Goal: Task Accomplishment & Management: Use online tool/utility

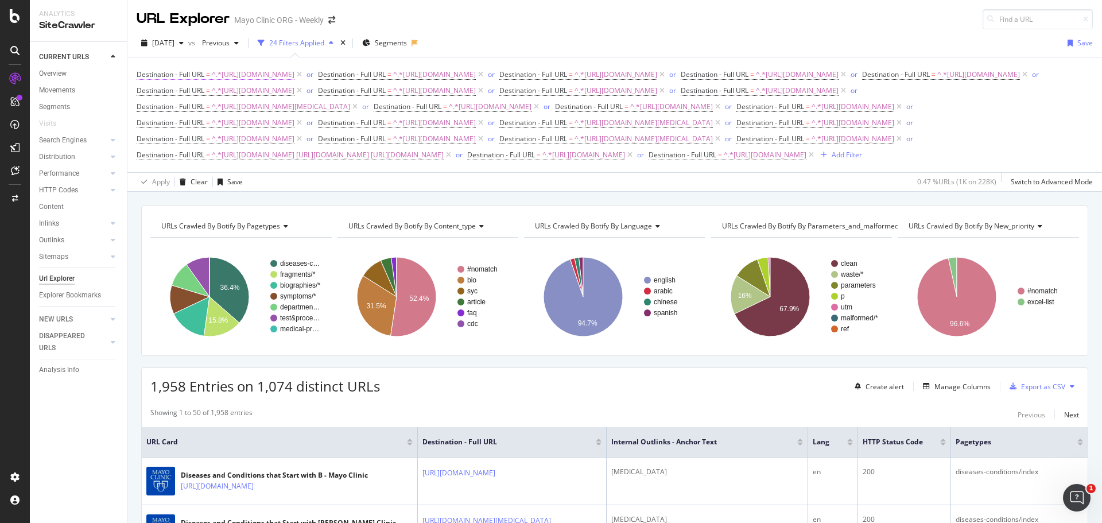
click at [294, 76] on span "^.*[URL][DOMAIN_NAME]" at bounding box center [253, 75] width 83 height 16
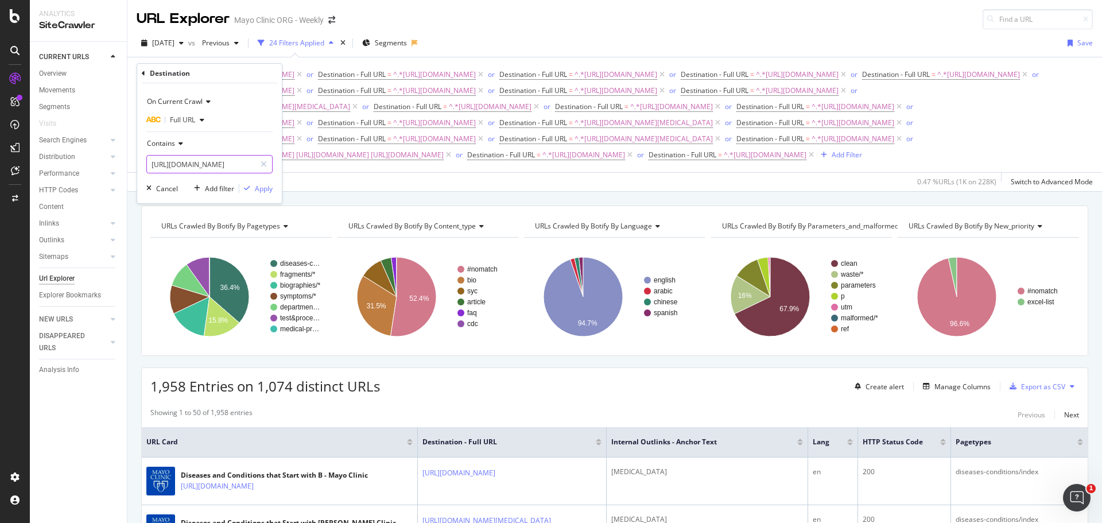
click at [250, 164] on input "[URL][DOMAIN_NAME]" at bounding box center [201, 164] width 108 height 18
drag, startPoint x: 247, startPoint y: 164, endPoint x: 266, endPoint y: 165, distance: 19.5
click at [266, 165] on div "[URL][DOMAIN_NAME]" at bounding box center [209, 164] width 126 height 18
click at [211, 158] on input "[URL][DOMAIN_NAME]" at bounding box center [201, 164] width 108 height 18
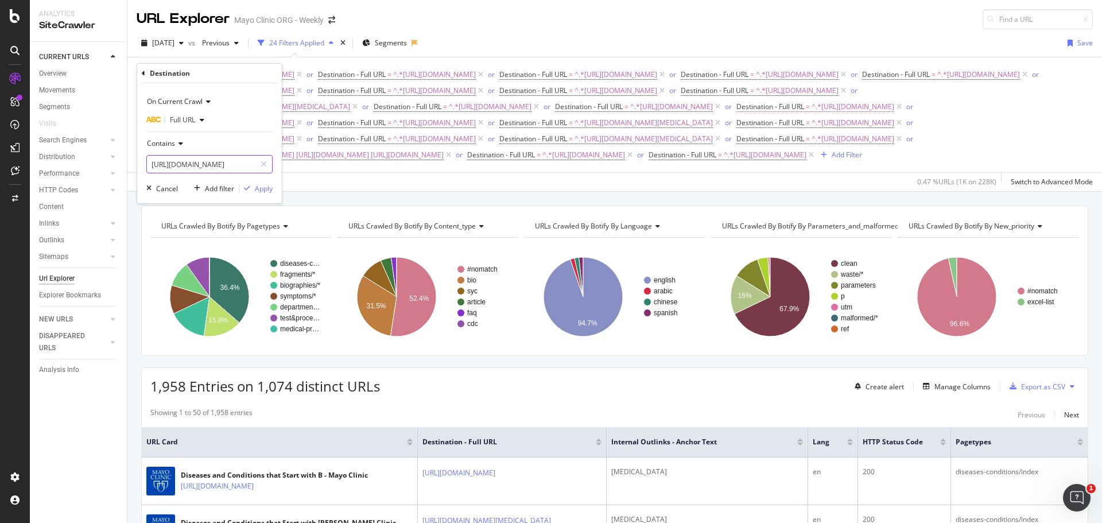
drag, startPoint x: 208, startPoint y: 165, endPoint x: 350, endPoint y: 170, distance: 142.4
click at [350, 170] on body "Analytics SiteCrawler CURRENT URLS Overview Movements Segments Visits Search En…" at bounding box center [551, 261] width 1102 height 523
type input "[URL][DOMAIN_NAME]"
click at [266, 191] on div "Apply" at bounding box center [264, 189] width 18 height 10
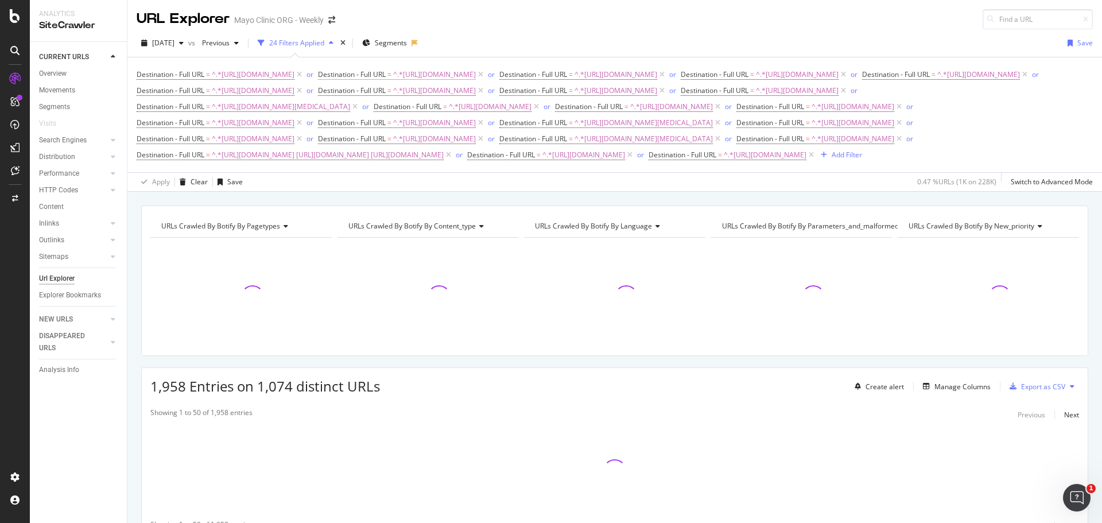
click at [476, 76] on span "^.*[URL][DOMAIN_NAME]" at bounding box center [434, 75] width 83 height 16
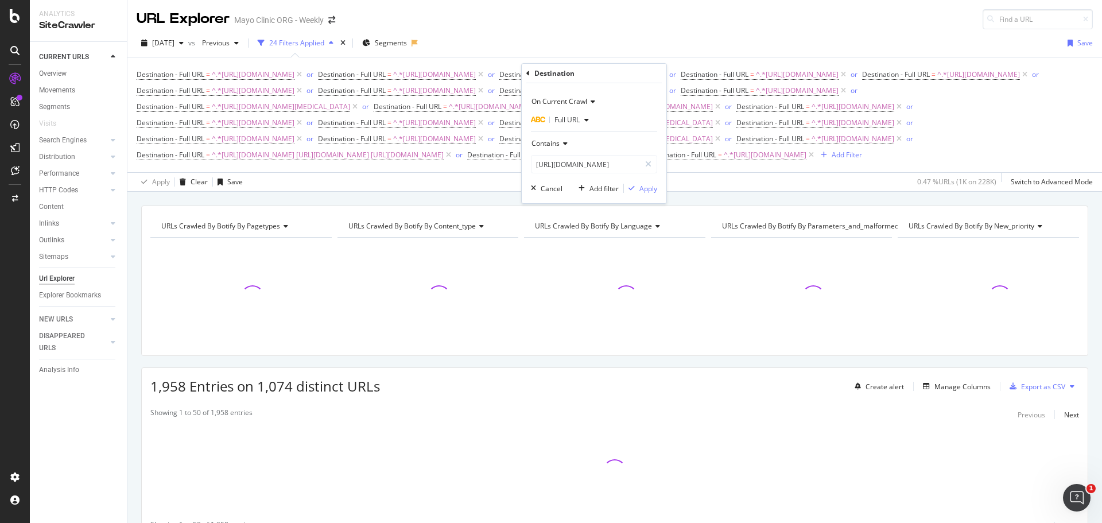
click at [604, 179] on div "On Current Crawl Full URL Contains [URL][DOMAIN_NAME] Cancel Add filter Apply" at bounding box center [594, 143] width 145 height 120
click at [612, 169] on input "[URL][DOMAIN_NAME]" at bounding box center [585, 164] width 108 height 18
click at [615, 161] on input "[URL][DOMAIN_NAME]" at bounding box center [585, 164] width 108 height 18
click at [578, 122] on span "Full URL" at bounding box center [566, 120] width 25 height 10
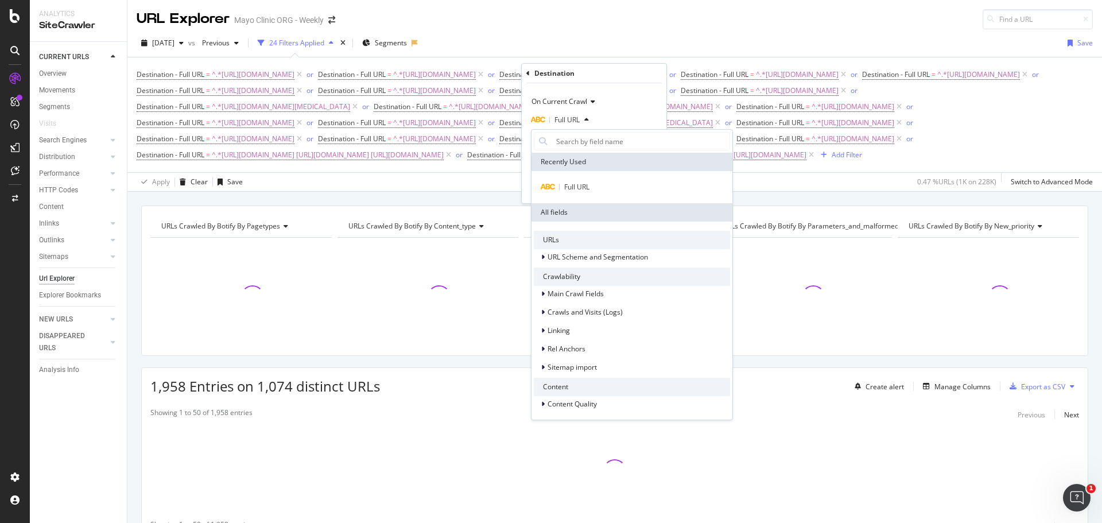
click at [578, 122] on span "Full URL" at bounding box center [566, 120] width 25 height 10
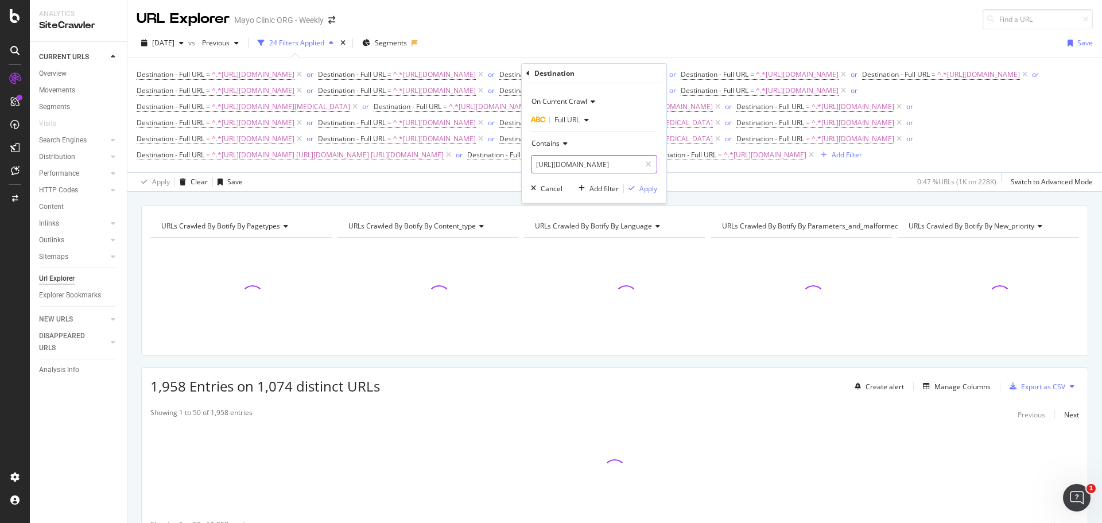
click at [599, 162] on input "[URL][DOMAIN_NAME]" at bounding box center [585, 164] width 108 height 18
click at [615, 165] on input "[URL][DOMAIN_NAME]" at bounding box center [585, 164] width 108 height 18
drag, startPoint x: 621, startPoint y: 164, endPoint x: 716, endPoint y: 166, distance: 94.1
click at [716, 166] on body "Analytics SiteCrawler CURRENT URLS Overview Movements Segments Visits Search En…" at bounding box center [551, 261] width 1102 height 523
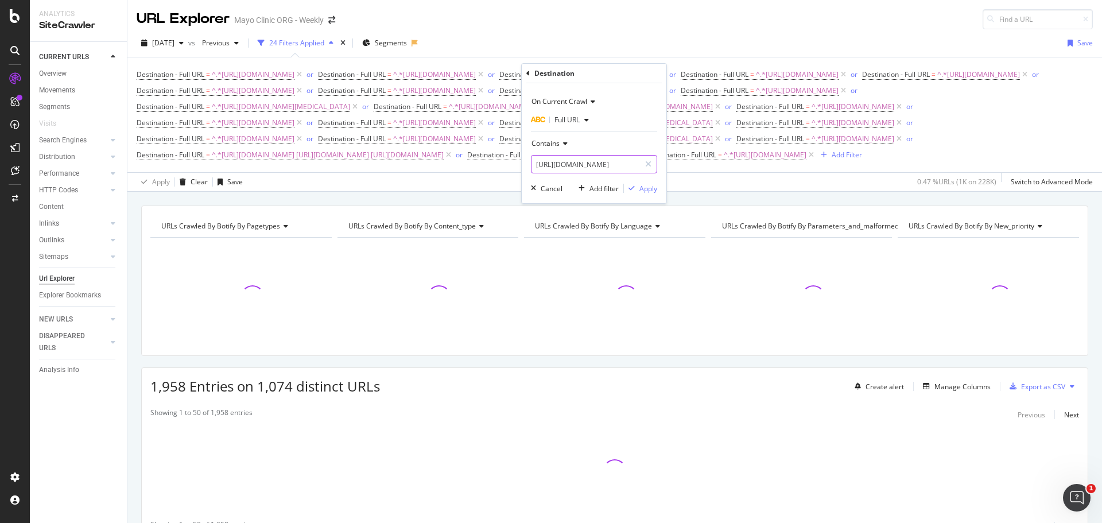
click at [615, 160] on input "[URL][DOMAIN_NAME]" at bounding box center [585, 164] width 108 height 18
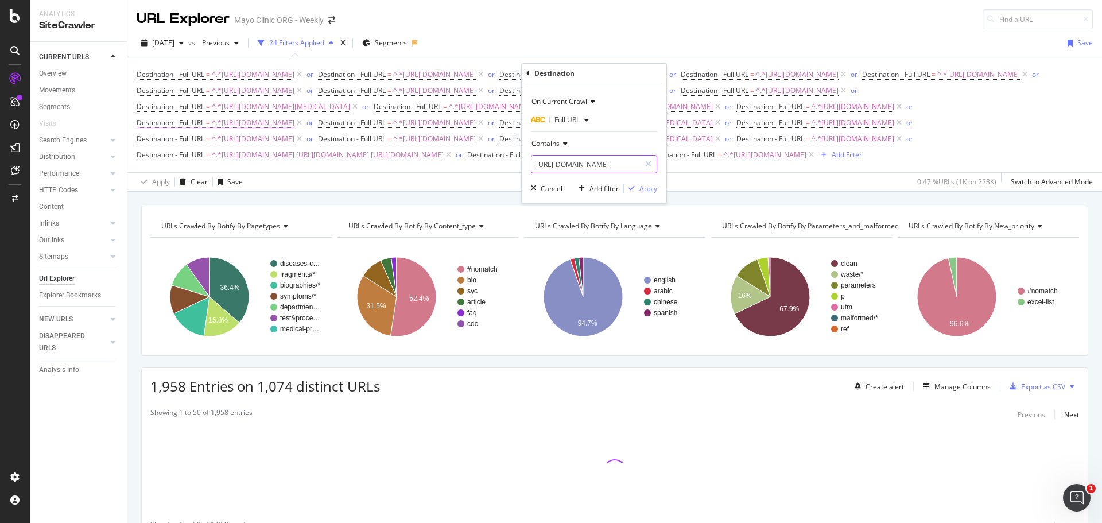
drag, startPoint x: 547, startPoint y: 163, endPoint x: 691, endPoint y: 169, distance: 144.1
click at [684, 169] on body "Analytics SiteCrawler CURRENT URLS Overview Movements Segments Visits Search En…" at bounding box center [551, 261] width 1102 height 523
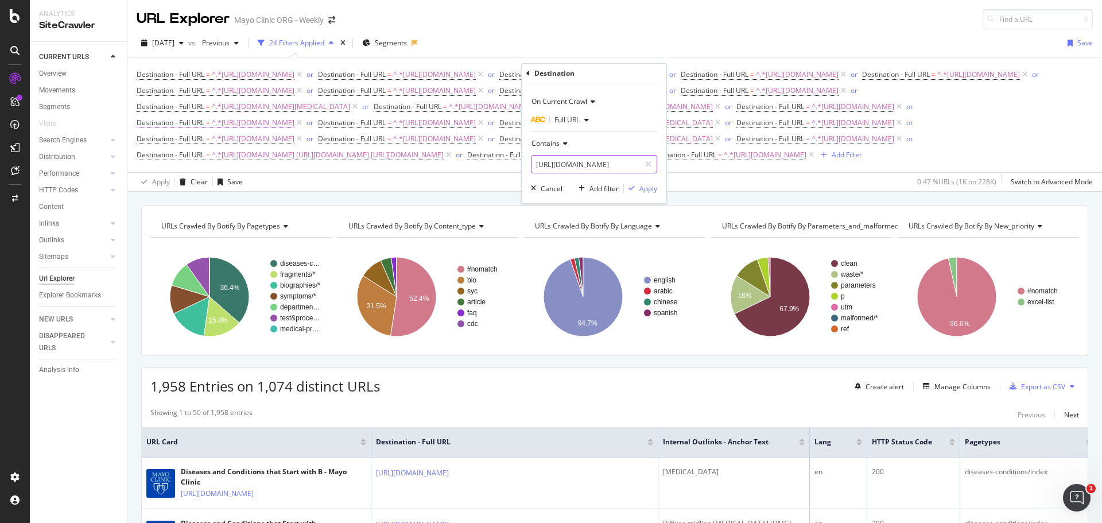
drag, startPoint x: 583, startPoint y: 169, endPoint x: 687, endPoint y: 172, distance: 104.5
click at [687, 172] on body "Analytics SiteCrawler CURRENT URLS Overview Movements Segments Visits Search En…" at bounding box center [551, 261] width 1102 height 523
type input "[URL][DOMAIN_NAME]"
click at [646, 188] on div "Apply" at bounding box center [648, 189] width 18 height 10
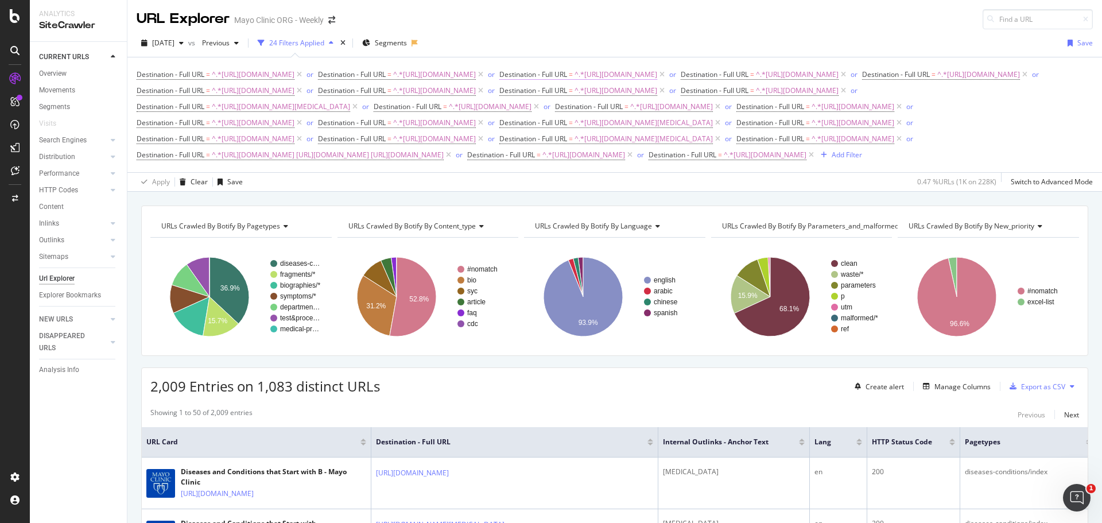
click at [574, 83] on span "^.*[URL][DOMAIN_NAME]" at bounding box center [615, 75] width 83 height 16
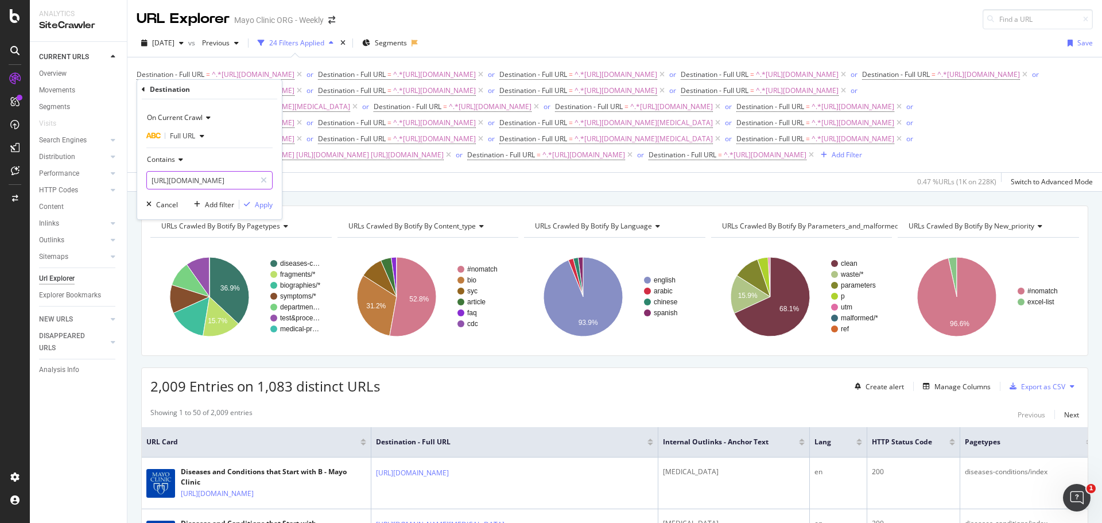
click at [205, 174] on input "[URL][DOMAIN_NAME]" at bounding box center [201, 180] width 108 height 18
click at [228, 177] on input "[URL][DOMAIN_NAME]" at bounding box center [201, 180] width 108 height 18
drag, startPoint x: 238, startPoint y: 181, endPoint x: 269, endPoint y: 184, distance: 31.2
click at [269, 184] on div "[URL][DOMAIN_NAME]" at bounding box center [209, 180] width 126 height 18
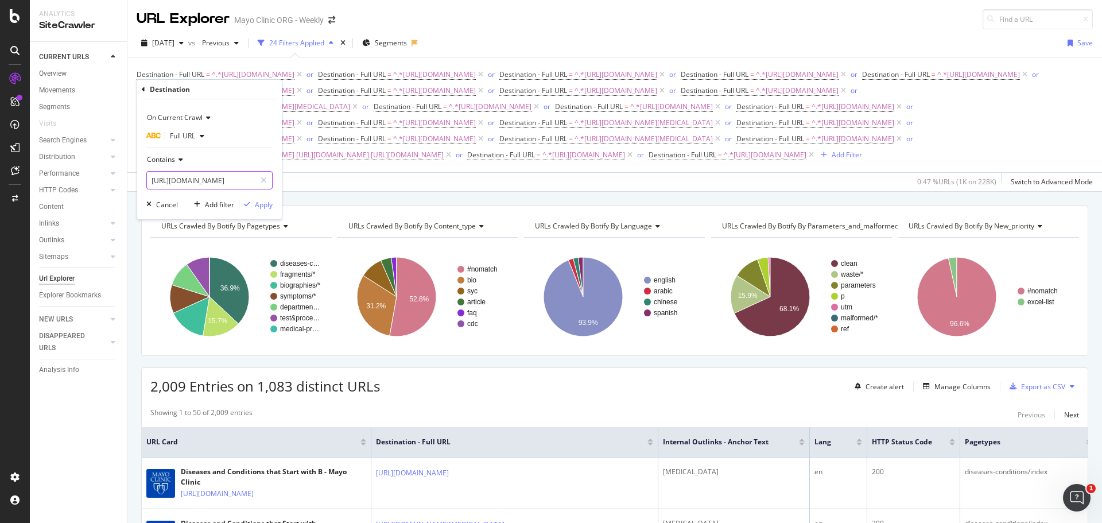
click at [205, 185] on input "[URL][DOMAIN_NAME]" at bounding box center [201, 180] width 108 height 18
click at [188, 185] on input "[URL][DOMAIN_NAME]" at bounding box center [201, 180] width 108 height 18
drag, startPoint x: 188, startPoint y: 183, endPoint x: 308, endPoint y: 180, distance: 120.6
click at [308, 180] on body "Analytics SiteCrawler CURRENT URLS Overview Movements Segments Visits Search En…" at bounding box center [551, 261] width 1102 height 523
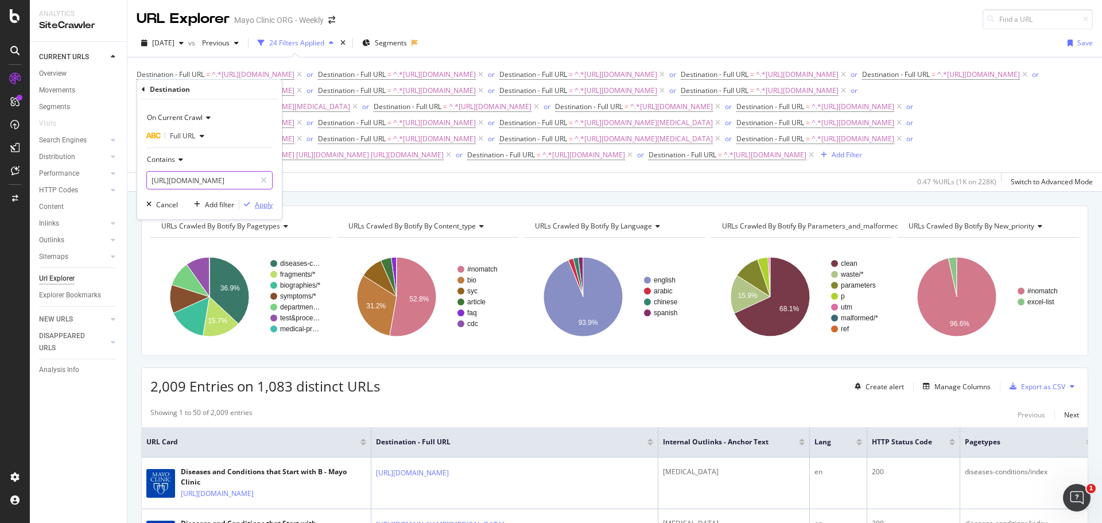
type input "[URL][DOMAIN_NAME]"
click at [259, 204] on div "Apply" at bounding box center [264, 205] width 18 height 10
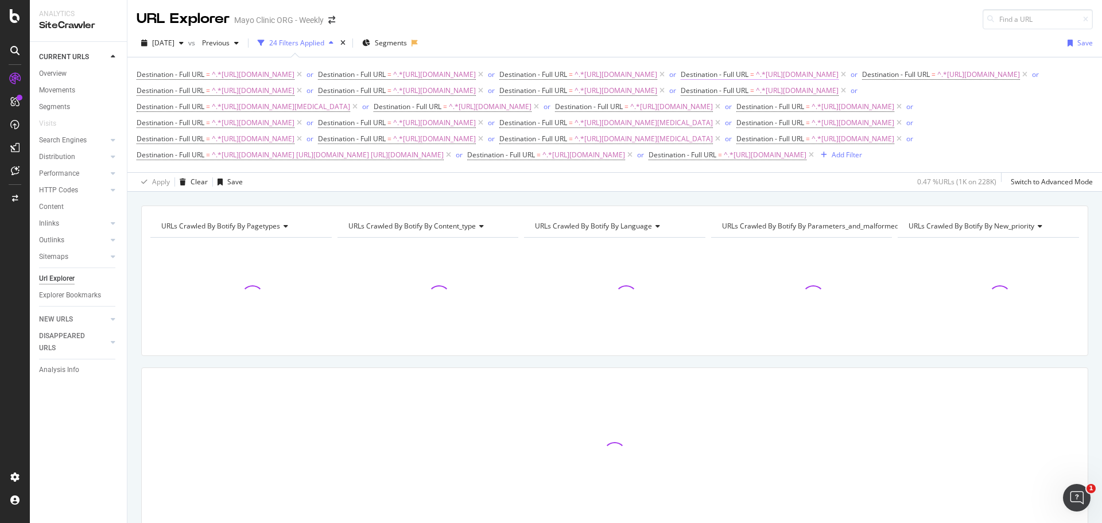
click at [756, 83] on span "^.*[URL][DOMAIN_NAME]" at bounding box center [797, 75] width 83 height 16
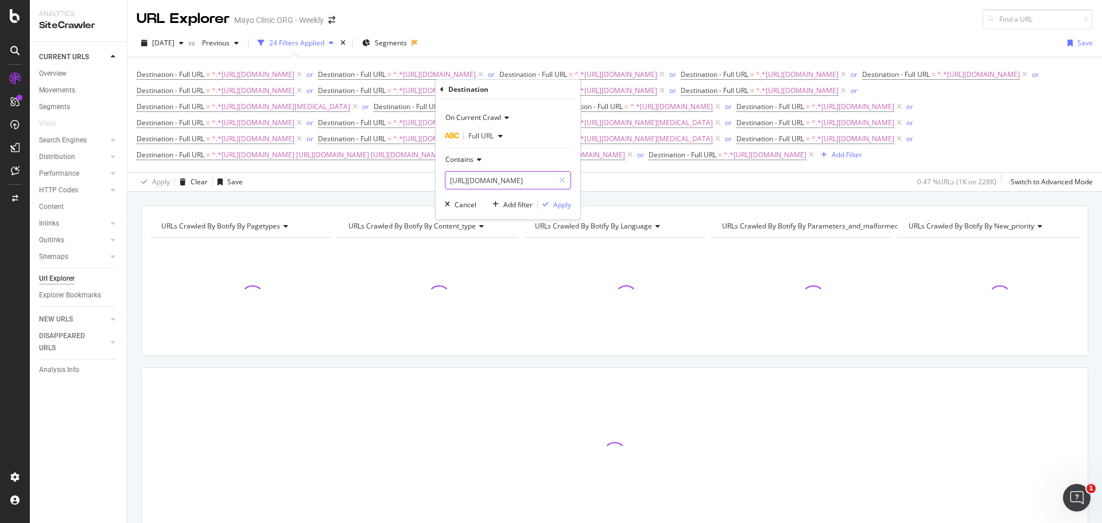
click at [484, 181] on input "[URL][DOMAIN_NAME]" at bounding box center [499, 180] width 108 height 18
click at [533, 178] on input "[URL][DOMAIN_NAME]" at bounding box center [499, 180] width 108 height 18
drag, startPoint x: 539, startPoint y: 183, endPoint x: 594, endPoint y: 189, distance: 55.4
click at [603, 190] on body "Analytics SiteCrawler CURRENT URLS Overview Movements Segments Visits Search En…" at bounding box center [551, 261] width 1102 height 523
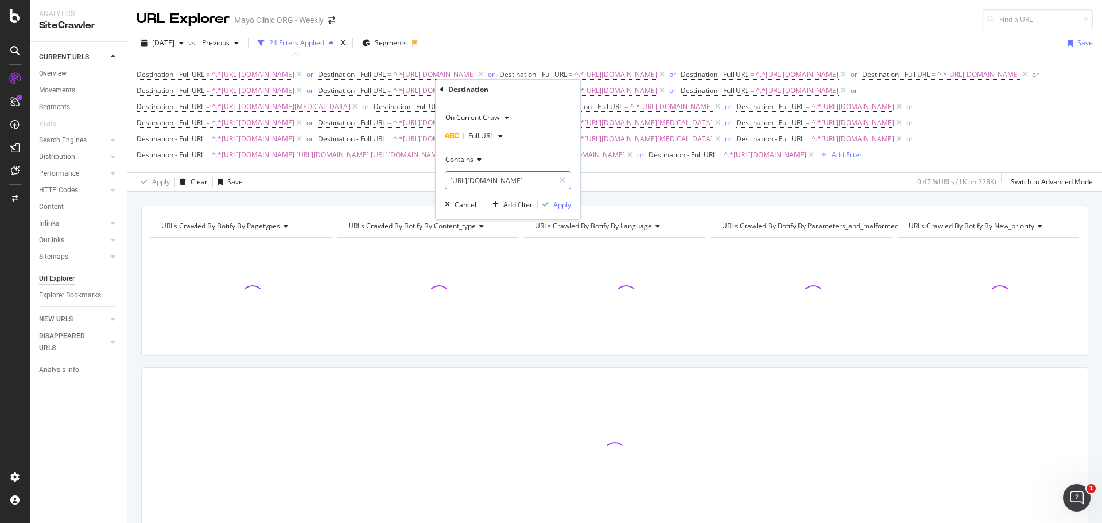
drag, startPoint x: 522, startPoint y: 182, endPoint x: 498, endPoint y: 182, distance: 23.5
click at [521, 182] on input "[URL][DOMAIN_NAME]" at bounding box center [499, 180] width 108 height 18
click at [487, 182] on input "[URL][DOMAIN_NAME]" at bounding box center [499, 180] width 108 height 18
drag, startPoint x: 483, startPoint y: 181, endPoint x: 609, endPoint y: 184, distance: 125.7
click at [608, 185] on body "Analytics SiteCrawler CURRENT URLS Overview Movements Segments Visits Search En…" at bounding box center [551, 261] width 1102 height 523
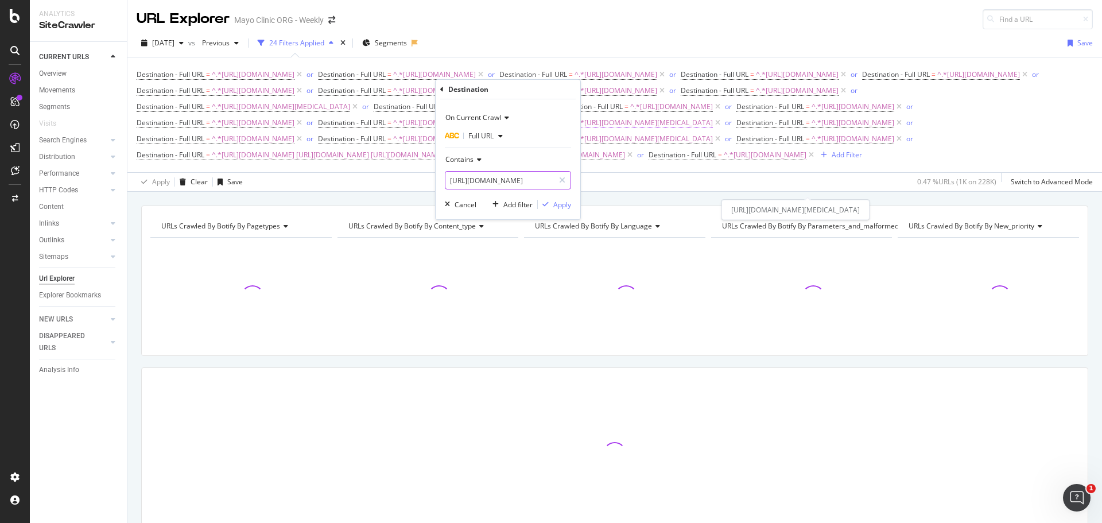
scroll to position [0, 81]
type input "[URL][DOMAIN_NAME]"
click at [561, 207] on div "Apply" at bounding box center [562, 205] width 18 height 10
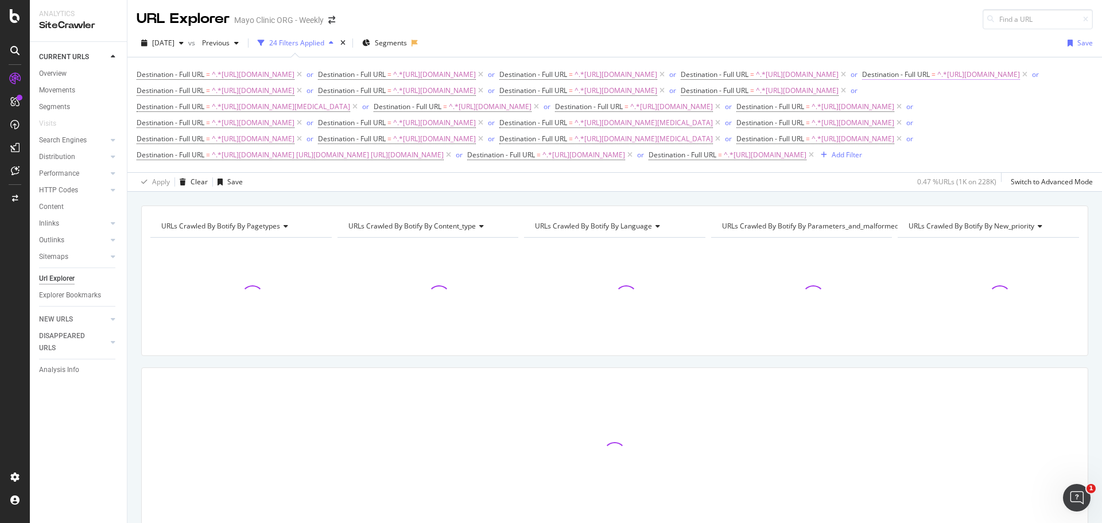
click at [937, 83] on span "^.*[URL][DOMAIN_NAME]" at bounding box center [978, 75] width 83 height 16
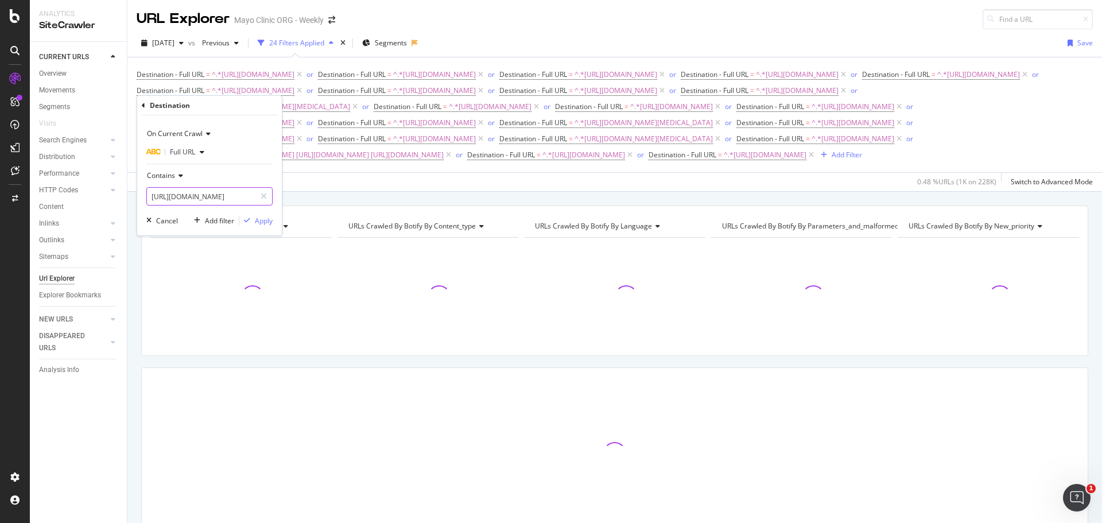
click at [229, 197] on input "[URL][DOMAIN_NAME]" at bounding box center [201, 196] width 108 height 18
click at [226, 199] on input "[URL][DOMAIN_NAME]" at bounding box center [201, 196] width 108 height 18
drag, startPoint x: 213, startPoint y: 198, endPoint x: 321, endPoint y: 204, distance: 108.1
click at [321, 204] on body "Analytics SiteCrawler CURRENT URLS Overview Movements Segments Visits Search En…" at bounding box center [551, 261] width 1102 height 523
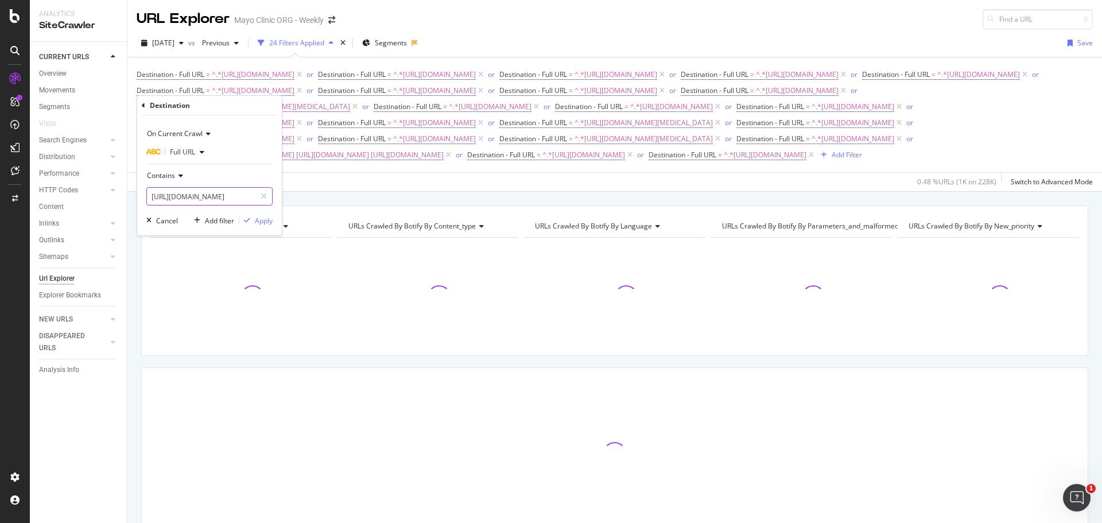
click at [219, 203] on input "[URL][DOMAIN_NAME]" at bounding box center [201, 196] width 108 height 18
drag, startPoint x: 178, startPoint y: 196, endPoint x: 271, endPoint y: 198, distance: 93.0
click at [271, 198] on div "[URL][DOMAIN_NAME]" at bounding box center [209, 196] width 126 height 18
type input "[URL][DOMAIN_NAME]"
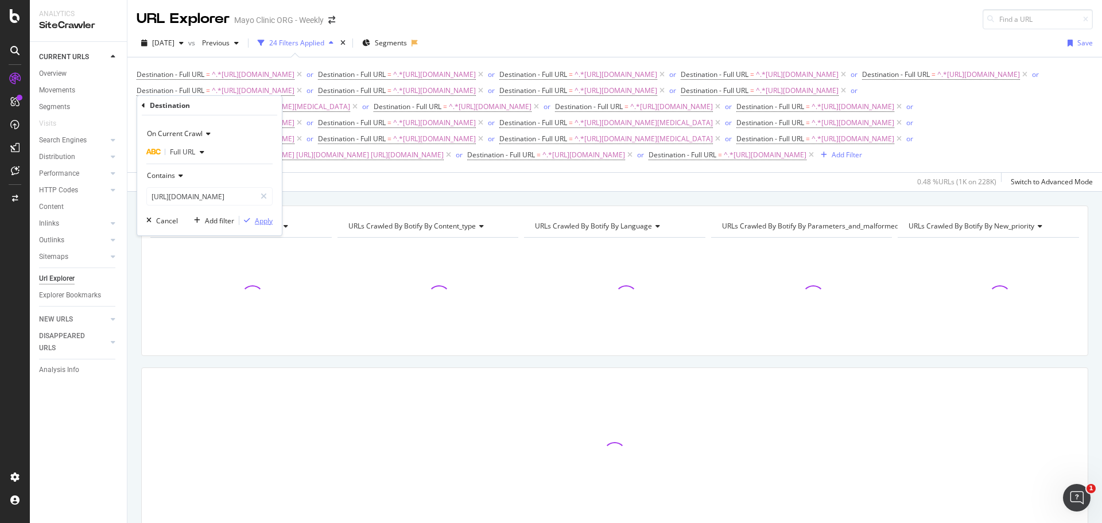
click at [258, 219] on div "Apply" at bounding box center [264, 221] width 18 height 10
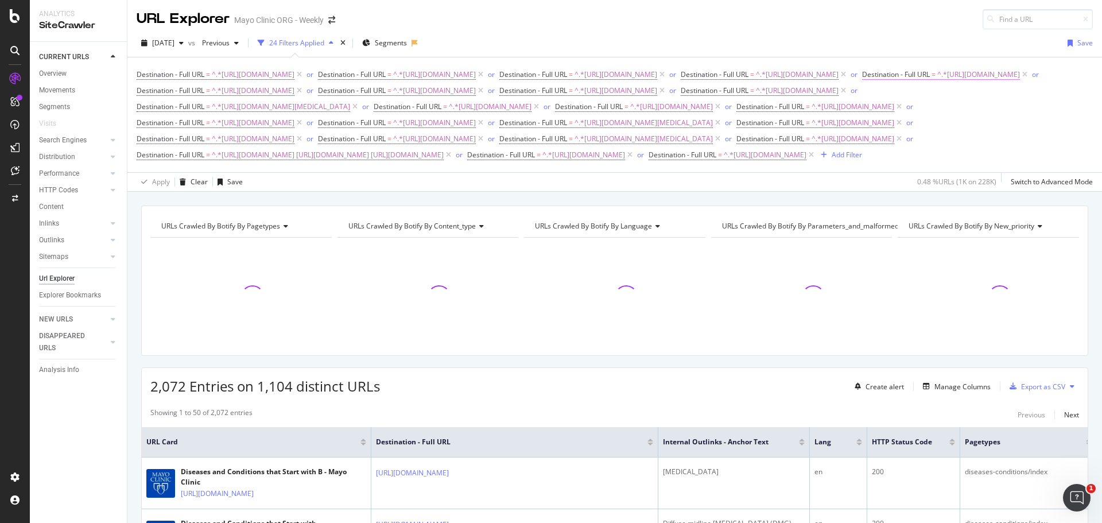
click at [937, 83] on span "^.*[URL][DOMAIN_NAME]" at bounding box center [978, 75] width 83 height 16
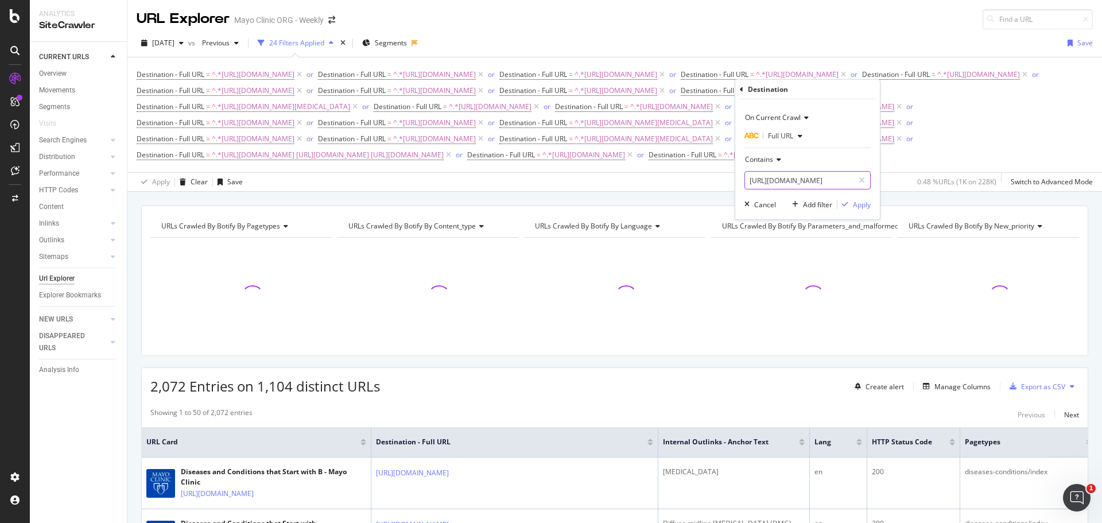
click at [814, 180] on input "[URL][DOMAIN_NAME]" at bounding box center [799, 180] width 108 height 18
click at [828, 182] on input "[URL][DOMAIN_NAME]" at bounding box center [799, 180] width 108 height 18
drag, startPoint x: 828, startPoint y: 180, endPoint x: 895, endPoint y: 180, distance: 66.6
click at [895, 180] on body "Analytics SiteCrawler CURRENT URLS Overview Movements Segments Visits Search En…" at bounding box center [551, 261] width 1102 height 523
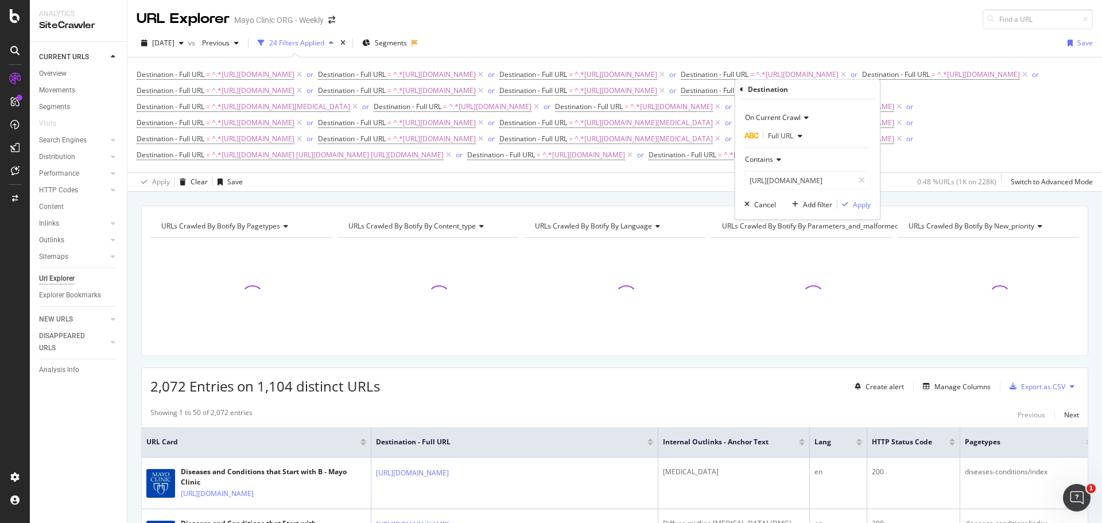
click at [927, 31] on div "[DATE] vs Previous 24 Filters Applied Segments Save Destination - Full URL = ^.…" at bounding box center [614, 110] width 974 height 162
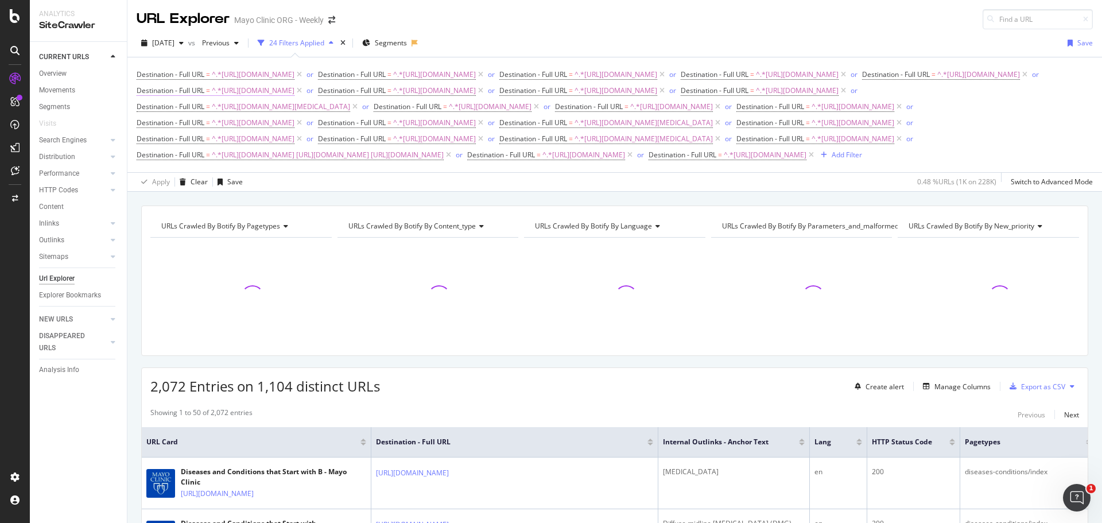
click at [294, 99] on span "^.*[URL][DOMAIN_NAME]" at bounding box center [253, 91] width 83 height 16
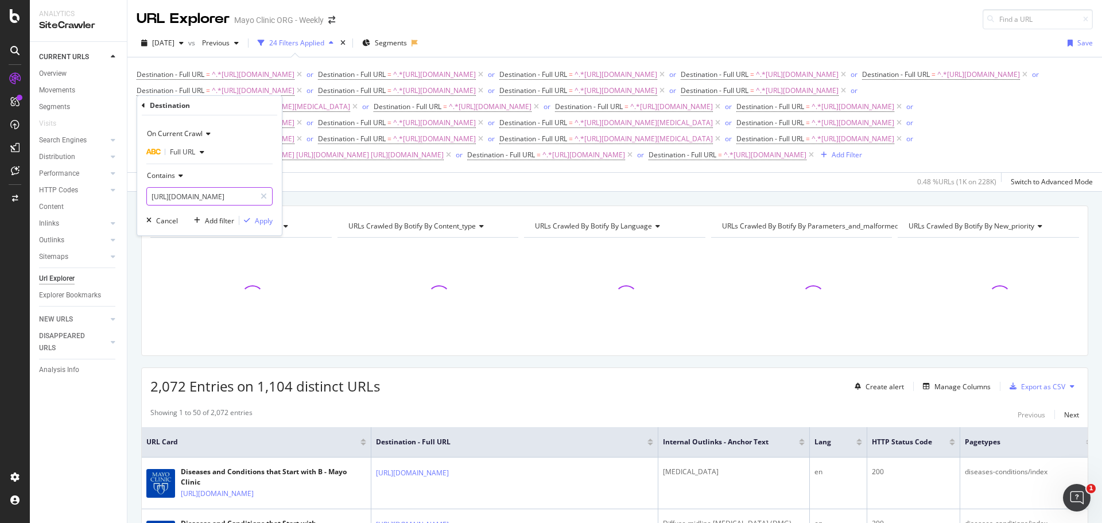
click at [229, 194] on input "[URL][DOMAIN_NAME]" at bounding box center [201, 196] width 108 height 18
click at [236, 195] on input "[URL][DOMAIN_NAME]" at bounding box center [201, 196] width 108 height 18
drag, startPoint x: 236, startPoint y: 195, endPoint x: 348, endPoint y: 200, distance: 112.0
click at [348, 200] on body "Analytics SiteCrawler CURRENT URLS Overview Movements Segments Visits Search En…" at bounding box center [551, 261] width 1102 height 523
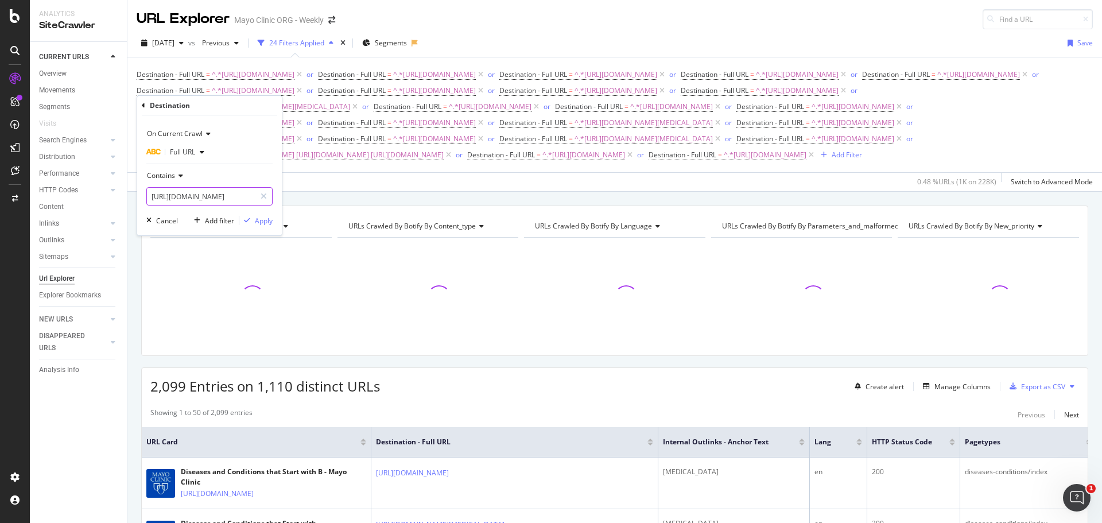
click at [231, 200] on input "[URL][DOMAIN_NAME]" at bounding box center [201, 196] width 108 height 18
drag, startPoint x: 199, startPoint y: 197, endPoint x: 372, endPoint y: 203, distance: 173.4
click at [372, 203] on body "Analytics SiteCrawler CURRENT URLS Overview Movements Segments Visits Search En…" at bounding box center [551, 261] width 1102 height 523
type input "[URL][DOMAIN_NAME]"
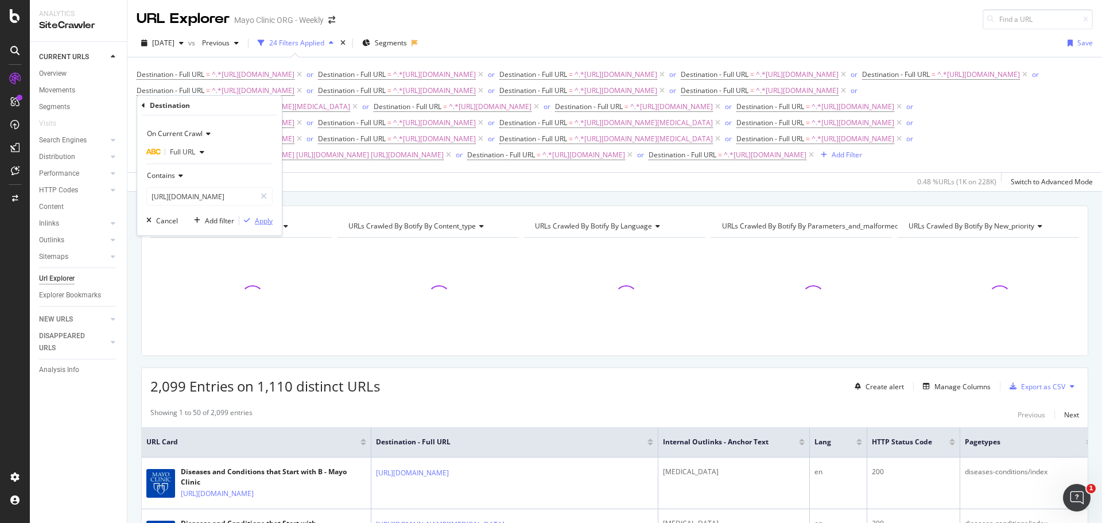
click at [256, 217] on div "Apply" at bounding box center [264, 221] width 18 height 10
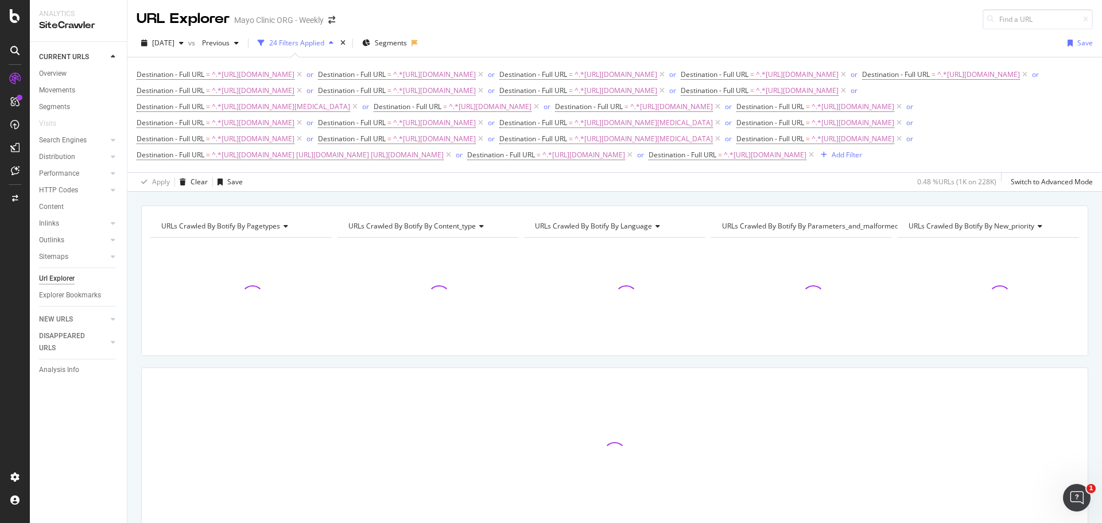
click at [476, 99] on span "^.*[URL][DOMAIN_NAME]" at bounding box center [434, 91] width 83 height 16
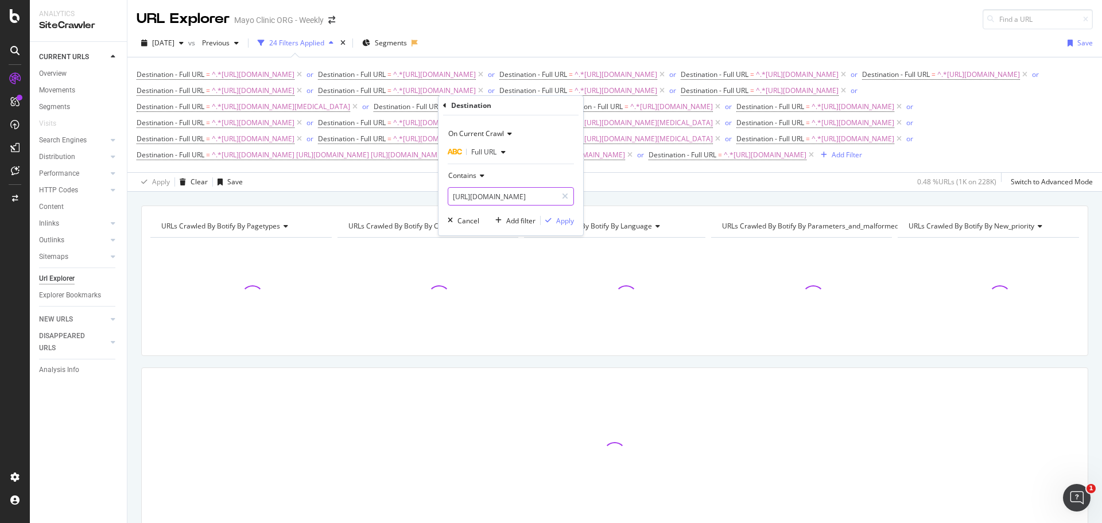
click at [496, 195] on input "[URL][DOMAIN_NAME]" at bounding box center [502, 196] width 108 height 18
click at [511, 196] on input "[URL][DOMAIN_NAME]" at bounding box center [502, 196] width 108 height 18
click at [516, 196] on input "[URL][DOMAIN_NAME]" at bounding box center [502, 196] width 108 height 18
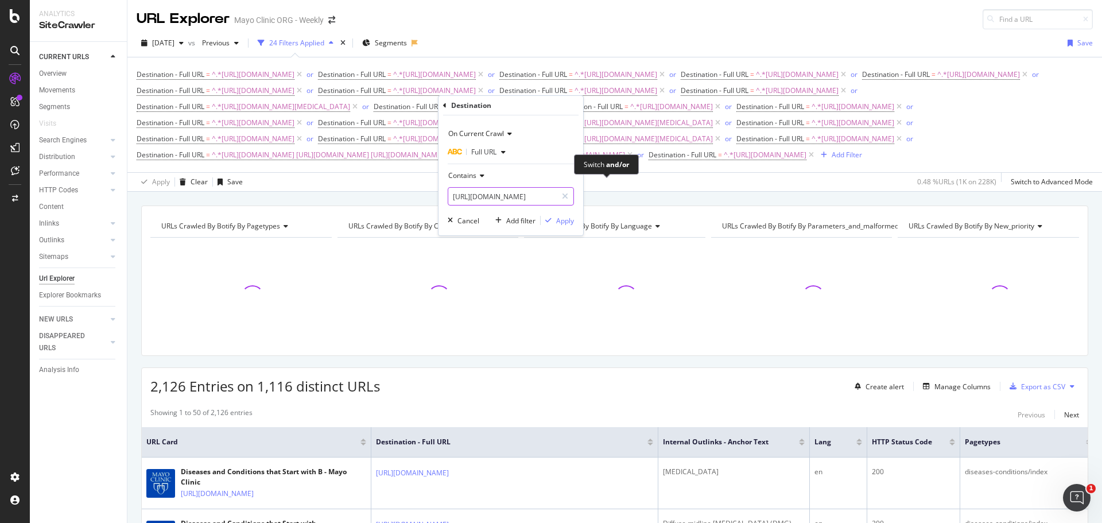
scroll to position [0, 128]
type input "[URL][DOMAIN_NAME]"
click at [566, 221] on div "Apply" at bounding box center [565, 221] width 18 height 10
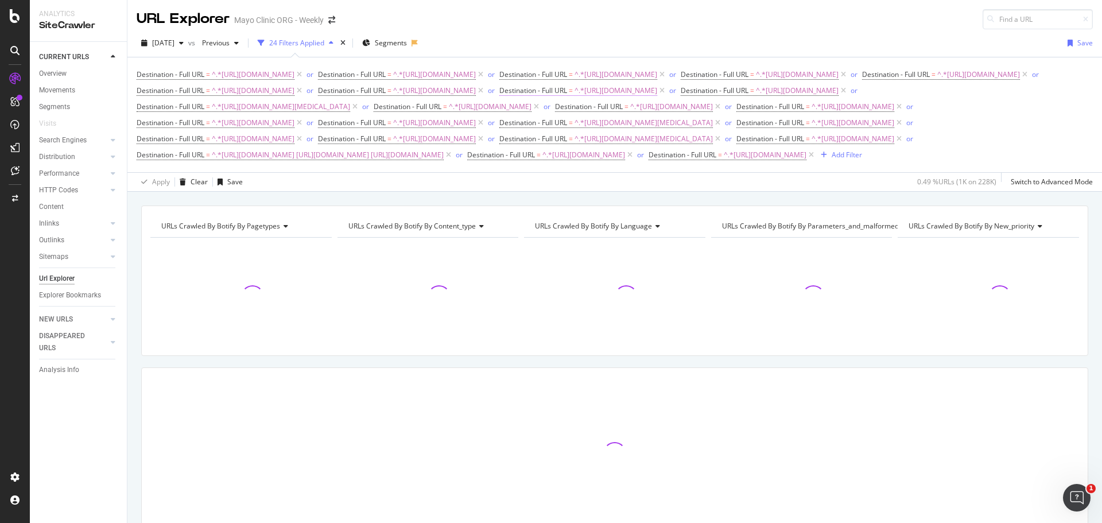
click at [574, 99] on span "^.*[URL][DOMAIN_NAME]" at bounding box center [615, 91] width 83 height 16
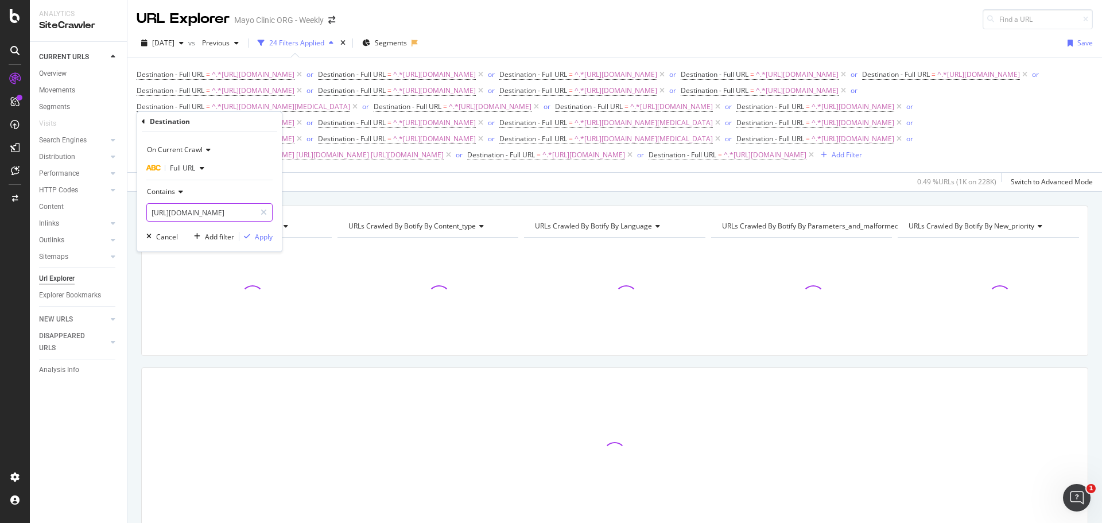
click at [241, 214] on input "[URL][DOMAIN_NAME]" at bounding box center [201, 212] width 108 height 18
click at [236, 215] on input "[URL][DOMAIN_NAME]" at bounding box center [201, 212] width 108 height 18
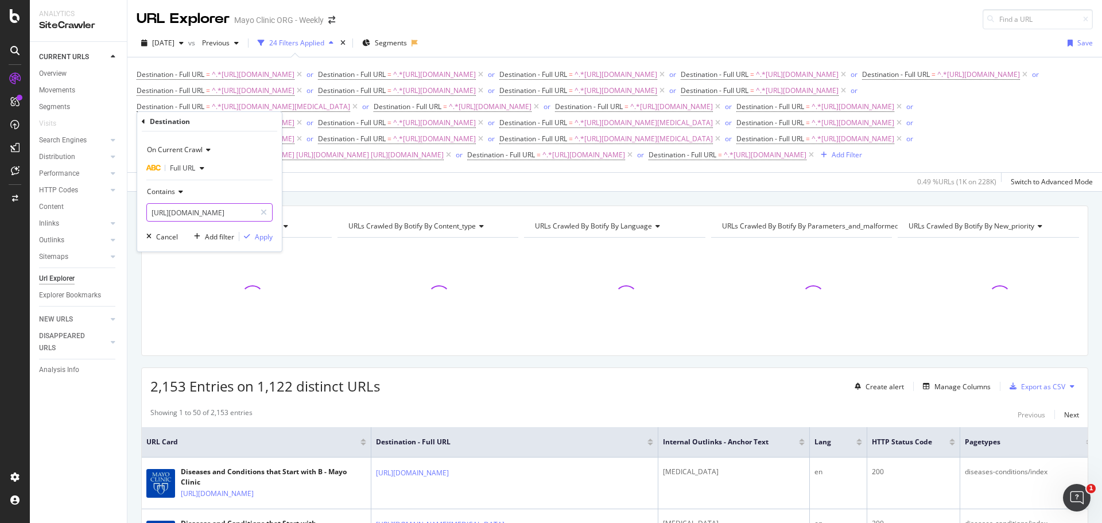
scroll to position [0, 144]
type input "[URL][DOMAIN_NAME]"
click at [266, 236] on div "Apply" at bounding box center [264, 237] width 18 height 10
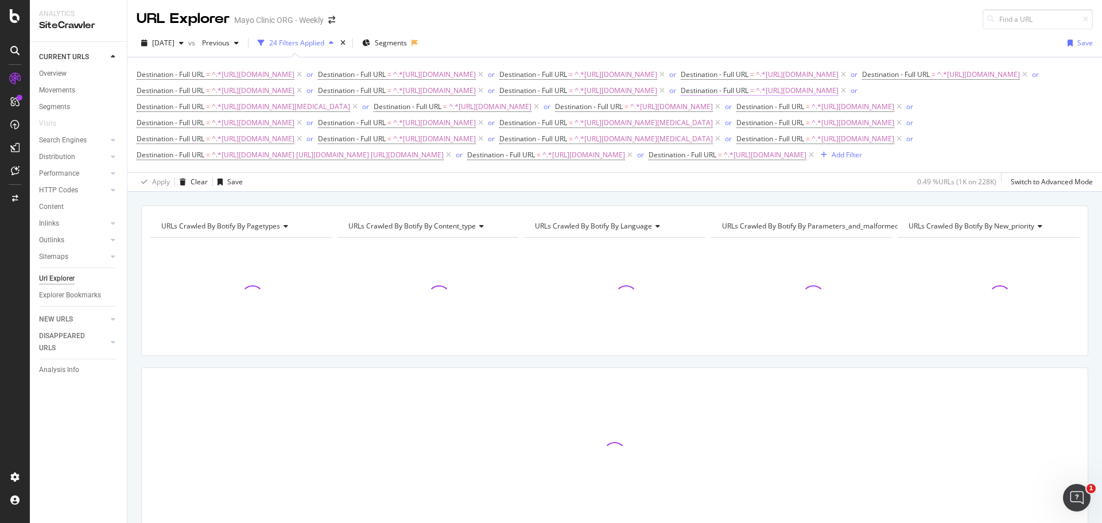
click at [756, 99] on span "^.*[URL][DOMAIN_NAME]" at bounding box center [797, 91] width 83 height 16
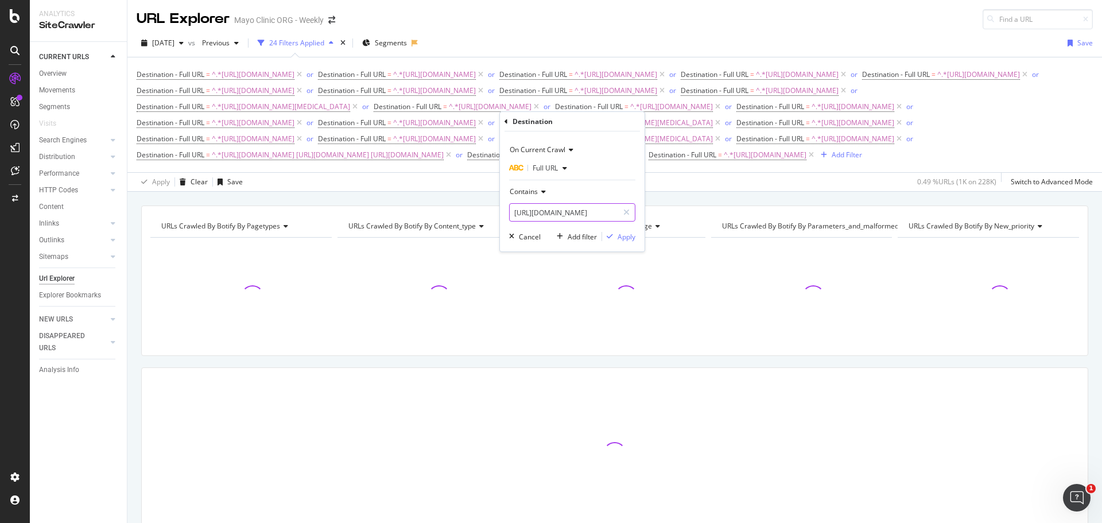
click at [545, 212] on input "[URL][DOMAIN_NAME]" at bounding box center [564, 212] width 108 height 18
click at [547, 212] on input "[URL][DOMAIN_NAME]" at bounding box center [564, 212] width 108 height 18
click at [554, 212] on input "[URL][DOMAIN_NAME]" at bounding box center [564, 212] width 108 height 18
type input "[URL][DOMAIN_NAME]"
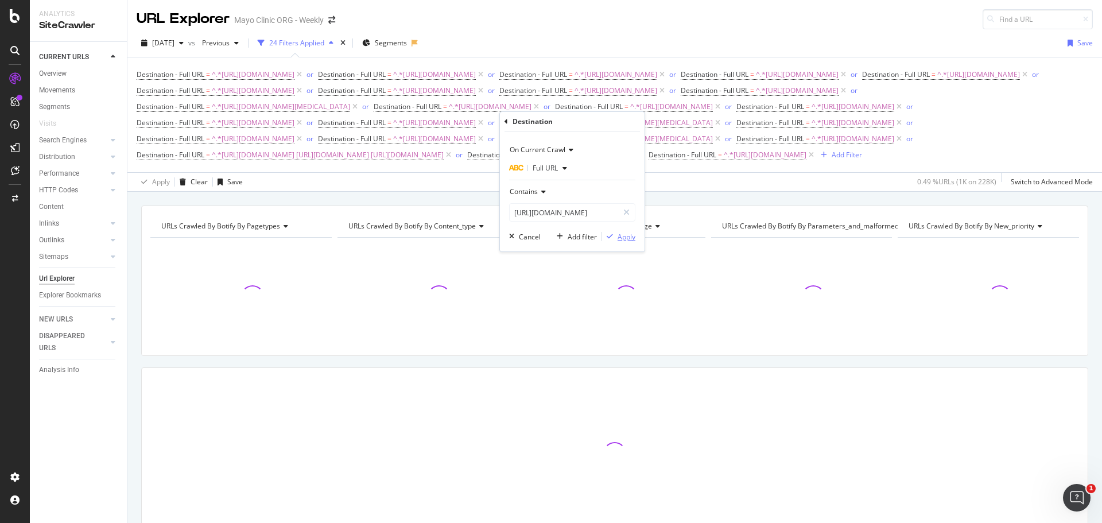
click at [632, 236] on div "Apply" at bounding box center [626, 237] width 18 height 10
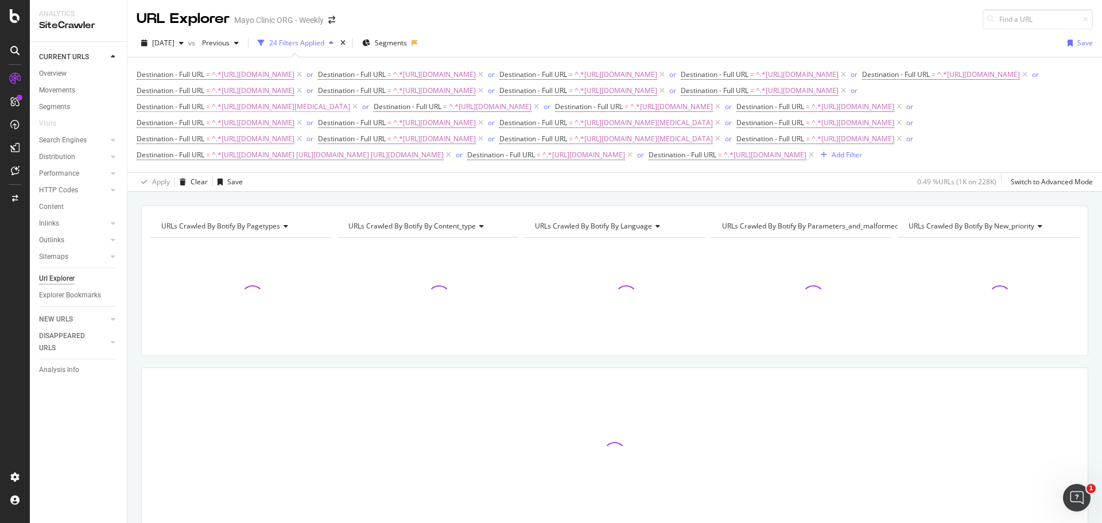
click at [350, 115] on span "^.*[URL][DOMAIN_NAME][MEDICAL_DATA]" at bounding box center [281, 107] width 138 height 16
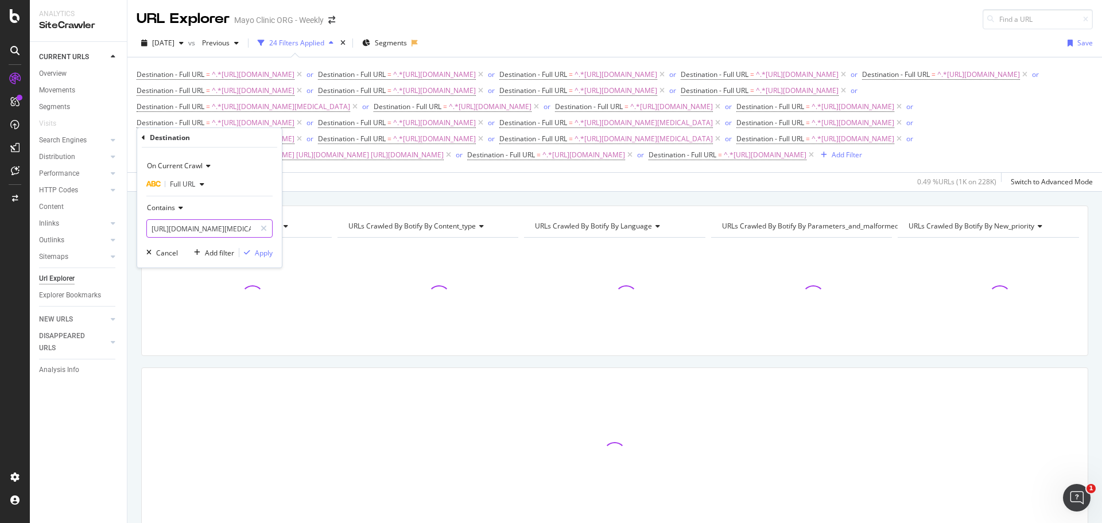
click at [230, 230] on input "[URL][DOMAIN_NAME][MEDICAL_DATA]" at bounding box center [201, 228] width 108 height 18
click at [237, 228] on input "[URL][DOMAIN_NAME][MEDICAL_DATA]" at bounding box center [201, 228] width 108 height 18
click at [240, 227] on input "[URL][DOMAIN_NAME][MEDICAL_DATA]" at bounding box center [201, 228] width 108 height 18
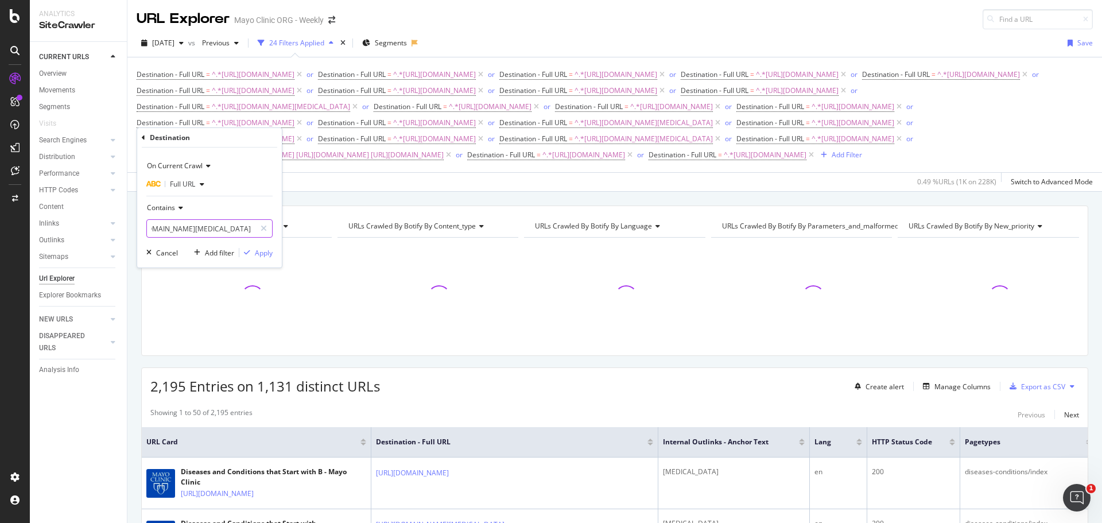
scroll to position [0, 117]
type input "[URL][DOMAIN_NAME][MEDICAL_DATA]"
click at [266, 251] on div "Apply" at bounding box center [264, 253] width 18 height 10
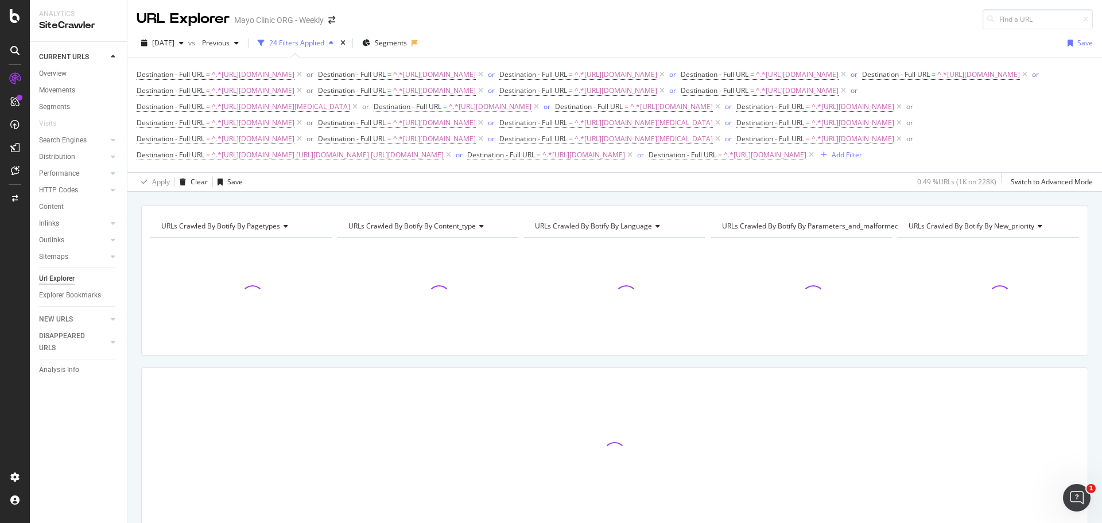
click at [531, 115] on span "^.*[URL][DOMAIN_NAME]" at bounding box center [490, 107] width 83 height 16
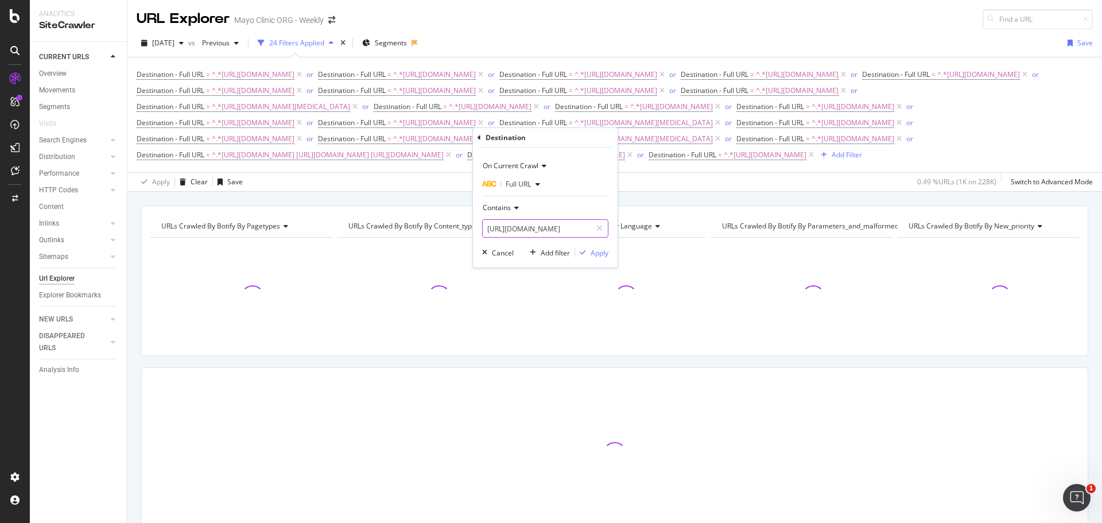
click at [553, 227] on input "[URL][DOMAIN_NAME]" at bounding box center [537, 228] width 108 height 18
click at [545, 229] on input "[URL][DOMAIN_NAME]" at bounding box center [537, 228] width 108 height 18
click at [560, 224] on input "[URL][DOMAIN_NAME]" at bounding box center [537, 228] width 108 height 18
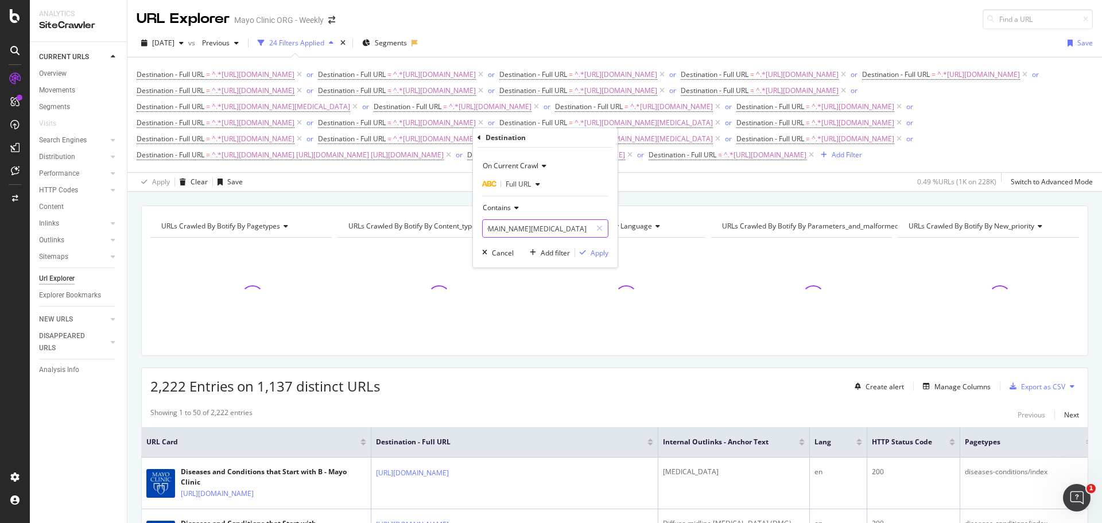
scroll to position [0, 130]
type input "[URL][DOMAIN_NAME][MEDICAL_DATA]"
click at [505, 254] on div "Cancel" at bounding box center [503, 253] width 22 height 10
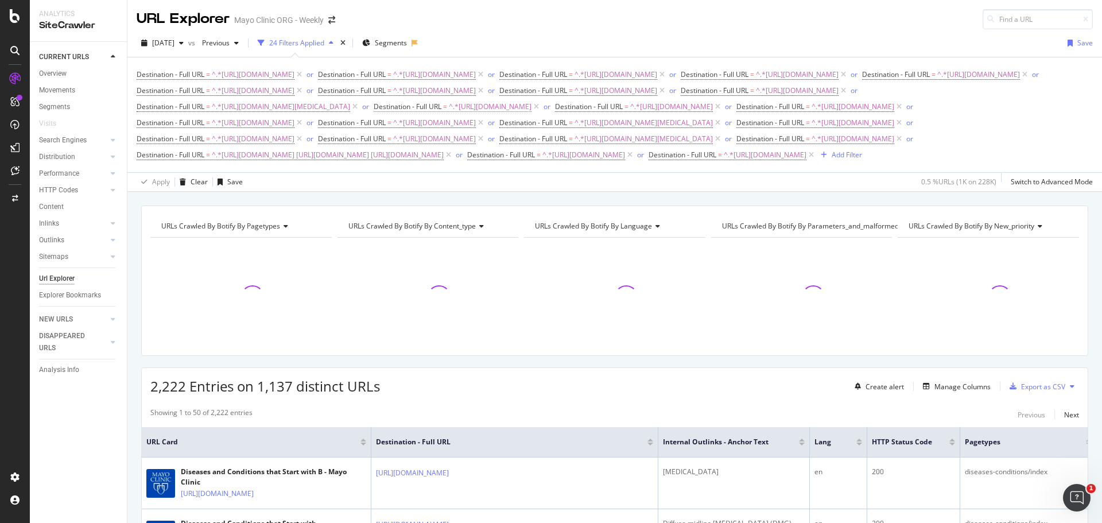
click at [531, 115] on span "^.*[URL][DOMAIN_NAME]" at bounding box center [490, 107] width 83 height 16
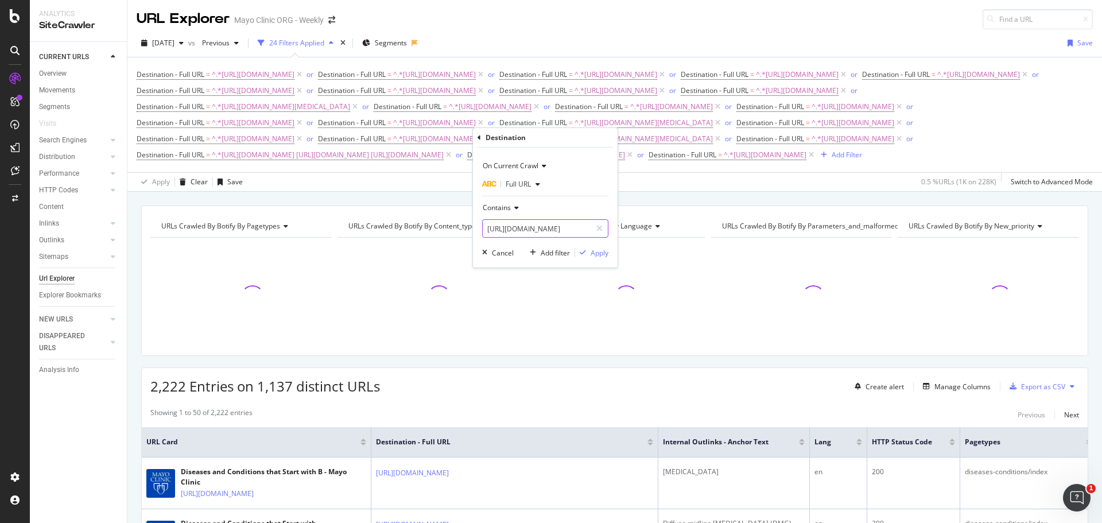
click at [541, 232] on input "[URL][DOMAIN_NAME]" at bounding box center [537, 228] width 108 height 18
click at [563, 229] on input "[URL][DOMAIN_NAME]" at bounding box center [537, 228] width 108 height 18
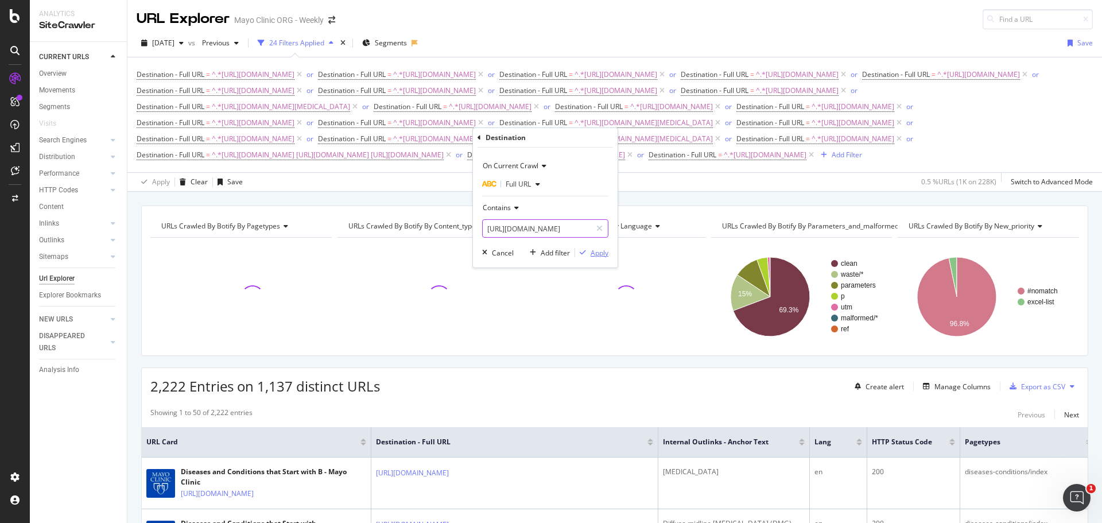
scroll to position [0, 136]
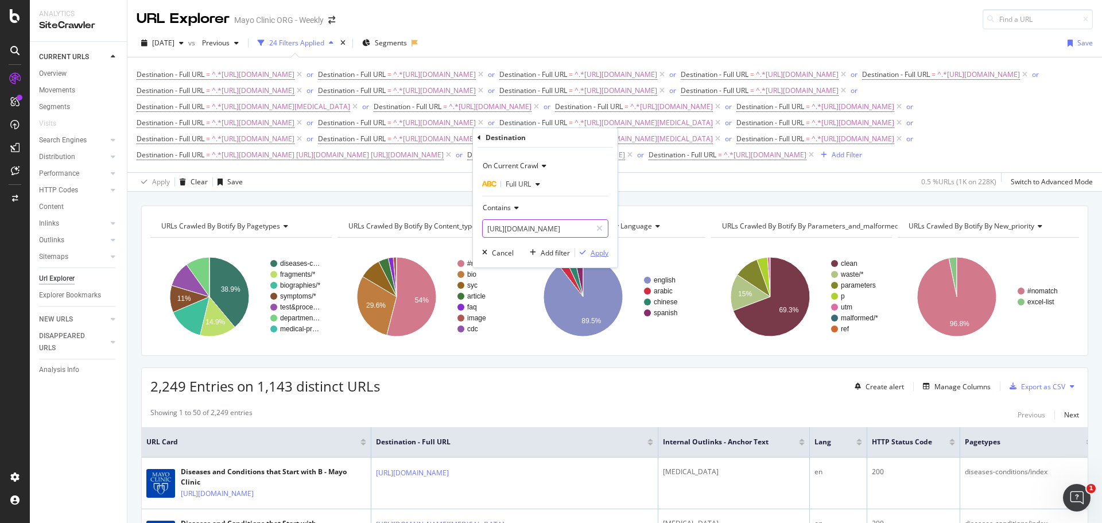
type input "[URL][DOMAIN_NAME]"
click at [595, 251] on div "Apply" at bounding box center [599, 253] width 18 height 10
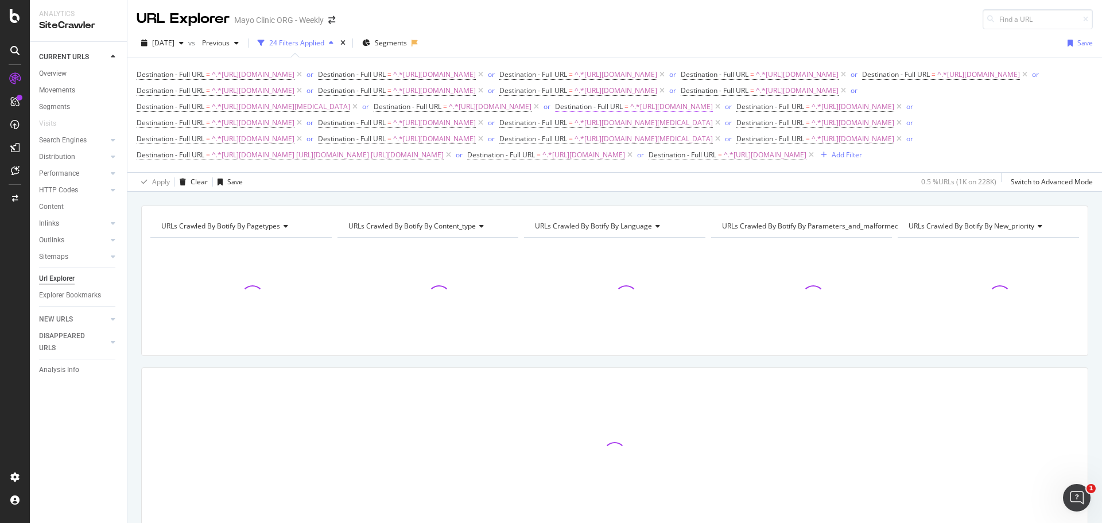
click at [630, 115] on span "^.*[URL][DOMAIN_NAME]" at bounding box center [671, 107] width 83 height 16
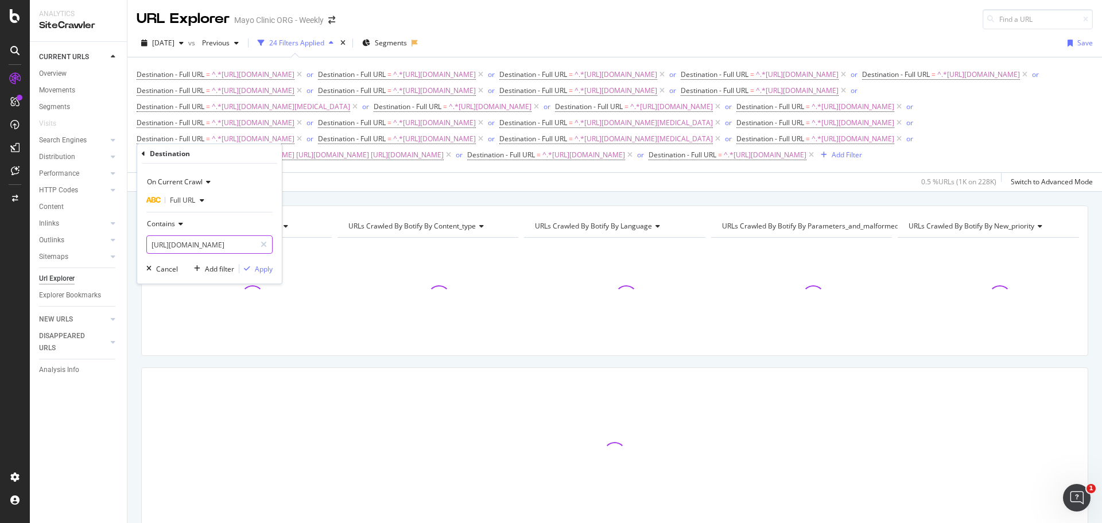
click at [221, 244] on input "[URL][DOMAIN_NAME]" at bounding box center [201, 244] width 108 height 18
click at [231, 243] on input "[URL][DOMAIN_NAME]" at bounding box center [201, 244] width 108 height 18
type input "[URL][DOMAIN_NAME]"
click at [165, 270] on div "Cancel" at bounding box center [167, 269] width 22 height 10
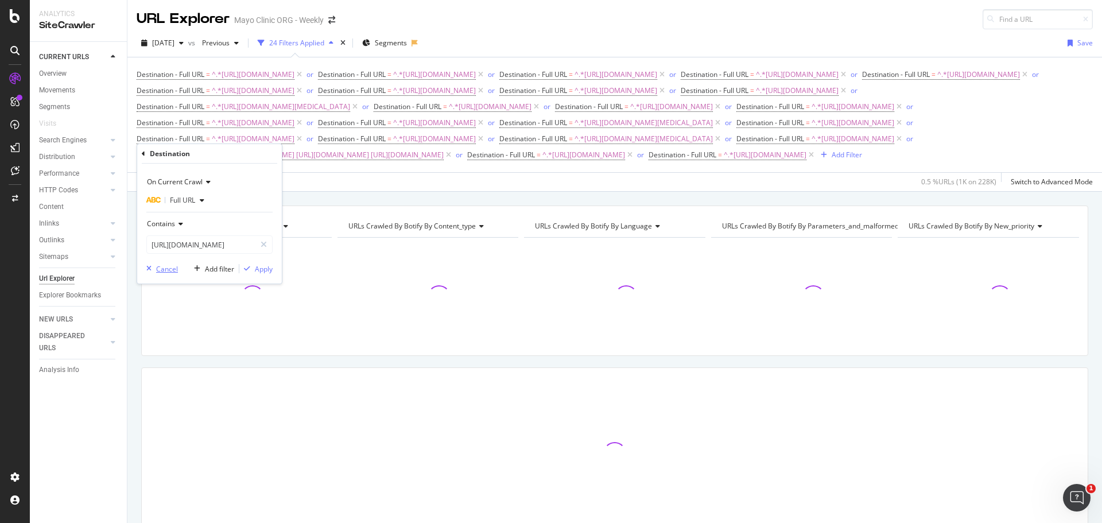
scroll to position [0, 0]
click at [630, 115] on span "^.*[URL][DOMAIN_NAME]" at bounding box center [671, 107] width 83 height 16
click at [233, 247] on input "[URL][DOMAIN_NAME]" at bounding box center [201, 244] width 108 height 18
click at [229, 241] on input "[URL][DOMAIN_NAME]" at bounding box center [201, 244] width 108 height 18
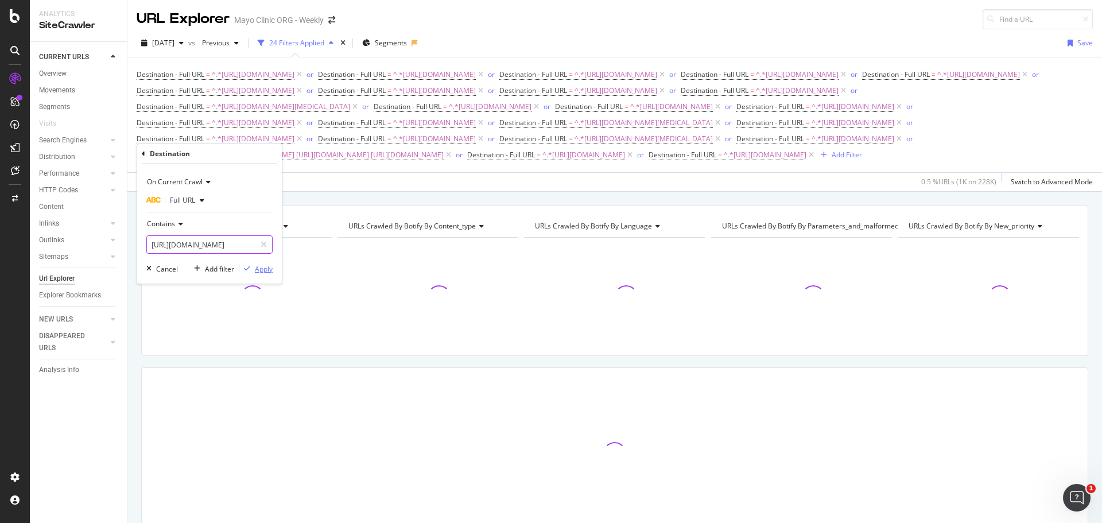
type input "[URL][DOMAIN_NAME]"
drag, startPoint x: 268, startPoint y: 270, endPoint x: 275, endPoint y: 266, distance: 8.3
click at [268, 271] on div "Apply" at bounding box center [264, 269] width 18 height 10
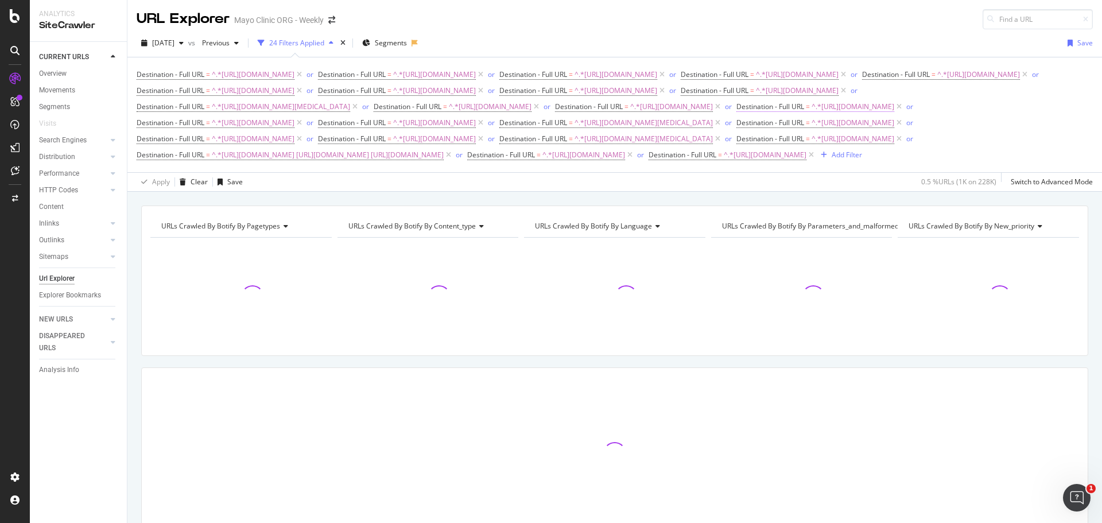
click at [811, 115] on span "^.*[URL][DOMAIN_NAME]" at bounding box center [852, 107] width 83 height 16
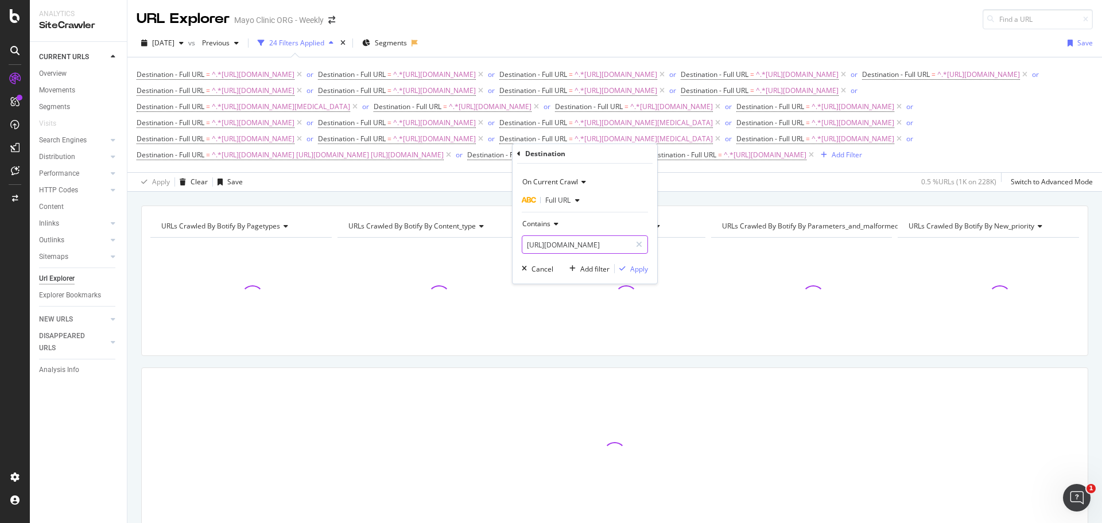
click at [596, 244] on input "[URL][DOMAIN_NAME]" at bounding box center [576, 244] width 108 height 18
click at [597, 244] on input "[URL][DOMAIN_NAME]" at bounding box center [576, 244] width 108 height 18
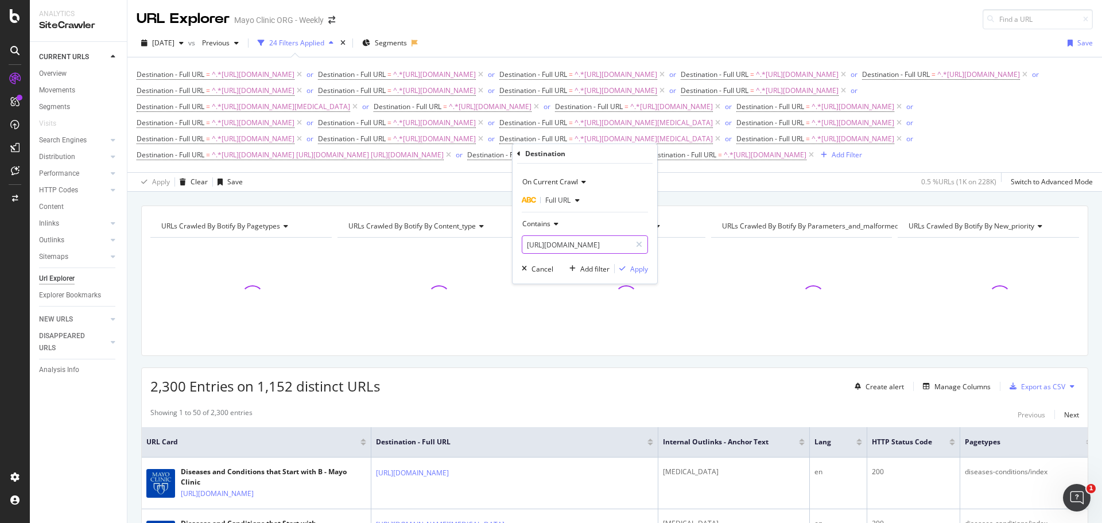
scroll to position [0, 115]
type input "[URL][DOMAIN_NAME]"
click at [634, 271] on div "Apply" at bounding box center [639, 269] width 18 height 10
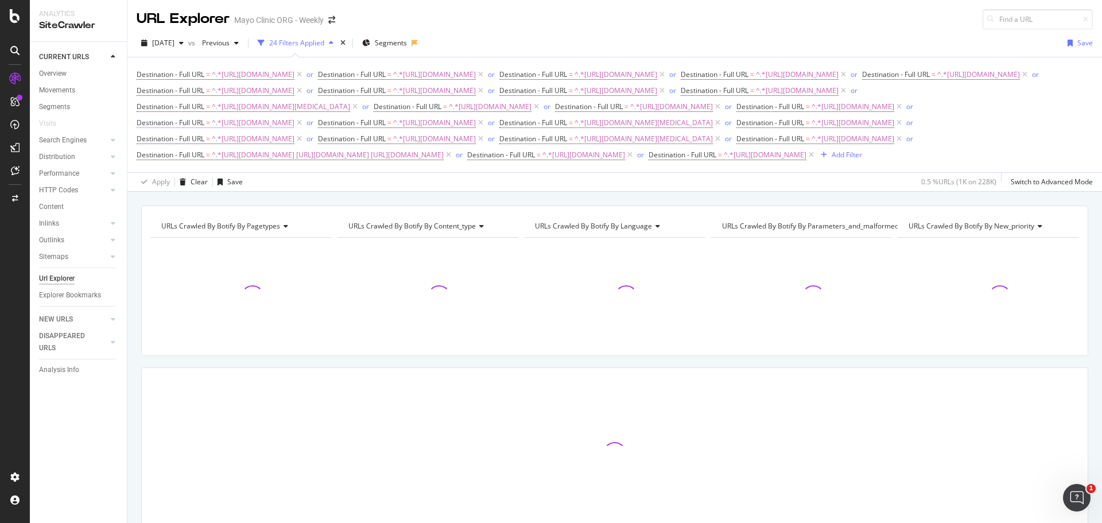
click at [294, 131] on span "^.*[URL][DOMAIN_NAME]" at bounding box center [253, 123] width 83 height 16
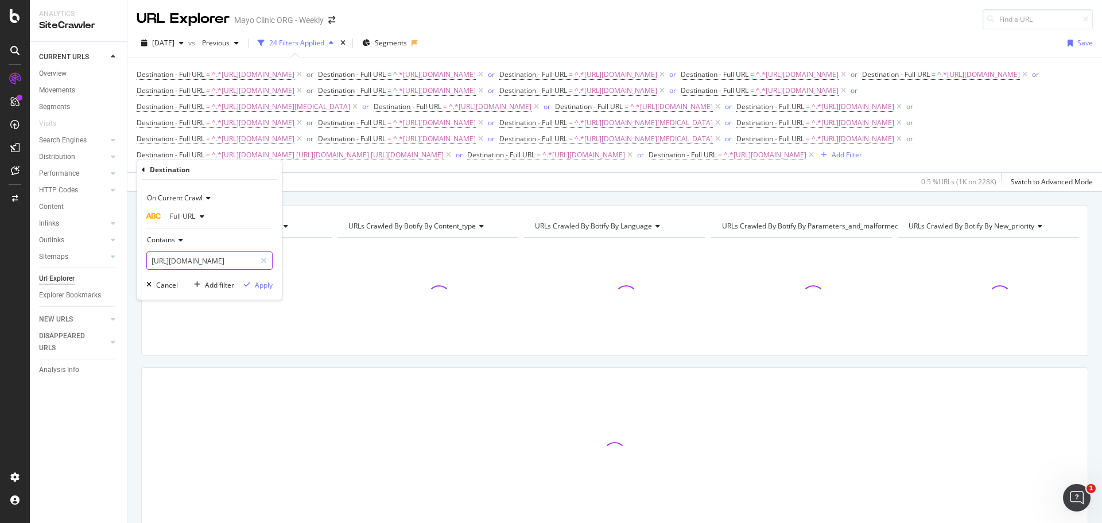
click at [240, 265] on input "[URL][DOMAIN_NAME]" at bounding box center [201, 260] width 108 height 18
click at [223, 262] on input "[URL][DOMAIN_NAME]" at bounding box center [201, 260] width 108 height 18
type input "[URL][DOMAIN_NAME]"
click at [262, 286] on div "Apply" at bounding box center [264, 285] width 18 height 10
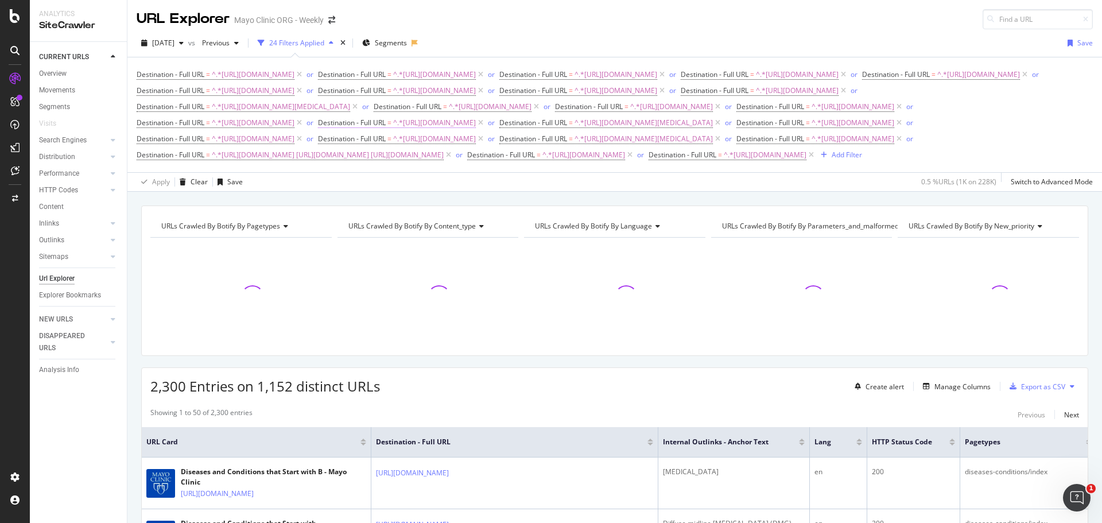
click at [476, 131] on span "^.*[URL][DOMAIN_NAME]" at bounding box center [434, 123] width 83 height 16
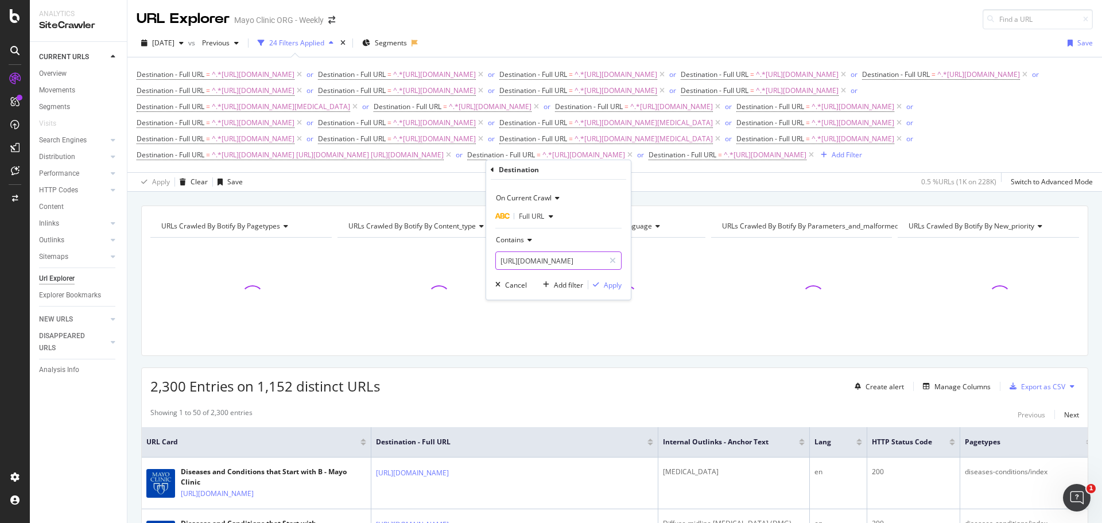
click at [550, 254] on input "[URL][DOMAIN_NAME]" at bounding box center [550, 260] width 108 height 18
click at [556, 253] on input "[URL][DOMAIN_NAME]" at bounding box center [550, 260] width 108 height 18
type input "[URL][DOMAIN_NAME]"
click at [608, 285] on div "Apply" at bounding box center [613, 285] width 18 height 10
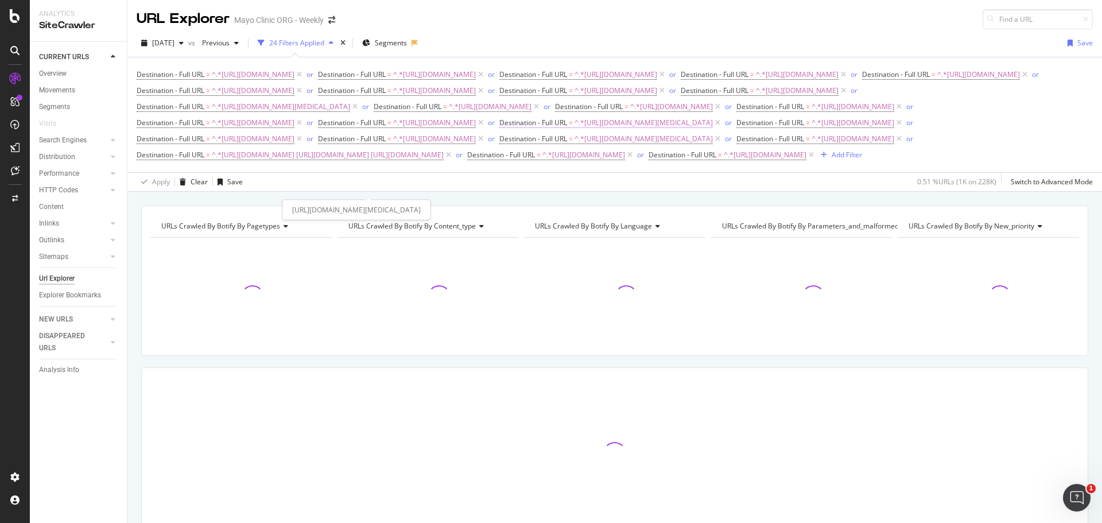
click at [574, 131] on span "^.*[URL][DOMAIN_NAME][MEDICAL_DATA]" at bounding box center [643, 123] width 138 height 16
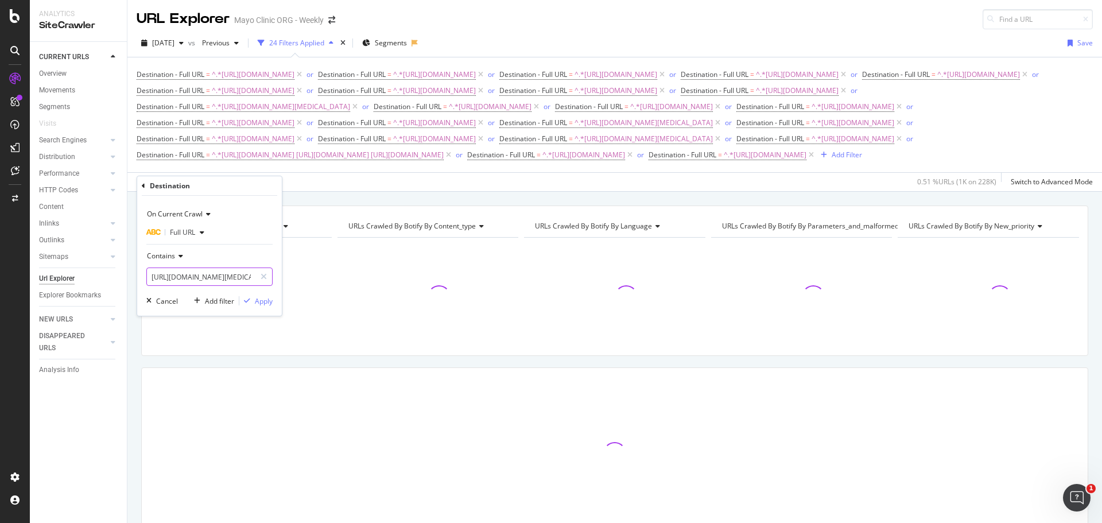
click at [178, 269] on input "[URL][DOMAIN_NAME][MEDICAL_DATA]" at bounding box center [201, 276] width 108 height 18
click at [203, 275] on input "[URL][DOMAIN_NAME][MEDICAL_DATA]" at bounding box center [201, 276] width 108 height 18
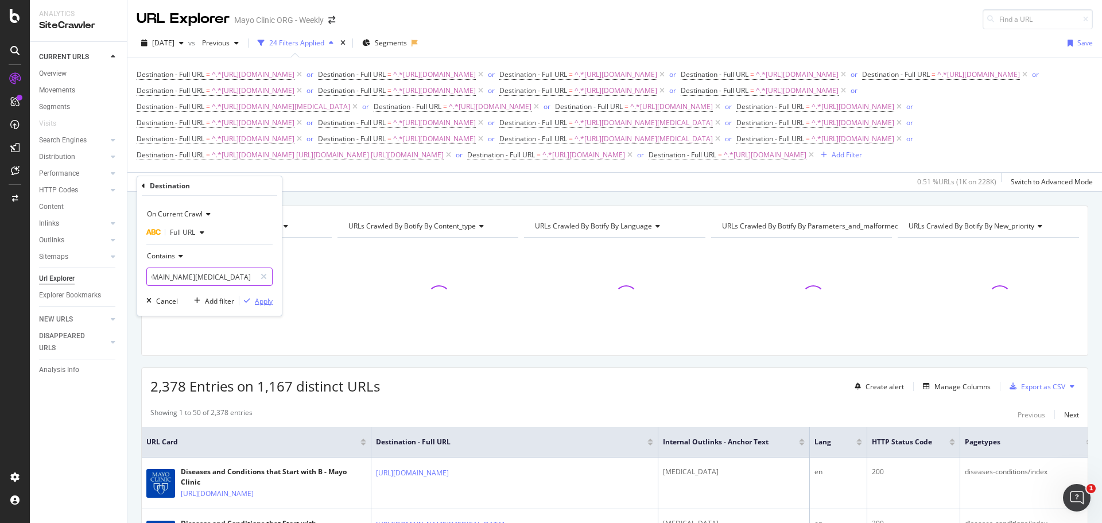
scroll to position [0, 154]
type input "[URL][DOMAIN_NAME][MEDICAL_DATA]"
click at [260, 304] on div "Apply" at bounding box center [264, 301] width 18 height 10
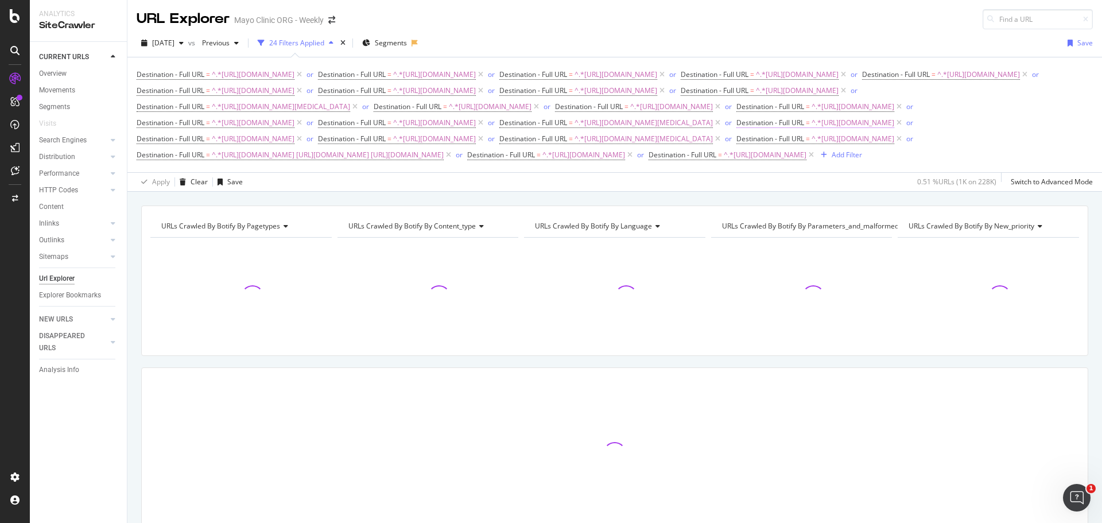
click at [811, 131] on span "^.*[URL][DOMAIN_NAME]" at bounding box center [852, 123] width 83 height 16
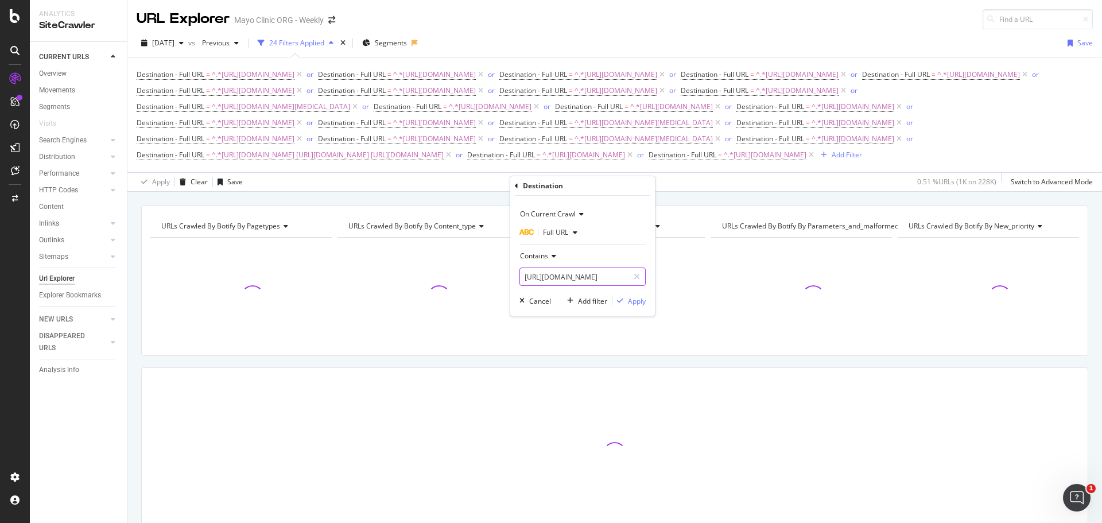
click at [587, 279] on input "[URL][DOMAIN_NAME]" at bounding box center [574, 276] width 108 height 18
click at [605, 271] on input "[URL][DOMAIN_NAME]" at bounding box center [574, 276] width 108 height 18
type input "[URL][DOMAIN_NAME]"
click at [634, 301] on div "Apply" at bounding box center [637, 301] width 18 height 10
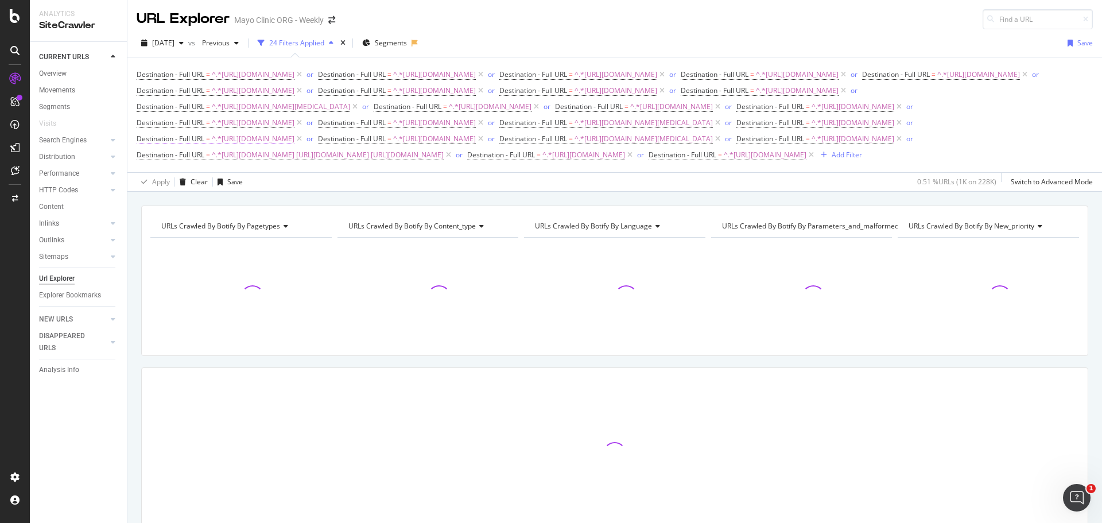
click at [294, 147] on span "^.*[URL][DOMAIN_NAME]" at bounding box center [253, 139] width 83 height 16
click at [225, 285] on input "[URL][DOMAIN_NAME]" at bounding box center [201, 292] width 108 height 18
click at [221, 286] on input "[URL][DOMAIN_NAME]" at bounding box center [201, 292] width 108 height 18
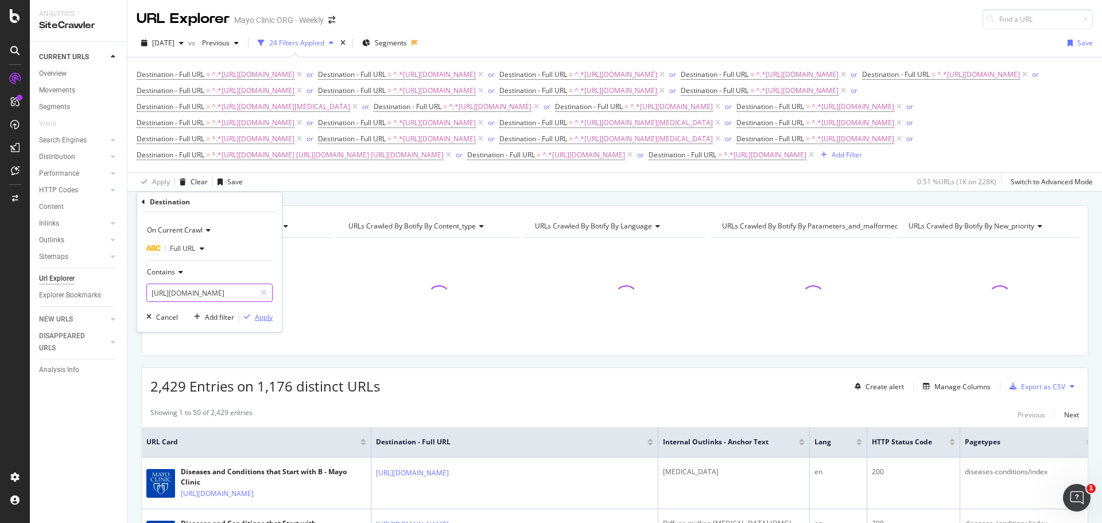
scroll to position [0, 99]
type input "[URL][DOMAIN_NAME]"
click at [262, 317] on div "Apply" at bounding box center [264, 317] width 18 height 10
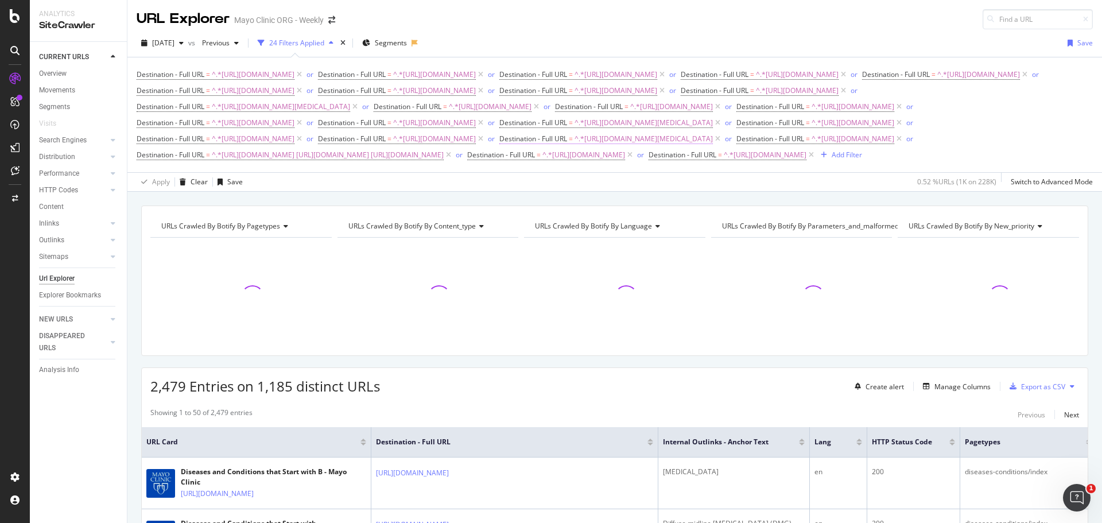
click at [574, 147] on span "^.*[URL][DOMAIN_NAME][MEDICAL_DATA]" at bounding box center [643, 139] width 138 height 16
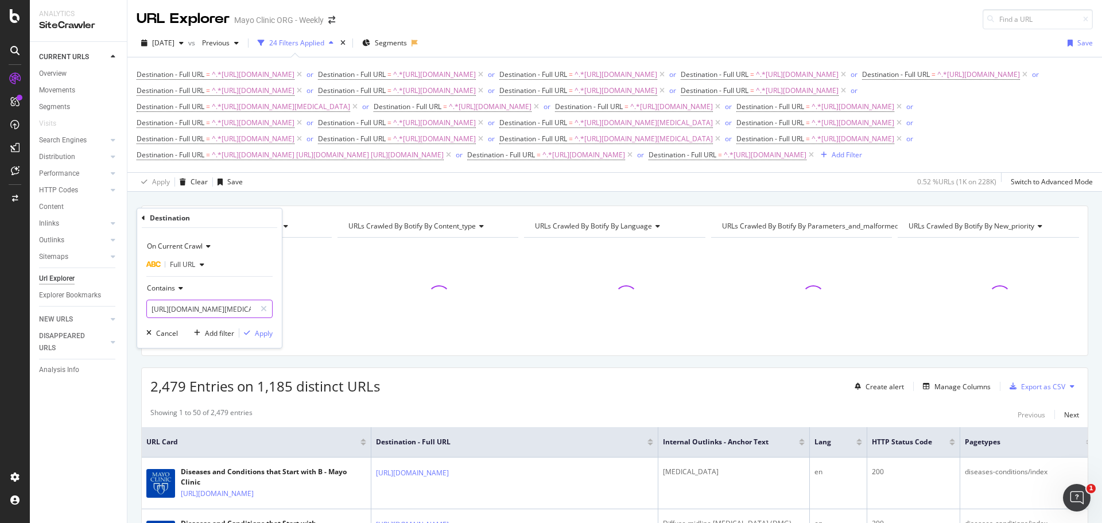
click at [220, 308] on input "[URL][DOMAIN_NAME][MEDICAL_DATA]" at bounding box center [201, 309] width 108 height 18
click at [232, 309] on input "[URL][DOMAIN_NAME][MEDICAL_DATA]" at bounding box center [201, 309] width 108 height 18
type input "[URL][DOMAIN_NAME][MEDICAL_DATA]"
click at [266, 336] on div "Apply" at bounding box center [264, 333] width 18 height 10
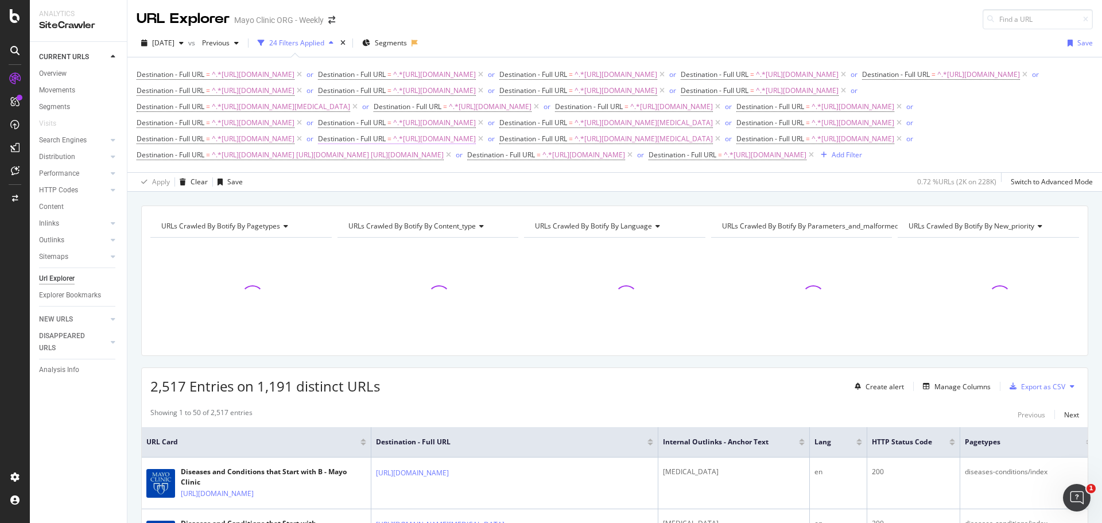
click at [476, 147] on span "^.*[URL][DOMAIN_NAME]" at bounding box center [434, 139] width 83 height 16
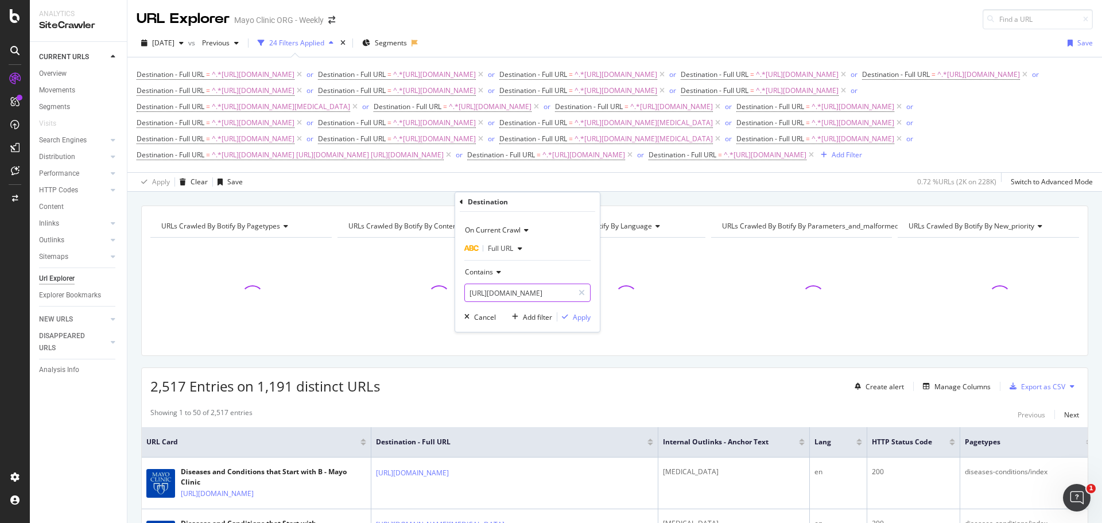
click at [535, 300] on input "[URL][DOMAIN_NAME]" at bounding box center [519, 292] width 108 height 18
click at [538, 289] on input "[URL][DOMAIN_NAME]" at bounding box center [519, 292] width 108 height 18
type input "[URL][DOMAIN_NAME]"
click at [584, 318] on div "Apply" at bounding box center [582, 317] width 18 height 10
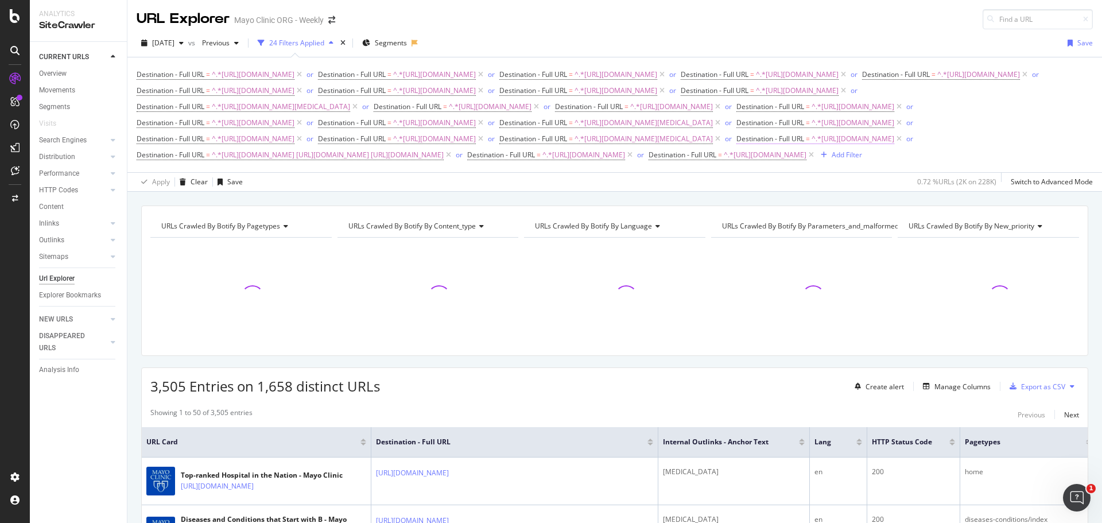
click at [811, 147] on span "^.*[URL][DOMAIN_NAME]" at bounding box center [852, 139] width 83 height 16
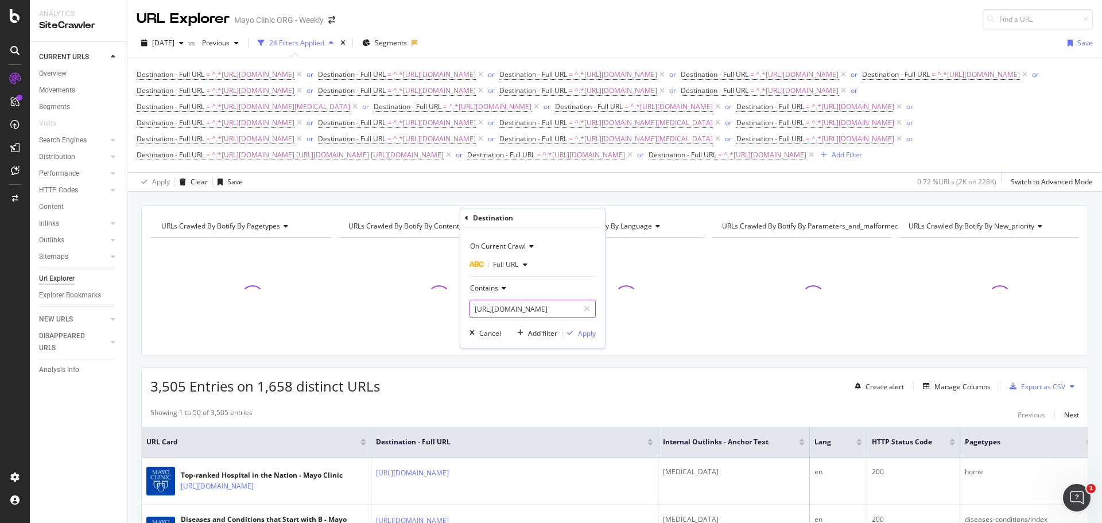
click at [558, 308] on input "[URL][DOMAIN_NAME]" at bounding box center [524, 309] width 108 height 18
click at [551, 309] on input "[URL][DOMAIN_NAME]" at bounding box center [524, 309] width 108 height 18
type input "[URL][DOMAIN_NAME]"
click at [586, 332] on div "Apply" at bounding box center [587, 333] width 18 height 10
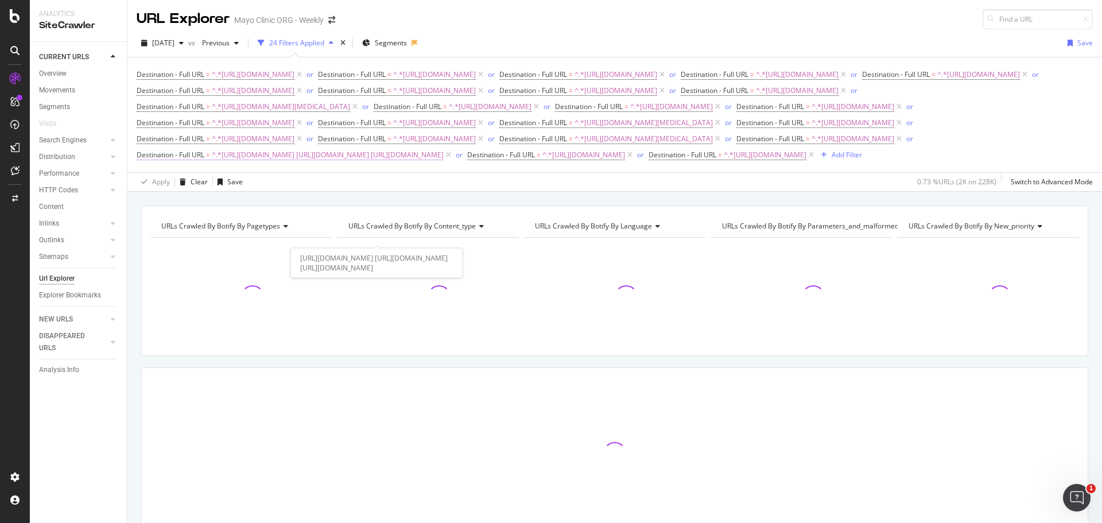
click at [370, 163] on span "^.*[URL][DOMAIN_NAME] [URL][DOMAIN_NAME] [URL][DOMAIN_NAME]" at bounding box center [328, 155] width 232 height 16
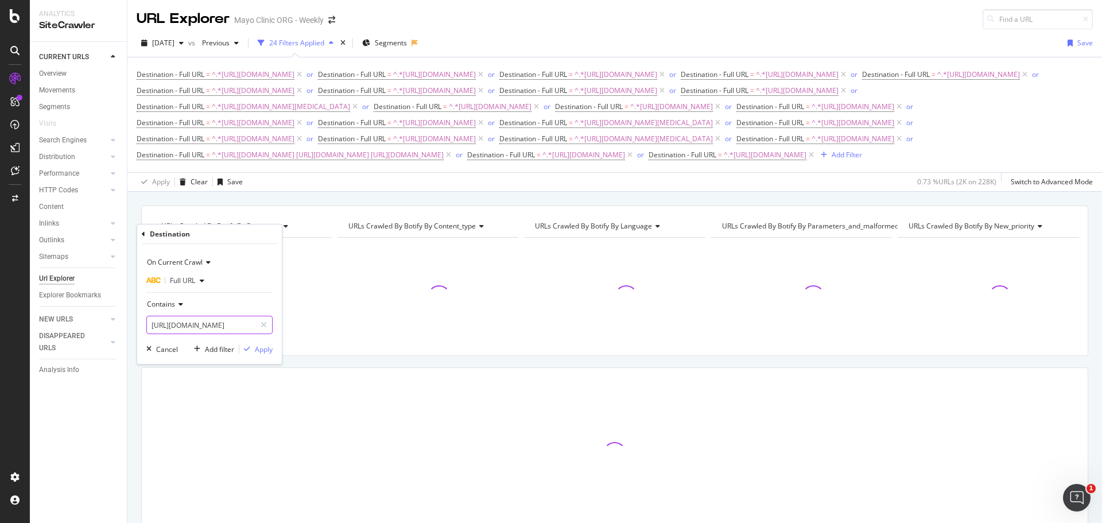
click at [221, 327] on input "[URL][DOMAIN_NAME] [URL][DOMAIN_NAME] [URL][DOMAIN_NAME]" at bounding box center [201, 325] width 108 height 18
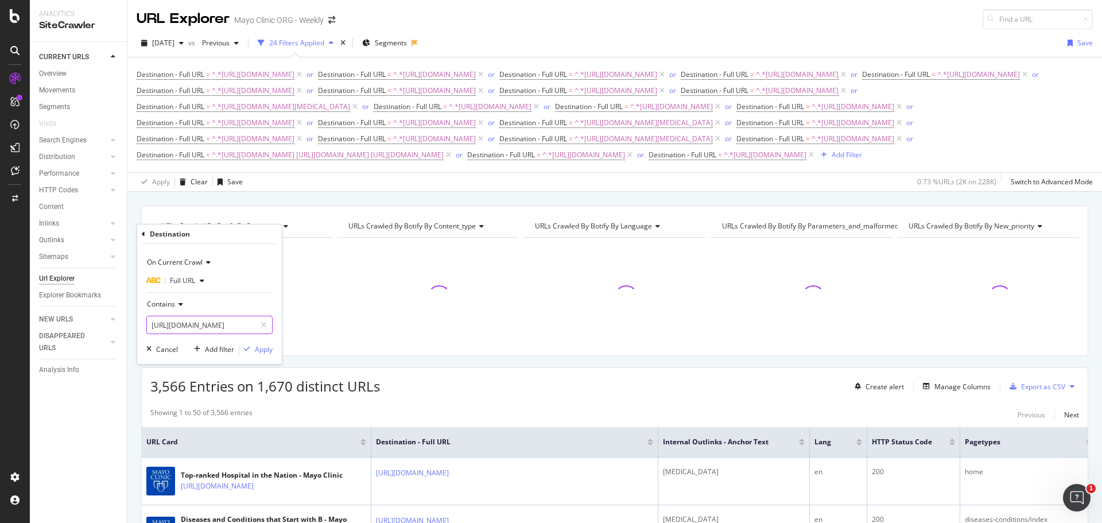
click at [220, 327] on input "[URL][DOMAIN_NAME] [URL][DOMAIN_NAME] [URL][DOMAIN_NAME]" at bounding box center [201, 325] width 108 height 18
type input "[URL][DOMAIN_NAME] [URL][DOMAIN_NAME] [URL][DOMAIN_NAME]"
click at [266, 349] on div "Apply" at bounding box center [264, 349] width 18 height 10
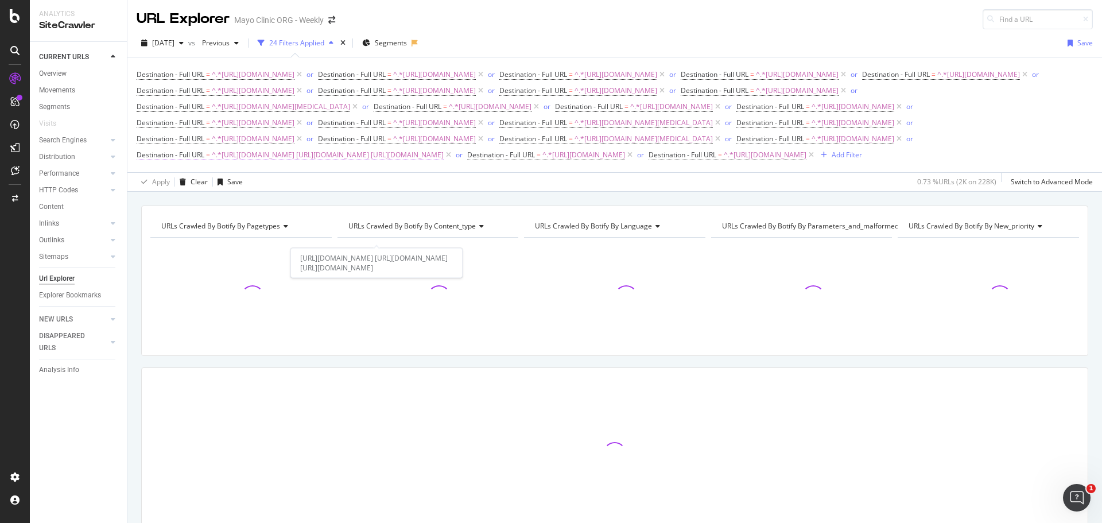
click at [394, 163] on span "^.*[URL][DOMAIN_NAME] [URL][DOMAIN_NAME] [URL][DOMAIN_NAME]" at bounding box center [328, 155] width 232 height 16
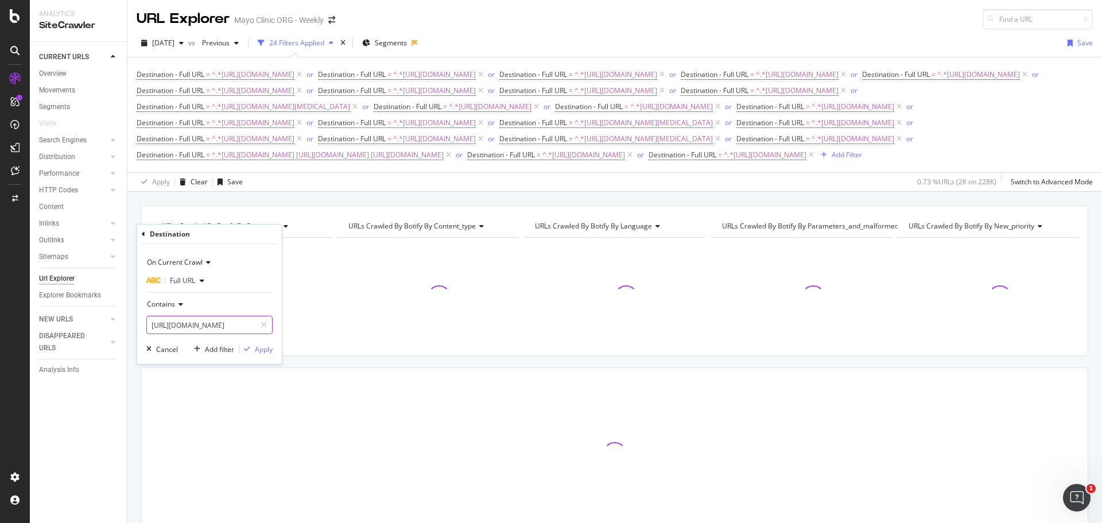
click at [209, 316] on div "Contains [URL][DOMAIN_NAME] [URL][DOMAIN_NAME] [URL][DOMAIN_NAME]" at bounding box center [209, 314] width 126 height 39
click at [211, 325] on input "[URL][DOMAIN_NAME] [URL][DOMAIN_NAME] [URL][DOMAIN_NAME]" at bounding box center [201, 325] width 108 height 18
click at [216, 325] on input "[URL][DOMAIN_NAME] [URL][DOMAIN_NAME] [URL][DOMAIN_NAME]" at bounding box center [201, 325] width 108 height 18
type input "[URL][DOMAIN_NAME] [URL][DOMAIN_NAME] [URL][DOMAIN_NAME]"
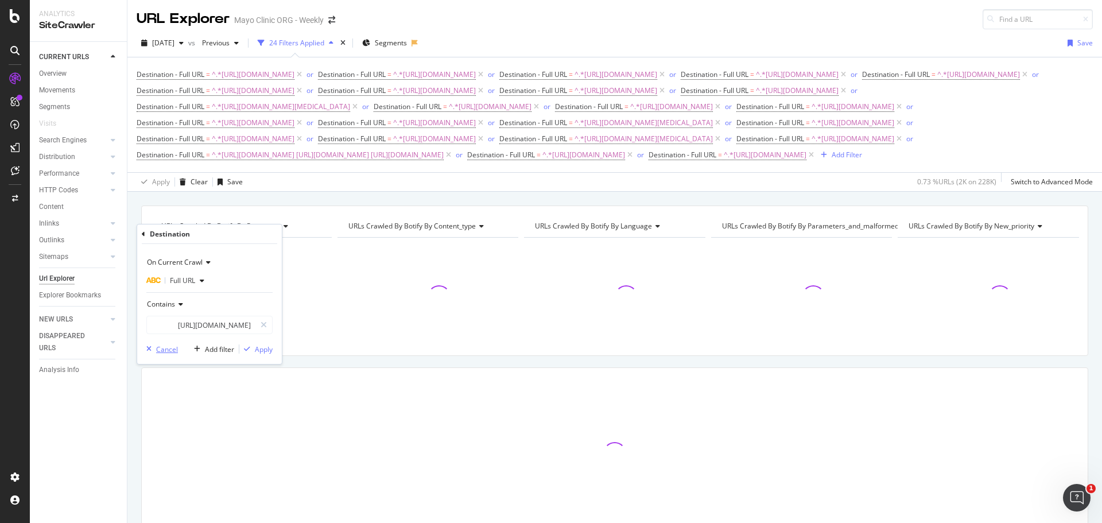
click at [168, 349] on div "Cancel" at bounding box center [167, 349] width 22 height 10
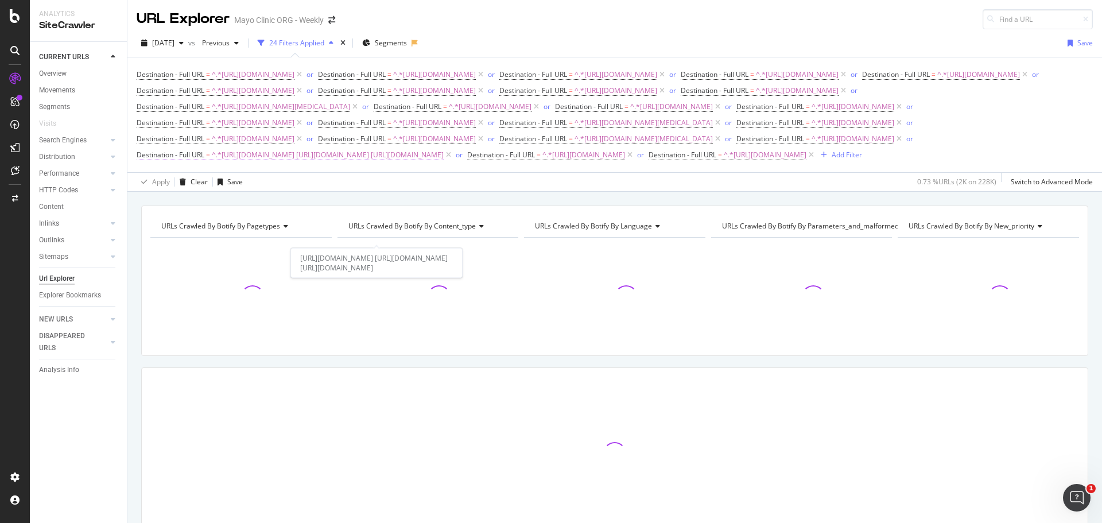
click at [444, 163] on span "^.*[URL][DOMAIN_NAME] [URL][DOMAIN_NAME] [URL][DOMAIN_NAME]" at bounding box center [328, 155] width 232 height 16
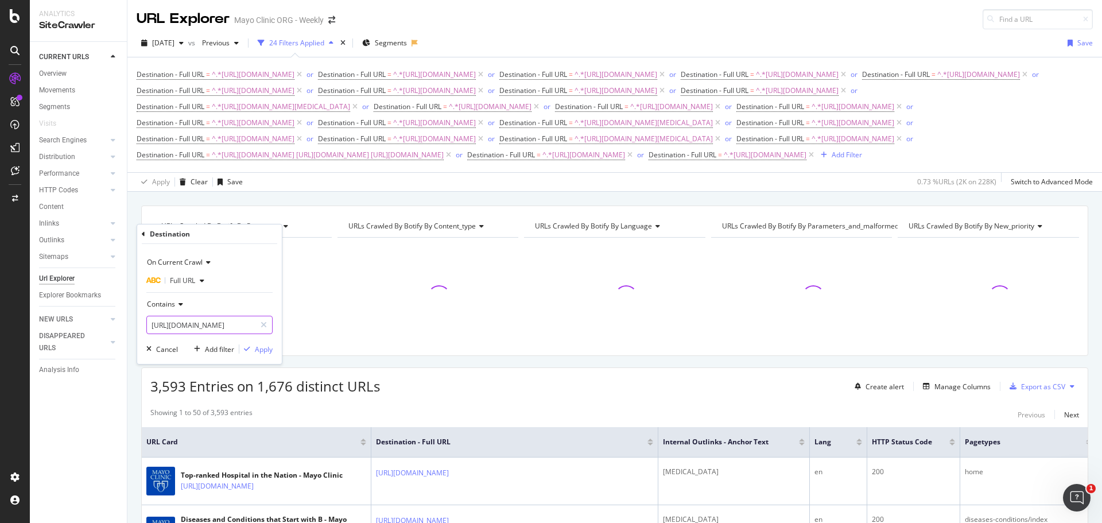
click at [207, 333] on input "[URL][DOMAIN_NAME] [URL][DOMAIN_NAME] [URL][DOMAIN_NAME]" at bounding box center [201, 325] width 108 height 18
click at [216, 328] on input "[URL][DOMAIN_NAME] [URL][DOMAIN_NAME] [URL][DOMAIN_NAME]" at bounding box center [201, 325] width 108 height 18
type input "[URL][DOMAIN_NAME] [URL][DOMAIN_NAME] [URL][DOMAIN_NAME]"
click at [168, 352] on div "Cancel" at bounding box center [167, 349] width 22 height 10
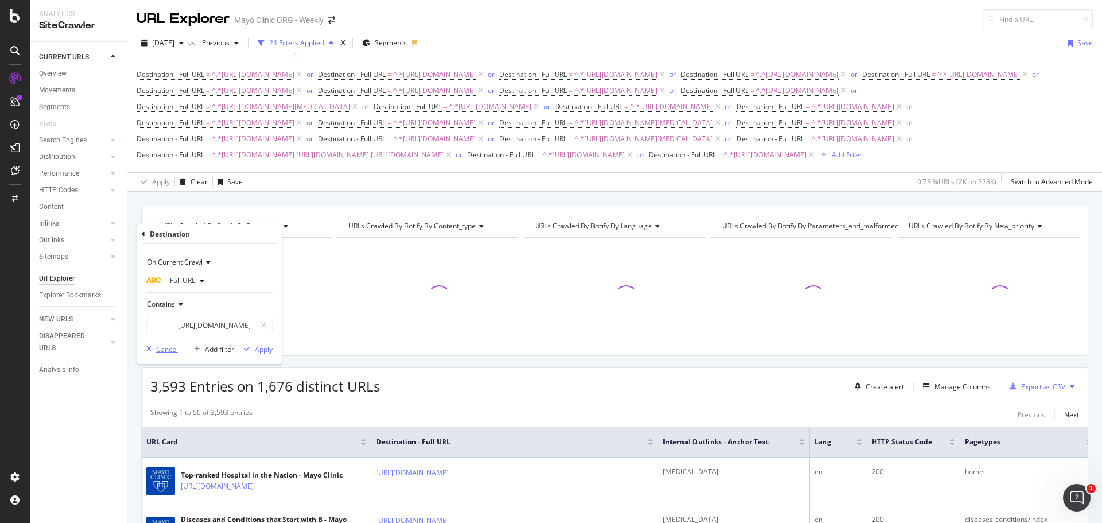
scroll to position [0, 0]
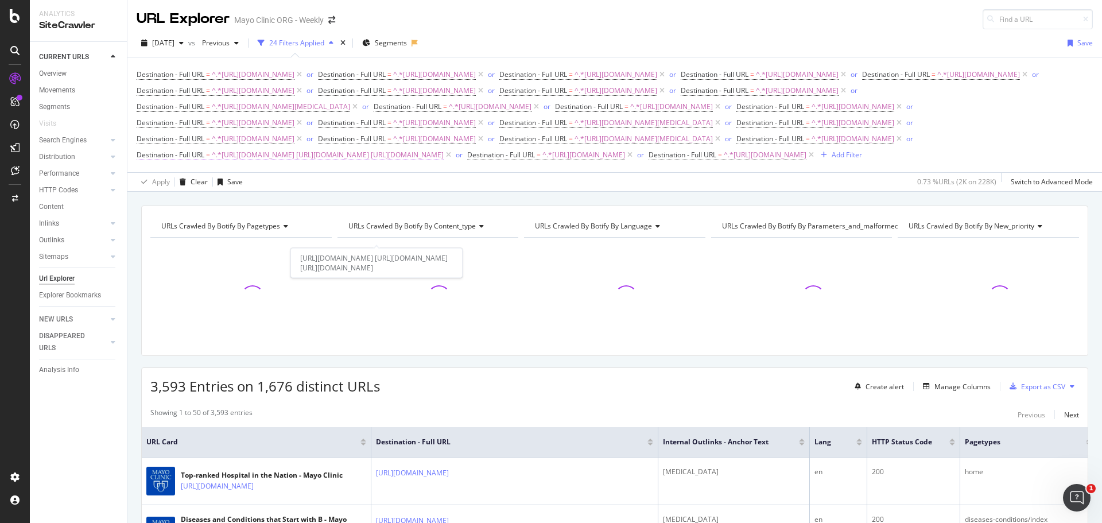
click at [444, 163] on span "^.*[URL][DOMAIN_NAME] [URL][DOMAIN_NAME] [URL][DOMAIN_NAME]" at bounding box center [328, 155] width 232 height 16
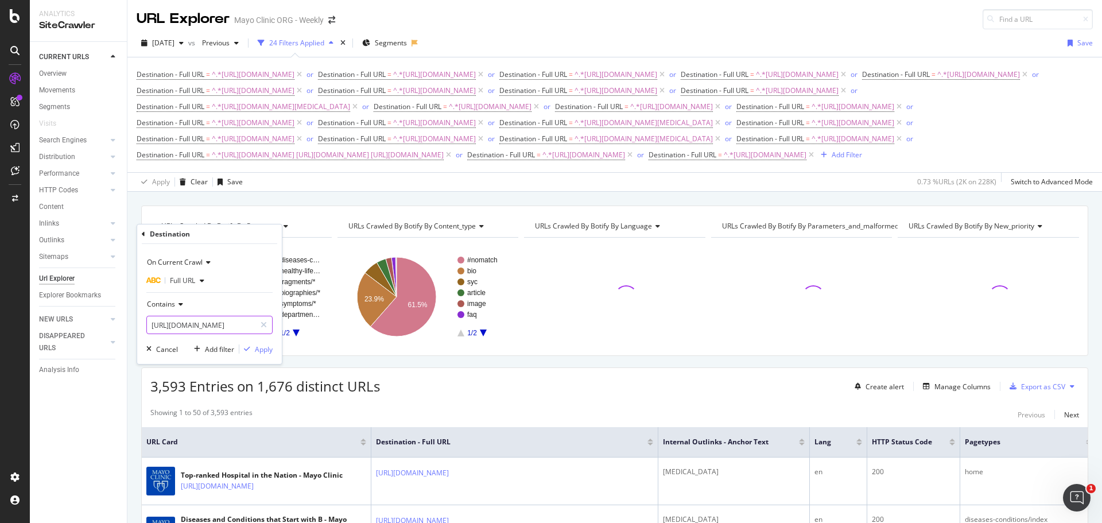
click at [224, 319] on input "[URL][DOMAIN_NAME] [URL][DOMAIN_NAME] [URL][DOMAIN_NAME]" at bounding box center [201, 325] width 108 height 18
click at [208, 325] on input "[URL][DOMAIN_NAME] [URL][DOMAIN_NAME] [URL][DOMAIN_NAME]" at bounding box center [201, 325] width 108 height 18
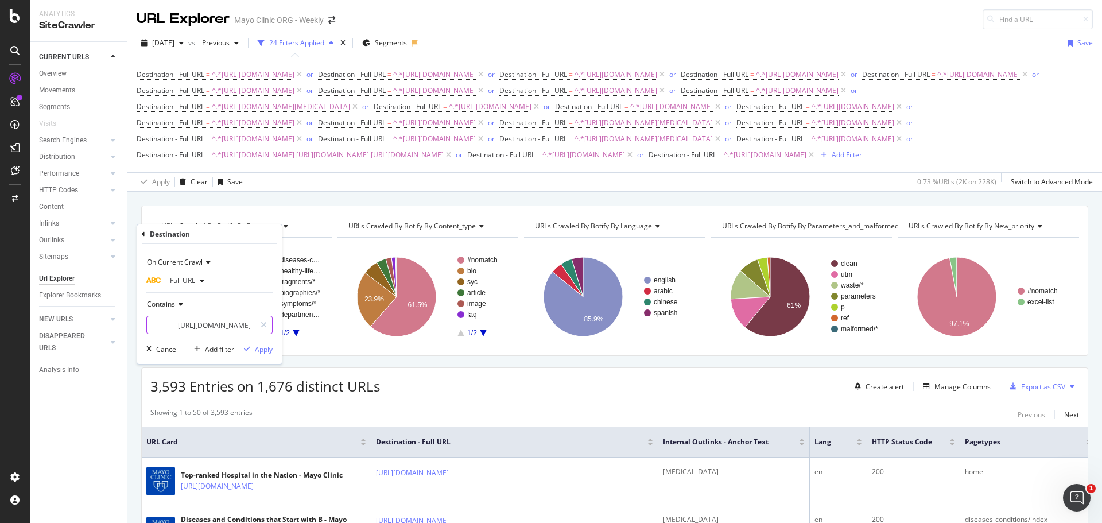
scroll to position [0, 1043]
drag, startPoint x: 196, startPoint y: 326, endPoint x: 296, endPoint y: 319, distance: 100.1
click at [296, 319] on body "Analytics SiteCrawler CURRENT URLS Overview Movements Segments Visits Search En…" at bounding box center [551, 261] width 1102 height 523
click at [241, 325] on input "[URL][DOMAIN_NAME] [URL][DOMAIN_NAME] [URL][DOMAIN_NAME]" at bounding box center [201, 325] width 108 height 18
drag, startPoint x: 189, startPoint y: 322, endPoint x: 157, endPoint y: 324, distance: 32.2
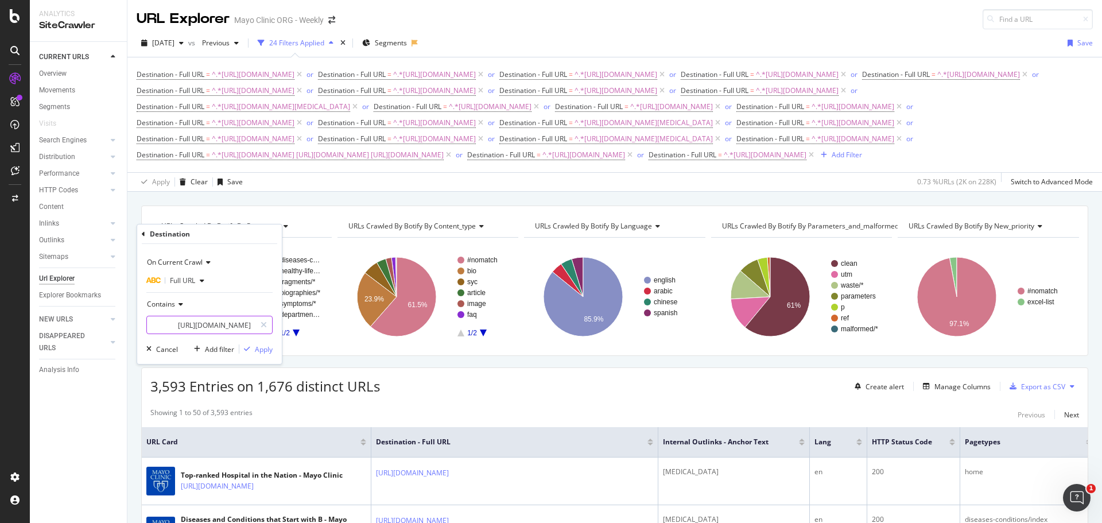
click at [157, 324] on input "[URL][DOMAIN_NAME] [URL][DOMAIN_NAME] [URL][DOMAIN_NAME]" at bounding box center [201, 325] width 108 height 18
click at [177, 324] on input "[URL][DOMAIN_NAME] [URL][DOMAIN_NAME] [URL][DOMAIN_NAME]" at bounding box center [201, 325] width 108 height 18
click at [159, 324] on input "[URL][DOMAIN_NAME] [URL][DOMAIN_NAME] [URL][DOMAIN_NAME]" at bounding box center [201, 325] width 108 height 18
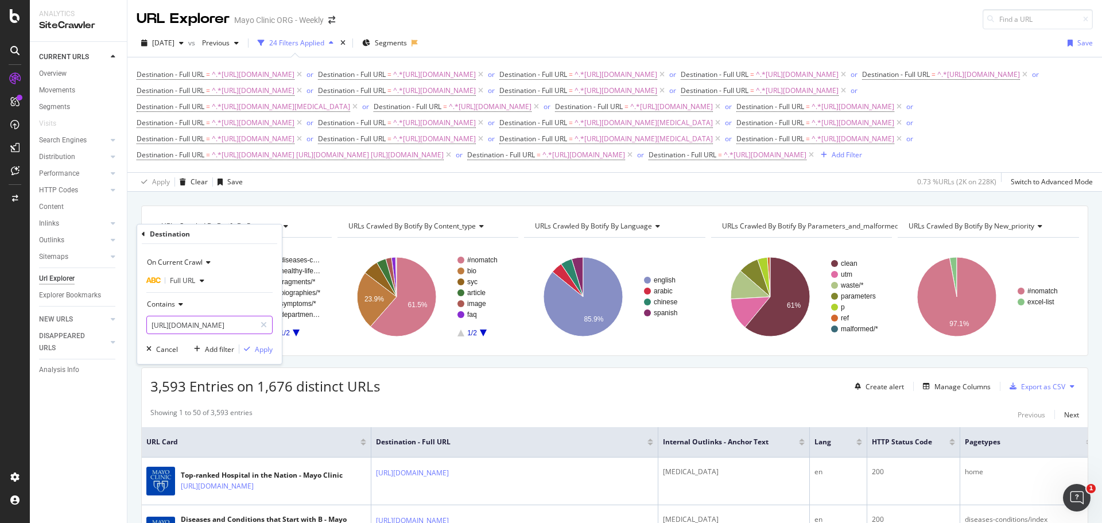
click at [199, 320] on input "[URL][DOMAIN_NAME] [URL][DOMAIN_NAME] [URL][DOMAIN_NAME]" at bounding box center [201, 325] width 108 height 18
drag, startPoint x: 139, startPoint y: 324, endPoint x: 100, endPoint y: 324, distance: 39.6
click at [100, 324] on body "Analytics SiteCrawler CURRENT URLS Overview Movements Segments Visits Search En…" at bounding box center [551, 261] width 1102 height 523
click at [202, 326] on input "[URL][DOMAIN_NAME] [URL][DOMAIN_NAME] [URL][DOMAIN_NAME]" at bounding box center [201, 325] width 108 height 18
drag, startPoint x: 195, startPoint y: 329, endPoint x: -76, endPoint y: 348, distance: 271.5
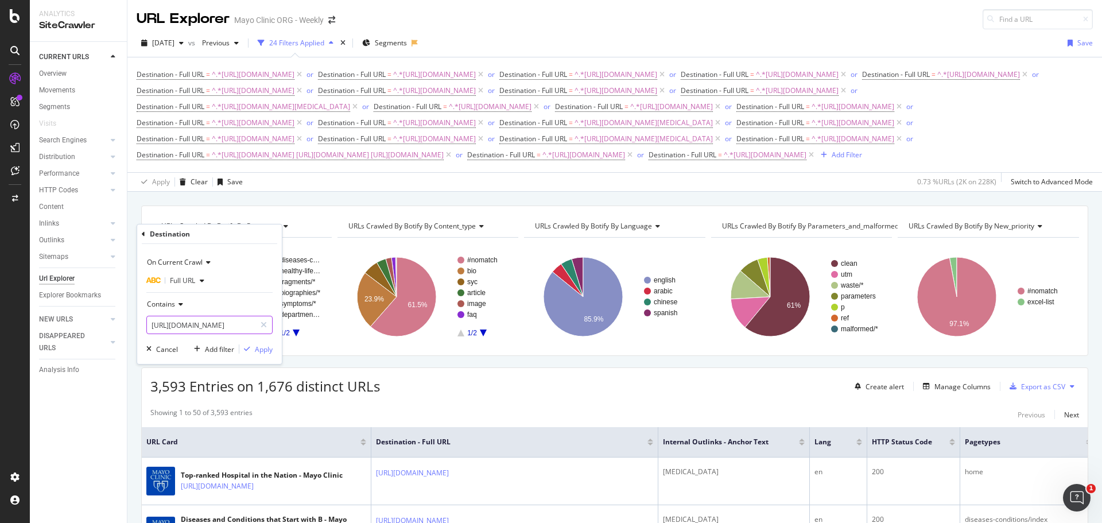
click at [0, 348] on html "Analytics SiteCrawler CURRENT URLS Overview Movements Segments Visits Search En…" at bounding box center [551, 261] width 1102 height 523
click at [230, 329] on input "[URL][DOMAIN_NAME] [URL][DOMAIN_NAME] [URL][DOMAIN_NAME]" at bounding box center [201, 325] width 108 height 18
type input "[URL][DOMAIN_NAME]"
click at [160, 353] on div "Cancel" at bounding box center [167, 349] width 22 height 10
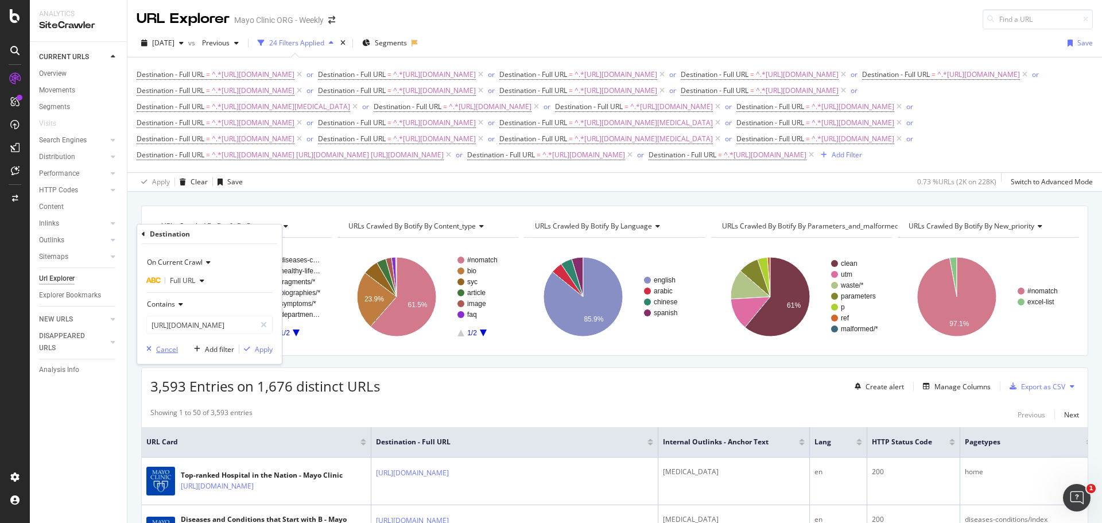
scroll to position [0, 0]
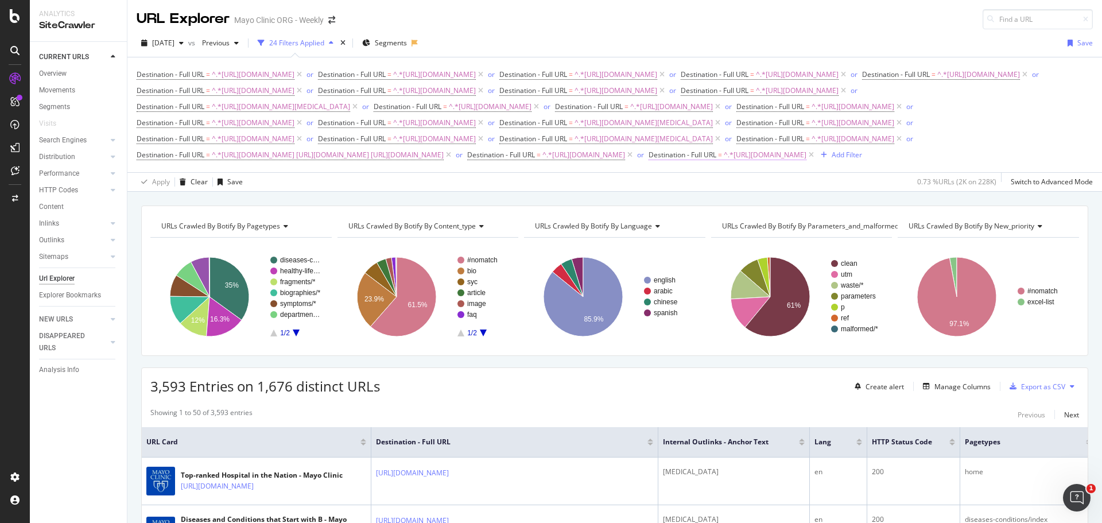
click at [724, 163] on span "^.*[URL][DOMAIN_NAME]" at bounding box center [765, 155] width 83 height 16
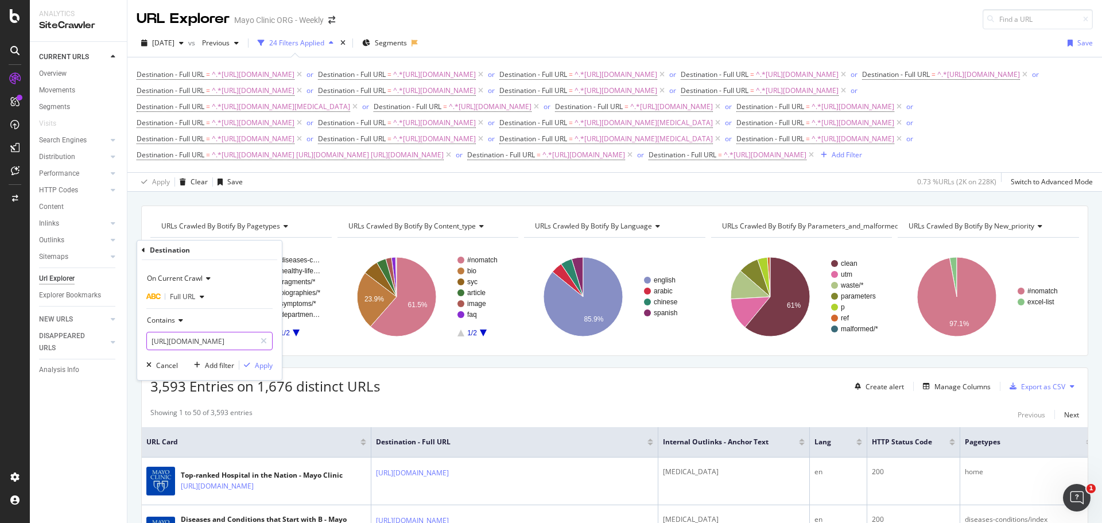
click at [173, 344] on input "[URL][DOMAIN_NAME]" at bounding box center [201, 341] width 108 height 18
click at [210, 341] on input "[URL][DOMAIN_NAME]" at bounding box center [201, 341] width 108 height 18
click at [226, 339] on input "[URL][DOMAIN_NAME]" at bounding box center [201, 341] width 108 height 18
drag, startPoint x: 231, startPoint y: 340, endPoint x: 297, endPoint y: 344, distance: 66.7
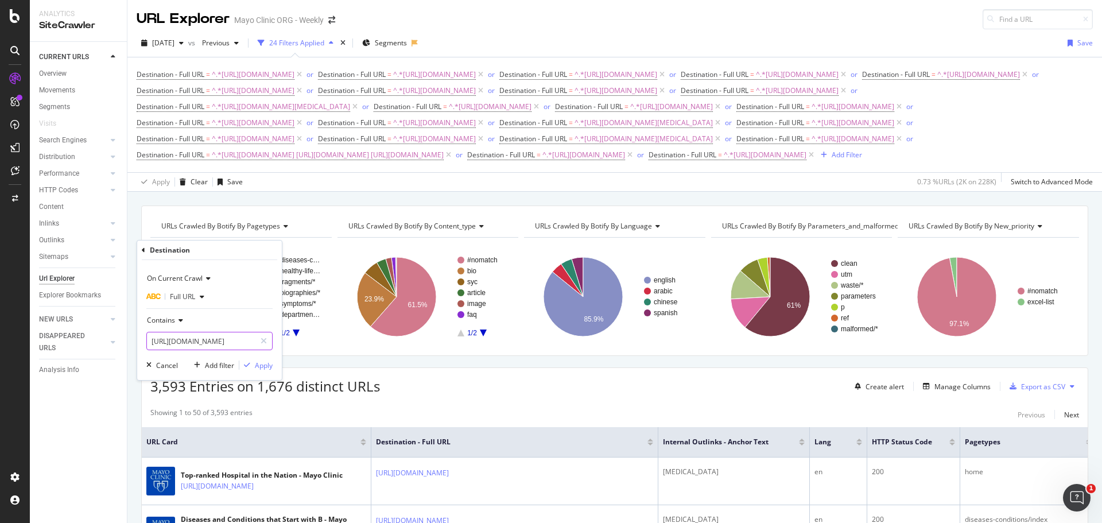
click at [297, 344] on body "Analytics SiteCrawler CURRENT URLS Overview Movements Segments Visits Search En…" at bounding box center [551, 261] width 1102 height 523
click at [192, 348] on input "[URL][DOMAIN_NAME]" at bounding box center [201, 341] width 108 height 18
drag, startPoint x: 189, startPoint y: 343, endPoint x: 328, endPoint y: 344, distance: 138.9
click at [328, 345] on body "Analytics SiteCrawler CURRENT URLS Overview Movements Segments Visits Search En…" at bounding box center [551, 261] width 1102 height 523
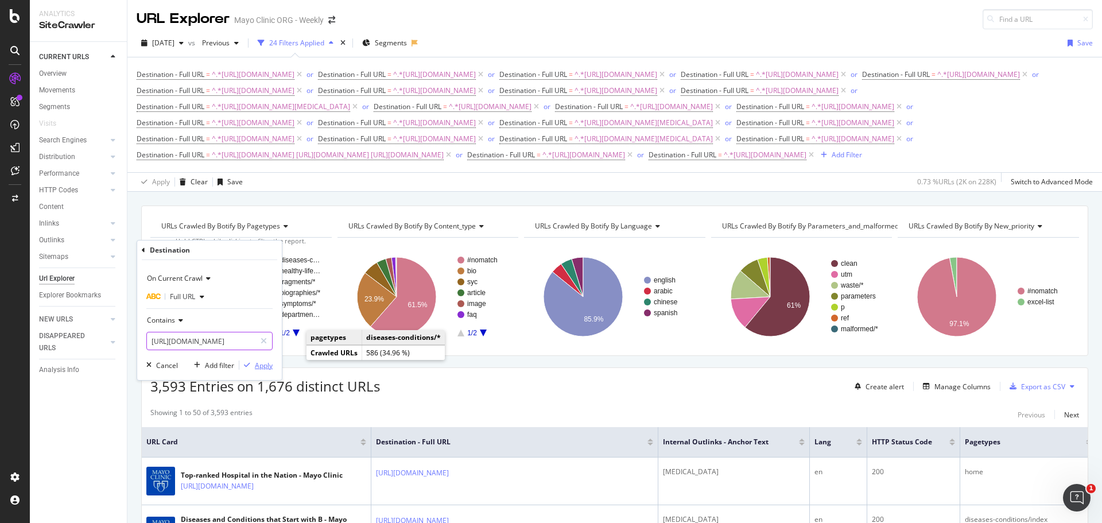
type input "[URL][DOMAIN_NAME]"
click at [260, 367] on div "Apply" at bounding box center [264, 365] width 18 height 10
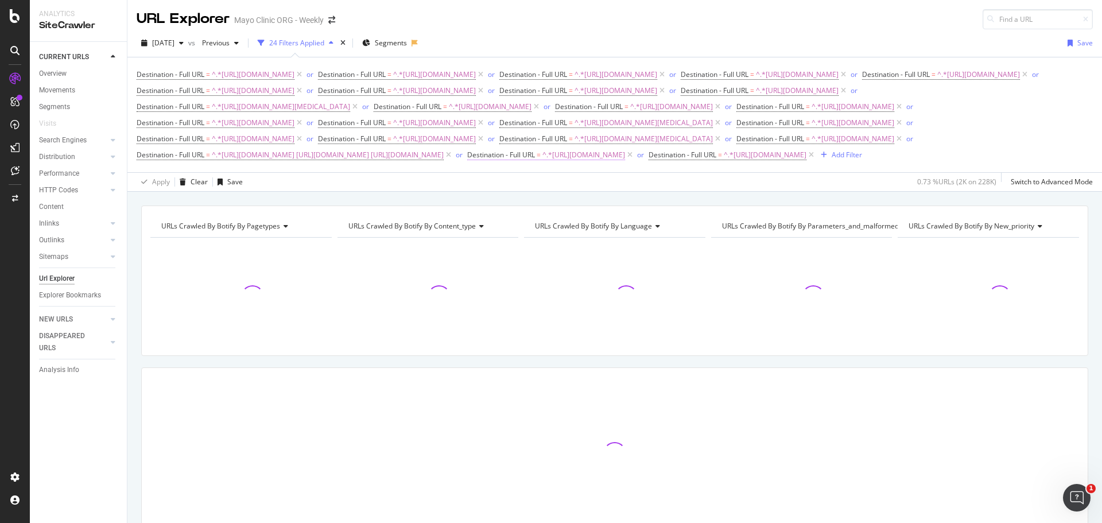
click at [625, 163] on span "^.*[URL][DOMAIN_NAME]" at bounding box center [583, 155] width 83 height 16
click at [678, 326] on input "[URL][DOMAIN_NAME]" at bounding box center [694, 325] width 108 height 18
click at [694, 324] on input "[URL][DOMAIN_NAME]" at bounding box center [694, 325] width 108 height 18
drag, startPoint x: 706, startPoint y: 322, endPoint x: 803, endPoint y: 331, distance: 97.9
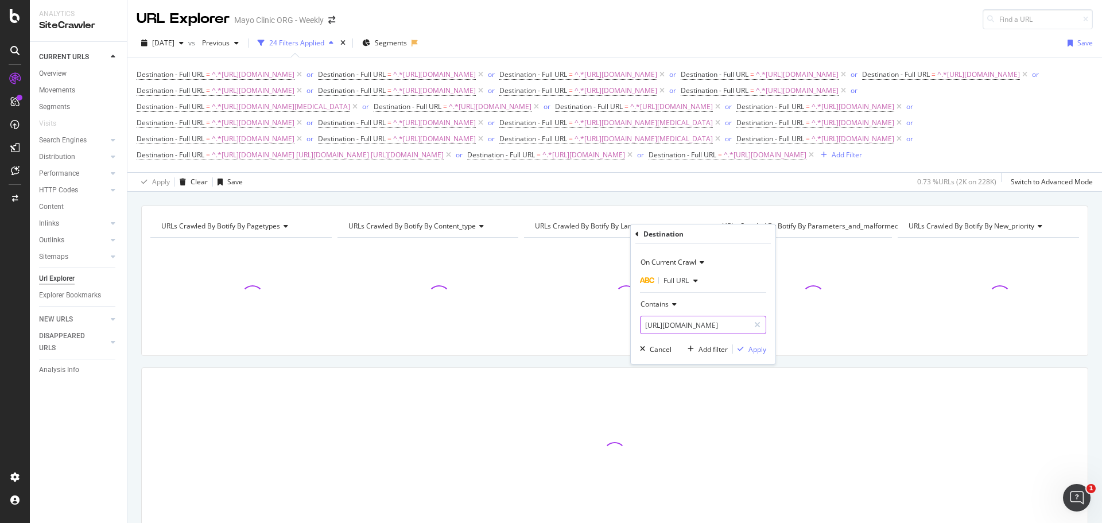
click at [803, 331] on body "Analytics SiteCrawler CURRENT URLS Overview Movements Segments Visits Search En…" at bounding box center [551, 261] width 1102 height 523
click at [718, 326] on input "[URL][DOMAIN_NAME]" at bounding box center [694, 325] width 108 height 18
drag, startPoint x: 705, startPoint y: 328, endPoint x: 814, endPoint y: 333, distance: 109.1
click at [814, 333] on body "Analytics SiteCrawler CURRENT URLS Overview Movements Segments Visits Search En…" at bounding box center [551, 261] width 1102 height 523
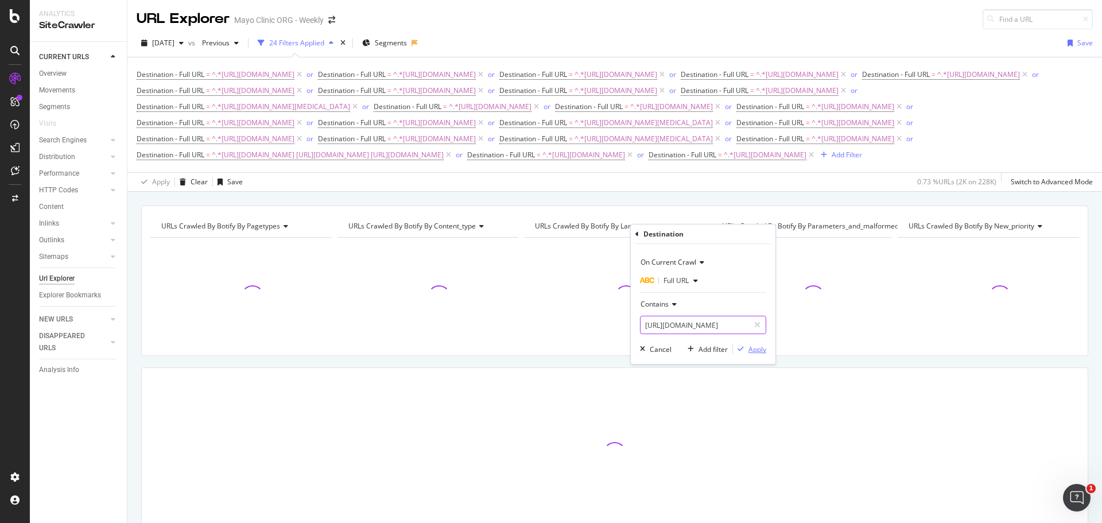
type input "[URL][DOMAIN_NAME]"
click at [759, 351] on div "Apply" at bounding box center [757, 349] width 18 height 10
click at [632, 172] on div "Destination - Full URL = ^.*[URL][DOMAIN_NAME] or Destination - Full URL = ^.*[…" at bounding box center [615, 114] width 956 height 115
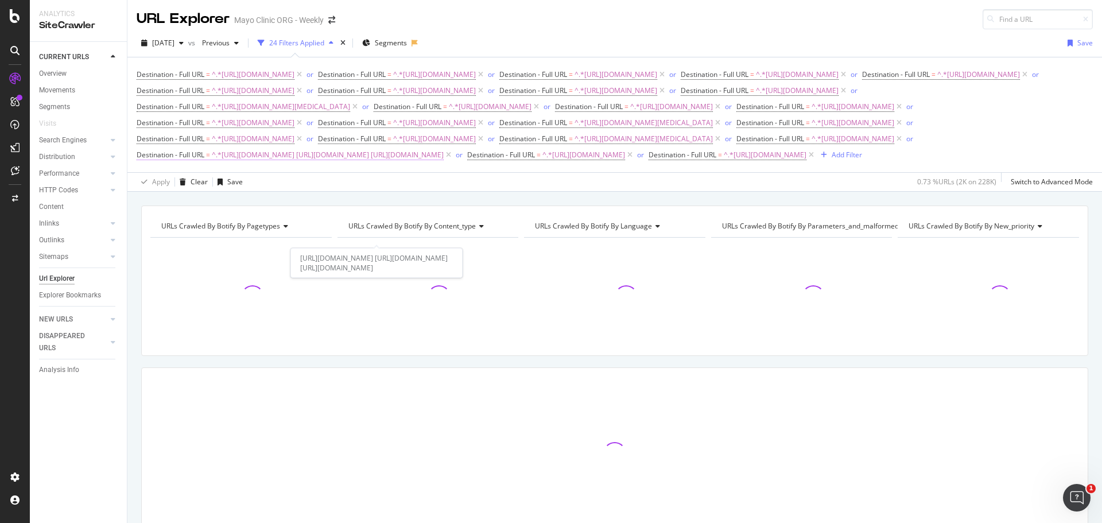
click at [444, 163] on span "^.*[URL][DOMAIN_NAME] [URL][DOMAIN_NAME] [URL][DOMAIN_NAME]" at bounding box center [328, 155] width 232 height 16
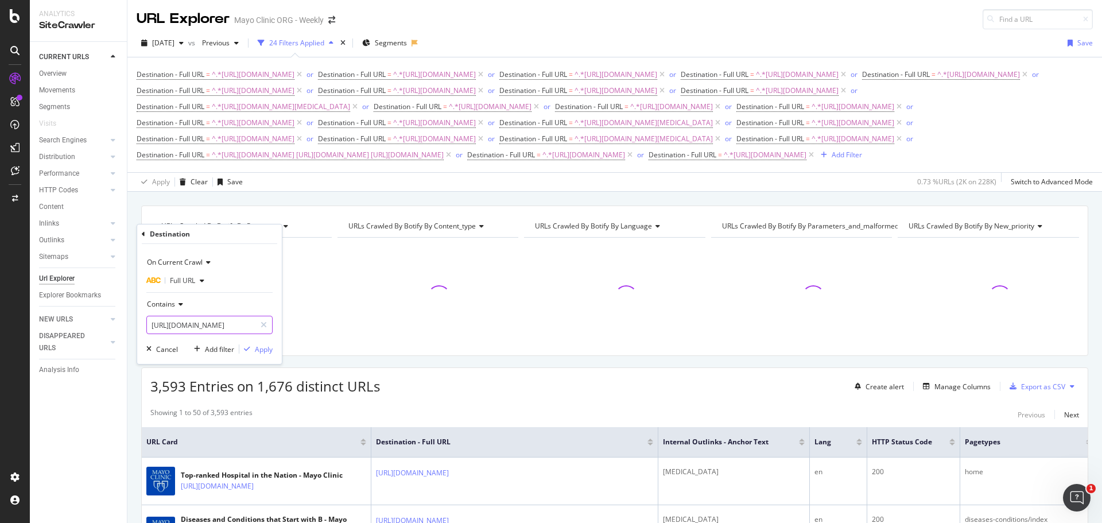
click at [201, 329] on input "[URL][DOMAIN_NAME] [URL][DOMAIN_NAME] [URL][DOMAIN_NAME]" at bounding box center [201, 325] width 108 height 18
click at [181, 325] on input "[URL][DOMAIN_NAME] [URL][DOMAIN_NAME] [URL][DOMAIN_NAME]" at bounding box center [201, 325] width 108 height 18
drag, startPoint x: 151, startPoint y: 325, endPoint x: 430, endPoint y: 331, distance: 278.9
click at [430, 331] on body "Analytics SiteCrawler CURRENT URLS Overview Movements Segments Visits Search En…" at bounding box center [551, 261] width 1102 height 523
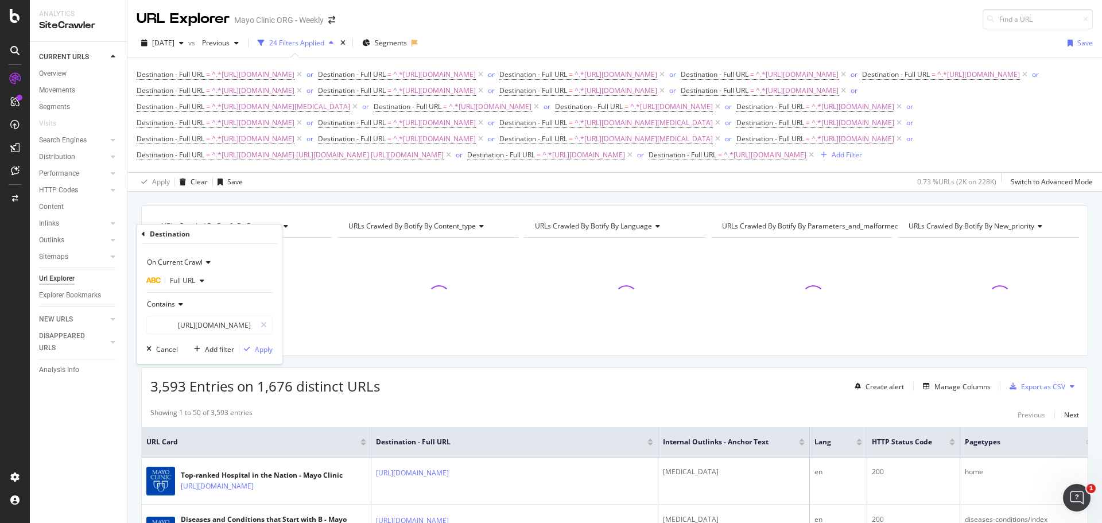
scroll to position [0, 0]
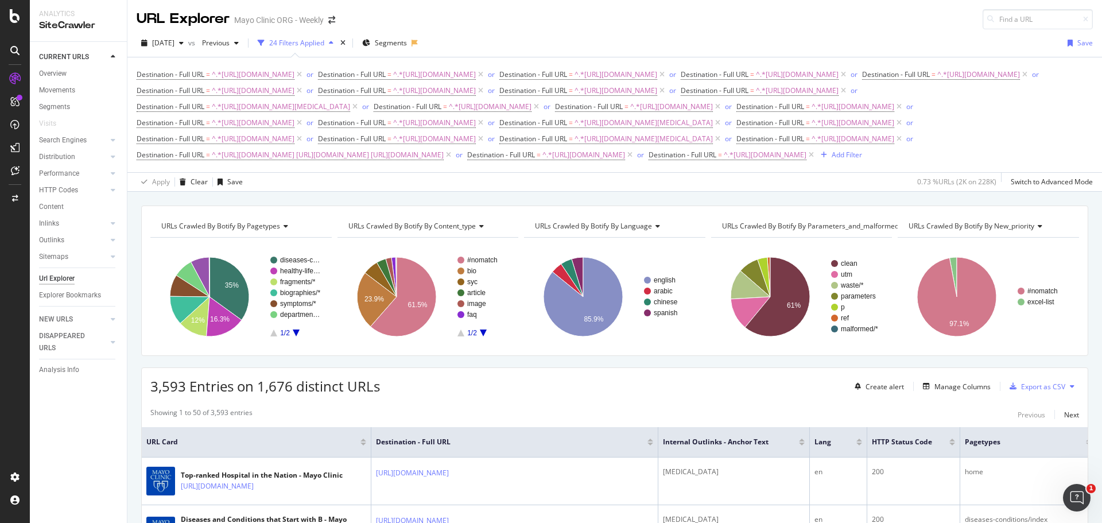
click at [558, 15] on div "URL Explorer Mayo Clinic ORG - Weekly" at bounding box center [614, 14] width 974 height 29
click at [444, 163] on span "^.*[URL][DOMAIN_NAME] [URL][DOMAIN_NAME] [URL][DOMAIN_NAME]" at bounding box center [328, 155] width 232 height 16
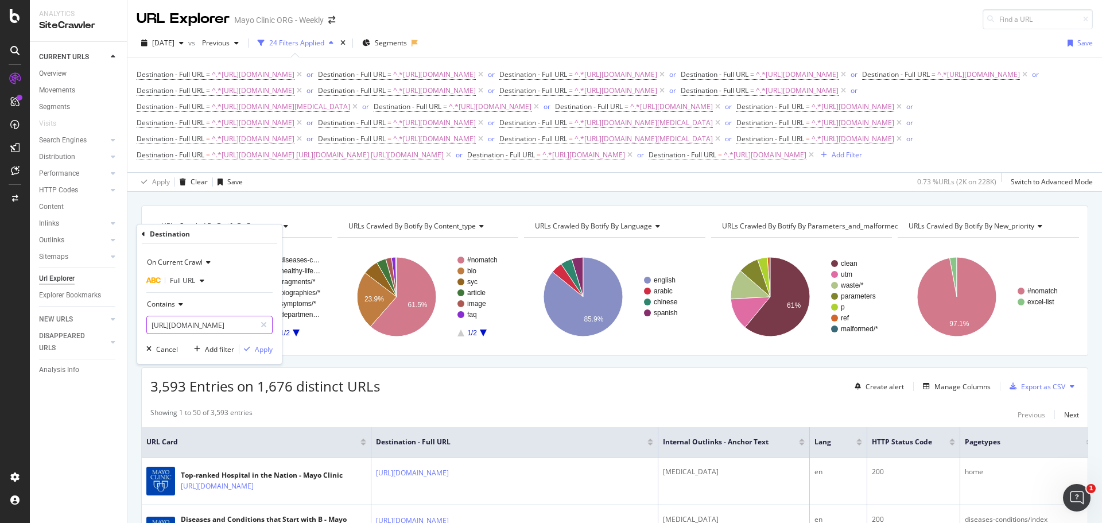
click at [203, 332] on input "[URL][DOMAIN_NAME] [URL][DOMAIN_NAME] [URL][DOMAIN_NAME]" at bounding box center [201, 325] width 108 height 18
paste input "[URL][DOMAIN_NAME]"
type input "[URL][DOMAIN_NAME]"
click at [262, 347] on div "Apply" at bounding box center [264, 349] width 18 height 10
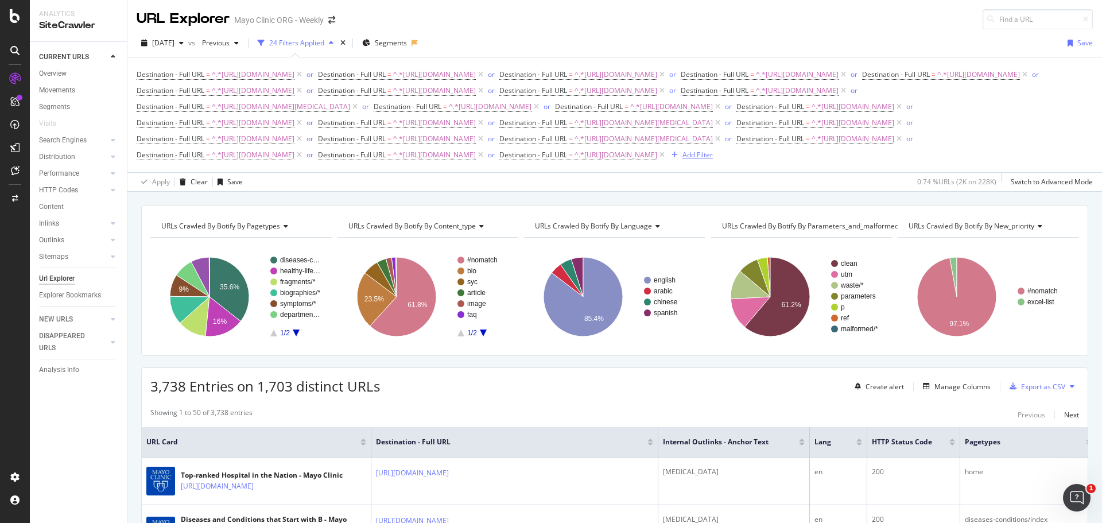
click at [682, 160] on div "Add Filter" at bounding box center [697, 155] width 30 height 10
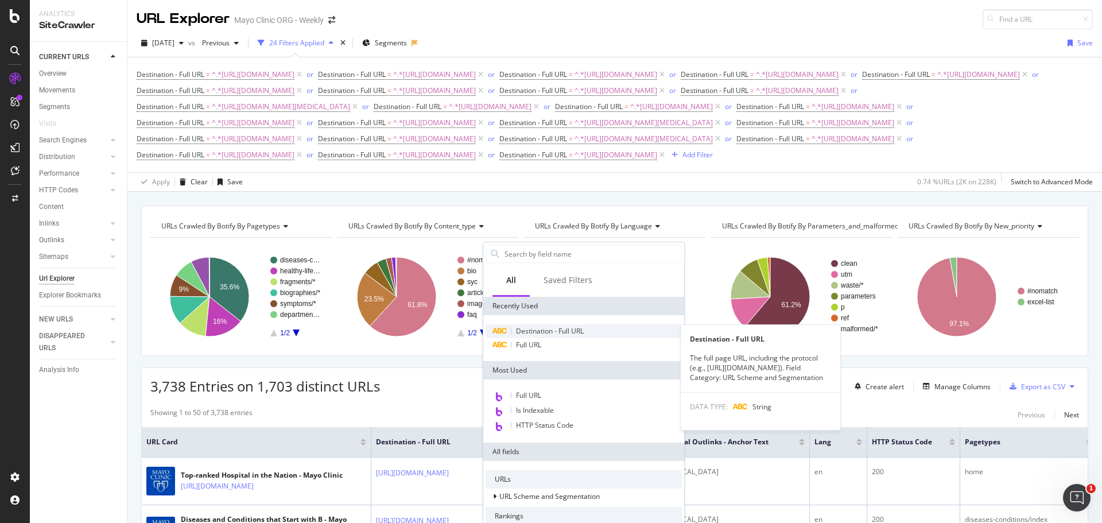
click at [547, 329] on span "Destination - Full URL" at bounding box center [550, 331] width 68 height 10
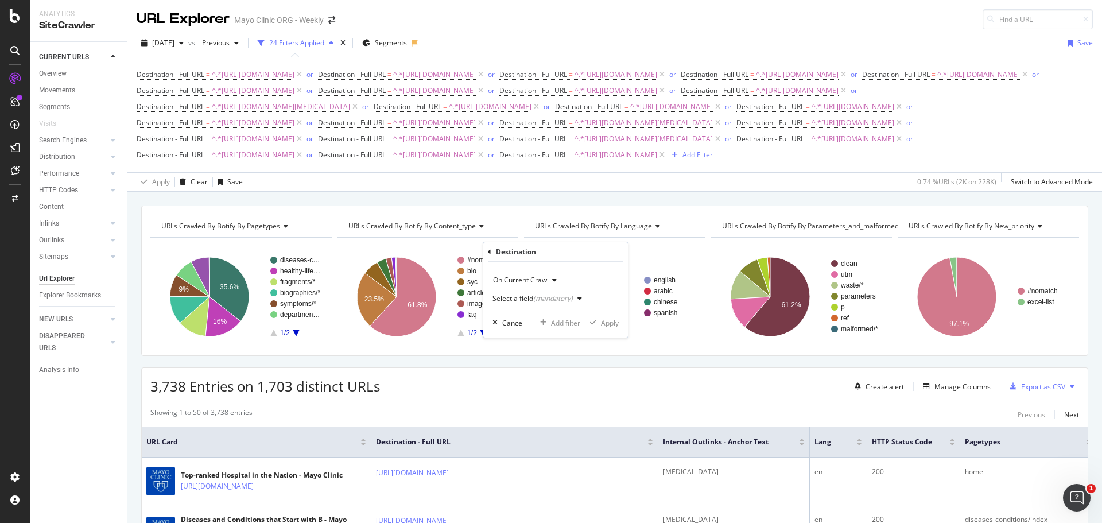
click at [520, 297] on div "Select a field (mandatory)" at bounding box center [532, 298] width 80 height 7
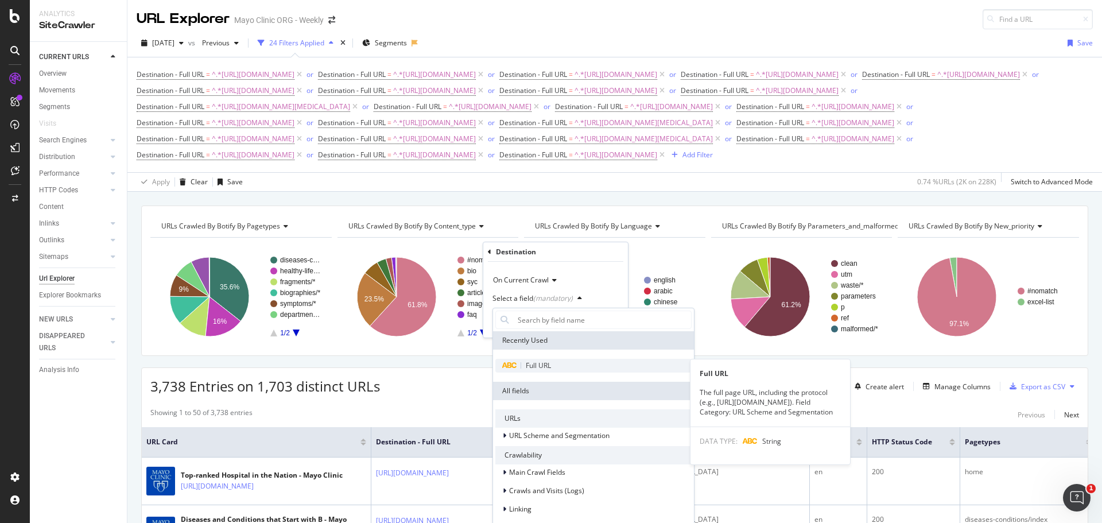
click at [533, 367] on span "Full URL" at bounding box center [538, 365] width 25 height 10
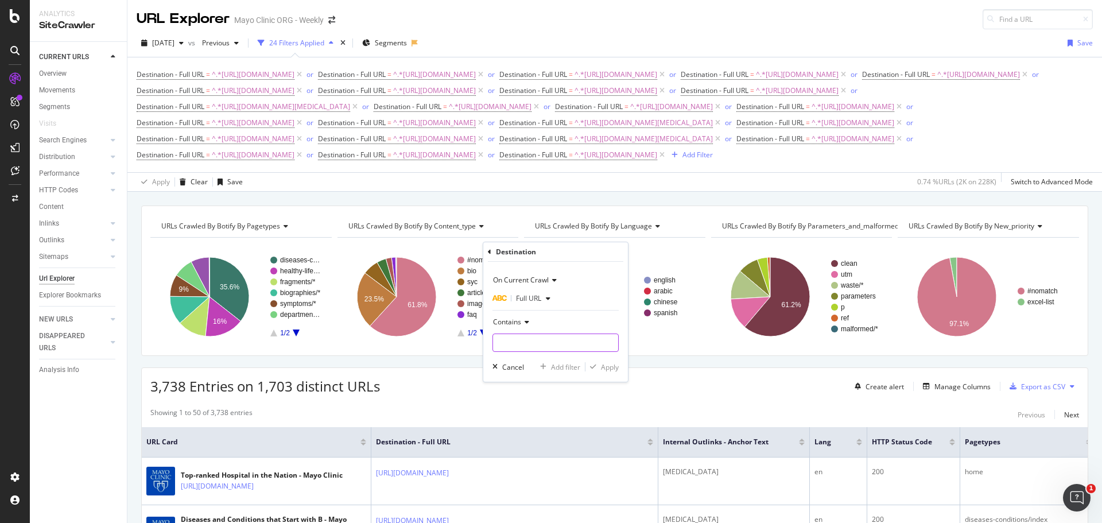
click at [525, 340] on input "text" at bounding box center [555, 342] width 125 height 18
paste input "[URL][DOMAIN_NAME]"
type input "[URL][DOMAIN_NAME]"
click at [603, 367] on div "Apply" at bounding box center [610, 367] width 18 height 10
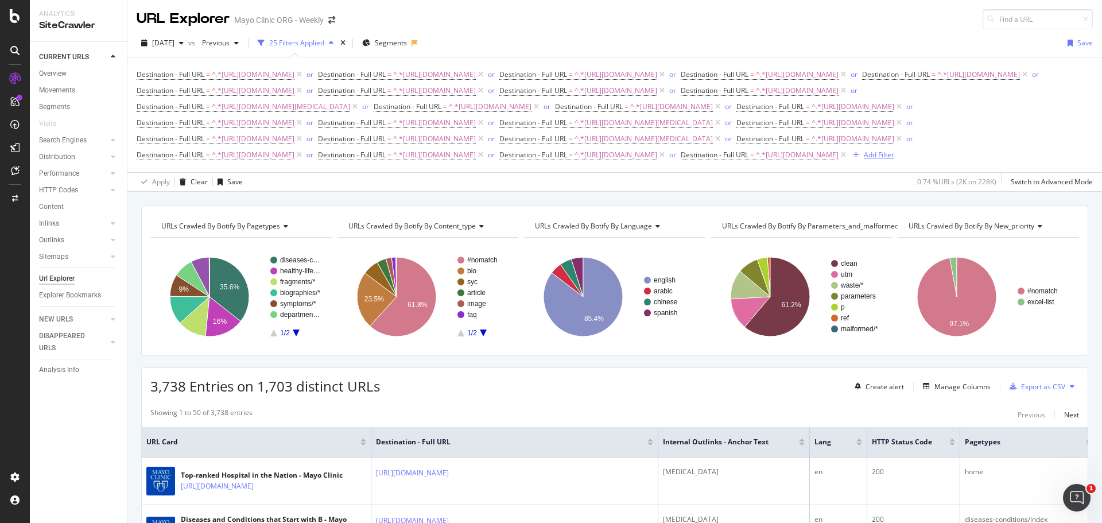
click at [870, 160] on div "Add Filter" at bounding box center [879, 155] width 30 height 10
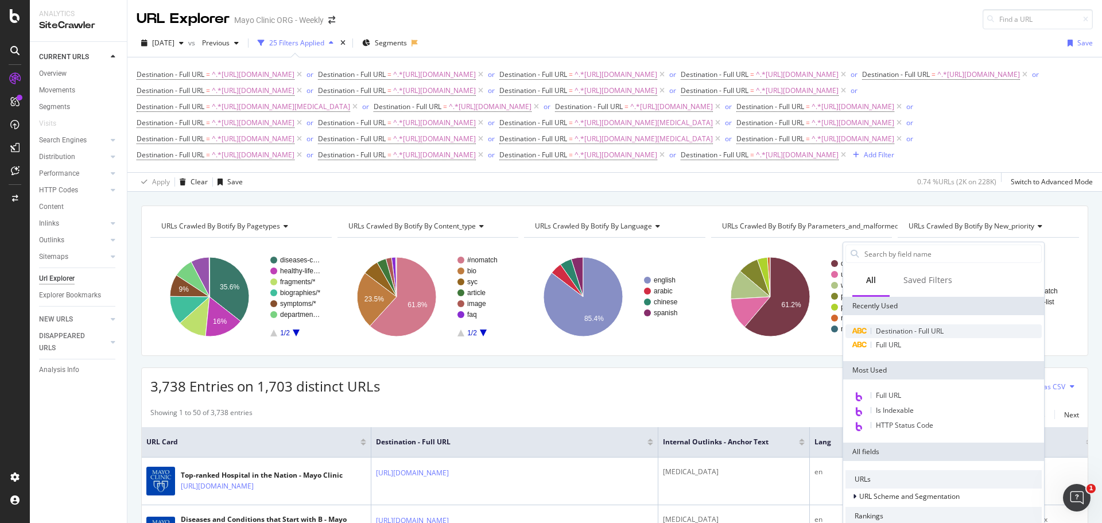
click at [901, 335] on span "Destination - Full URL" at bounding box center [910, 331] width 68 height 10
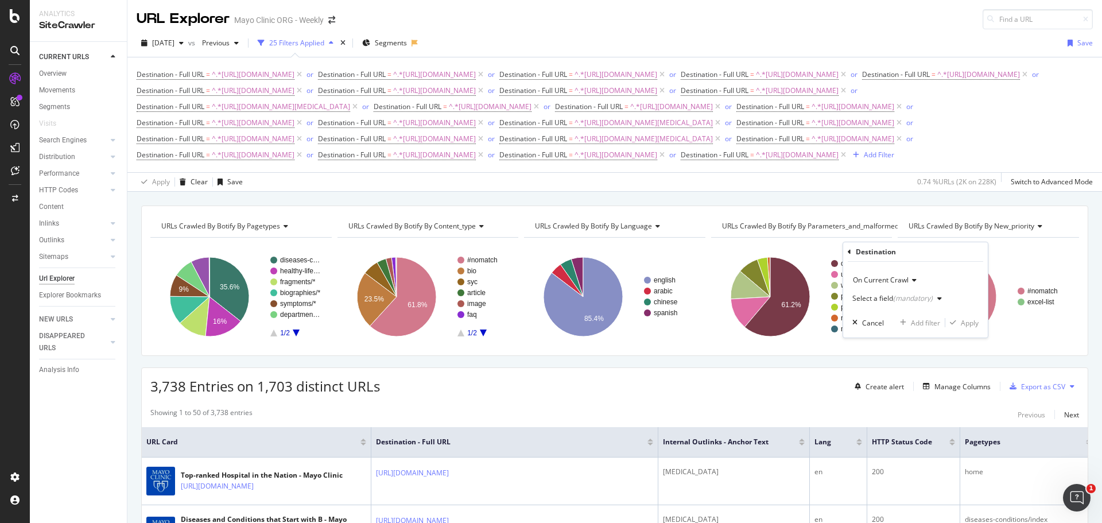
click at [885, 295] on div "Select a field (mandatory)" at bounding box center [892, 298] width 80 height 7
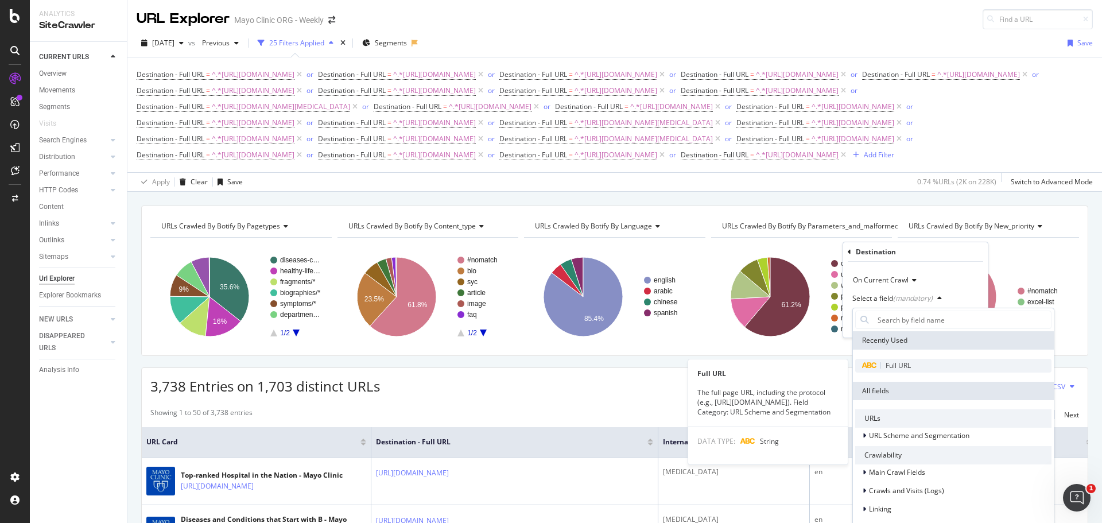
click at [890, 368] on span "Full URL" at bounding box center [897, 365] width 25 height 10
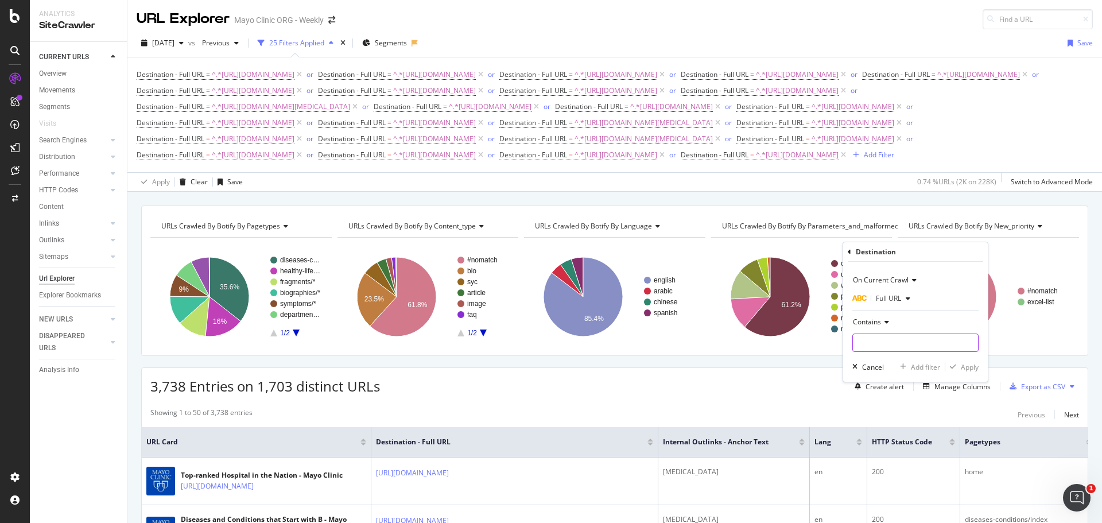
click at [881, 336] on input "text" at bounding box center [915, 342] width 125 height 18
paste input "[URL][DOMAIN_NAME]"
drag, startPoint x: 915, startPoint y: 347, endPoint x: 1083, endPoint y: 333, distance: 168.1
click at [1064, 335] on body "Analytics SiteCrawler CURRENT URLS Overview Movements Segments Visits Search En…" at bounding box center [551, 261] width 1102 height 523
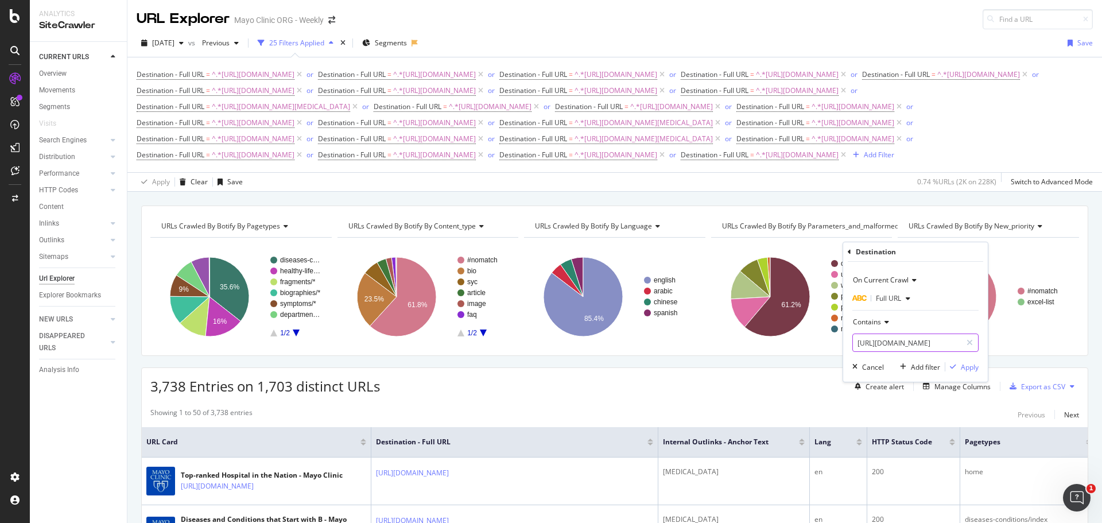
scroll to position [0, 72]
type input "[URL][DOMAIN_NAME]"
click at [967, 367] on div "Apply" at bounding box center [970, 367] width 18 height 10
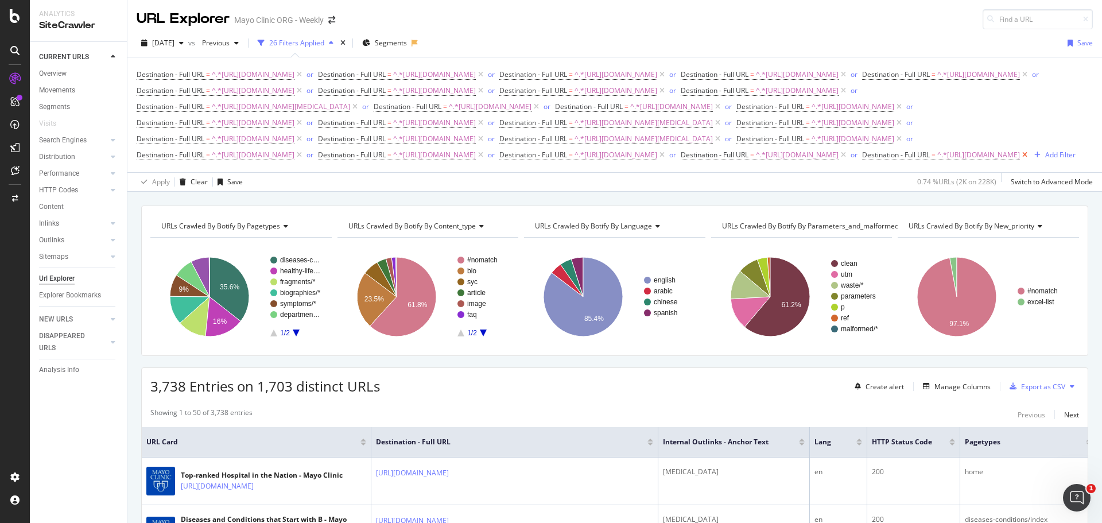
click at [1020, 161] on icon at bounding box center [1025, 154] width 10 height 11
click at [841, 161] on icon at bounding box center [843, 154] width 10 height 11
click at [682, 160] on div "Add Filter" at bounding box center [697, 155] width 30 height 10
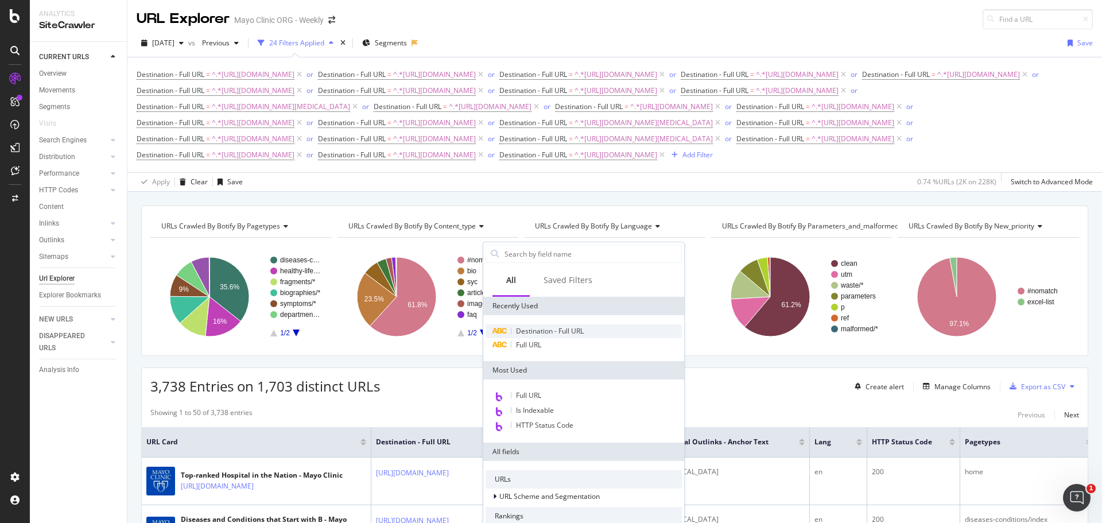
click at [537, 333] on span "Destination - Full URL" at bounding box center [550, 331] width 68 height 10
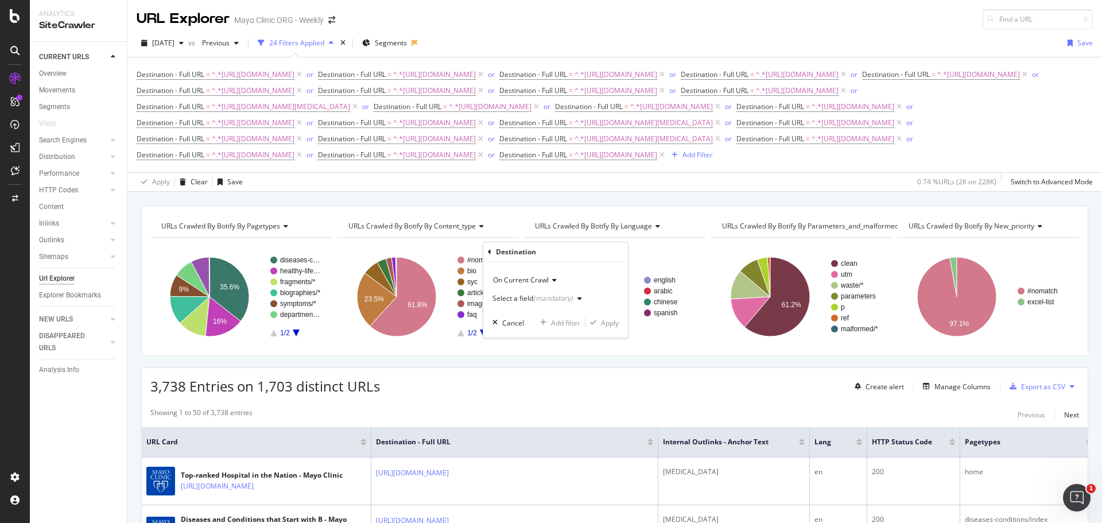
click at [520, 297] on div "Select a field (mandatory)" at bounding box center [532, 298] width 80 height 7
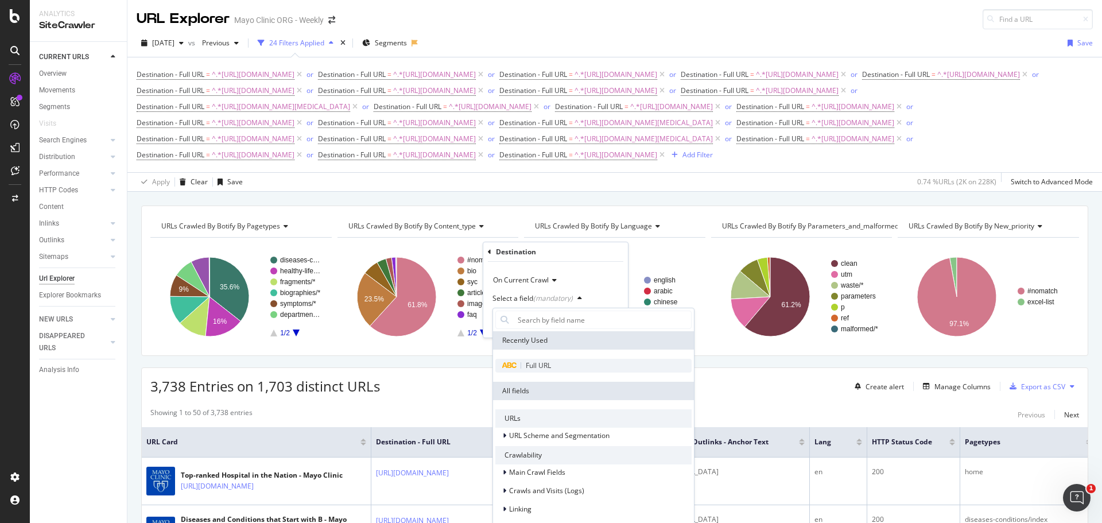
click at [531, 368] on span "Full URL" at bounding box center [538, 365] width 25 height 10
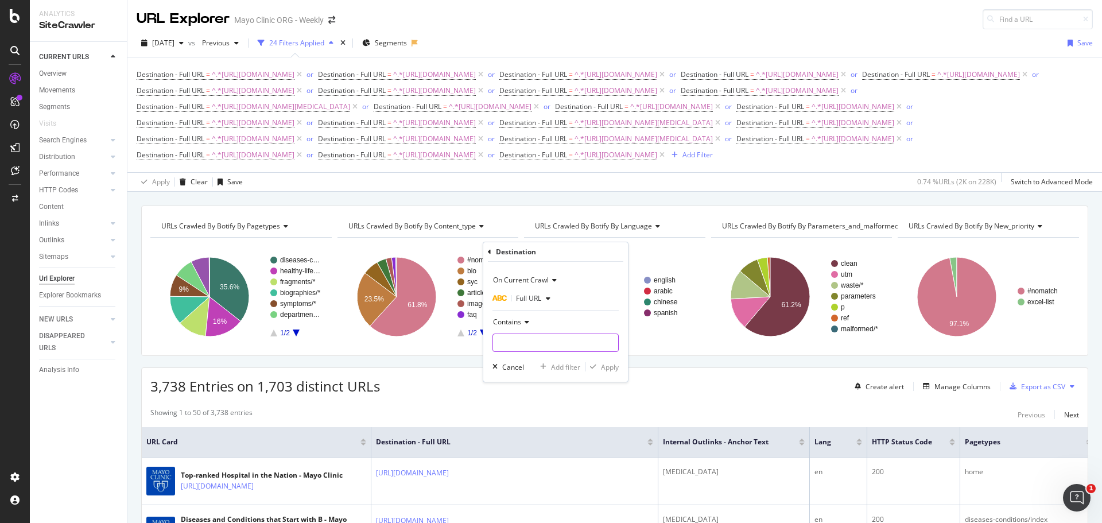
click at [523, 340] on input "text" at bounding box center [555, 342] width 125 height 18
paste input "[URL][DOMAIN_NAME][MEDICAL_DATA]"
drag, startPoint x: 533, startPoint y: 341, endPoint x: 704, endPoint y: 344, distance: 171.0
click at [704, 344] on body "Analytics SiteCrawler CURRENT URLS Overview Movements Segments Visits Search En…" at bounding box center [551, 261] width 1102 height 523
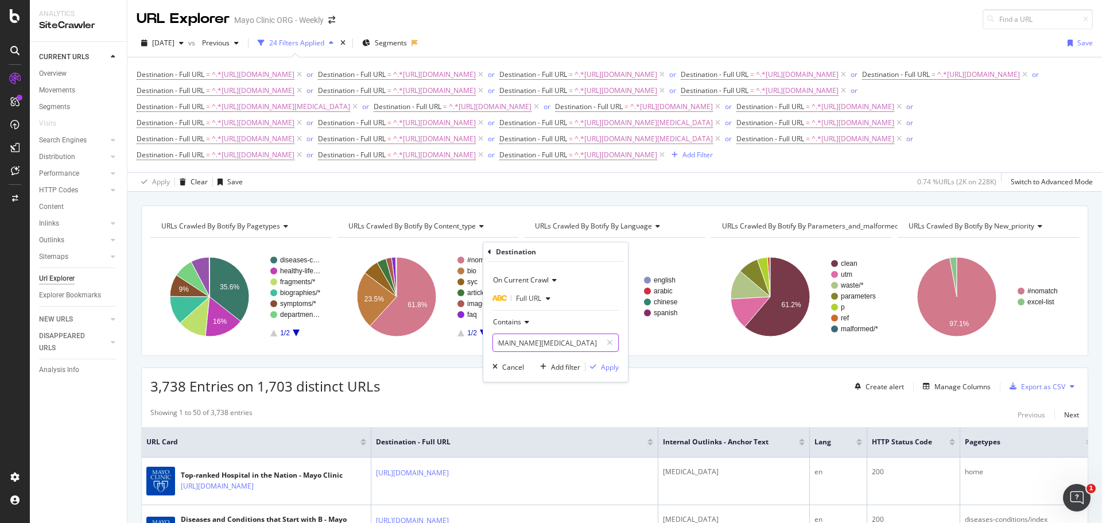
scroll to position [0, 171]
type input "[URL][DOMAIN_NAME][MEDICAL_DATA]"
click at [612, 370] on div "Apply" at bounding box center [610, 367] width 18 height 10
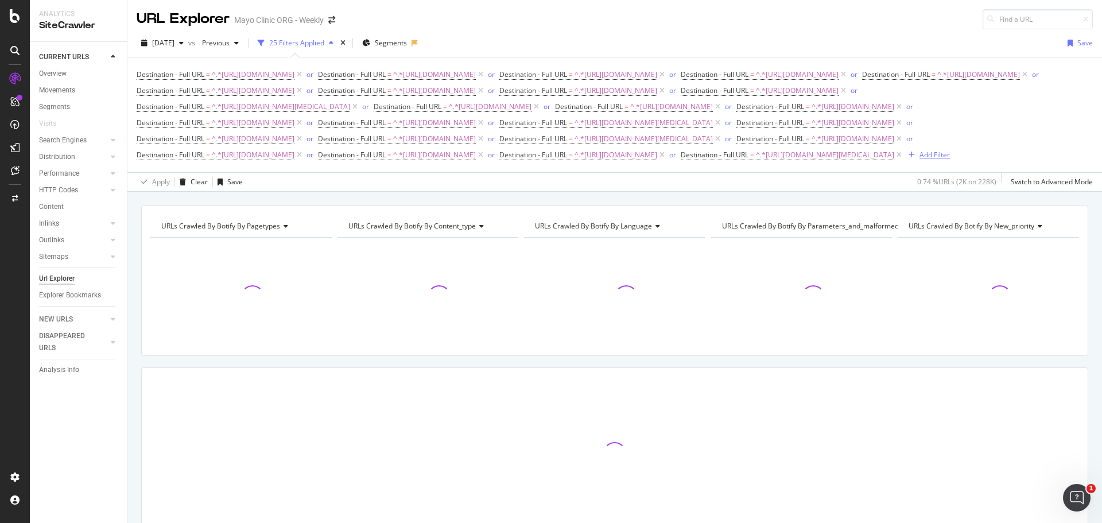
click at [919, 160] on div "Add Filter" at bounding box center [934, 155] width 30 height 10
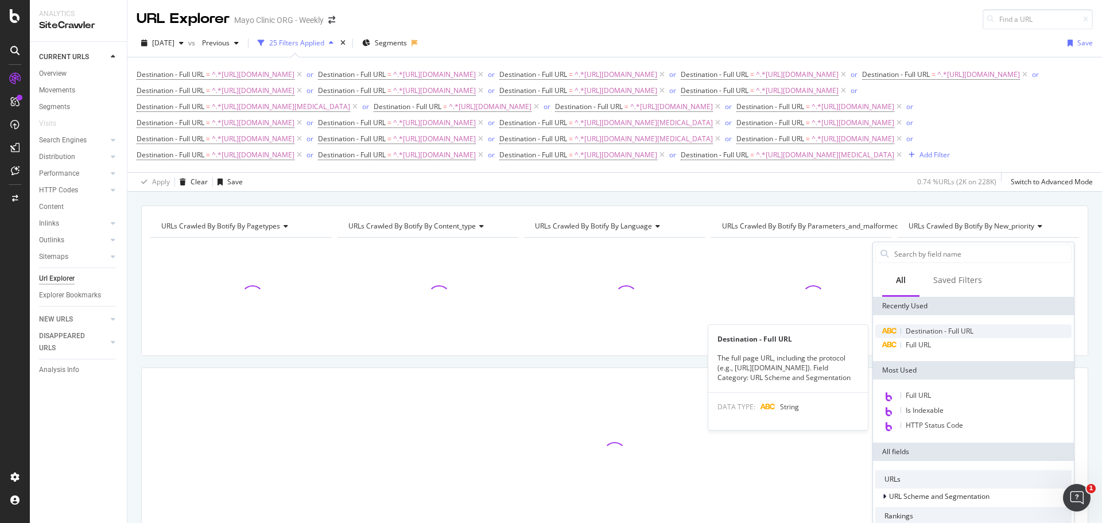
click at [910, 328] on span "Destination - Full URL" at bounding box center [939, 331] width 68 height 10
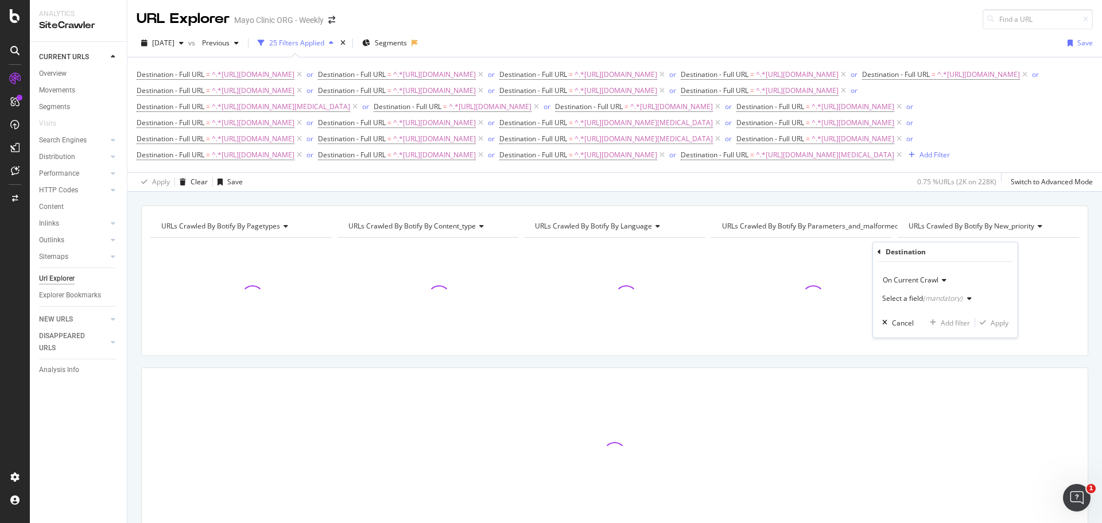
click at [912, 300] on div "Select a field (mandatory)" at bounding box center [922, 298] width 80 height 7
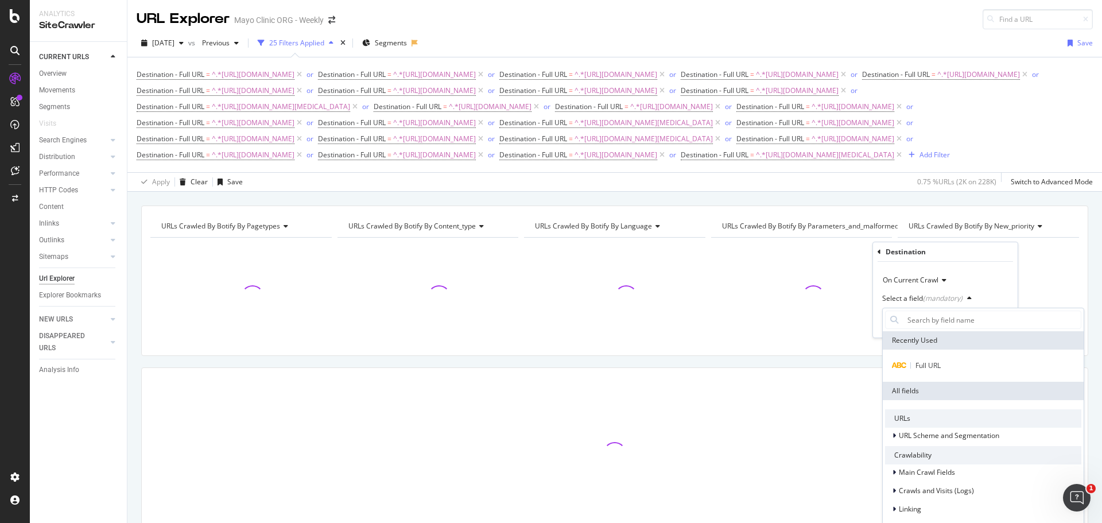
click at [912, 356] on div "Full URL" at bounding box center [983, 365] width 201 height 32
click at [912, 366] on div "Full URL" at bounding box center [983, 366] width 196 height 14
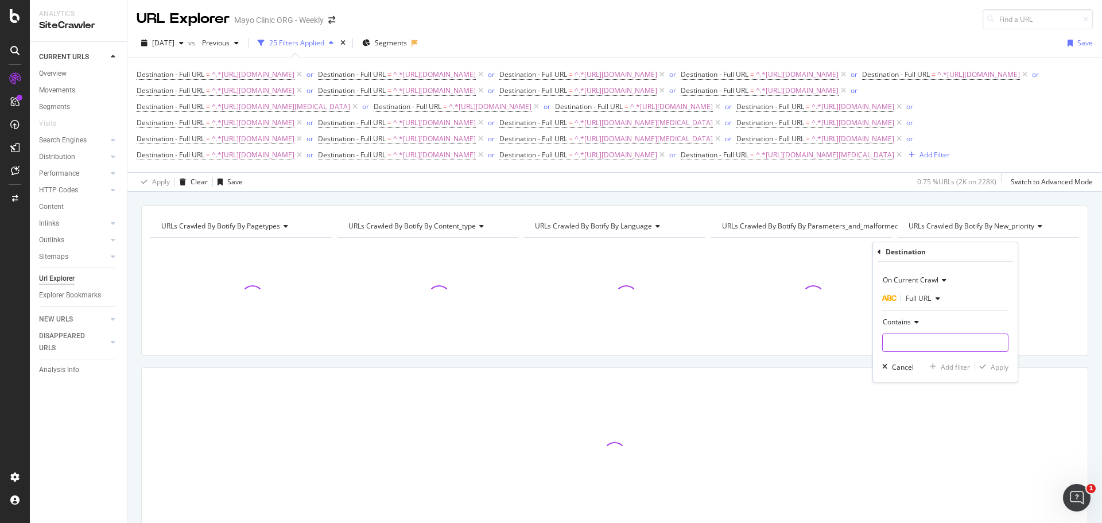
click at [906, 345] on input "text" at bounding box center [945, 342] width 125 height 18
paste input "[URL][DOMAIN_NAME][MEDICAL_DATA]"
drag, startPoint x: 891, startPoint y: 344, endPoint x: 1090, endPoint y: 335, distance: 199.3
click at [1088, 335] on body "Analytics SiteCrawler CURRENT URLS Overview Movements Segments Visits Search En…" at bounding box center [551, 261] width 1102 height 523
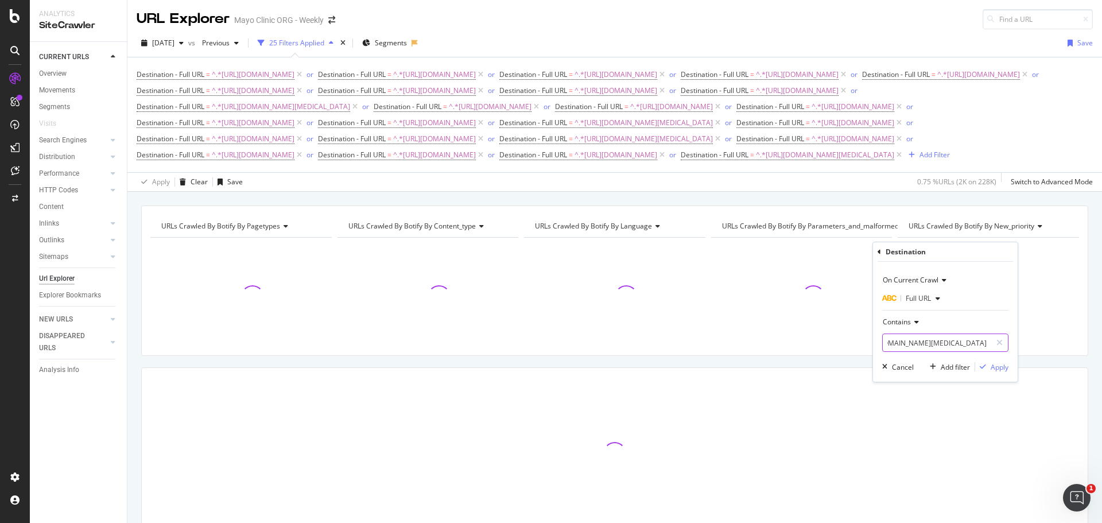
scroll to position [0, 145]
type input "[URL][DOMAIN_NAME][MEDICAL_DATA]"
click at [992, 364] on div "Apply" at bounding box center [999, 367] width 18 height 10
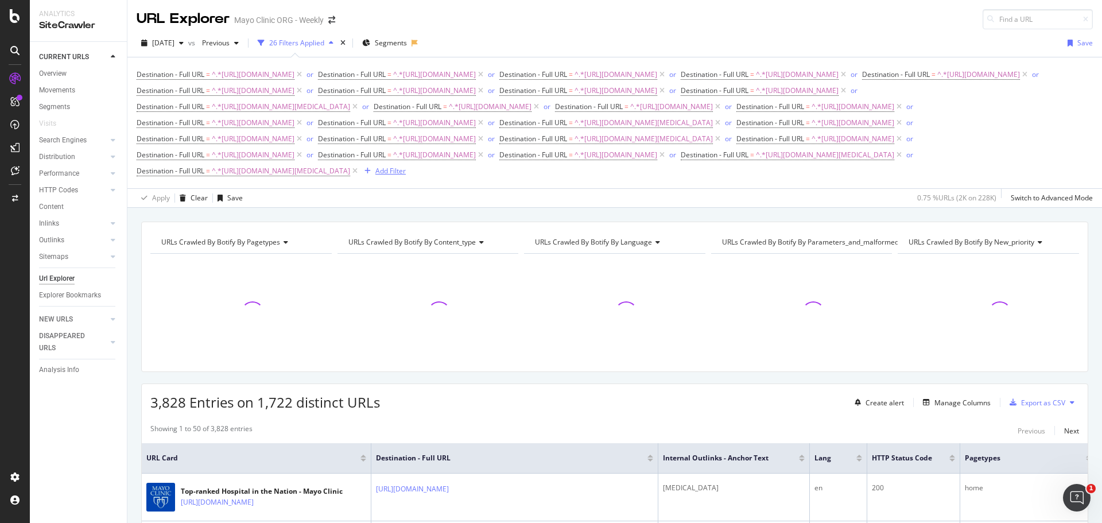
click at [406, 176] on div "Add Filter" at bounding box center [390, 171] width 30 height 10
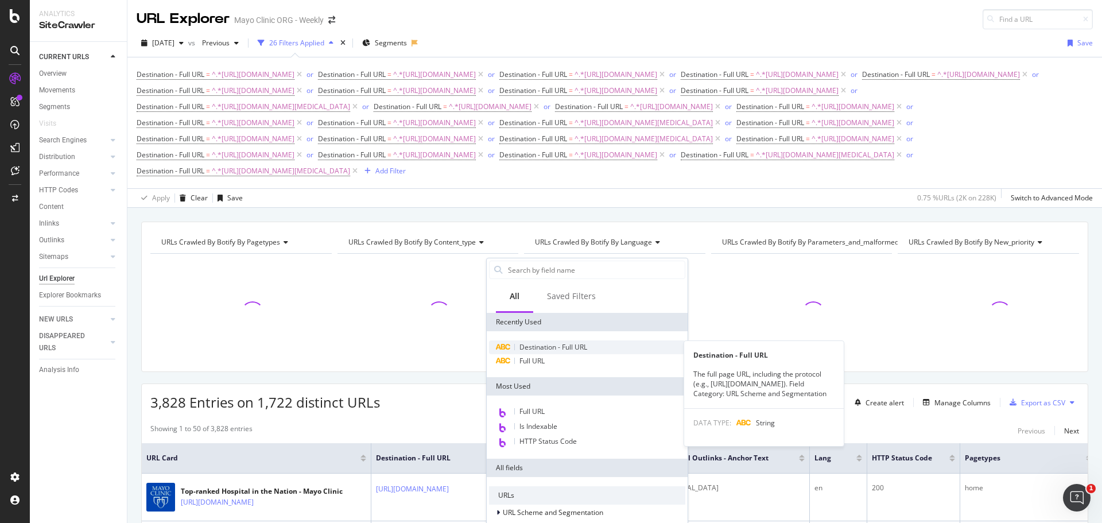
click at [553, 346] on span "Destination - Full URL" at bounding box center [553, 347] width 68 height 10
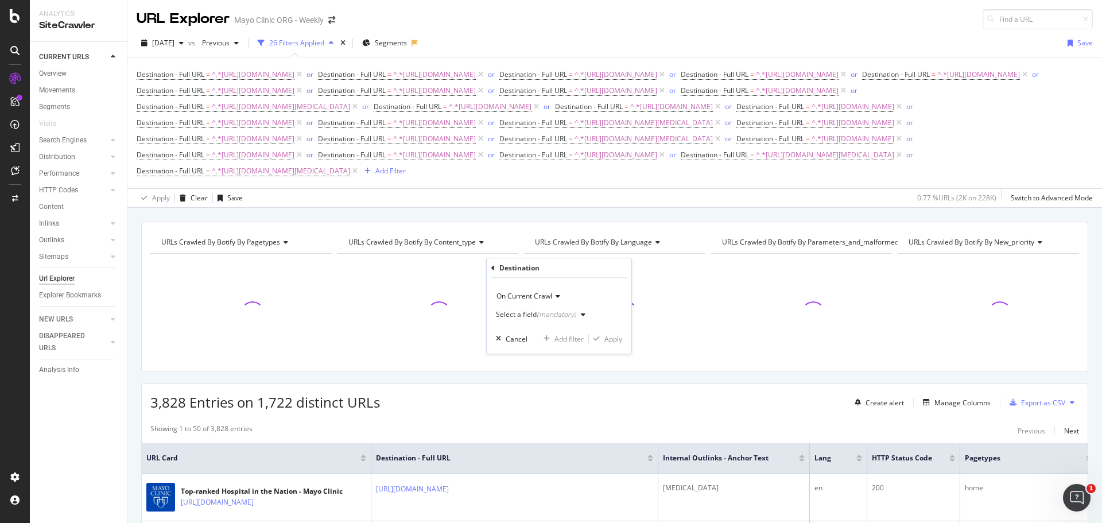
click at [565, 316] on div "(mandatory)" at bounding box center [557, 314] width 40 height 10
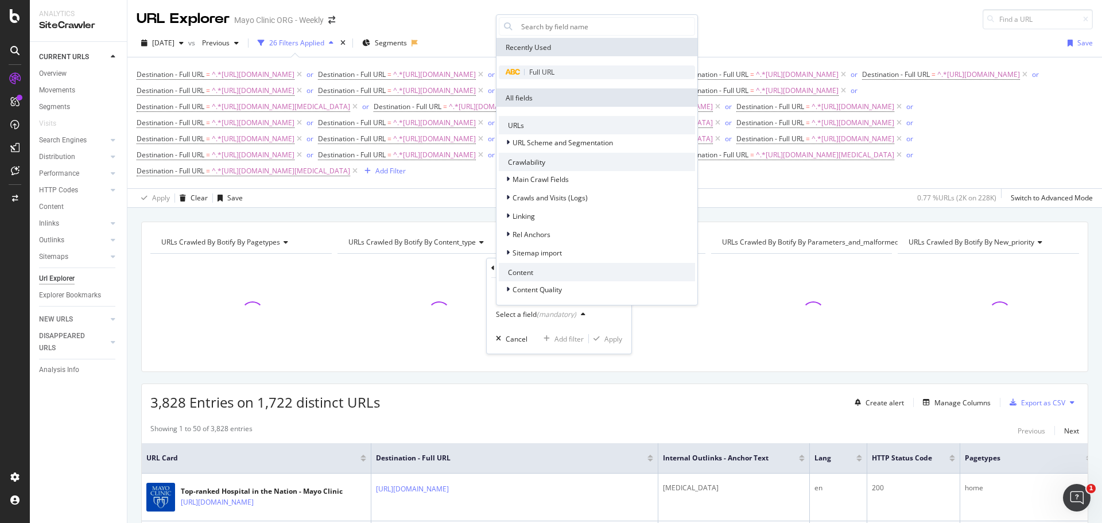
click at [536, 72] on span "Full URL" at bounding box center [541, 72] width 25 height 10
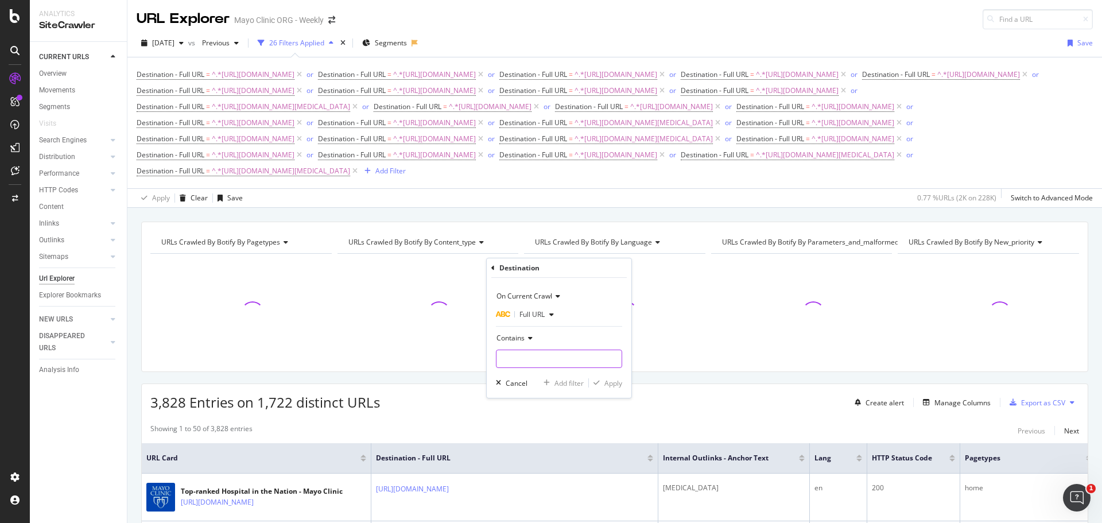
click at [541, 368] on input "text" at bounding box center [558, 358] width 125 height 18
paste input "[URL][DOMAIN_NAME]"
drag, startPoint x: 539, startPoint y: 360, endPoint x: 662, endPoint y: 344, distance: 123.3
click at [650, 348] on body "Analytics SiteCrawler CURRENT URLS Overview Movements Segments Visits Search En…" at bounding box center [551, 261] width 1102 height 523
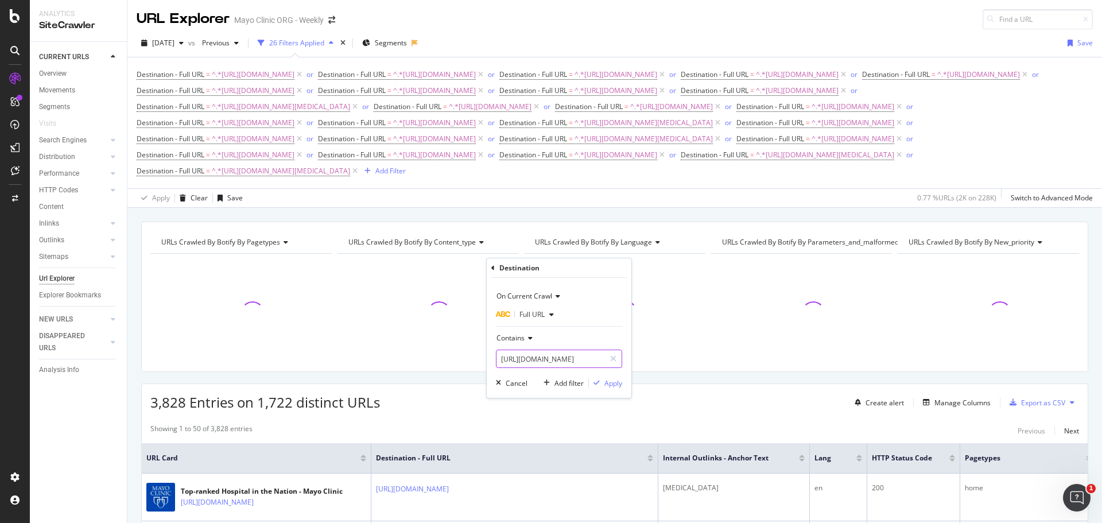
scroll to position [0, 113]
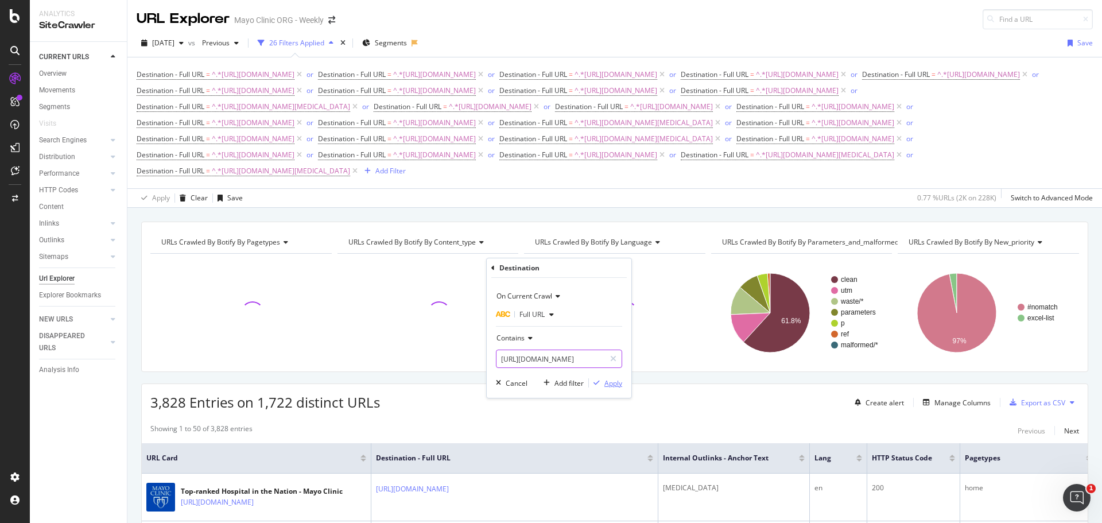
type input "[URL][DOMAIN_NAME]"
click at [607, 382] on div "Apply" at bounding box center [613, 383] width 18 height 10
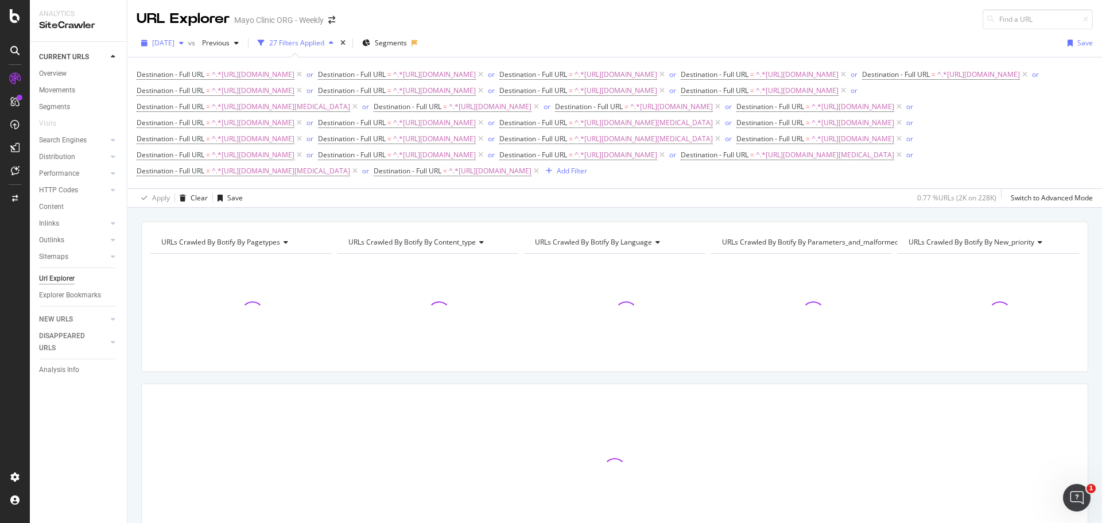
click at [166, 44] on span "[DATE]" at bounding box center [163, 43] width 22 height 10
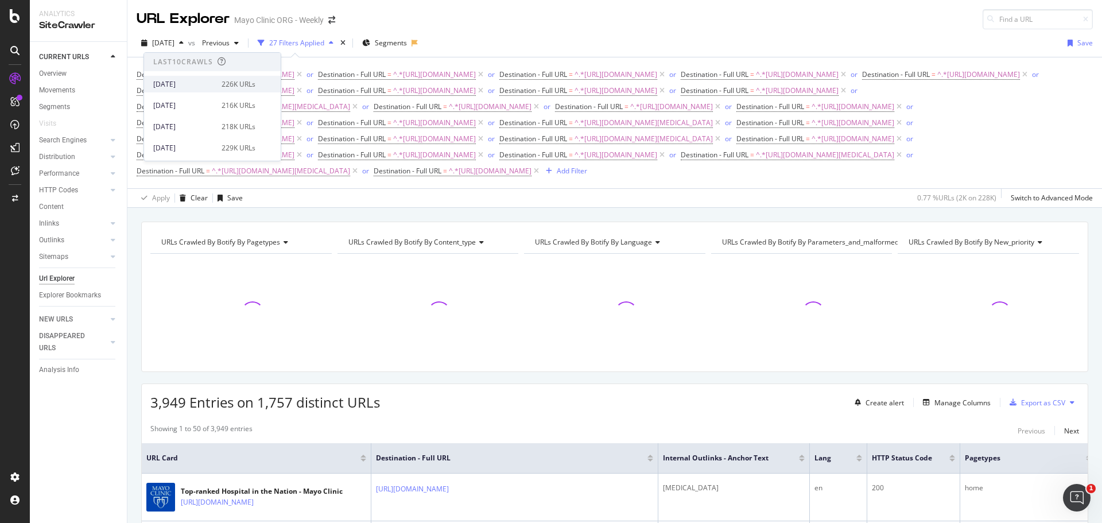
click at [175, 81] on div "[DATE]" at bounding box center [183, 84] width 61 height 10
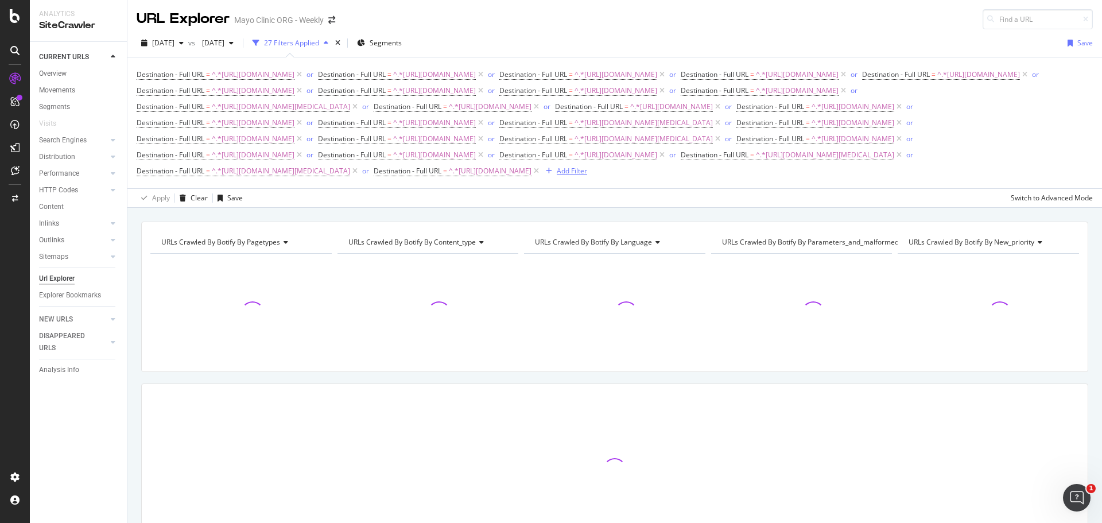
click at [587, 176] on div "Add Filter" at bounding box center [572, 171] width 30 height 10
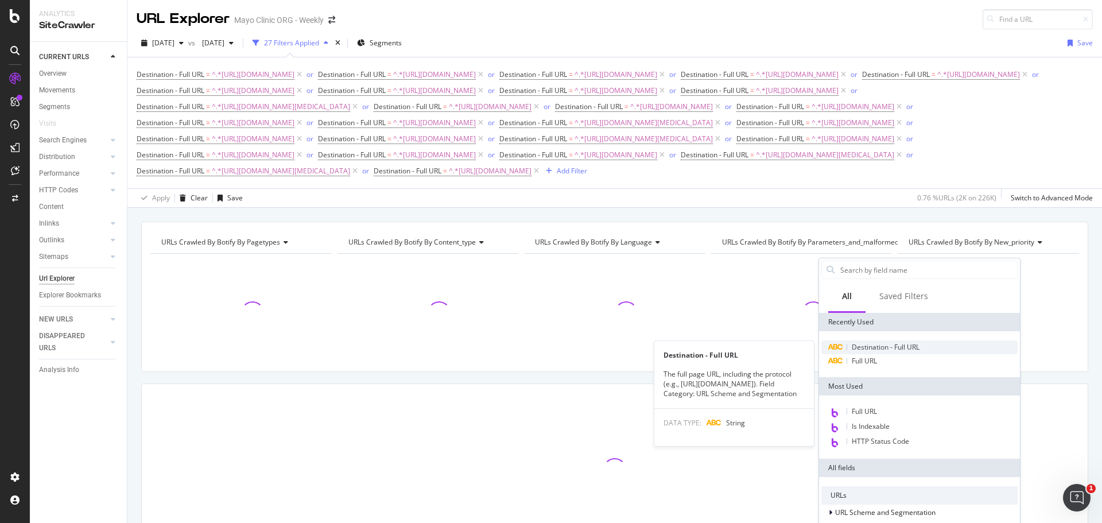
click at [867, 344] on span "Destination - Full URL" at bounding box center [886, 347] width 68 height 10
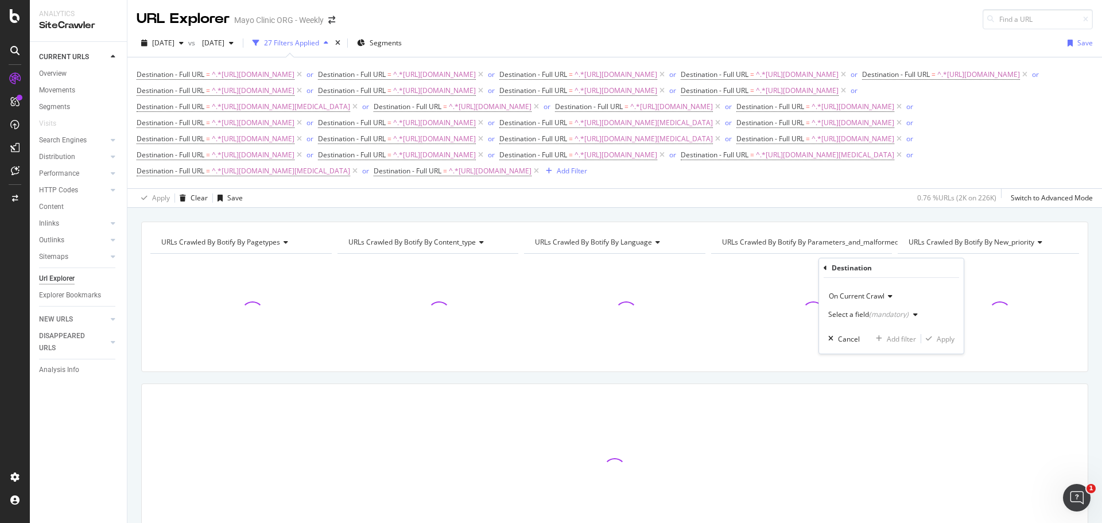
click at [859, 322] on div "Select a field (mandatory)" at bounding box center [875, 314] width 94 height 17
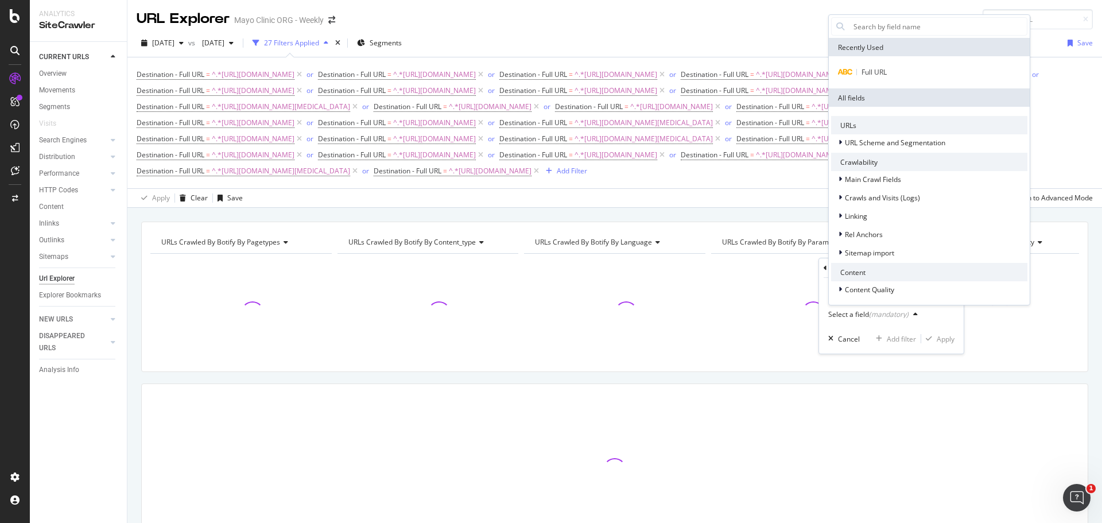
click at [863, 82] on div "Full URL" at bounding box center [929, 72] width 201 height 32
click at [865, 71] on span "Full URL" at bounding box center [873, 72] width 25 height 10
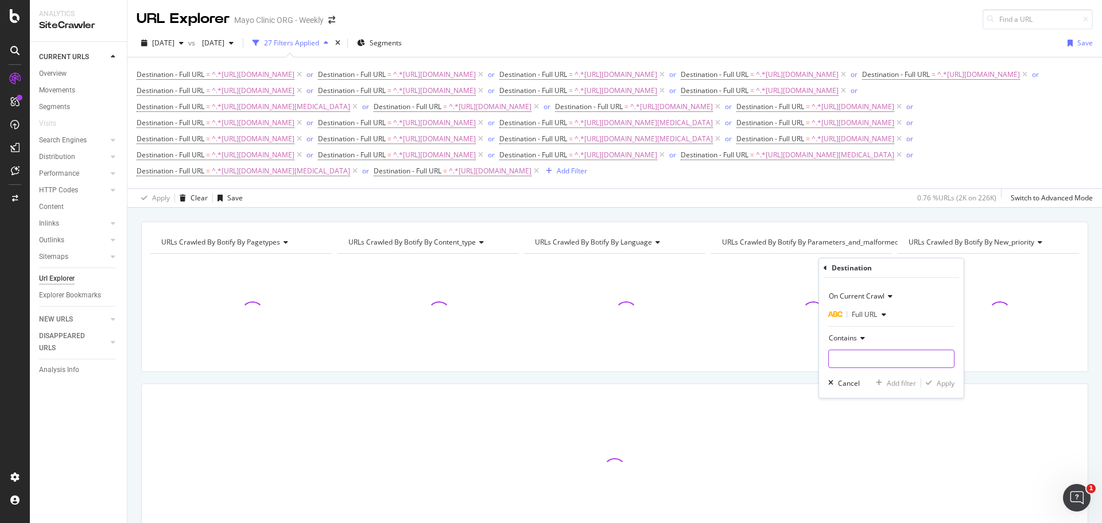
click at [844, 357] on input "text" at bounding box center [891, 358] width 125 height 18
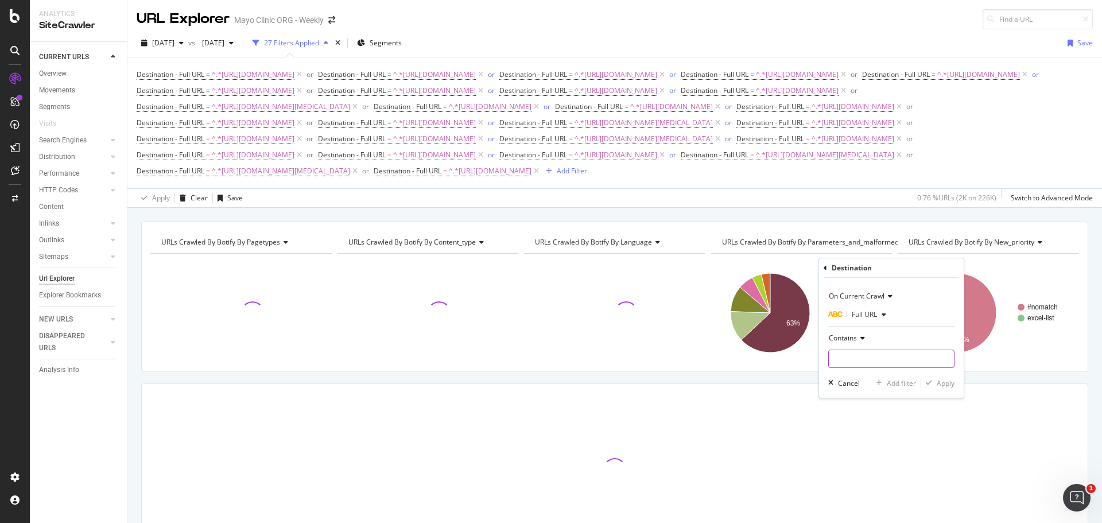
paste input "[URL][DOMAIN_NAME][MEDICAL_DATA]"
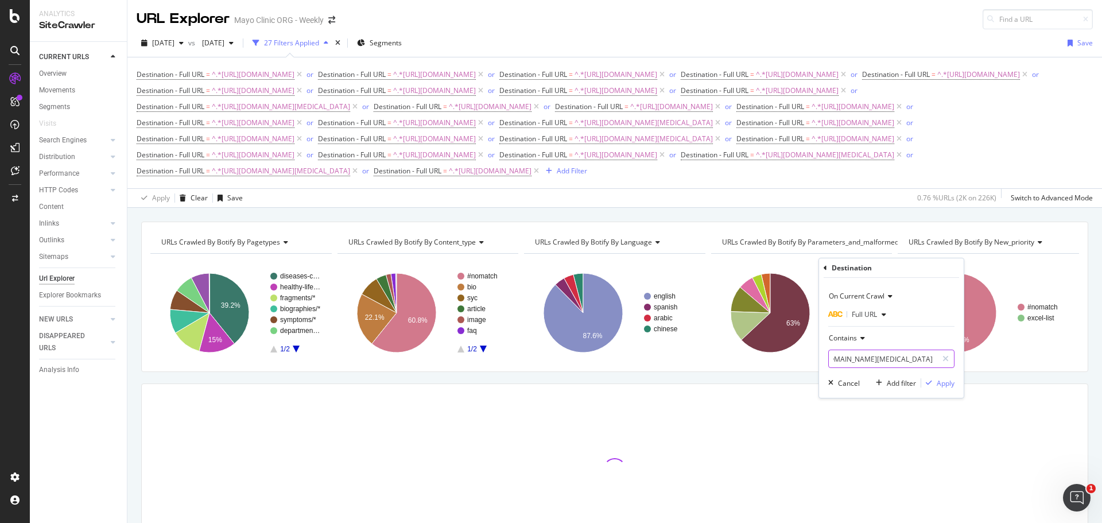
drag, startPoint x: 891, startPoint y: 359, endPoint x: 1024, endPoint y: 354, distance: 133.2
click at [1024, 354] on body "Analytics SiteCrawler CURRENT URLS Overview Movements Segments Visits Search En…" at bounding box center [551, 261] width 1102 height 523
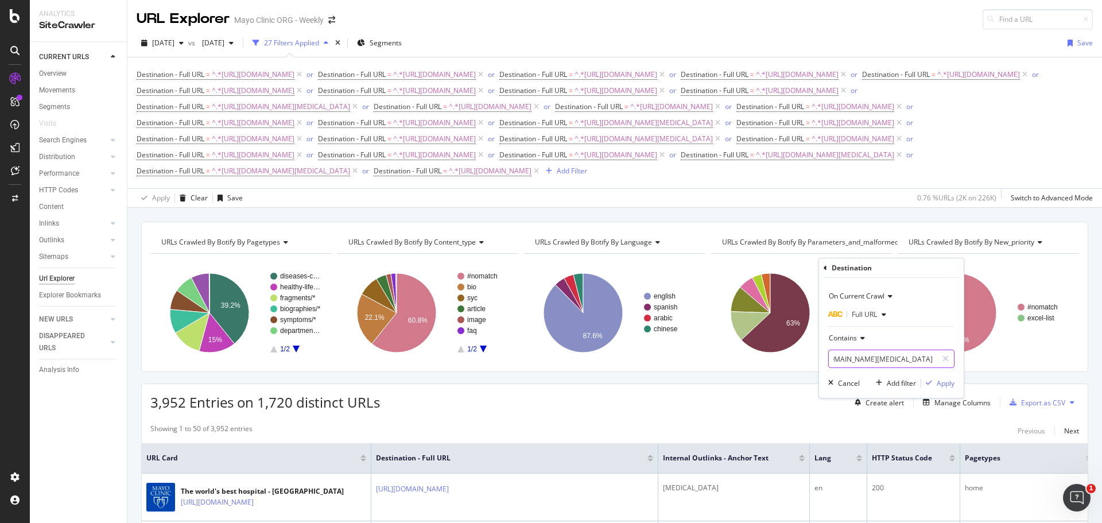
scroll to position [0, 211]
type input "[URL][DOMAIN_NAME][MEDICAL_DATA]"
click at [943, 382] on div "Apply" at bounding box center [945, 383] width 18 height 10
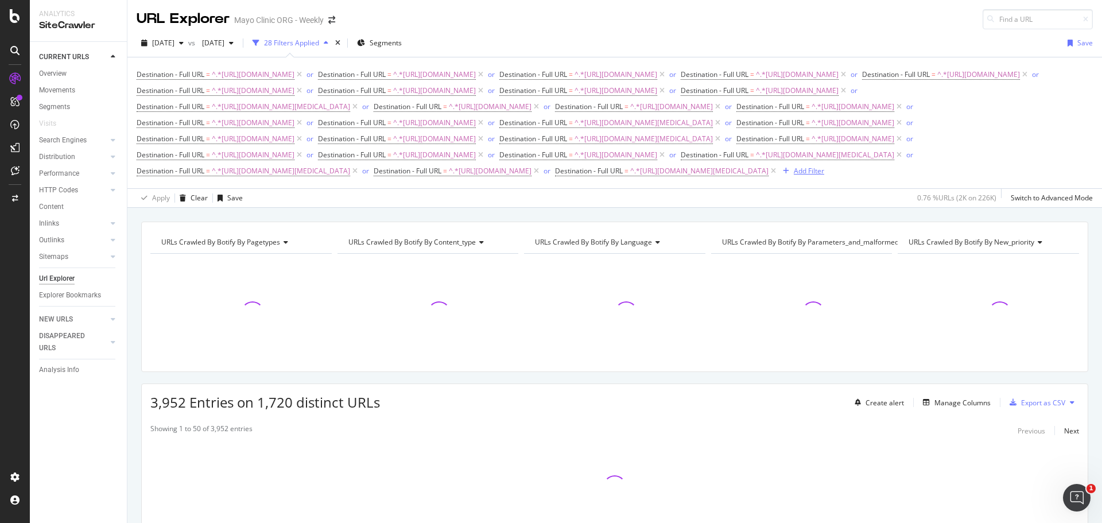
click at [794, 176] on div "Add Filter" at bounding box center [809, 171] width 30 height 10
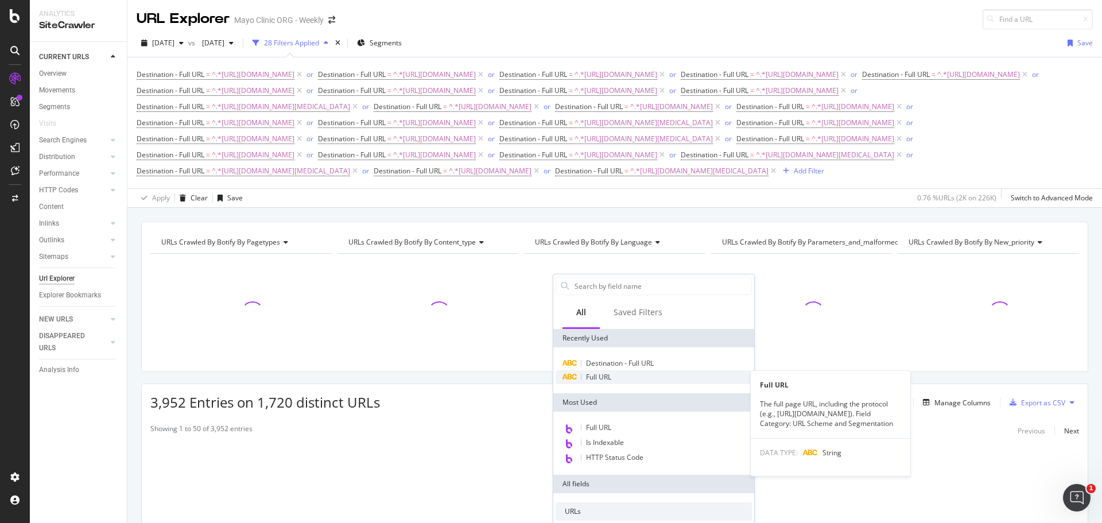
click at [604, 370] on div "Full URL" at bounding box center [653, 377] width 196 height 14
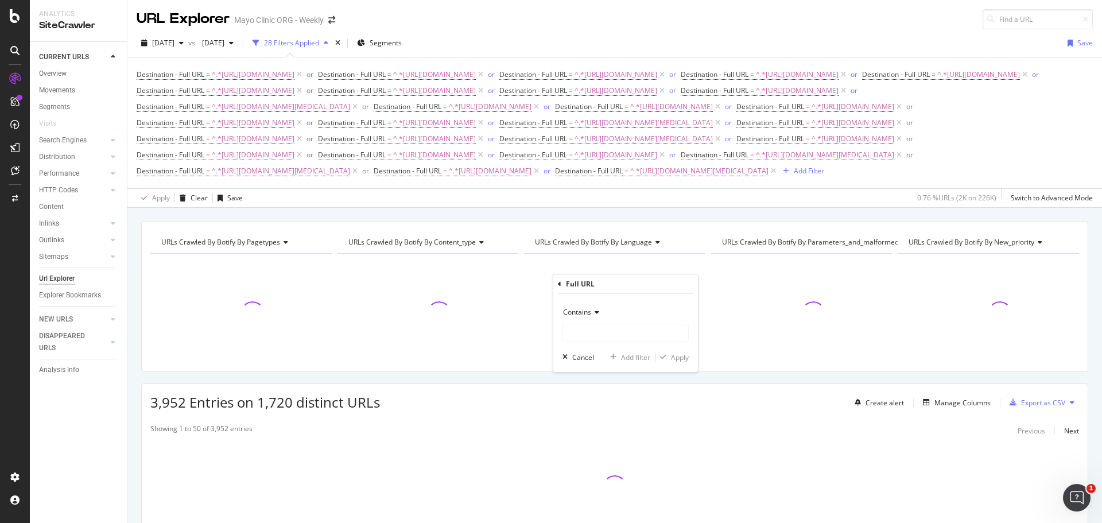
click at [592, 316] on div "Contains" at bounding box center [625, 312] width 126 height 18
click at [560, 290] on div "Full URL" at bounding box center [625, 284] width 135 height 20
click at [565, 279] on div "Full URL" at bounding box center [625, 284] width 135 height 20
click at [562, 283] on div "Full URL" at bounding box center [625, 284] width 135 height 20
click at [559, 286] on icon at bounding box center [559, 284] width 3 height 7
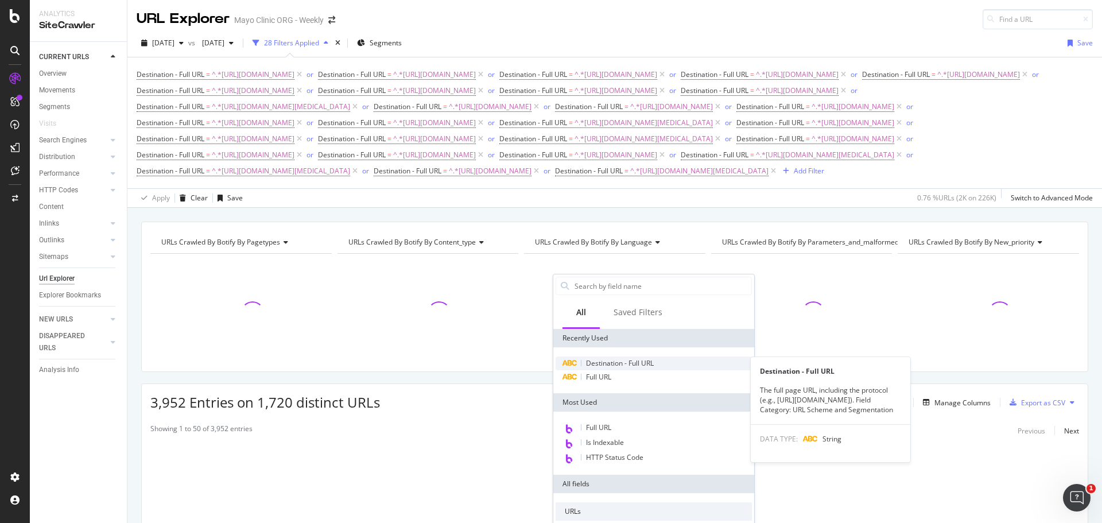
click at [611, 367] on span "Destination - Full URL" at bounding box center [620, 363] width 68 height 10
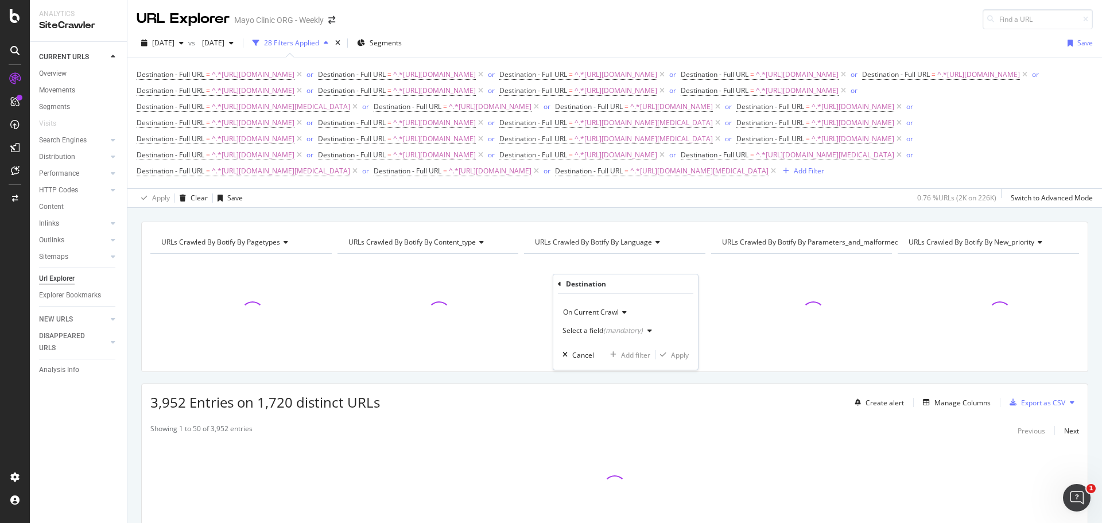
click at [603, 332] on div "(mandatory)" at bounding box center [623, 330] width 40 height 10
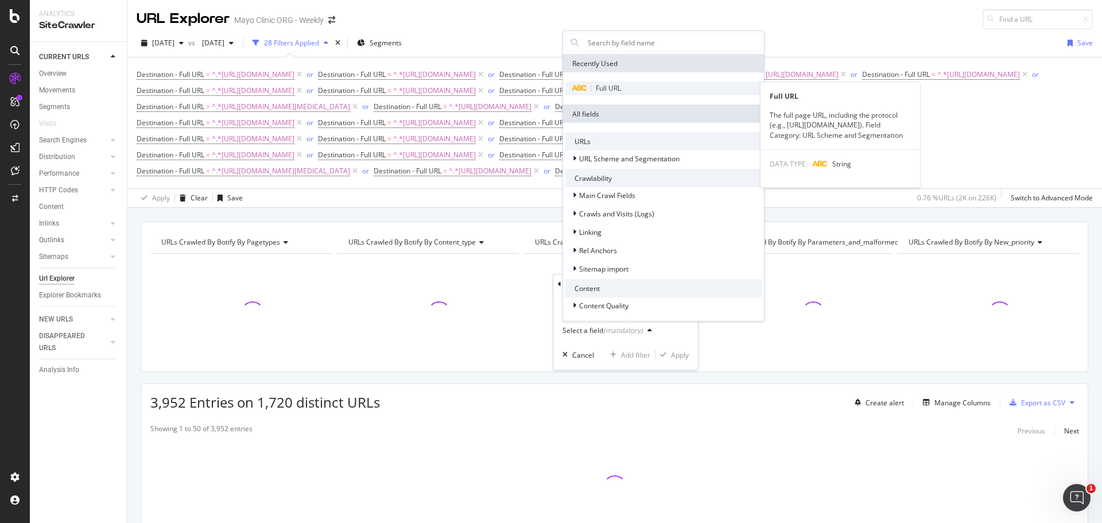
click at [593, 81] on div "Full URL" at bounding box center [663, 88] width 196 height 14
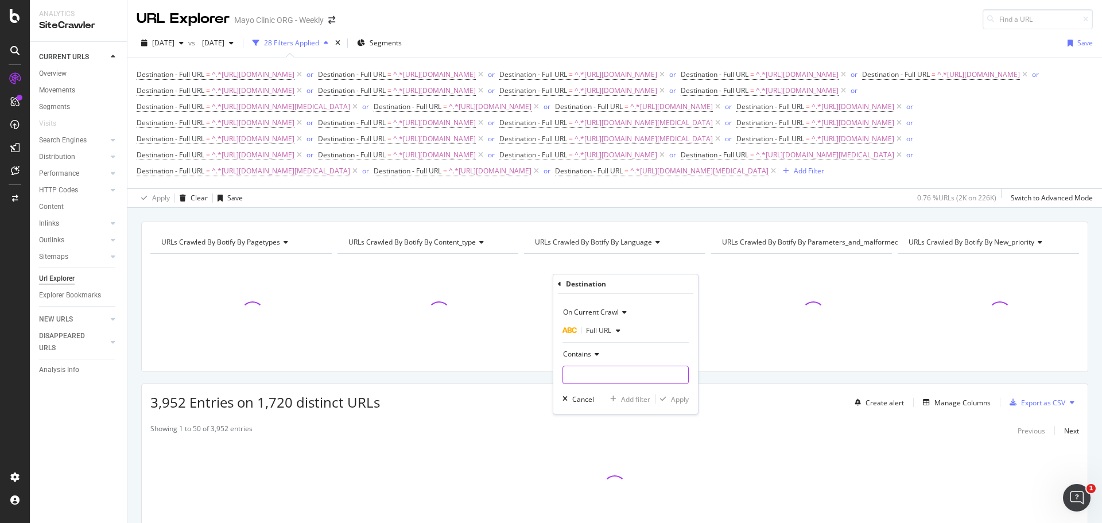
click at [600, 374] on input "text" at bounding box center [625, 375] width 125 height 18
paste input "[URL][DOMAIN_NAME]"
drag, startPoint x: 577, startPoint y: 373, endPoint x: 794, endPoint y: 385, distance: 217.8
click at [794, 385] on body "Analytics SiteCrawler CURRENT URLS Overview Movements Segments Visits Search En…" at bounding box center [551, 261] width 1102 height 523
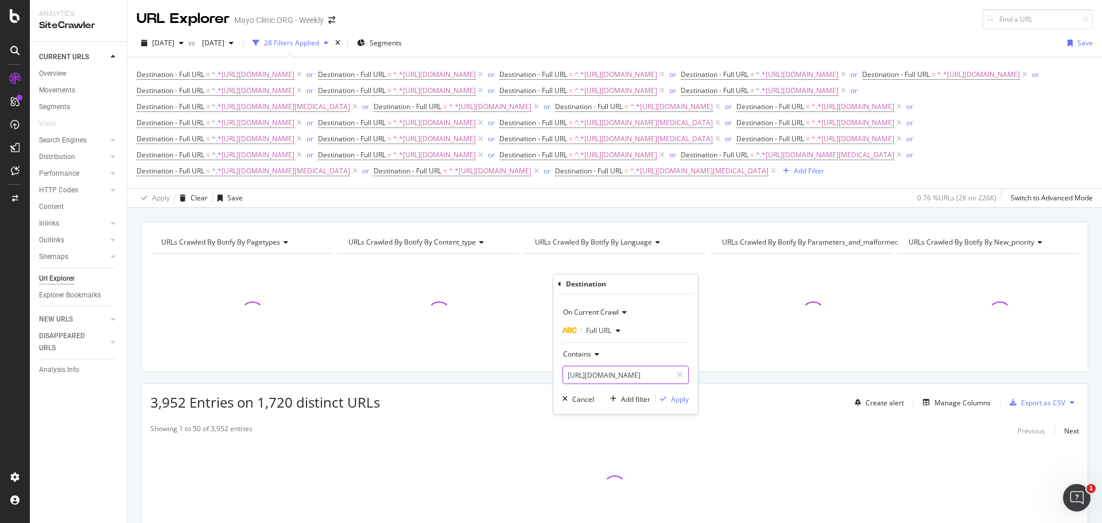
scroll to position [0, 141]
type input "[URL][DOMAIN_NAME]"
click at [688, 397] on div "Apply" at bounding box center [680, 399] width 18 height 10
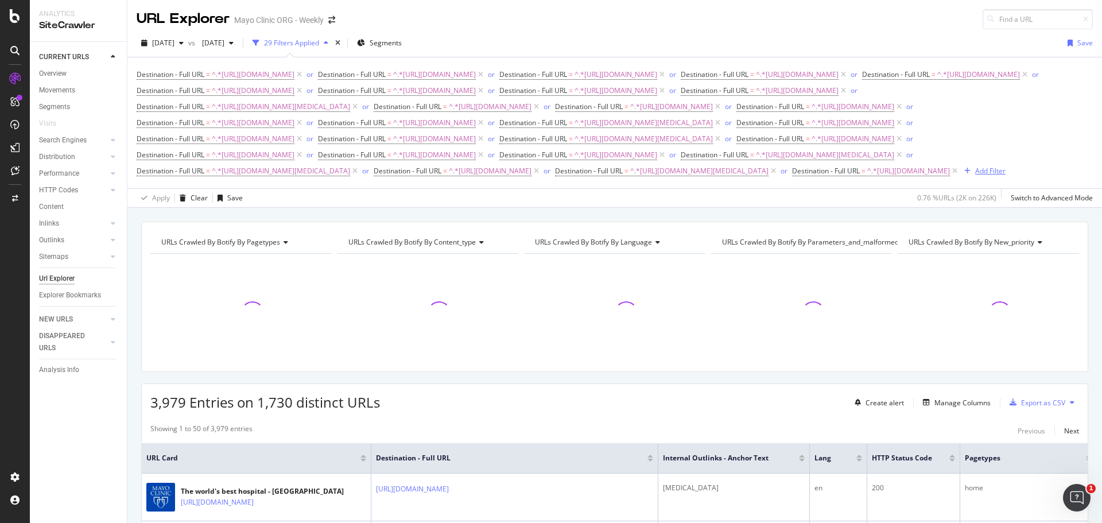
click at [975, 176] on div "Add Filter" at bounding box center [990, 171] width 30 height 10
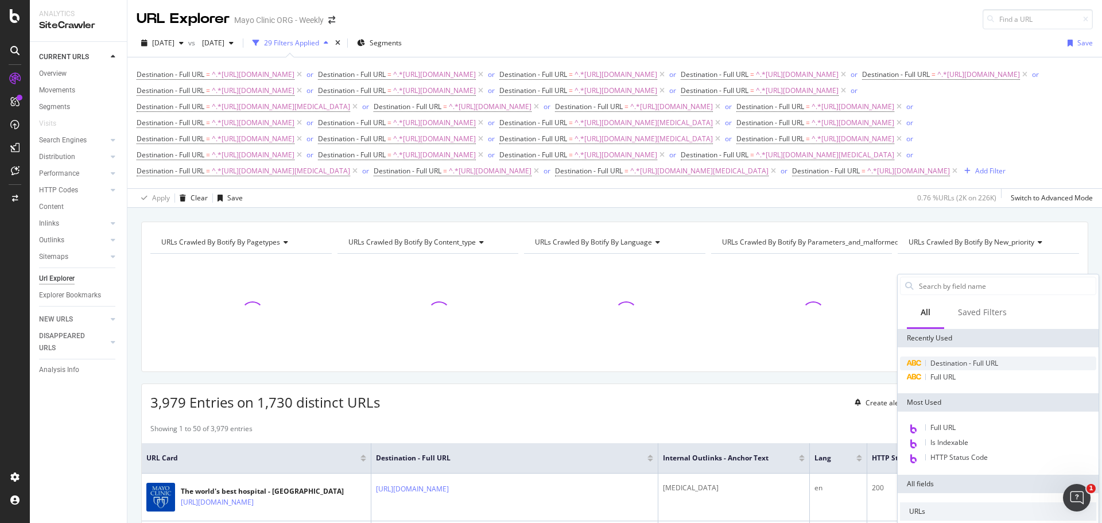
click at [958, 367] on span "Destination - Full URL" at bounding box center [964, 363] width 68 height 10
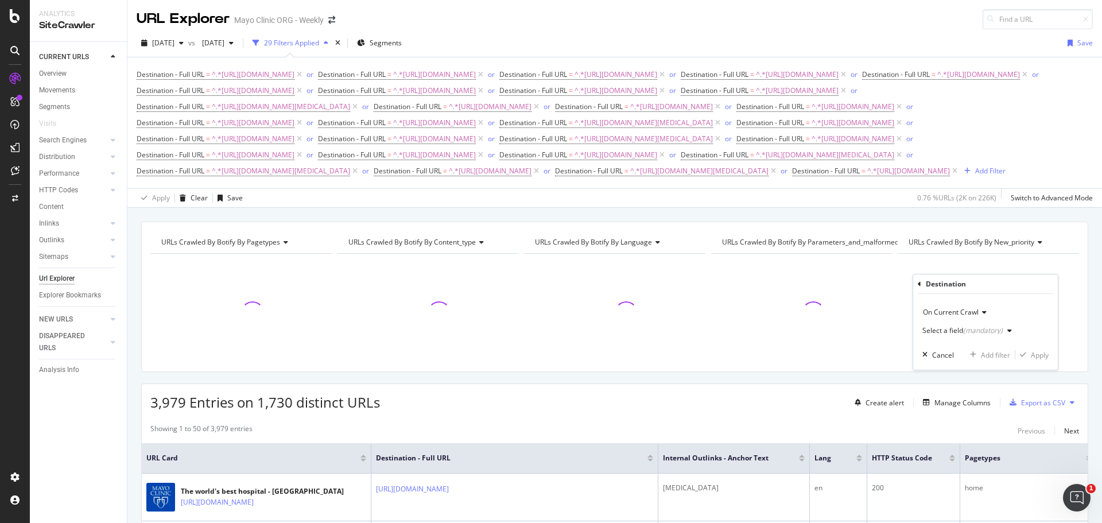
click at [948, 333] on div "Select a field (mandatory)" at bounding box center [962, 330] width 80 height 7
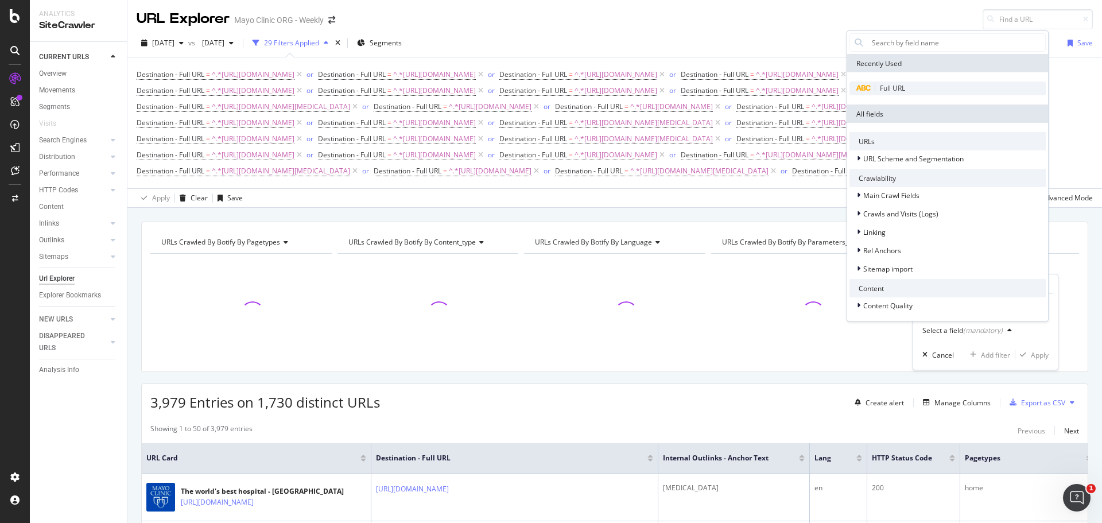
click at [887, 88] on span "Full URL" at bounding box center [892, 88] width 25 height 10
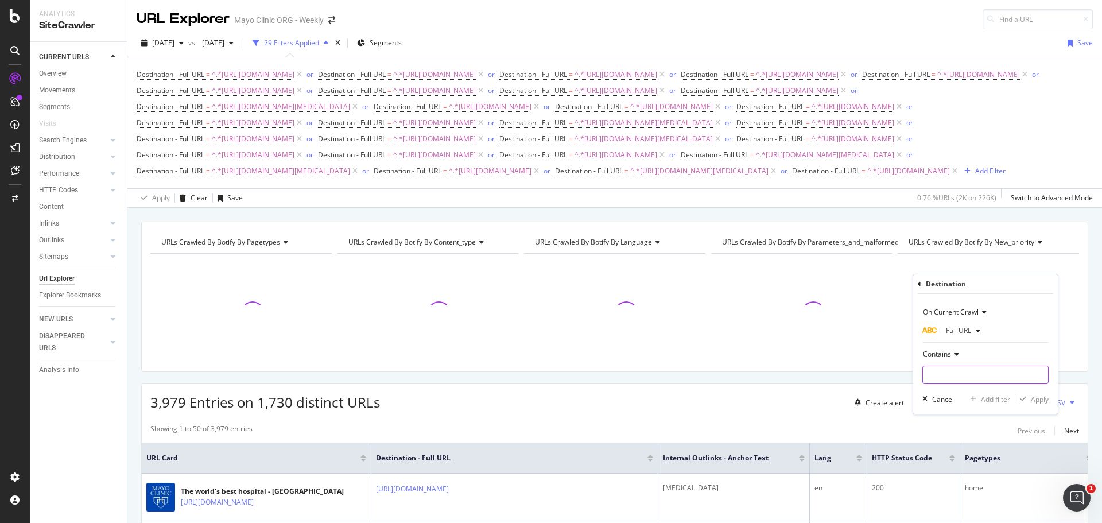
click at [939, 374] on input "text" at bounding box center [985, 375] width 125 height 18
paste input "[URL][DOMAIN_NAME]"
drag, startPoint x: 942, startPoint y: 375, endPoint x: 1070, endPoint y: 378, distance: 128.6
click at [1070, 378] on body "Analytics SiteCrawler CURRENT URLS Overview Movements Segments Visits Search En…" at bounding box center [551, 261] width 1102 height 523
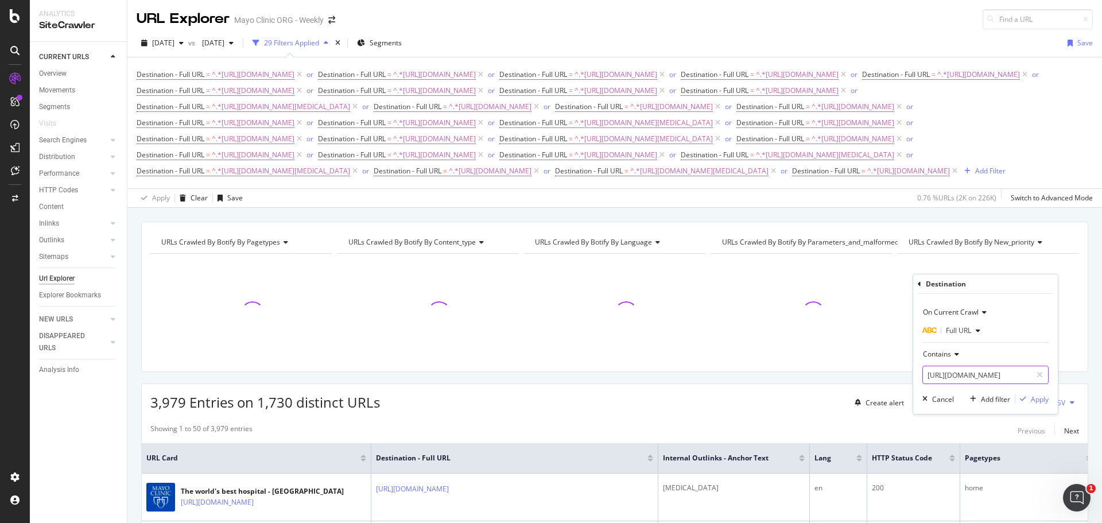
scroll to position [0, 112]
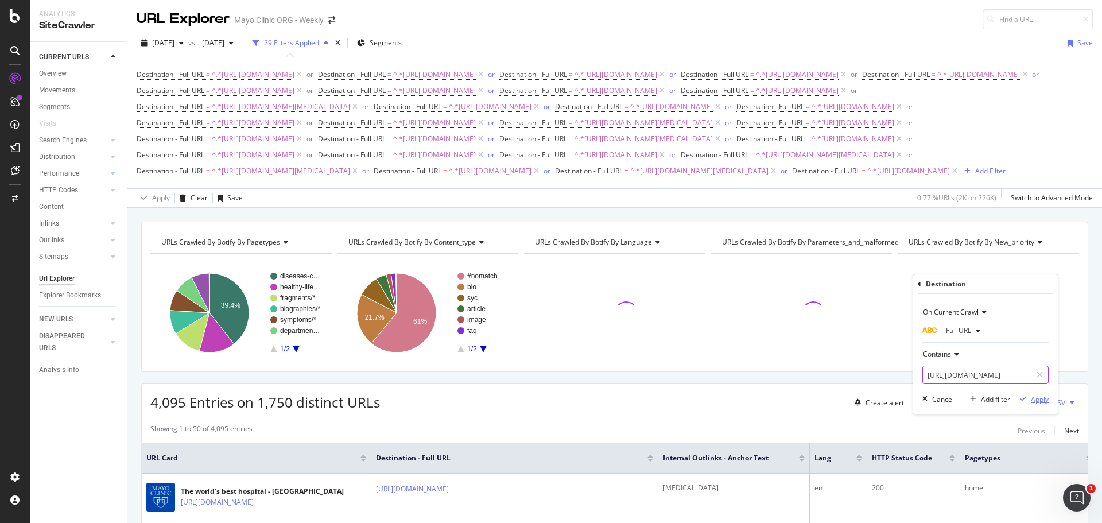
type input "[URL][DOMAIN_NAME]"
click at [1035, 398] on div "Apply" at bounding box center [1040, 399] width 18 height 10
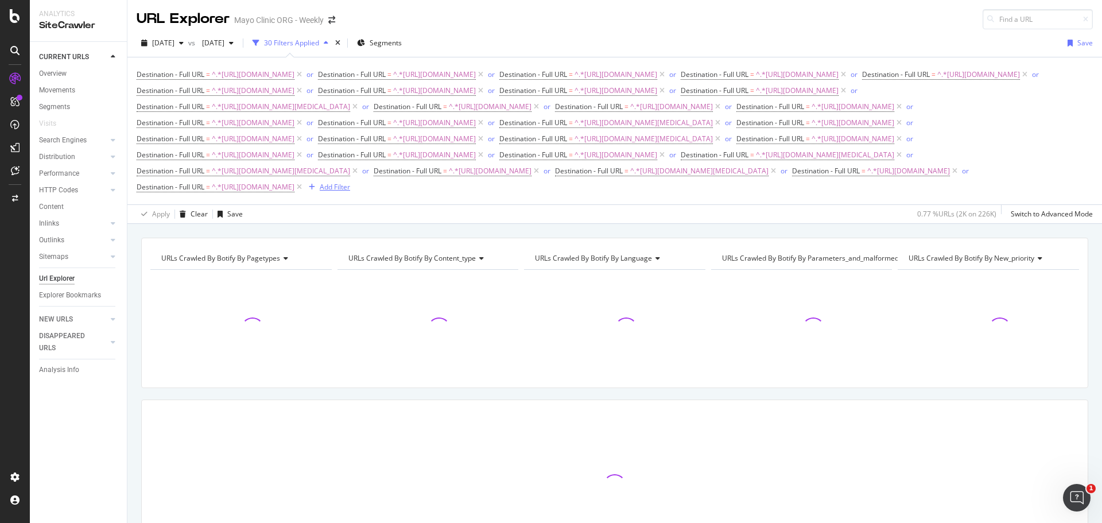
click at [350, 192] on div "Add Filter" at bounding box center [335, 187] width 30 height 10
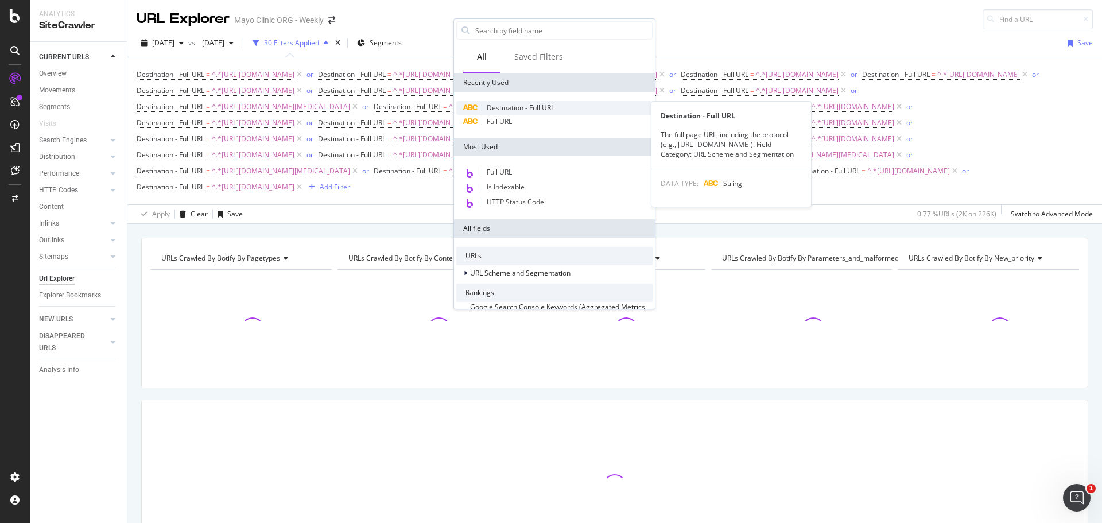
click at [518, 106] on span "Destination - Full URL" at bounding box center [521, 108] width 68 height 10
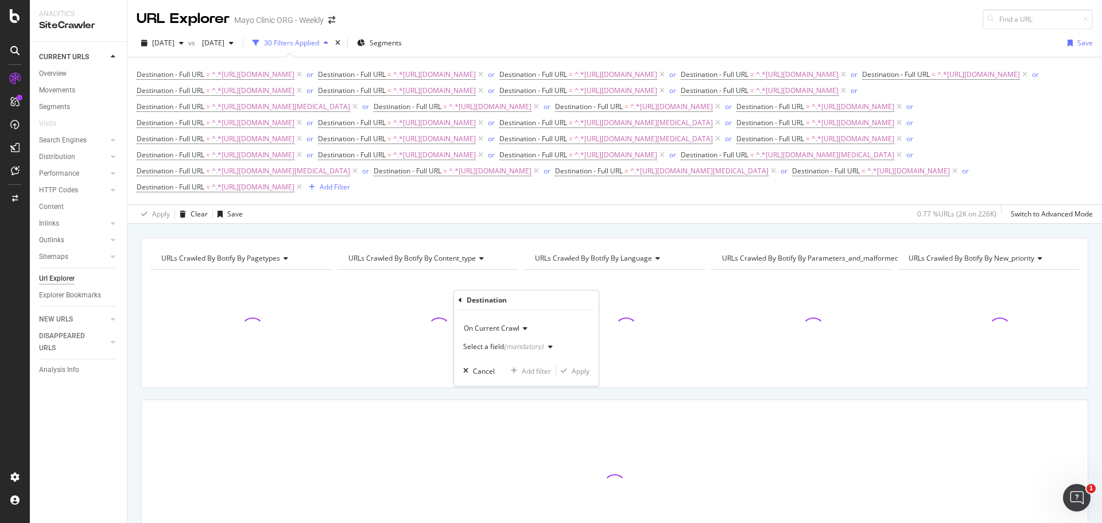
click at [480, 341] on div "Select a field (mandatory)" at bounding box center [510, 346] width 94 height 17
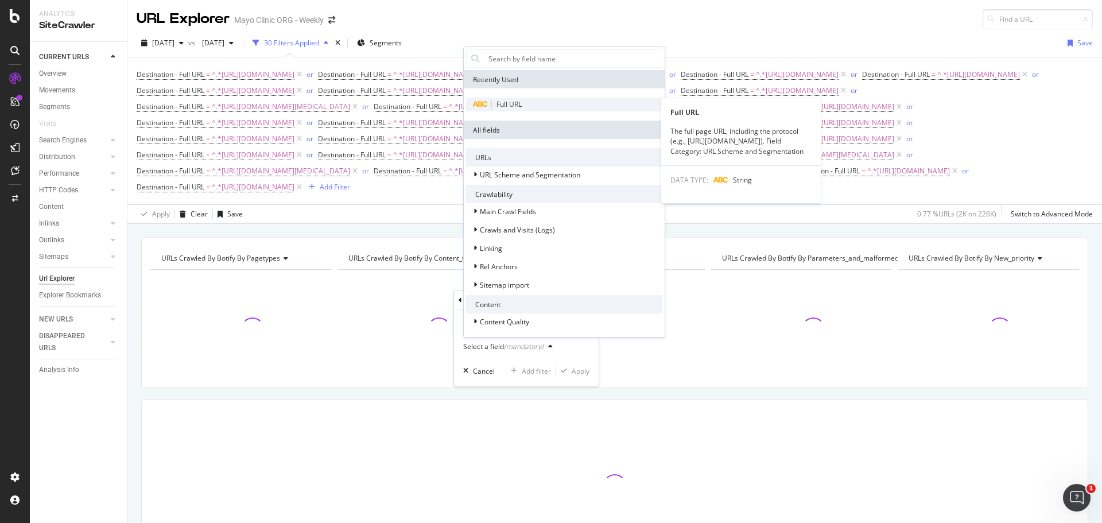
click at [506, 102] on span "Full URL" at bounding box center [508, 104] width 25 height 10
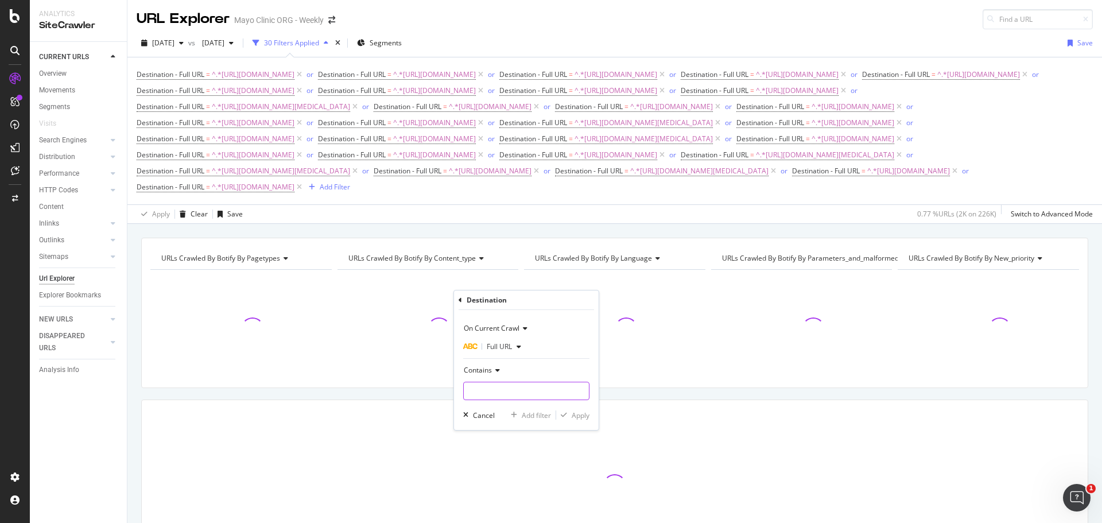
click at [500, 392] on input "text" at bounding box center [526, 391] width 125 height 18
paste input "[URL][DOMAIN_NAME]"
drag, startPoint x: 505, startPoint y: 392, endPoint x: 810, endPoint y: 393, distance: 304.7
click at [807, 393] on body "Analytics SiteCrawler CURRENT URLS Overview Movements Segments Visits Search En…" at bounding box center [551, 261] width 1102 height 523
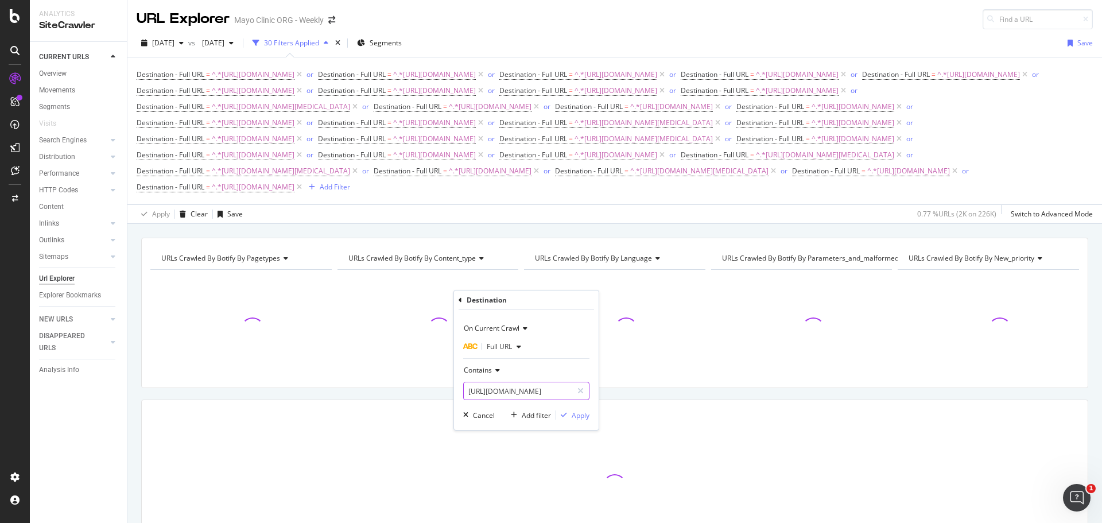
scroll to position [0, 165]
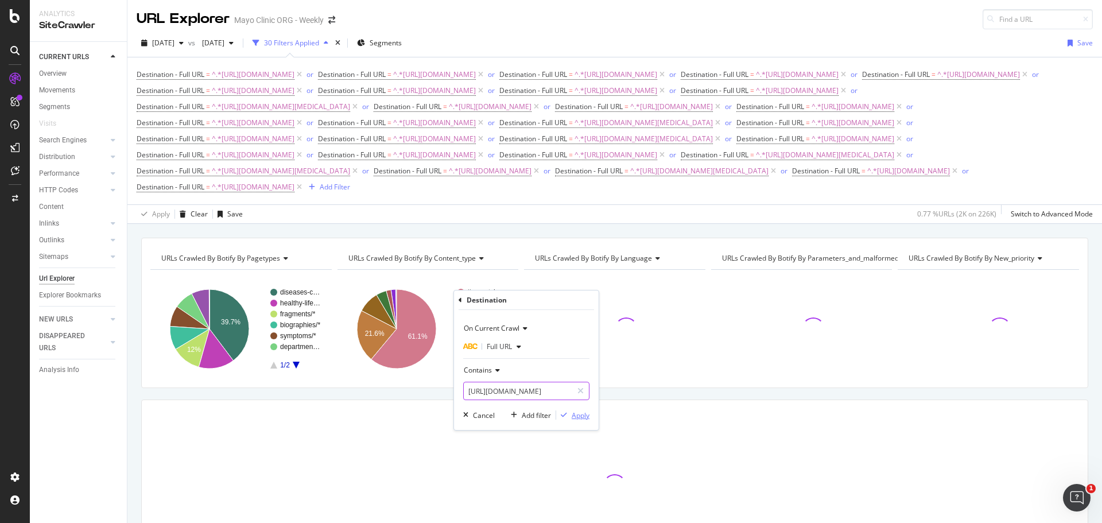
type input "[URL][DOMAIN_NAME]"
click at [574, 414] on div "Apply" at bounding box center [581, 415] width 18 height 10
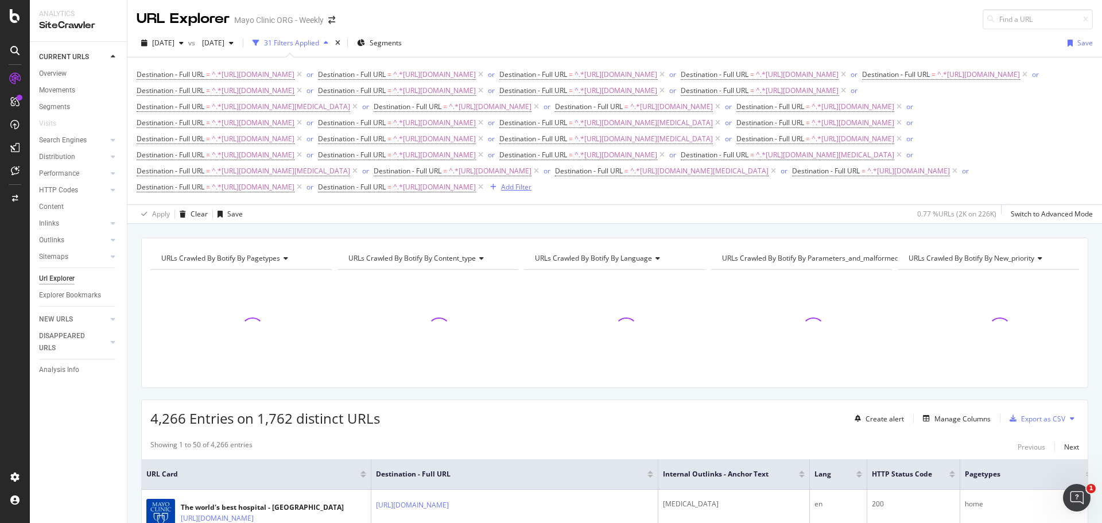
click at [531, 192] on div "Add Filter" at bounding box center [516, 187] width 30 height 10
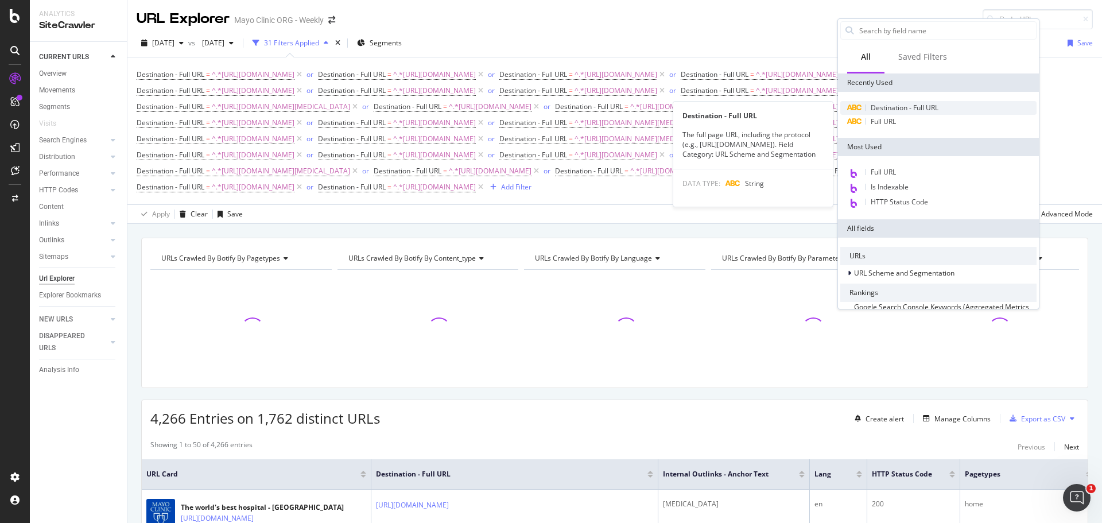
click at [887, 110] on span "Destination - Full URL" at bounding box center [904, 108] width 68 height 10
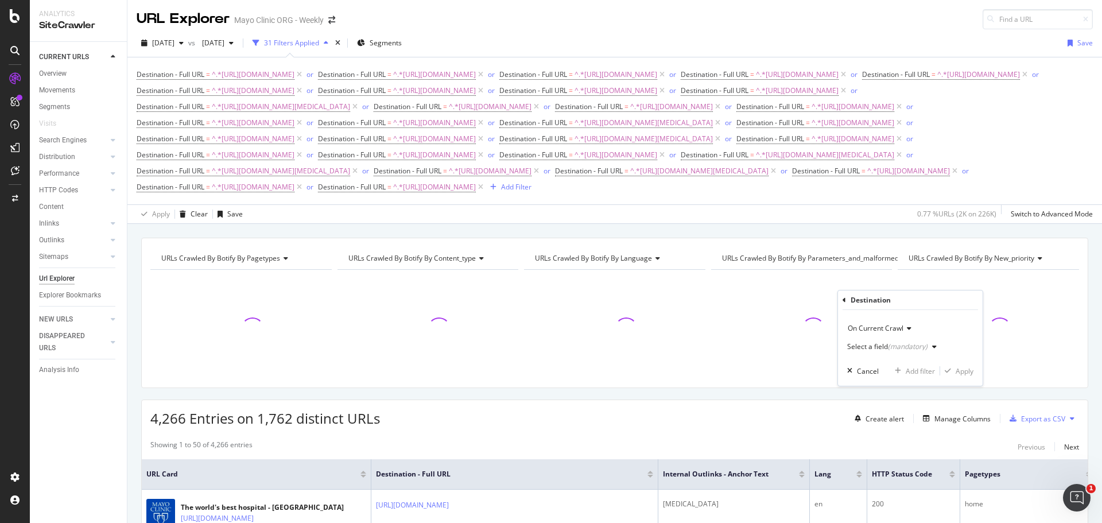
click at [863, 345] on div "Select a field (mandatory)" at bounding box center [887, 346] width 80 height 7
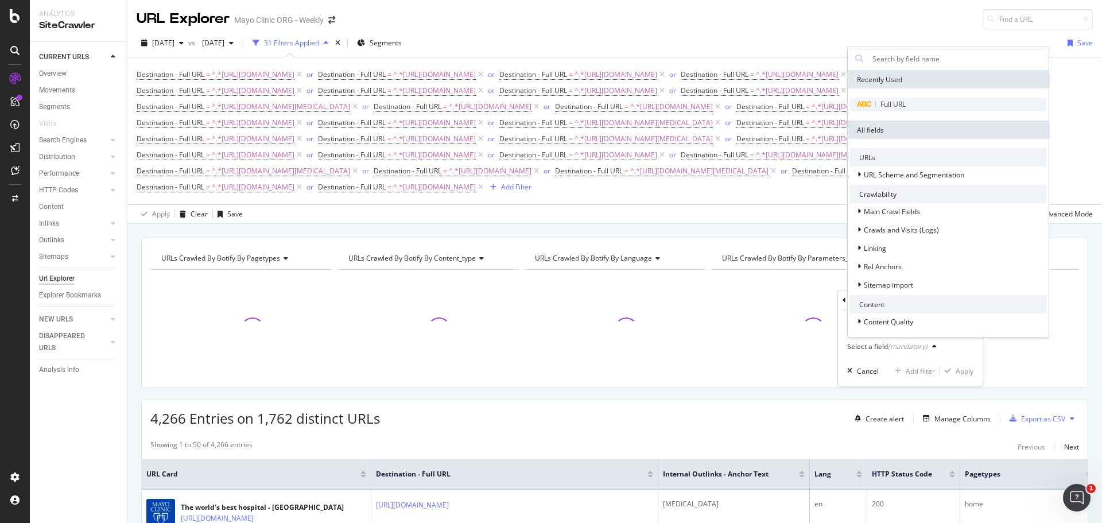
click at [877, 111] on div "Full URL" at bounding box center [948, 105] width 196 height 14
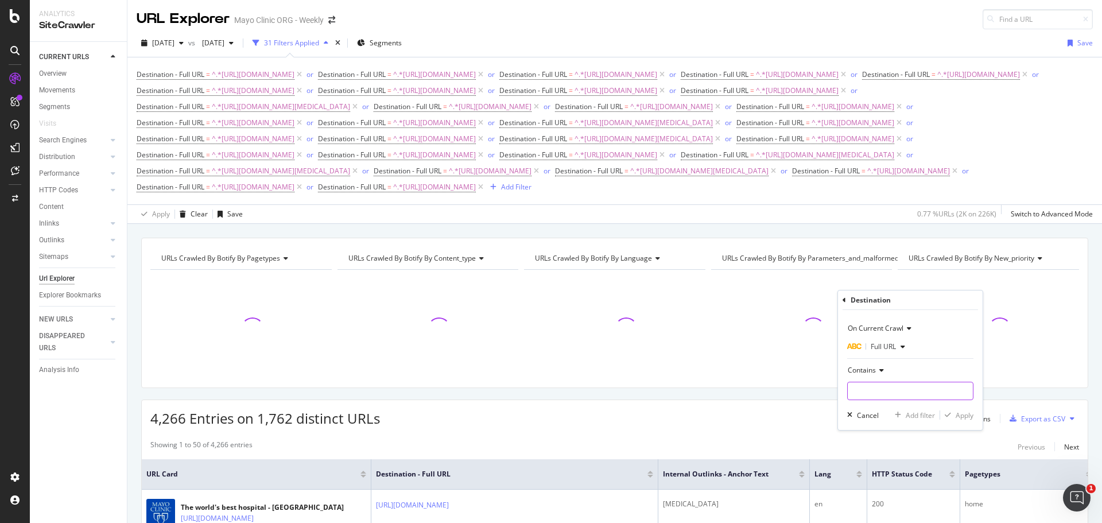
click at [870, 386] on input "text" at bounding box center [910, 391] width 125 height 18
paste input "https://www.mayoclinic.org/tests-procedures/chemotherapy/in-depth/pressurized-i…"
drag, startPoint x: 910, startPoint y: 391, endPoint x: 1043, endPoint y: 388, distance: 133.7
click at [1039, 389] on body "Analytics SiteCrawler CURRENT URLS Overview Movements Segments Visits Search En…" at bounding box center [551, 261] width 1102 height 523
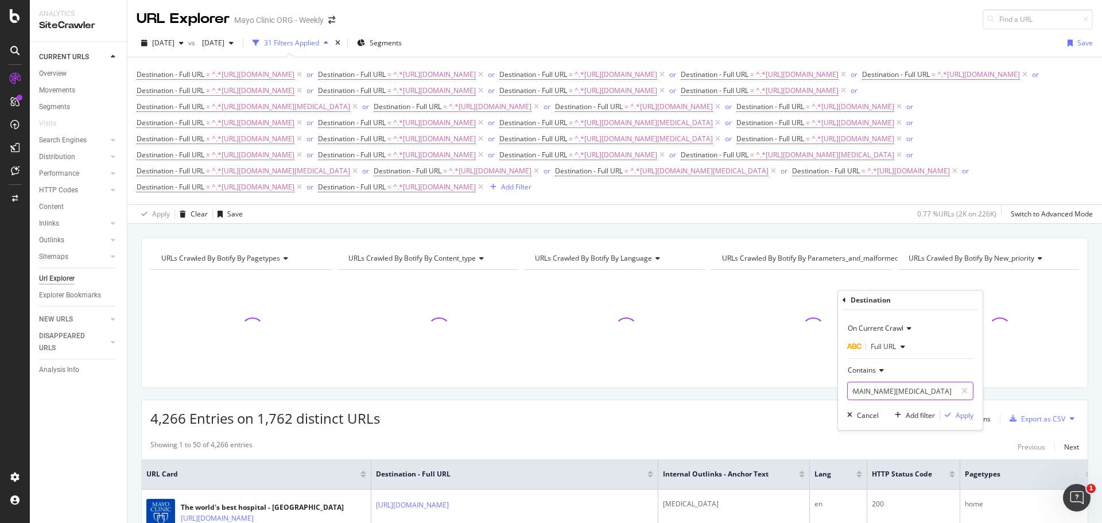
scroll to position [0, 292]
type input "https://www.mayoclinic.org/tests-procedures/chemotherapy/in-depth/pressurized-i…"
click at [964, 416] on div "Apply" at bounding box center [964, 415] width 18 height 10
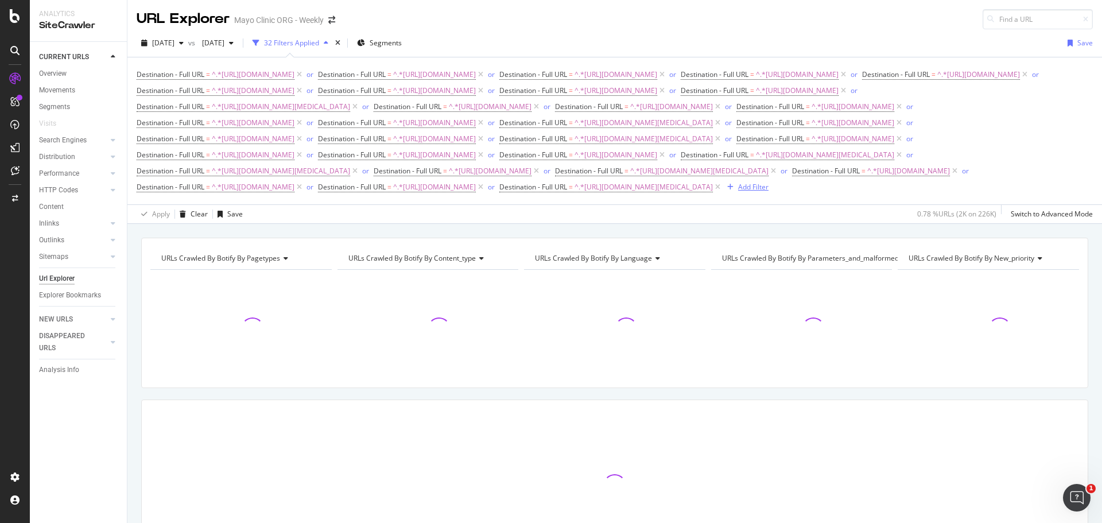
click at [738, 192] on div "Add Filter" at bounding box center [753, 187] width 30 height 10
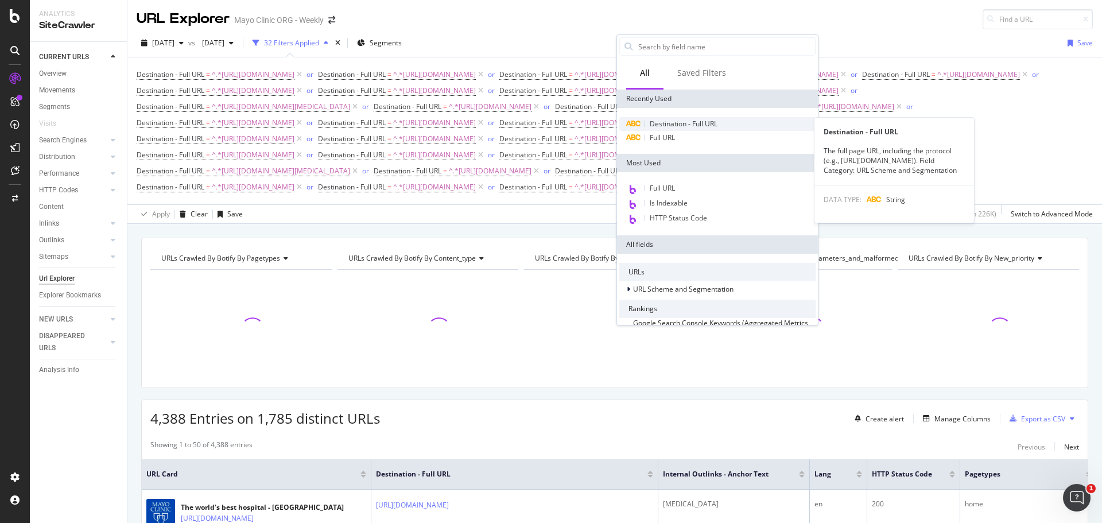
click at [710, 123] on span "Destination - Full URL" at bounding box center [684, 124] width 68 height 10
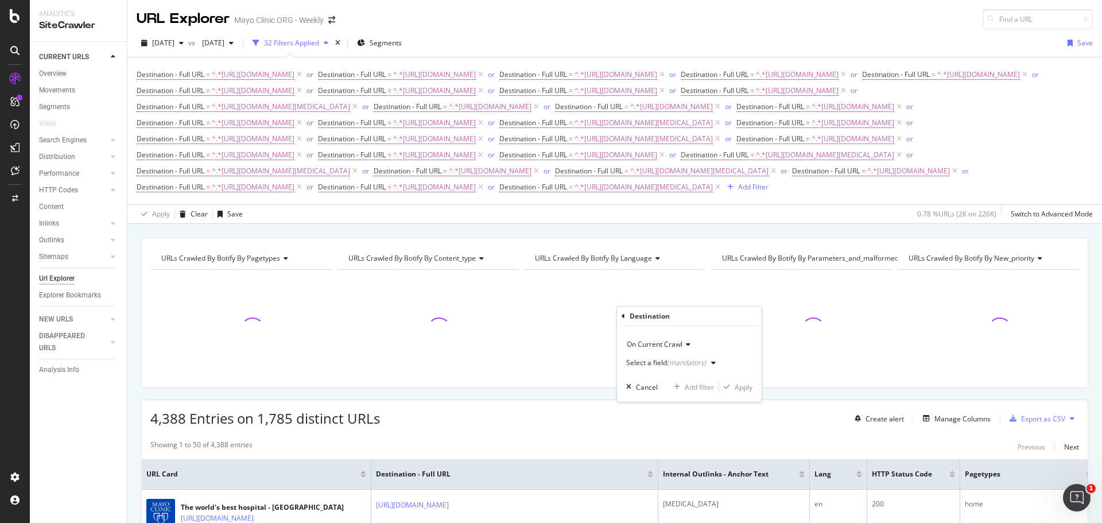
click at [663, 357] on div "Select a field (mandatory)" at bounding box center [673, 362] width 94 height 17
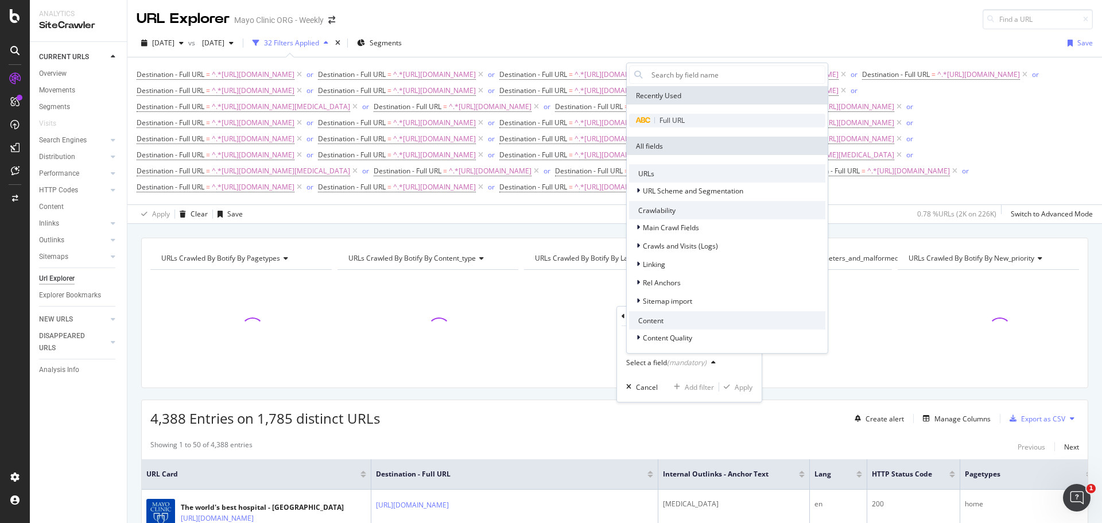
click at [682, 125] on span "Full URL" at bounding box center [671, 120] width 25 height 10
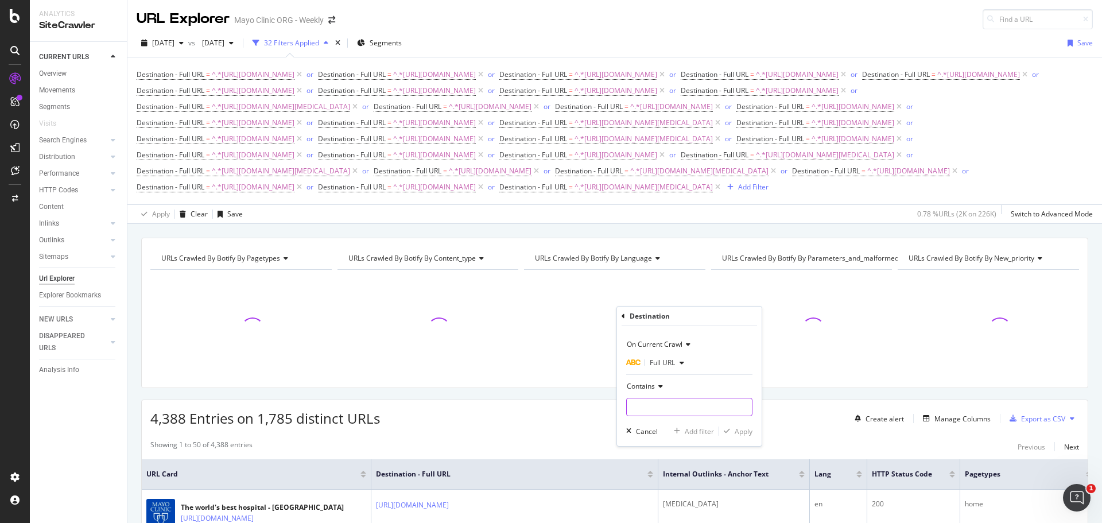
click at [667, 409] on input "text" at bounding box center [689, 407] width 125 height 18
paste input "https://www.mayoclinic.org/tests-procedures/neurological-exam/about/pac-20587319"
drag, startPoint x: 664, startPoint y: 407, endPoint x: 894, endPoint y: 409, distance: 229.5
click at [891, 410] on body "Analytics SiteCrawler CURRENT URLS Overview Movements Segments Visits Search En…" at bounding box center [551, 261] width 1102 height 523
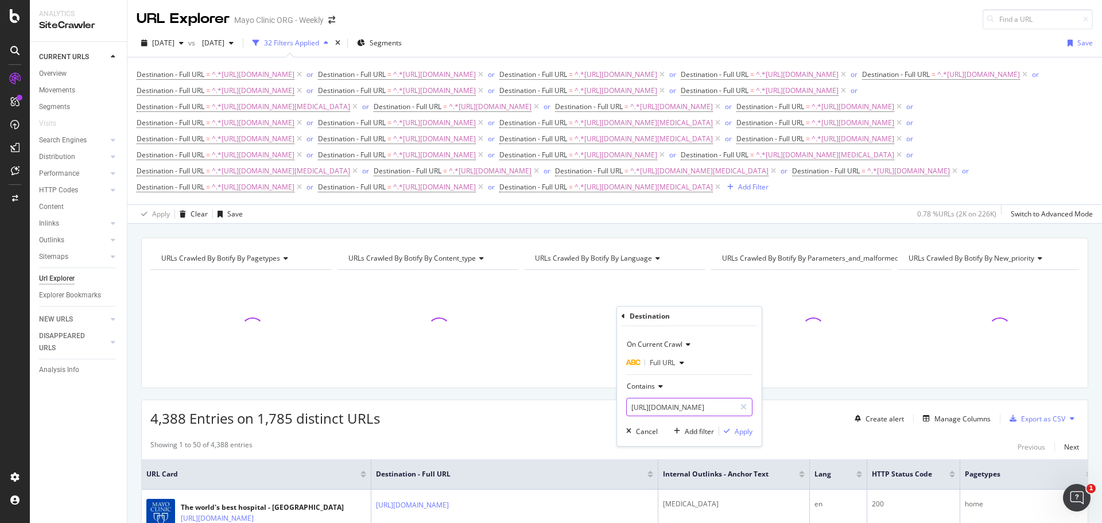
scroll to position [0, 109]
type input "https://www.mayoclinic.org/tests-procedures/neurological-exam/"
click at [739, 432] on div "Apply" at bounding box center [743, 431] width 18 height 10
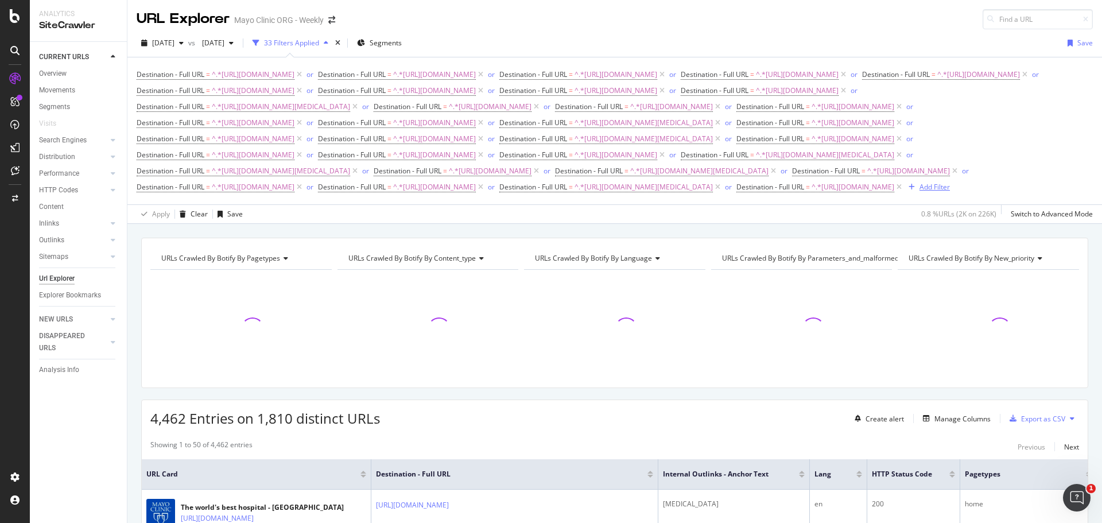
click at [950, 192] on div "Add Filter" at bounding box center [934, 187] width 30 height 10
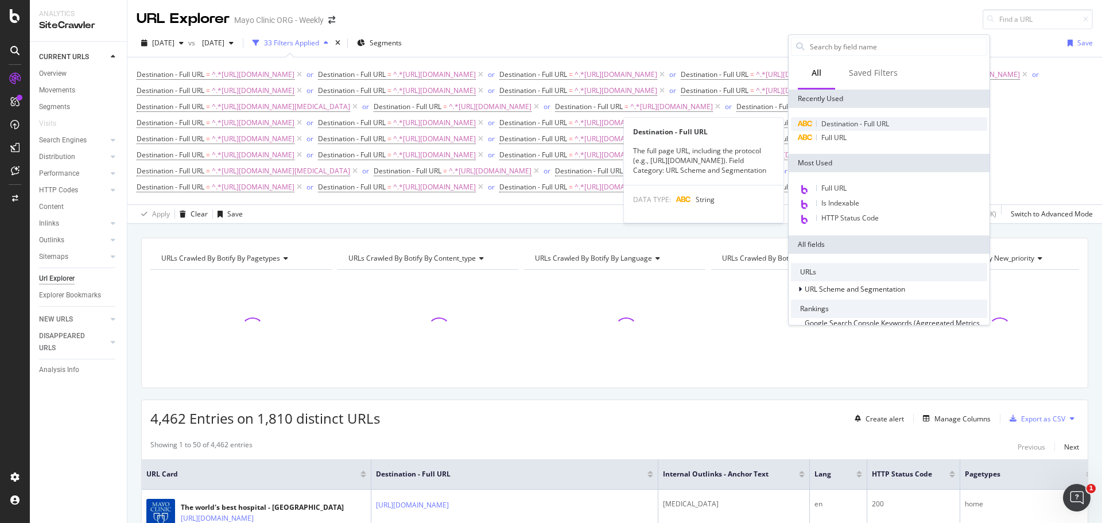
click at [854, 119] on span "Destination - Full URL" at bounding box center [855, 124] width 68 height 10
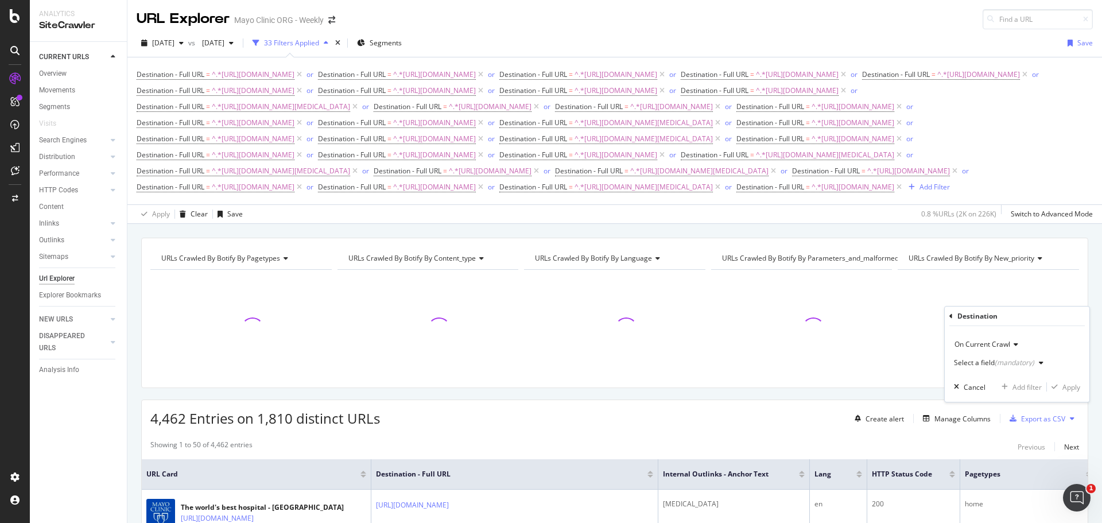
click at [971, 361] on div "Select a field (mandatory)" at bounding box center [994, 362] width 80 height 7
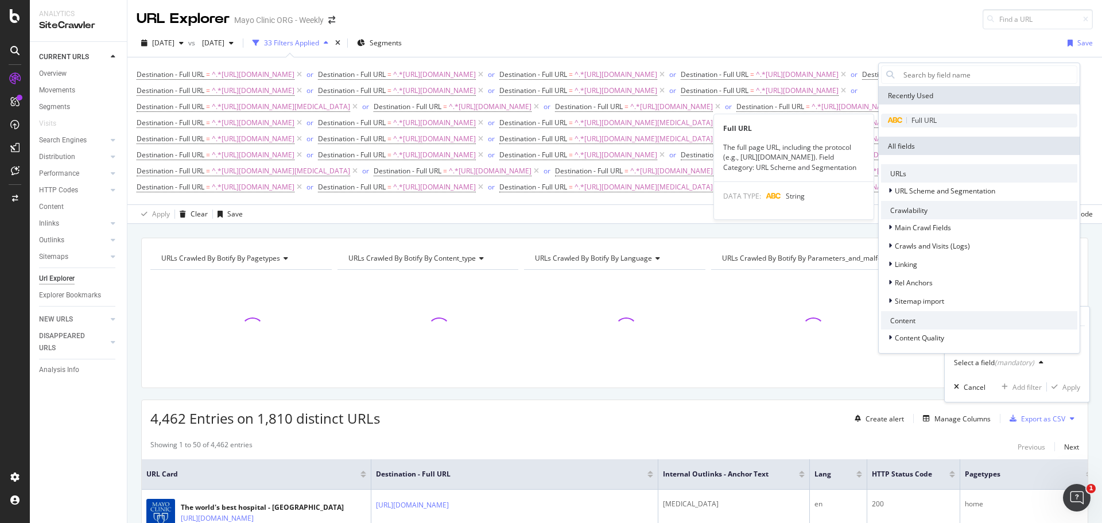
click at [933, 116] on span "Full URL" at bounding box center [923, 120] width 25 height 10
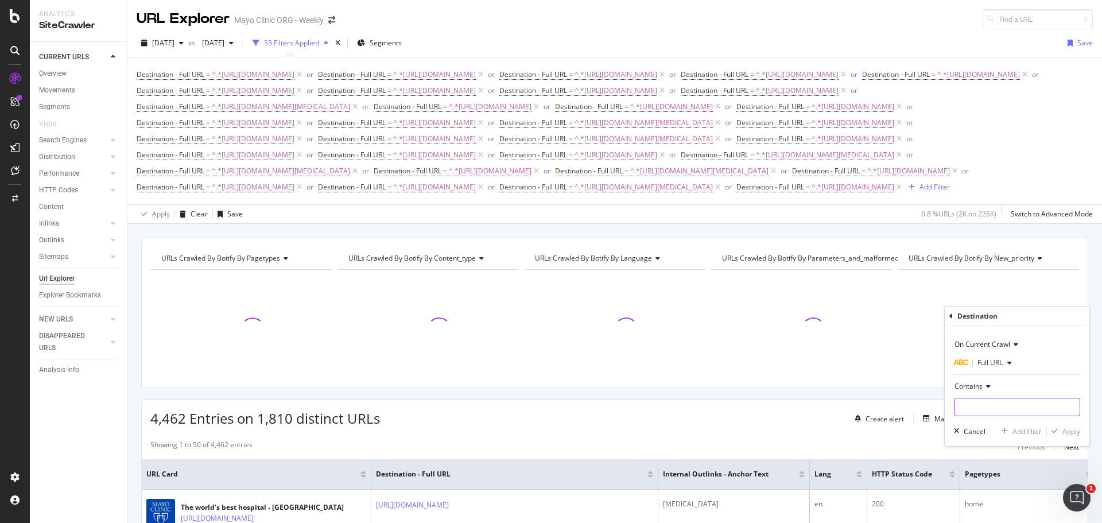
click at [976, 406] on input "text" at bounding box center [1016, 407] width 125 height 18
paste input "https://www.mayoclinic.org/tests-procedures/radiation-therapy-for-prostate-canc…"
drag, startPoint x: 993, startPoint y: 407, endPoint x: 1101, endPoint y: 410, distance: 108.5
click at [1101, 410] on body "Analytics SiteCrawler CURRENT URLS Overview Movements Segments Visits Search En…" at bounding box center [551, 261] width 1102 height 523
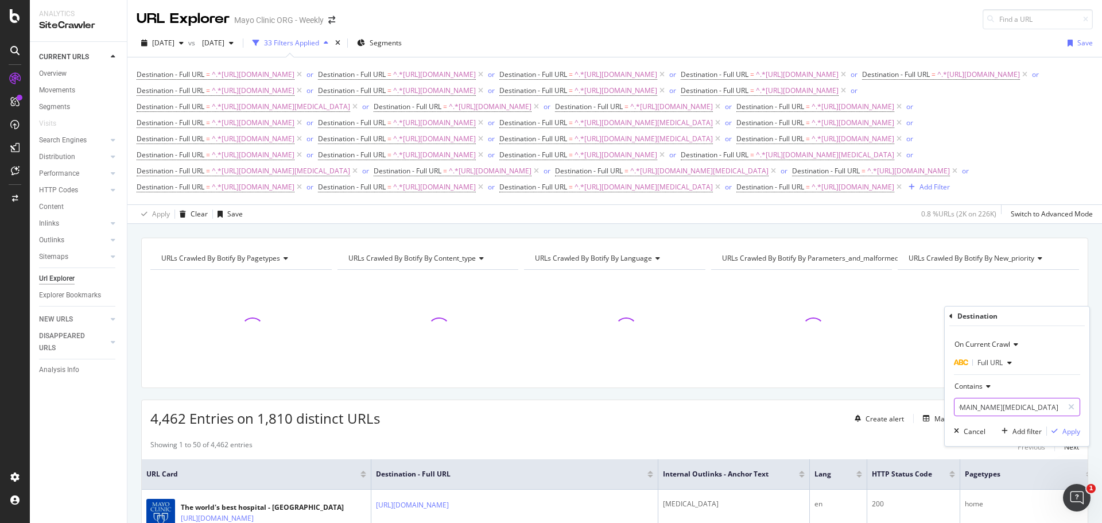
scroll to position [0, 170]
type input "https://www.mayoclinic.org/tests-procedures/radiation-therapy-for-prostate-canc…"
click at [1069, 433] on div "Apply" at bounding box center [1071, 431] width 18 height 10
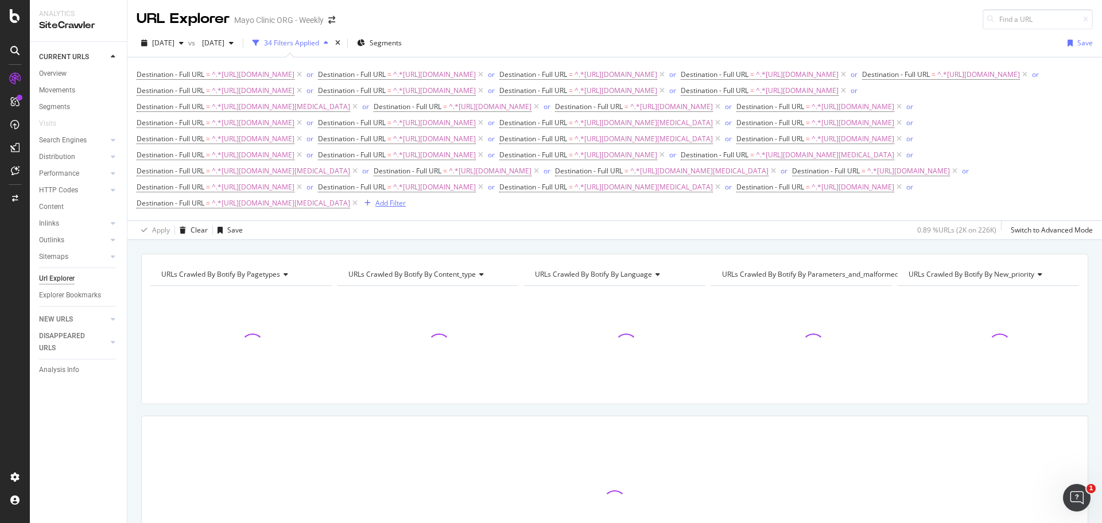
click at [406, 208] on div "Add Filter" at bounding box center [390, 203] width 30 height 10
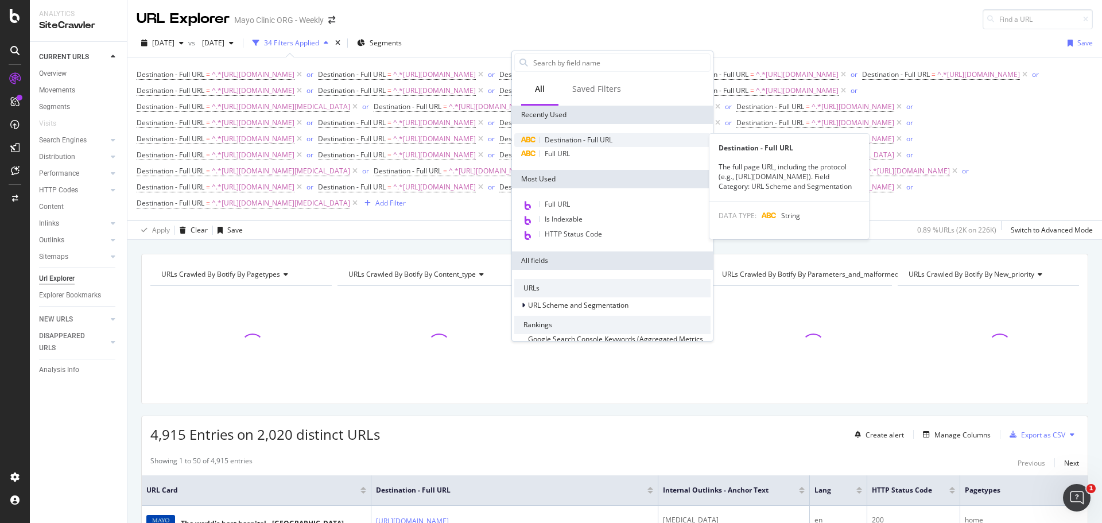
click at [585, 136] on span "Destination - Full URL" at bounding box center [579, 140] width 68 height 10
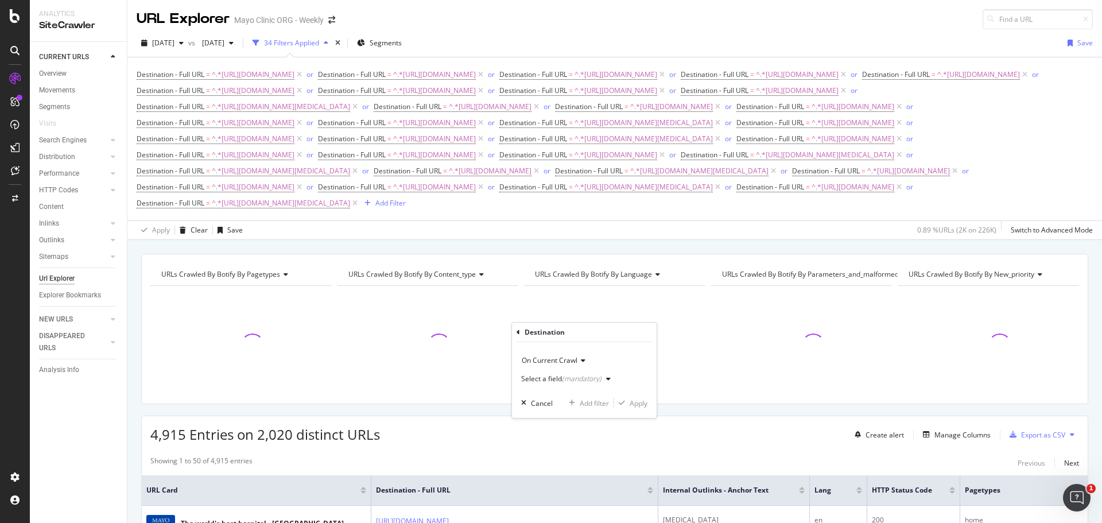
click at [551, 378] on div "Select a field (mandatory)" at bounding box center [561, 378] width 80 height 7
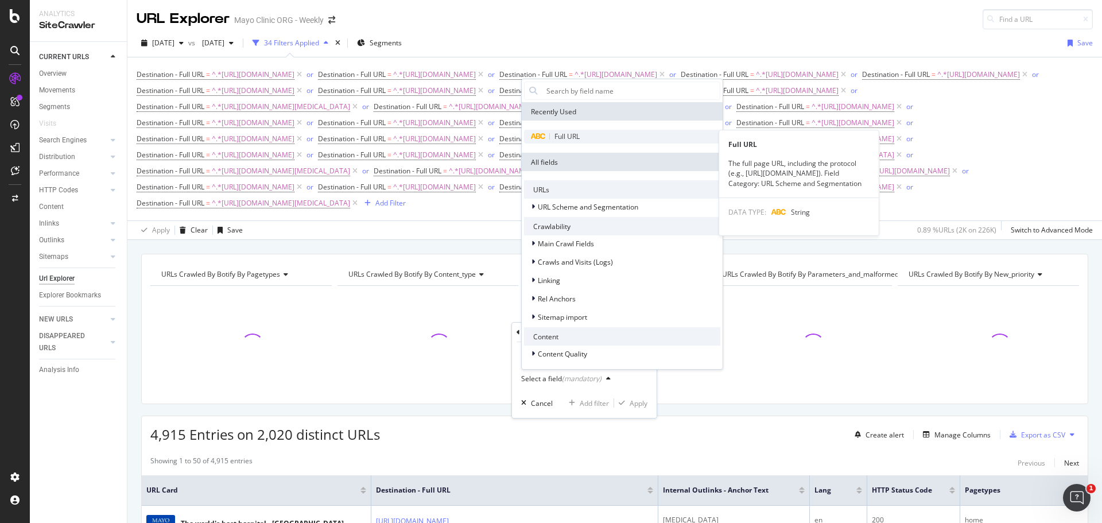
click at [560, 138] on span "Full URL" at bounding box center [566, 136] width 25 height 10
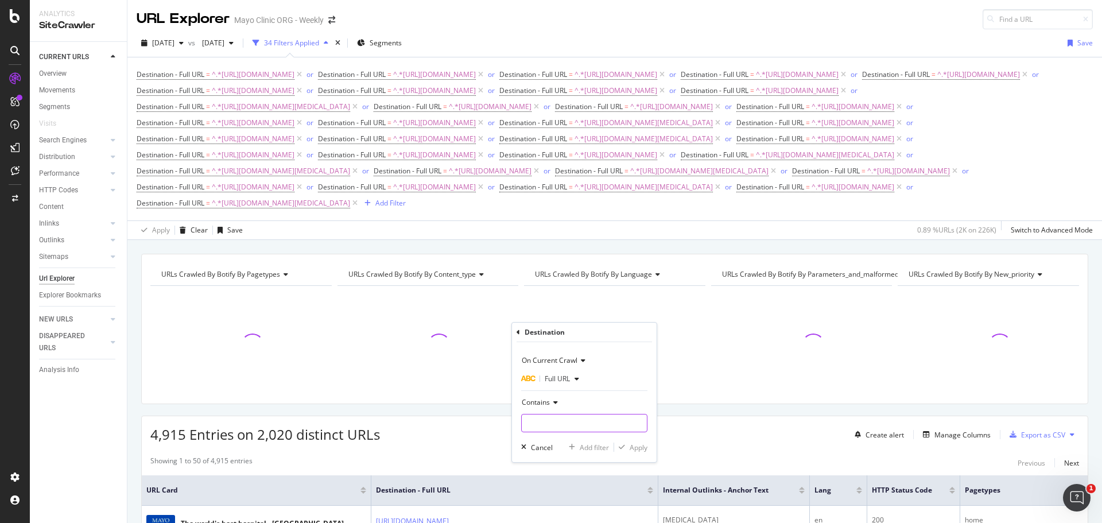
click at [556, 421] on input "text" at bounding box center [584, 423] width 125 height 18
paste input "https://www.mayoclinic.org/tests-procedures/rectal-cancer-surgery/about/pac-205…"
drag, startPoint x: 562, startPoint y: 424, endPoint x: 715, endPoint y: 418, distance: 153.3
click at [715, 418] on body "Analytics SiteCrawler CURRENT URLS Overview Movements Segments Visits Search En…" at bounding box center [551, 261] width 1102 height 523
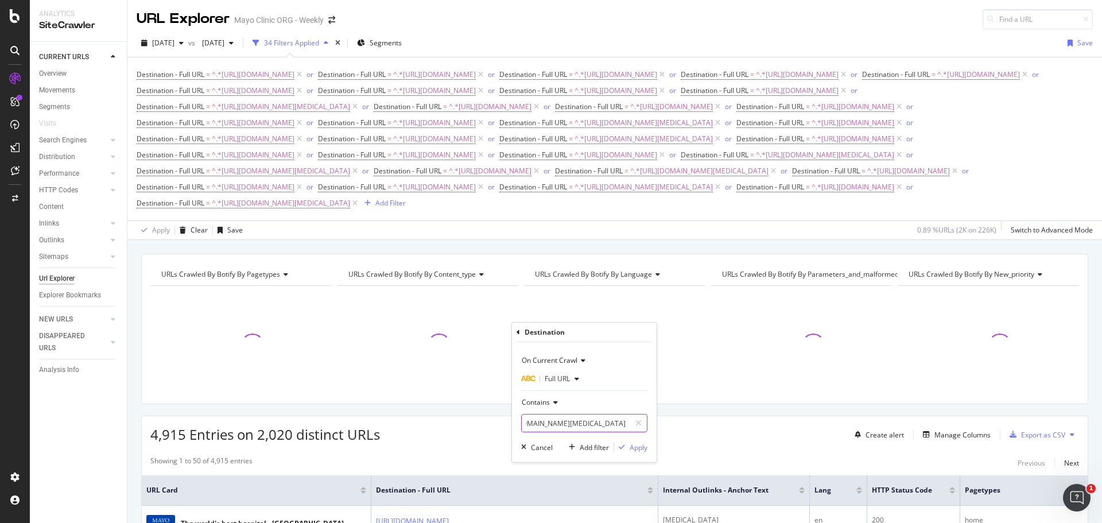
scroll to position [0, 118]
type input "https://www.mayoclinic.org/tests-procedures/rectal-cancer-surgery/"
click at [634, 448] on div "Apply" at bounding box center [638, 447] width 18 height 10
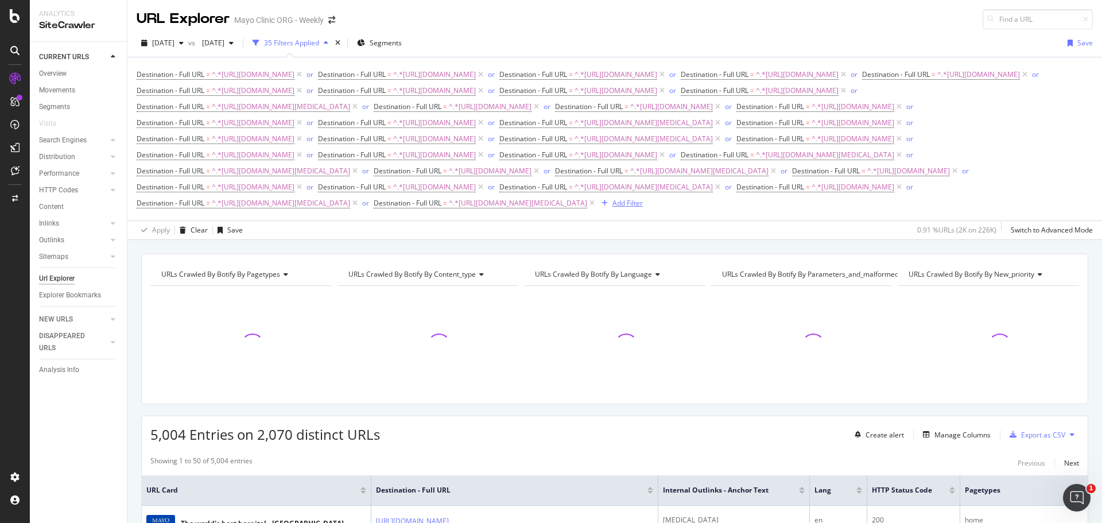
click at [643, 208] on div "Add Filter" at bounding box center [627, 203] width 30 height 10
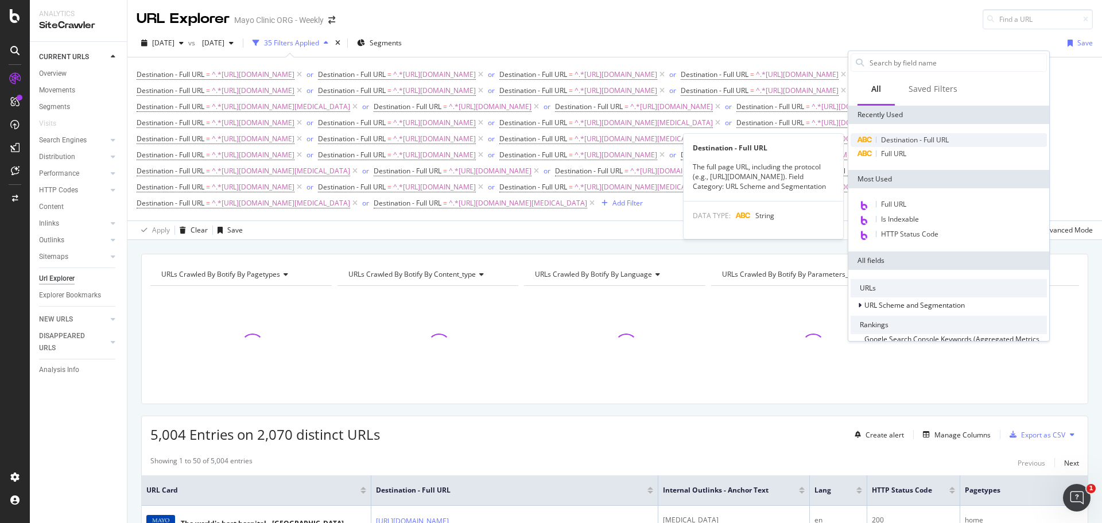
click at [895, 139] on span "Destination - Full URL" at bounding box center [915, 140] width 68 height 10
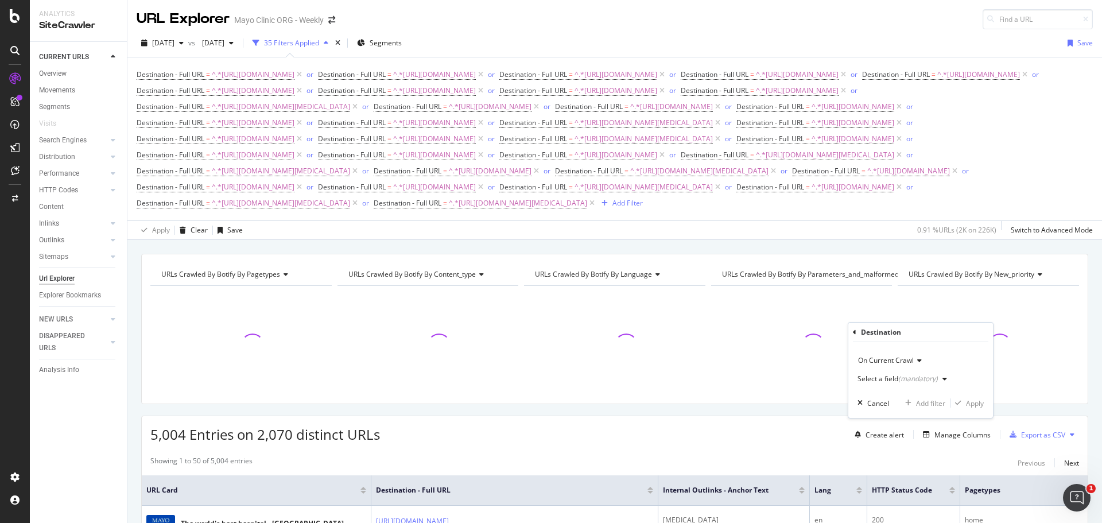
click at [881, 380] on div "Select a field (mandatory)" at bounding box center [897, 378] width 80 height 7
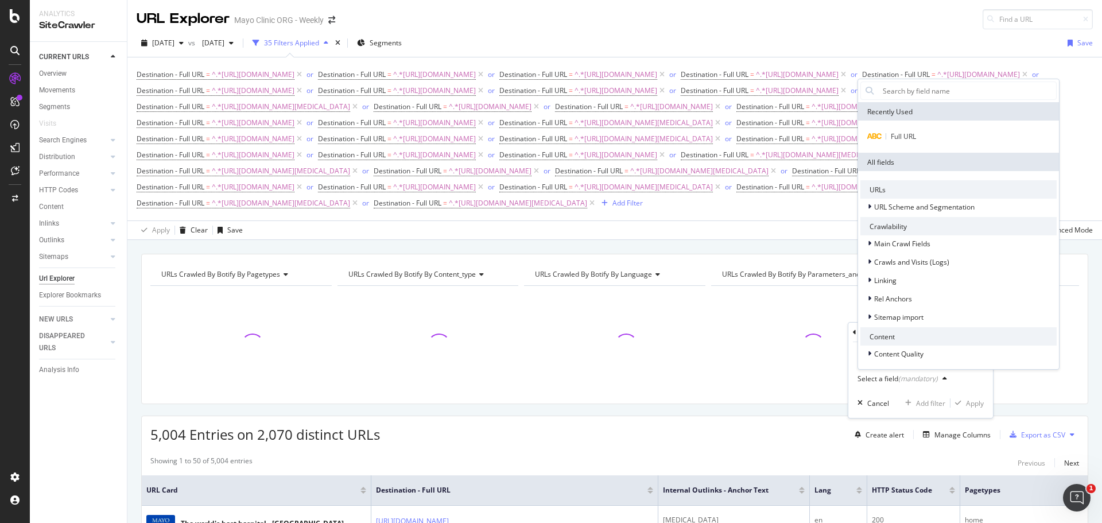
click at [903, 145] on div "Full URL" at bounding box center [958, 137] width 201 height 32
click at [903, 142] on div "Full URL" at bounding box center [958, 137] width 196 height 14
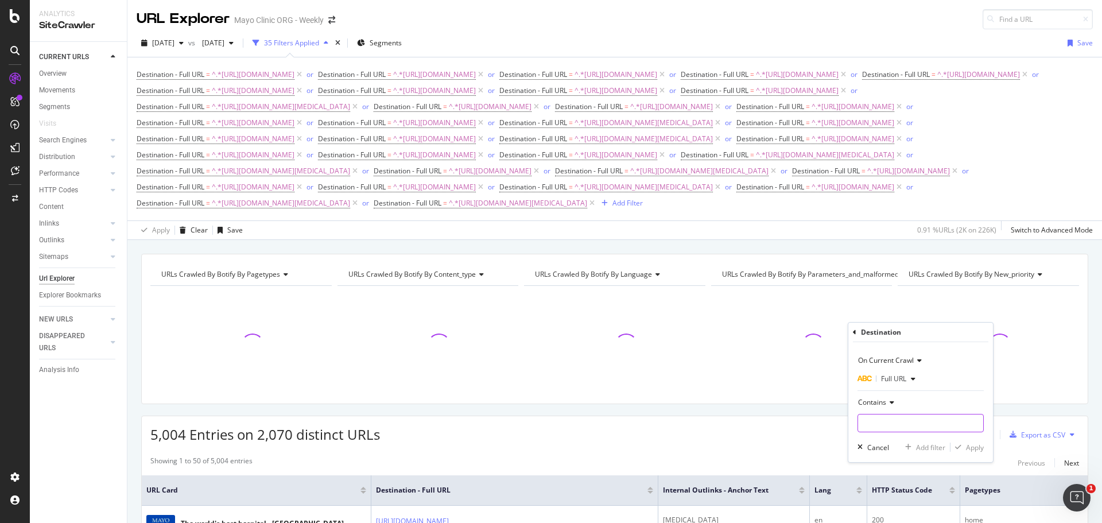
click at [869, 425] on input "text" at bounding box center [920, 423] width 125 height 18
paste input "https://www.mayoclinic.org/diseases-conditions/pilocytic-astrocytoma/symptoms-c…"
drag, startPoint x: 870, startPoint y: 426, endPoint x: 1101, endPoint y: 422, distance: 230.7
click at [1101, 423] on body "Analytics SiteCrawler CURRENT URLS Overview Movements Segments Visits Search En…" at bounding box center [551, 261] width 1102 height 523
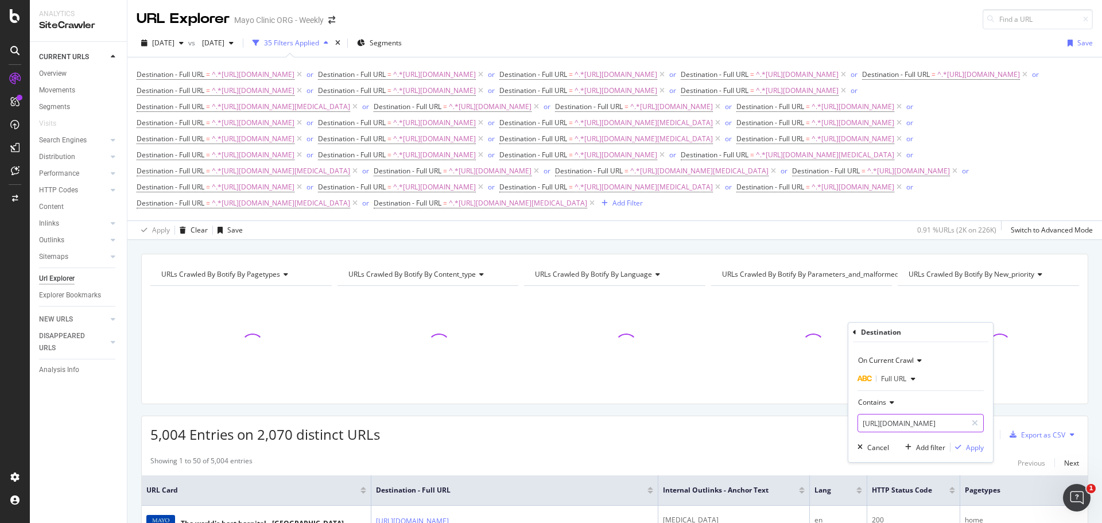
scroll to position [0, 127]
type input "https://www.mayoclinic.org/diseases-conditions/pilocytic-astrocytoma/"
click at [973, 449] on div "Apply" at bounding box center [975, 447] width 18 height 10
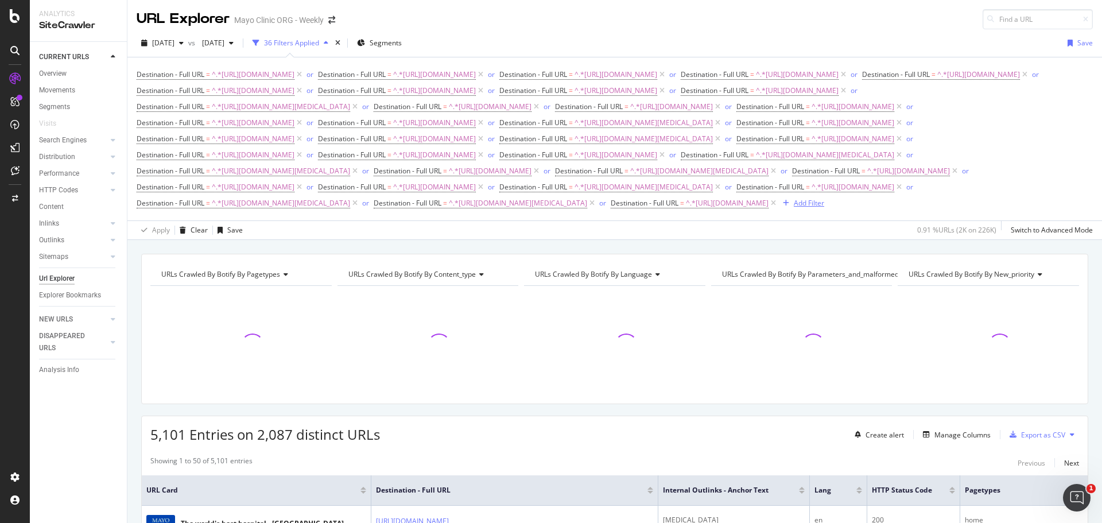
click at [794, 208] on div "Add Filter" at bounding box center [809, 203] width 30 height 10
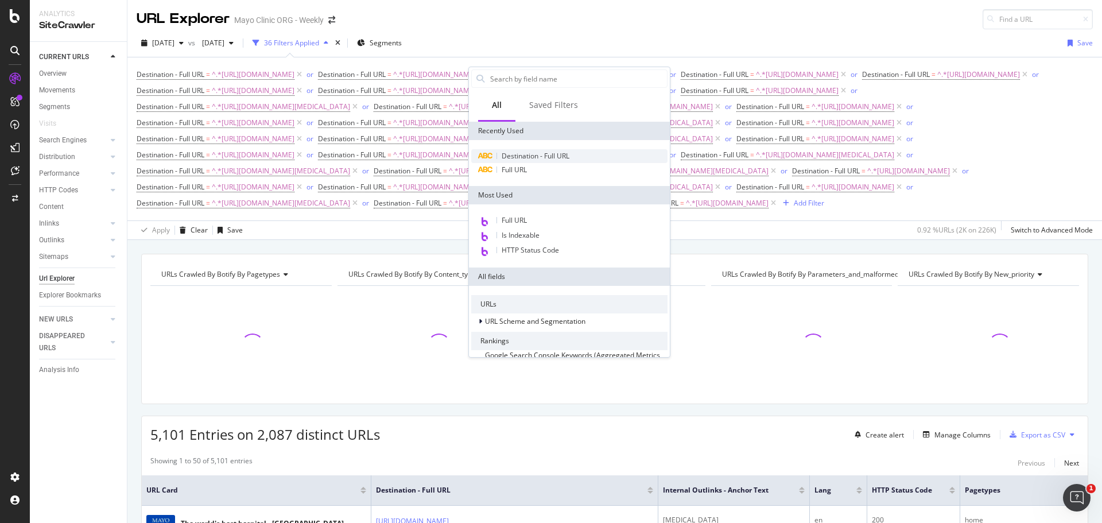
click at [519, 155] on span "Destination - Full URL" at bounding box center [536, 156] width 68 height 10
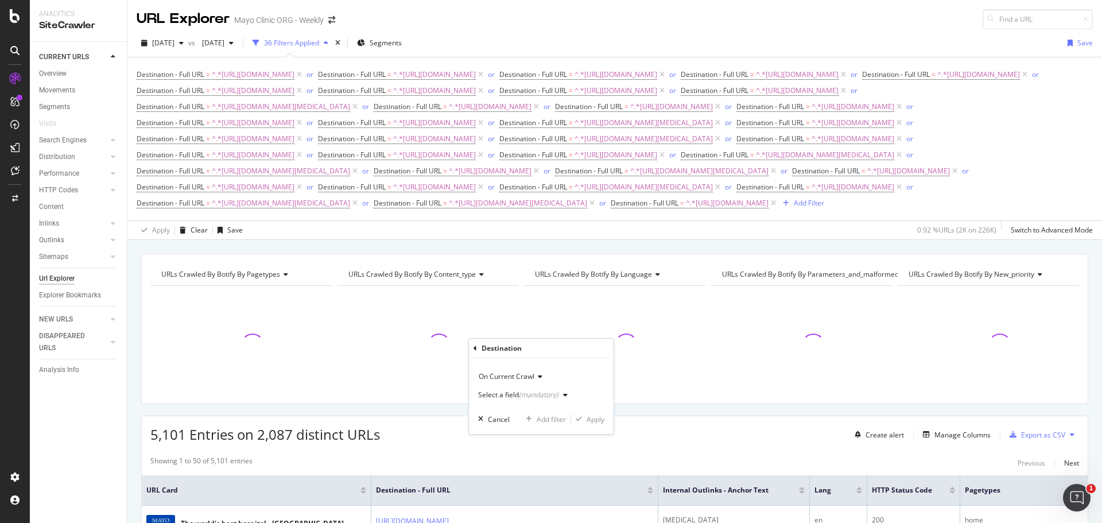
click at [505, 402] on div "Select a field (mandatory)" at bounding box center [525, 394] width 94 height 17
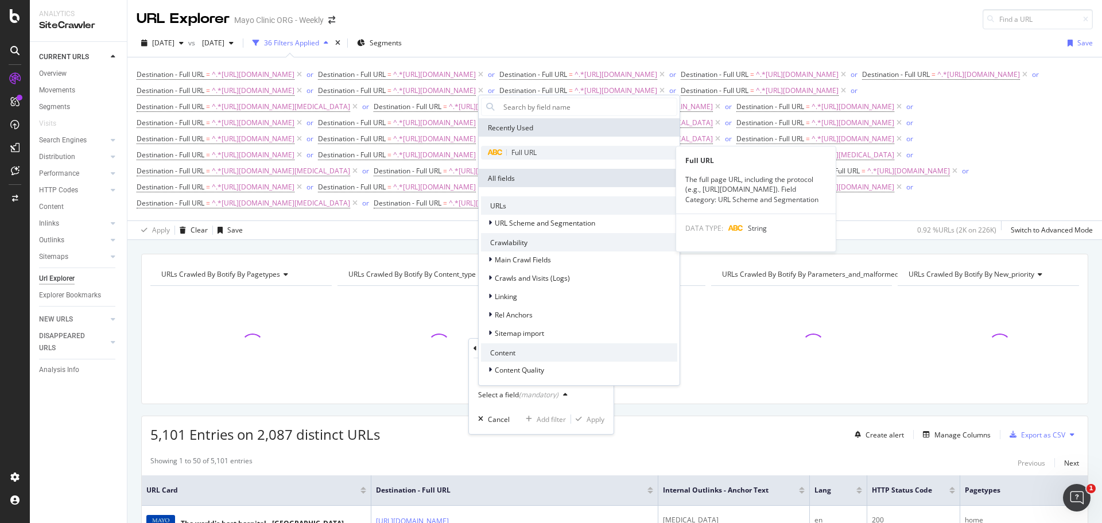
click at [520, 154] on span "Full URL" at bounding box center [523, 152] width 25 height 10
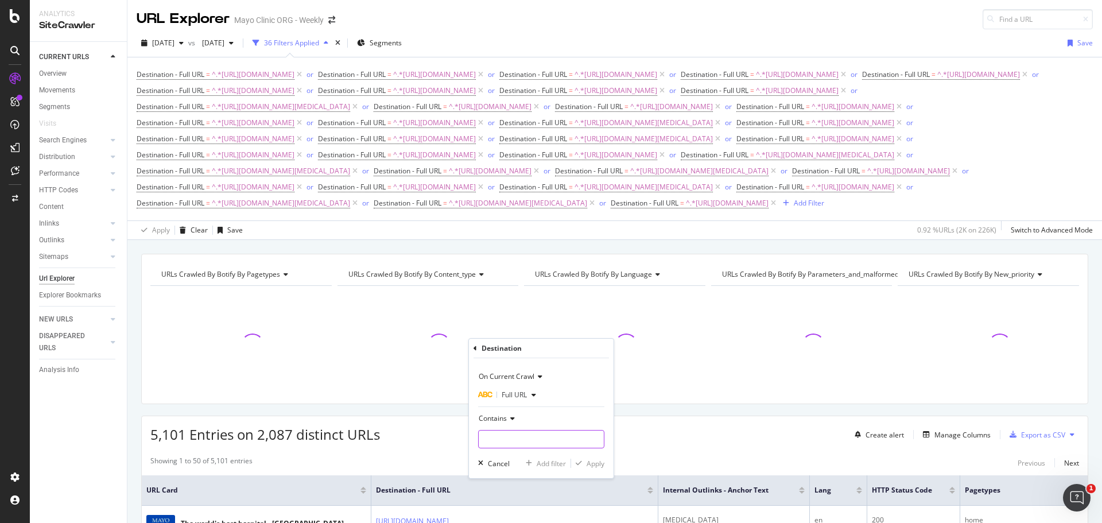
click at [526, 438] on input "text" at bounding box center [541, 439] width 125 height 18
paste input "https://www.mayoclinic.org/diseases-conditions/plexiform-neurofibroma/symptoms-…"
drag, startPoint x: 497, startPoint y: 439, endPoint x: 783, endPoint y: 434, distance: 286.4
click at [782, 434] on body "Analytics SiteCrawler CURRENT URLS Overview Movements Segments Visits Search En…" at bounding box center [551, 261] width 1102 height 523
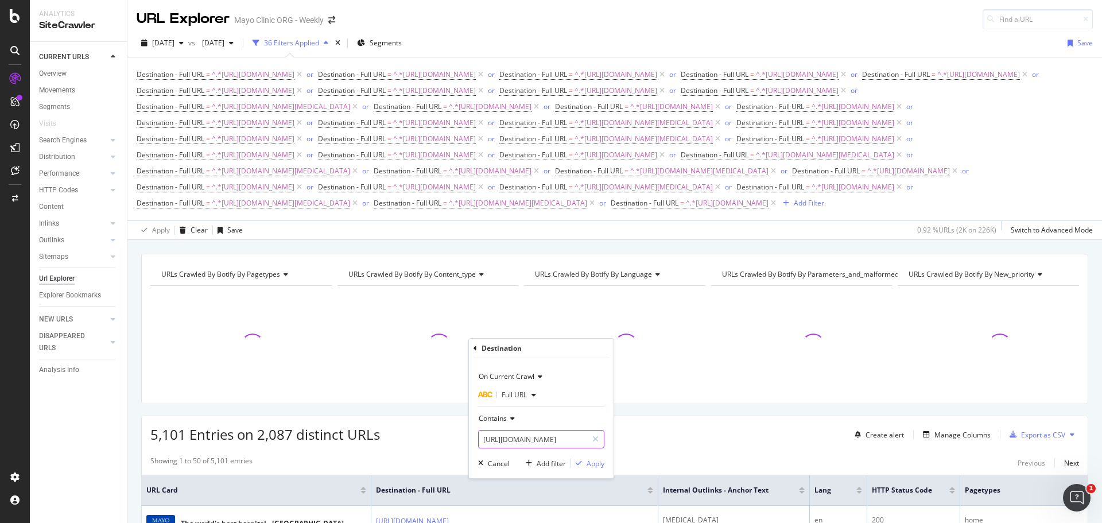
scroll to position [0, 136]
type input "https://www.mayoclinic.org/diseases-conditions/plexiform-neurofibroma/"
click at [595, 461] on div "Apply" at bounding box center [595, 463] width 18 height 10
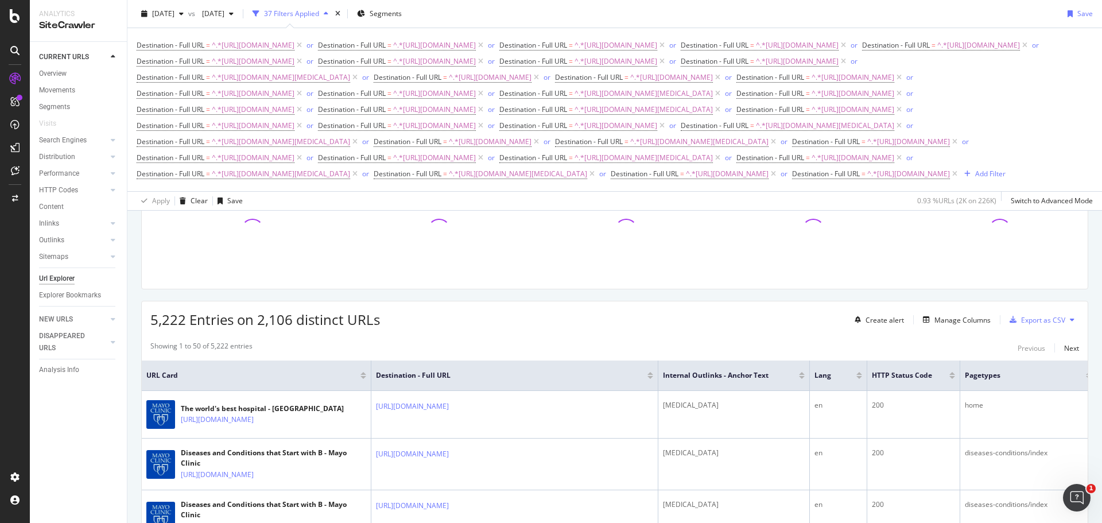
scroll to position [57, 0]
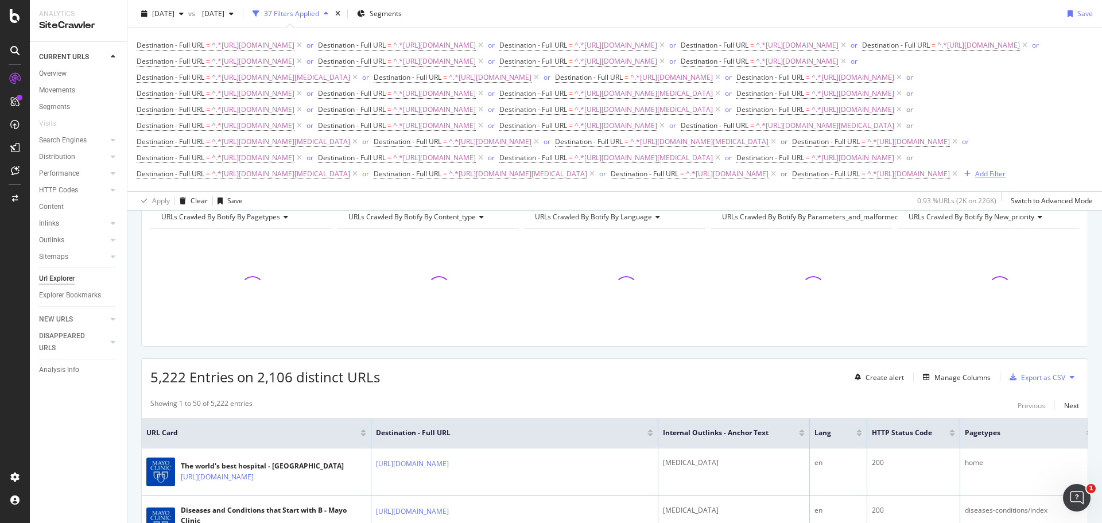
click at [959, 180] on div "Add Filter" at bounding box center [982, 174] width 46 height 13
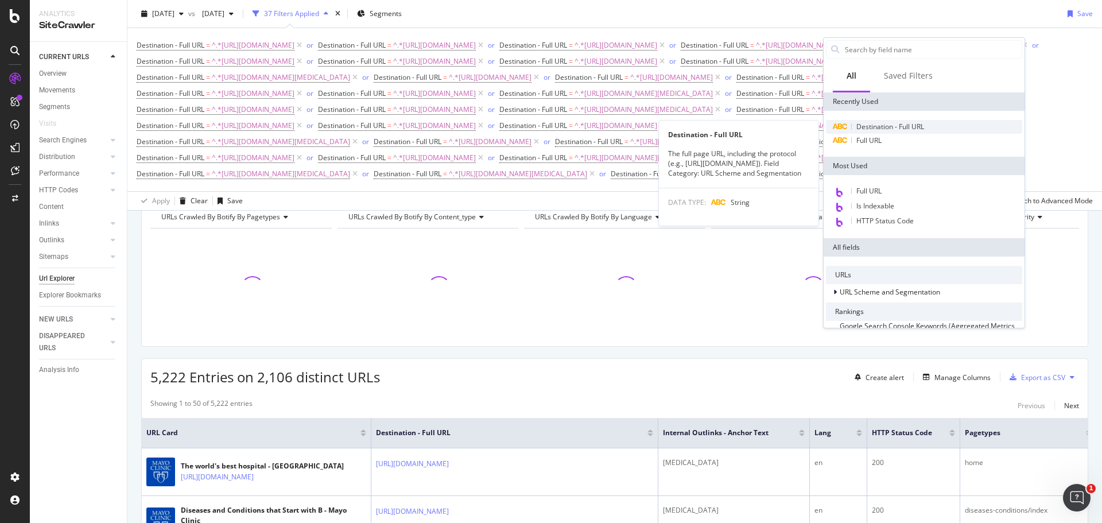
click at [870, 123] on span "Destination - Full URL" at bounding box center [890, 127] width 68 height 10
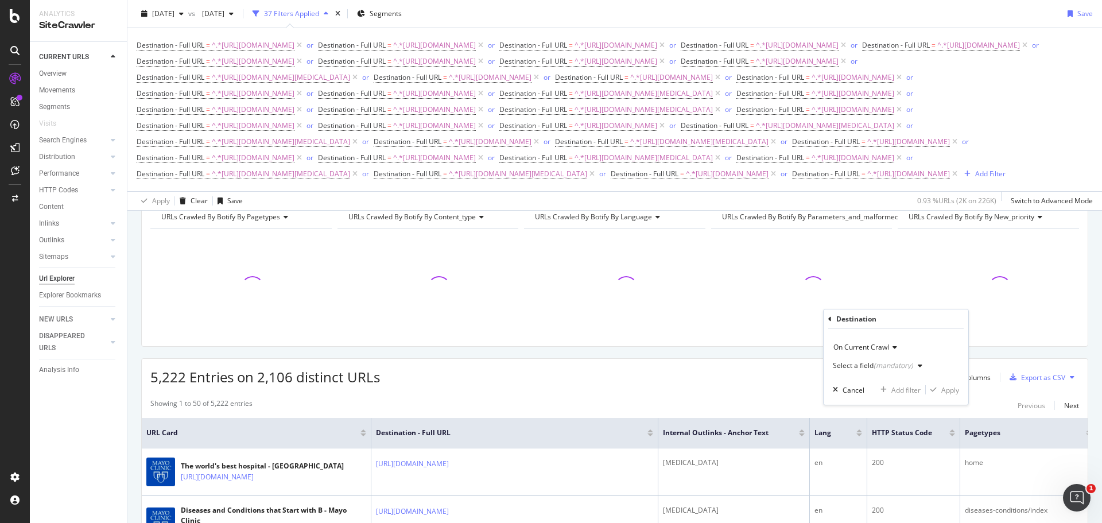
click at [854, 364] on div "Select a field (mandatory)" at bounding box center [873, 365] width 80 height 7
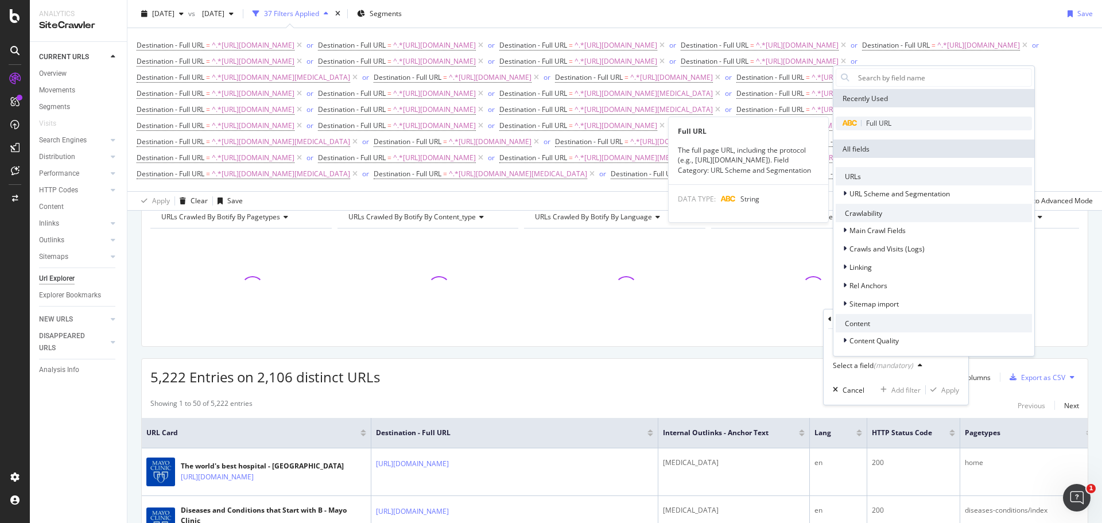
click at [870, 127] on span "Full URL" at bounding box center [878, 123] width 25 height 10
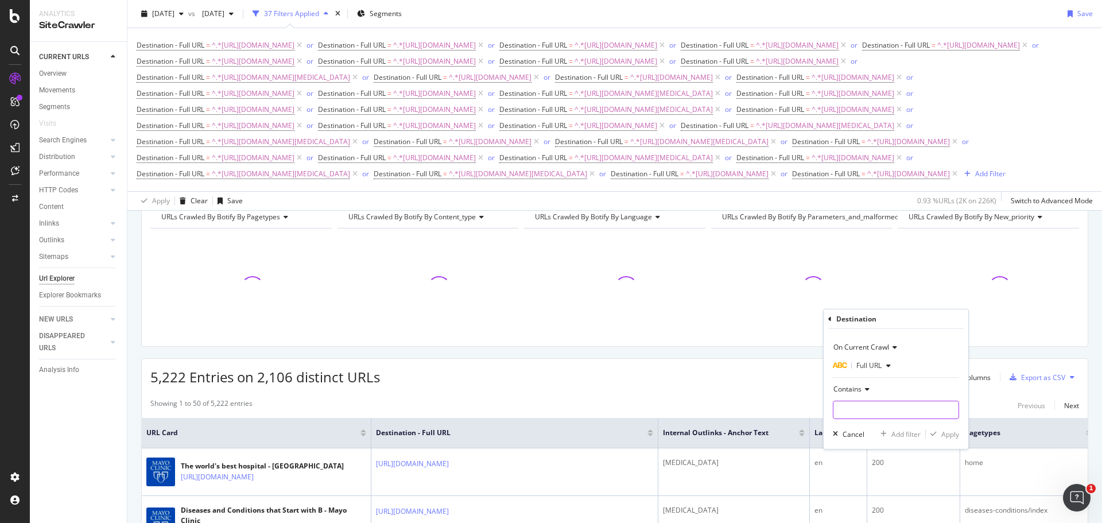
click at [857, 410] on input "text" at bounding box center [895, 410] width 125 height 18
paste input "https://www.mayoclinic.org/tests-procedures/radiopharmaceutic/about/pac-20587480"
drag, startPoint x: 876, startPoint y: 411, endPoint x: 1039, endPoint y: 398, distance: 163.5
click at [1037, 398] on body "Analytics SiteCrawler CURRENT URLS Overview Movements Segments Visits Search En…" at bounding box center [551, 261] width 1102 height 523
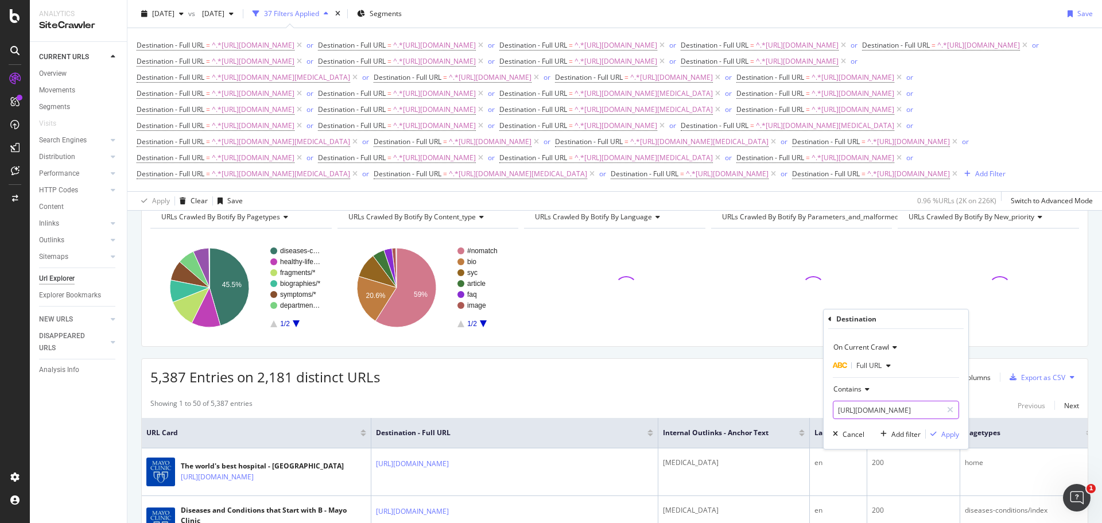
scroll to position [0, 111]
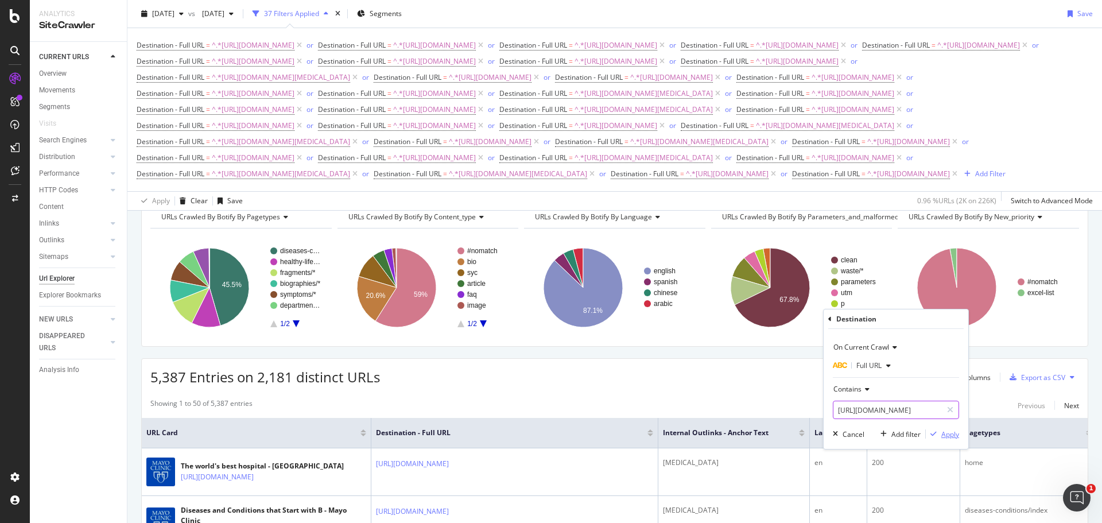
type input "https://www.mayoclinic.org/tests-procedures/radiopharmaceutic/"
click at [951, 434] on div "Apply" at bounding box center [950, 434] width 18 height 10
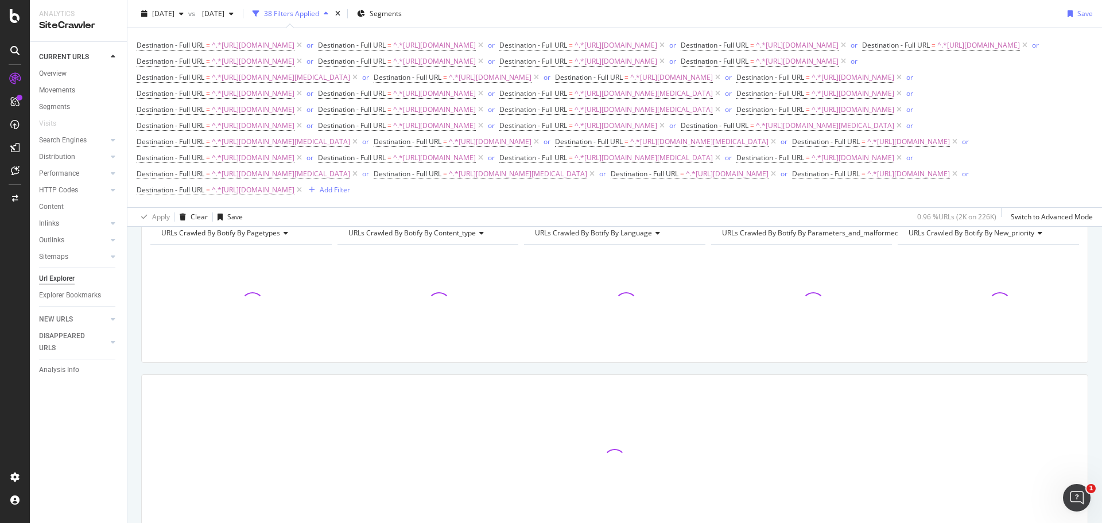
scroll to position [73, 0]
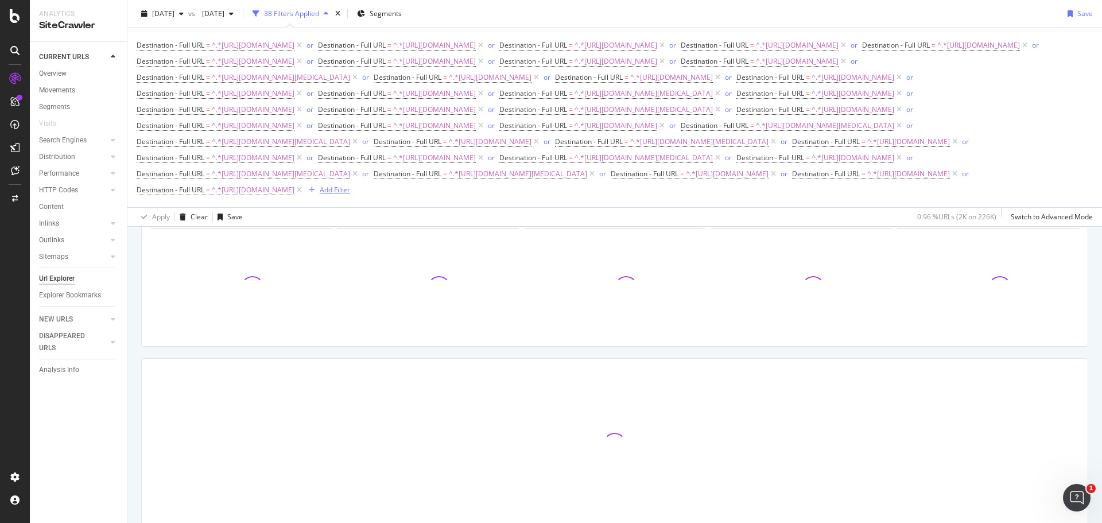
click at [350, 195] on div "Add Filter" at bounding box center [335, 190] width 30 height 10
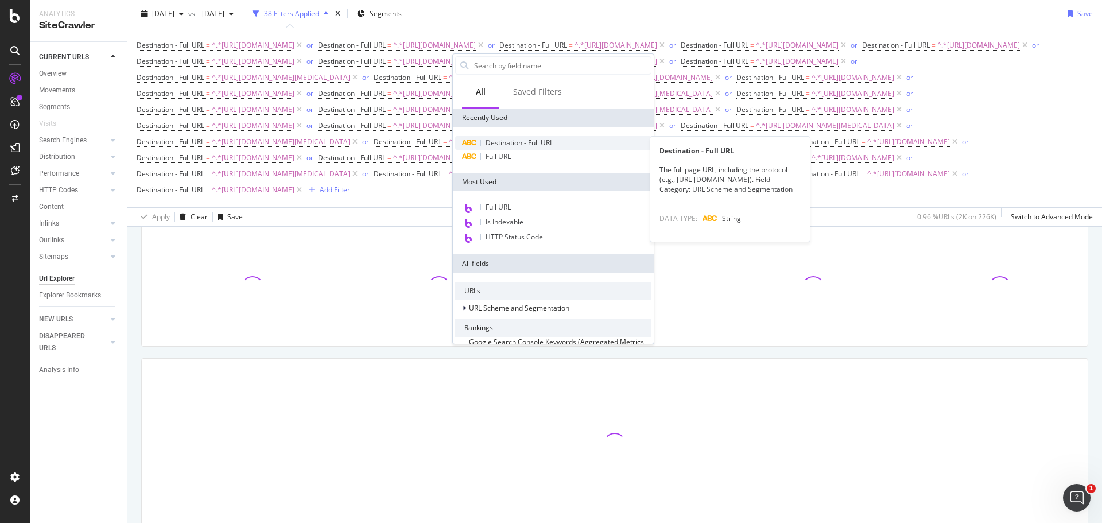
click at [502, 142] on span "Destination - Full URL" at bounding box center [519, 143] width 68 height 10
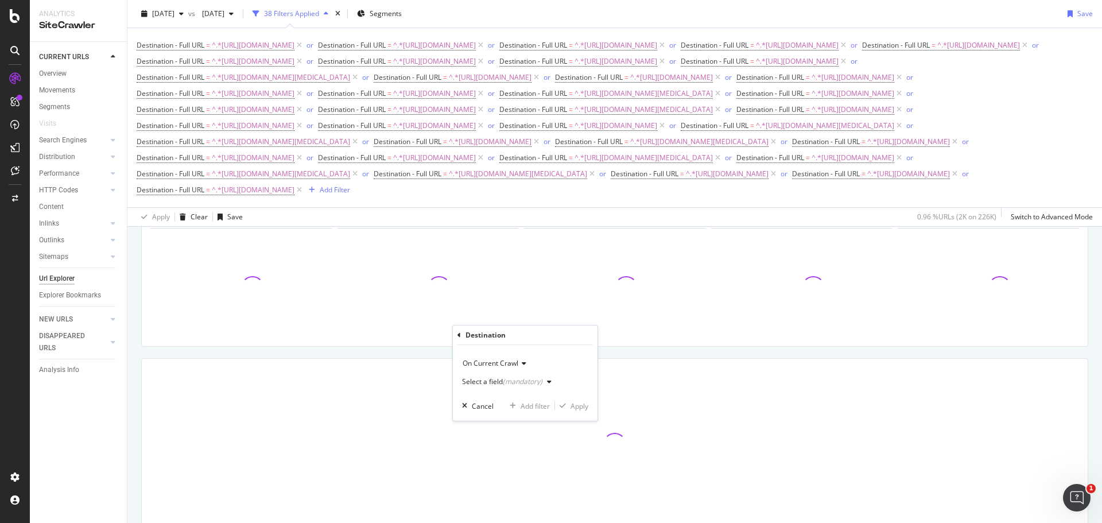
click at [496, 364] on span "On Current Crawl" at bounding box center [491, 363] width 56 height 10
click at [493, 377] on div "Select a field (mandatory)" at bounding box center [509, 381] width 94 height 17
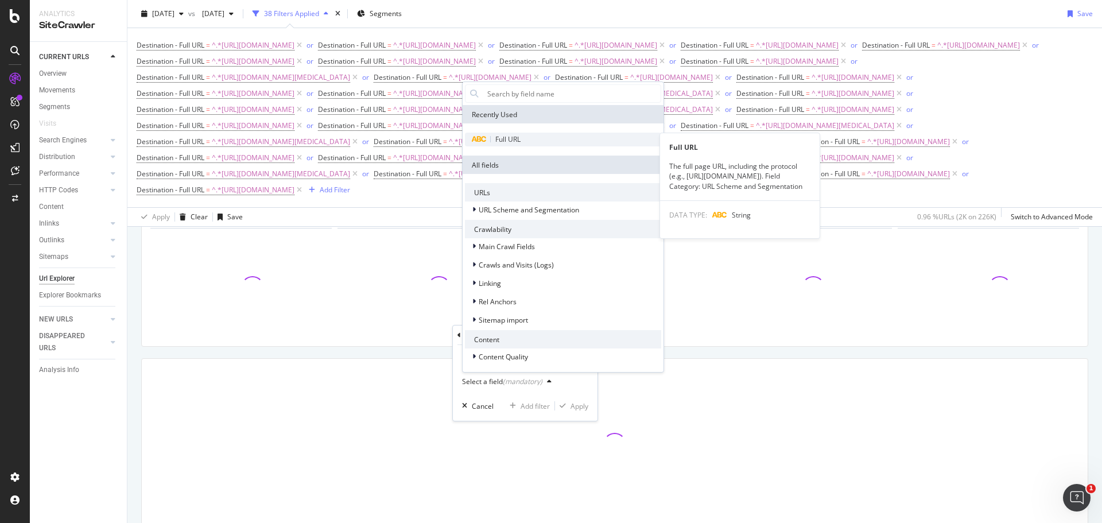
click at [533, 141] on div "Full URL" at bounding box center [563, 140] width 196 height 14
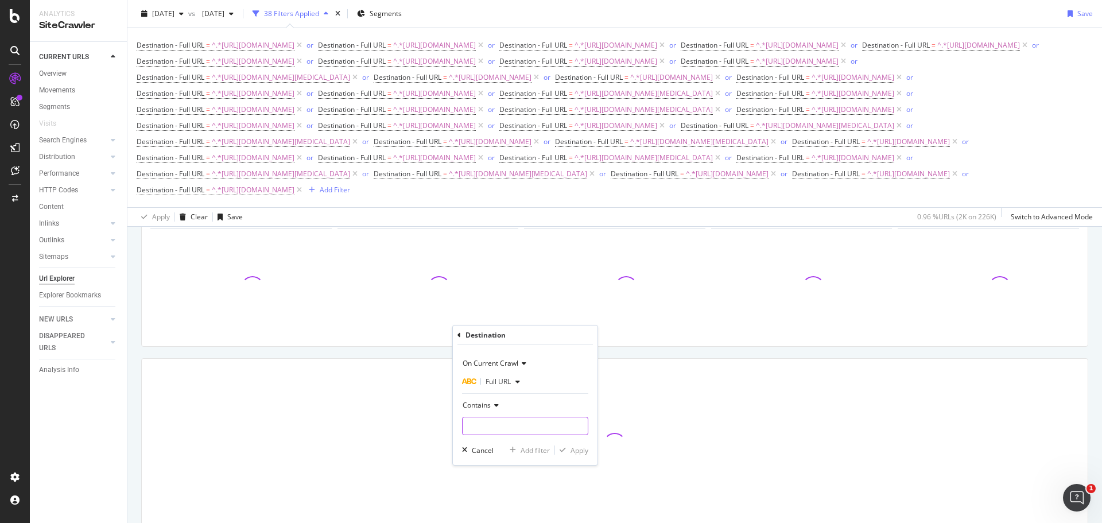
click at [508, 422] on input "text" at bounding box center [525, 426] width 125 height 18
paste input "https://www.mayoclinic.org/tests-procedures/brain-ct-scan/about/pac-20587837"
drag, startPoint x: 504, startPoint y: 426, endPoint x: 661, endPoint y: 428, distance: 156.7
click at [661, 428] on body "Analytics SiteCrawler CURRENT URLS Overview Movements Segments Visits Search En…" at bounding box center [551, 261] width 1102 height 523
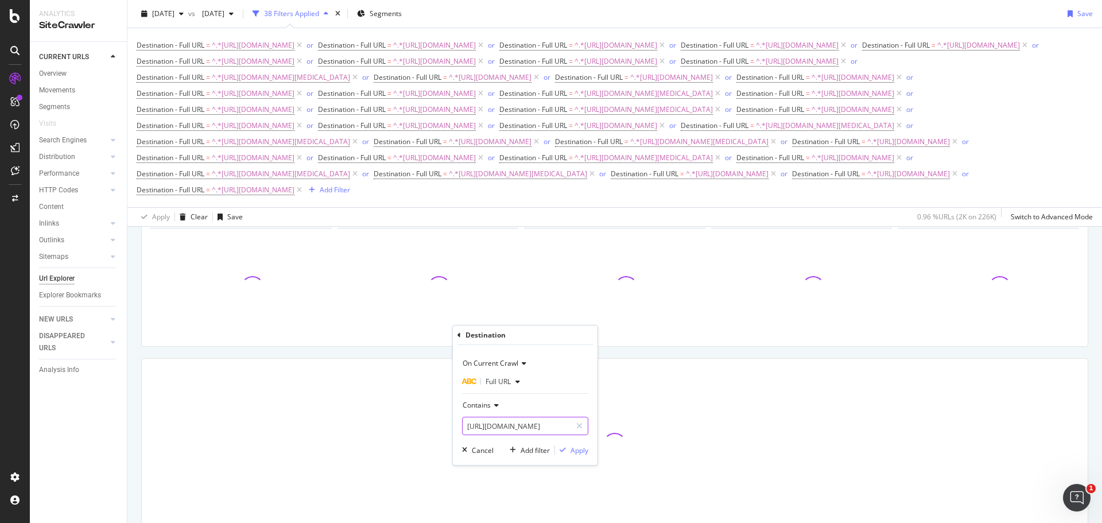
scroll to position [0, 91]
type input "https://www.mayoclinic.org/tests-procedures/brain-ct-scan/"
click at [577, 450] on div "Apply" at bounding box center [579, 450] width 18 height 10
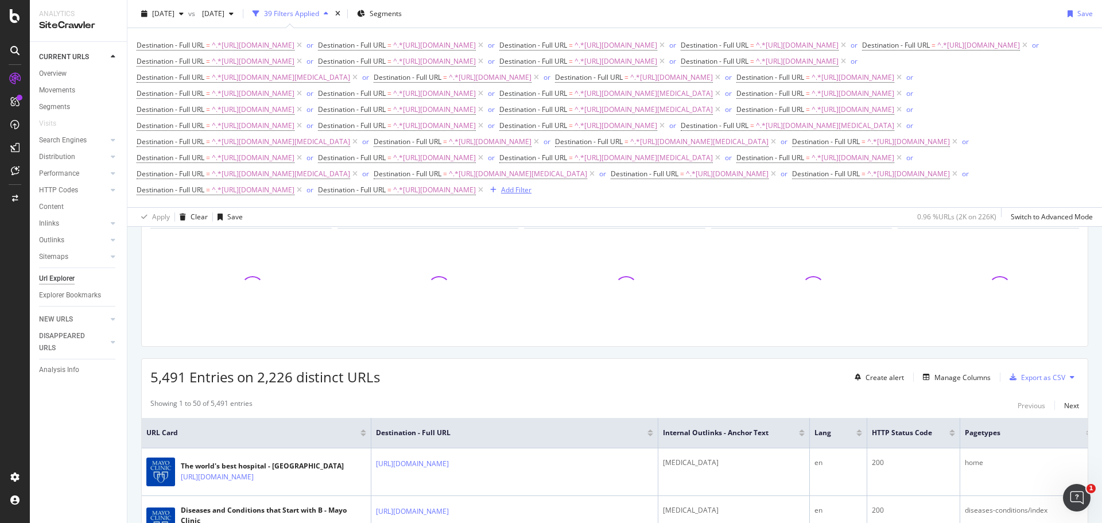
click at [531, 195] on div "Add Filter" at bounding box center [516, 190] width 30 height 10
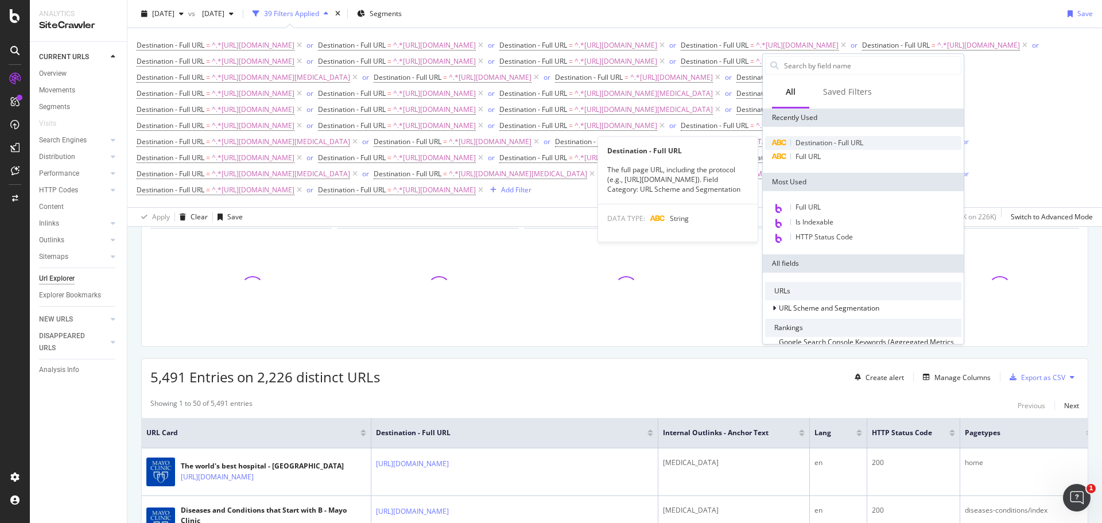
click at [811, 141] on span "Destination - Full URL" at bounding box center [829, 143] width 68 height 10
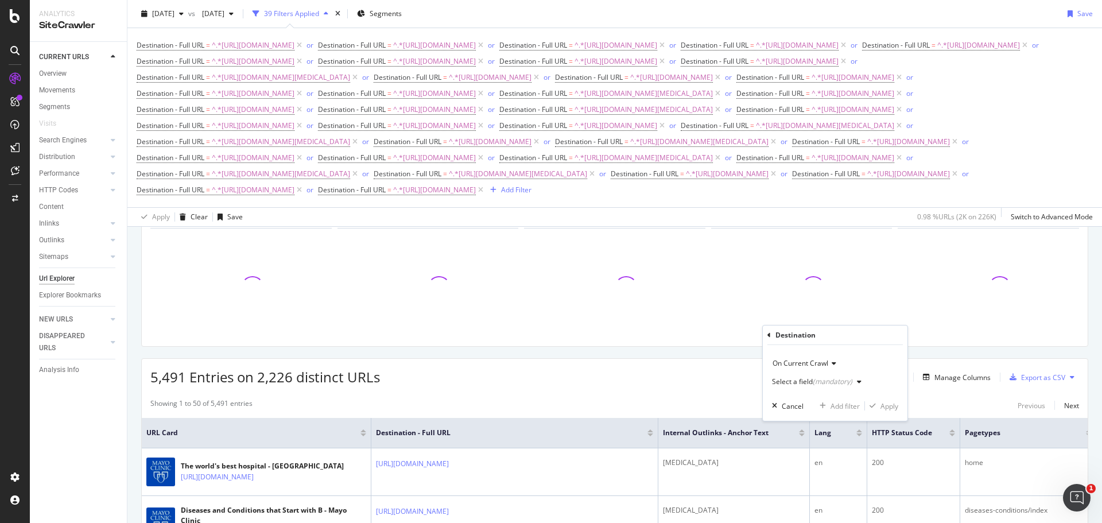
click at [790, 379] on div "Select a field (mandatory)" at bounding box center [812, 381] width 80 height 7
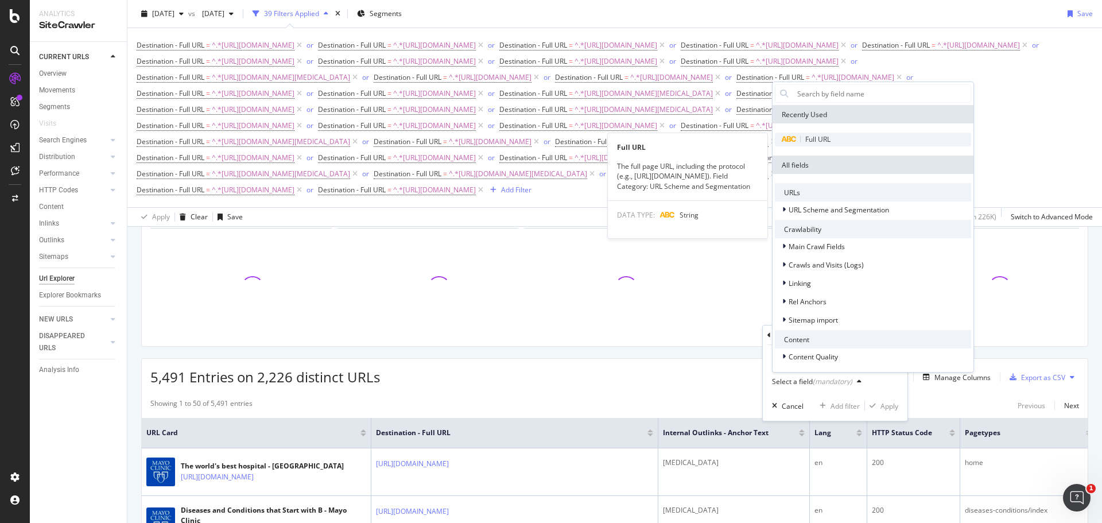
click at [810, 133] on div "Full URL" at bounding box center [873, 140] width 196 height 14
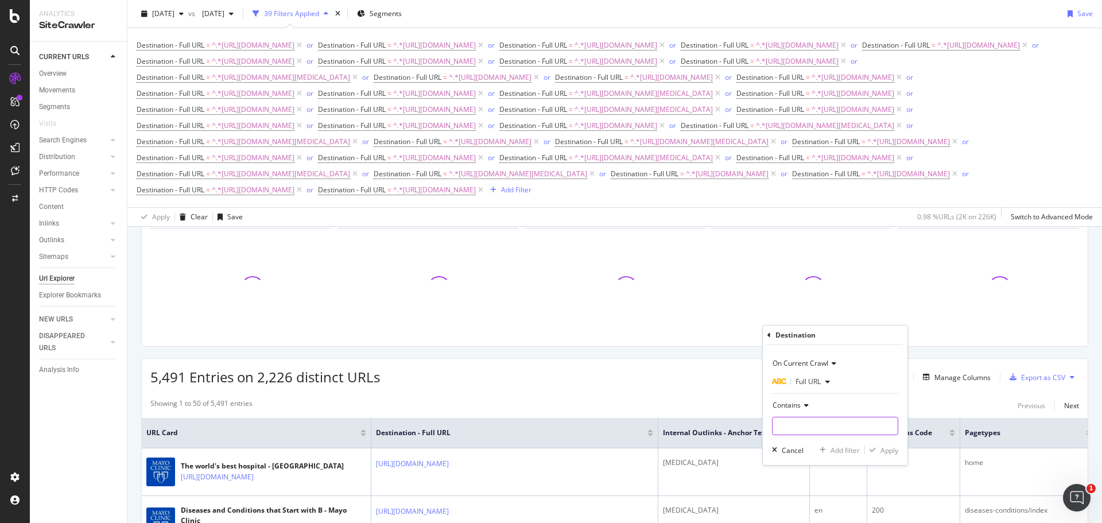
click at [800, 432] on input "text" at bounding box center [834, 426] width 125 height 18
paste input "https://www.mayoclinic.org/hepatitis-b-versus-hepatitis-c/art-20585896"
drag, startPoint x: 841, startPoint y: 426, endPoint x: 930, endPoint y: 425, distance: 89.0
click at [930, 425] on body "Analytics SiteCrawler CURRENT URLS Overview Movements Segments Visits Search En…" at bounding box center [551, 261] width 1102 height 523
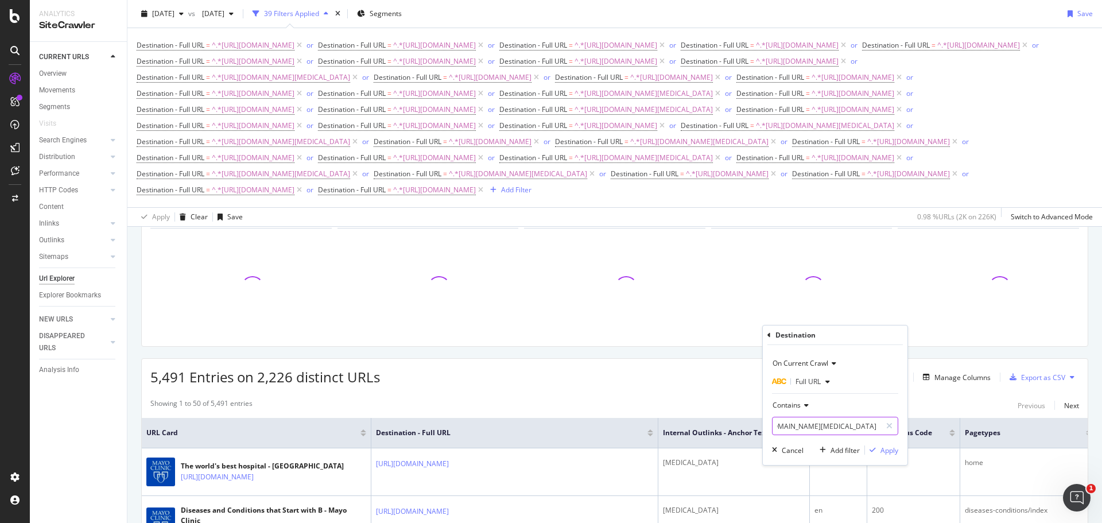
scroll to position [0, 86]
type input "https://www.mayoclinic.org/hepatitis-b-versus-hepatitis-c/"
click at [884, 449] on div "Apply" at bounding box center [889, 450] width 18 height 10
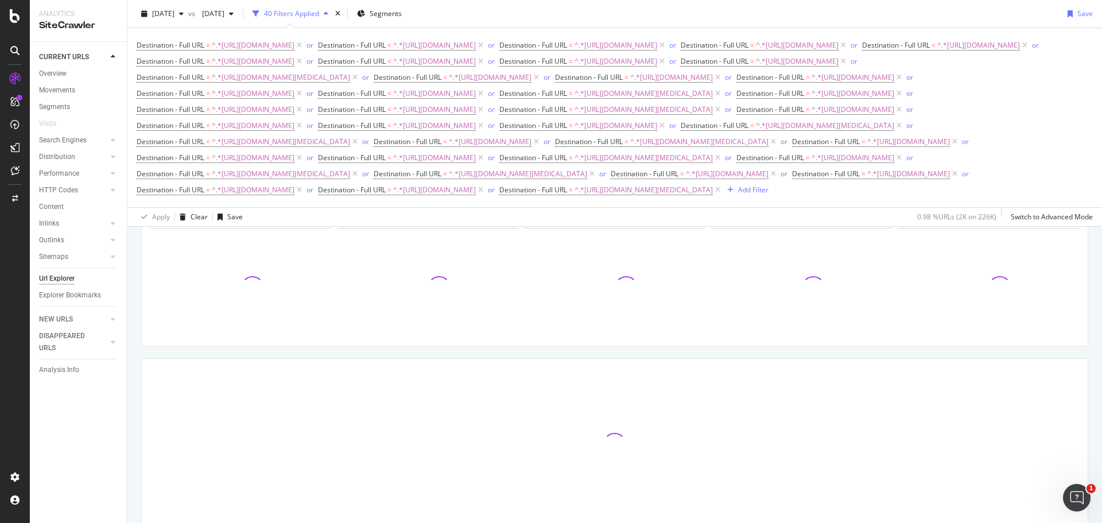
scroll to position [88, 0]
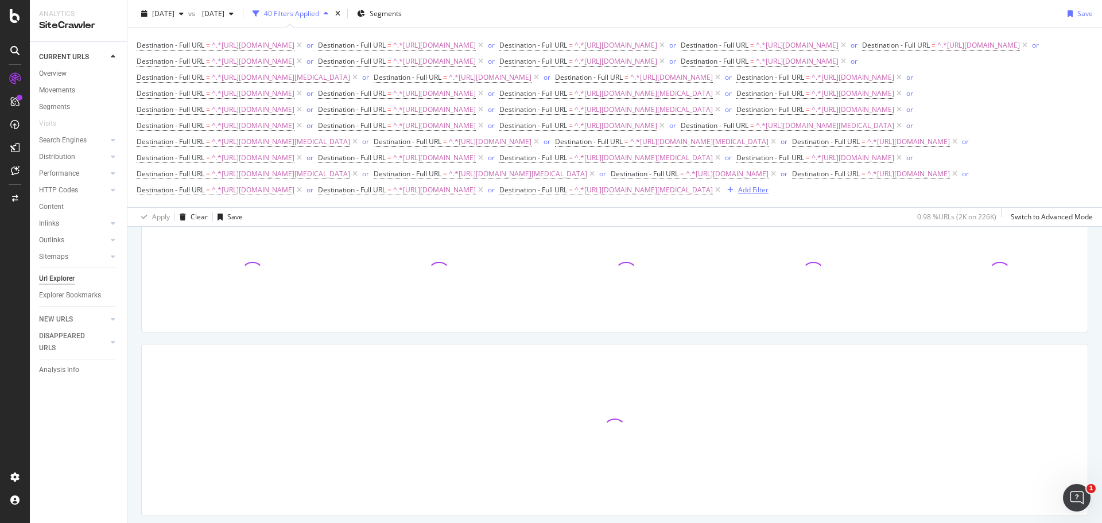
click at [738, 195] on div "Add Filter" at bounding box center [753, 190] width 30 height 10
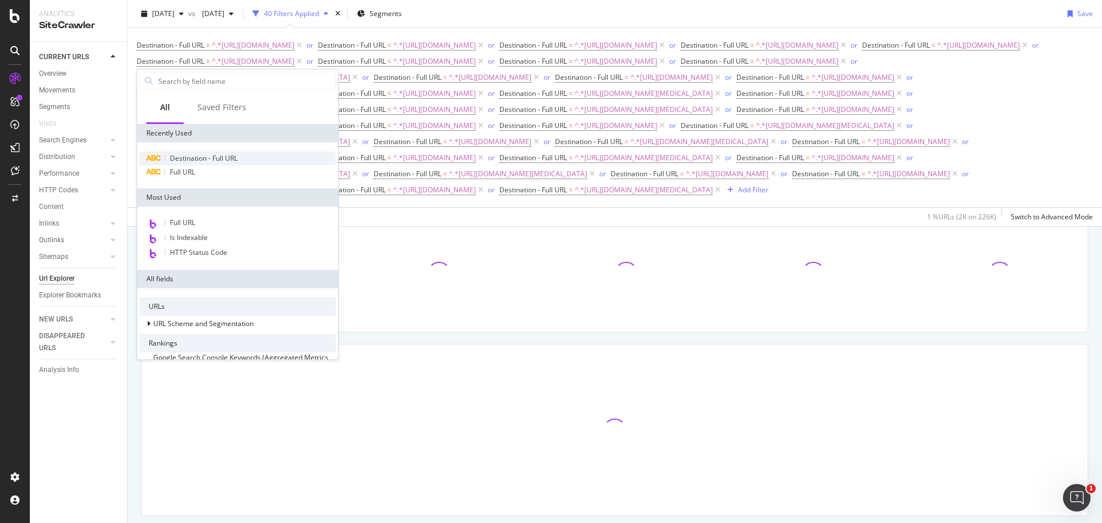
click at [234, 158] on span "Destination - Full URL" at bounding box center [204, 158] width 68 height 10
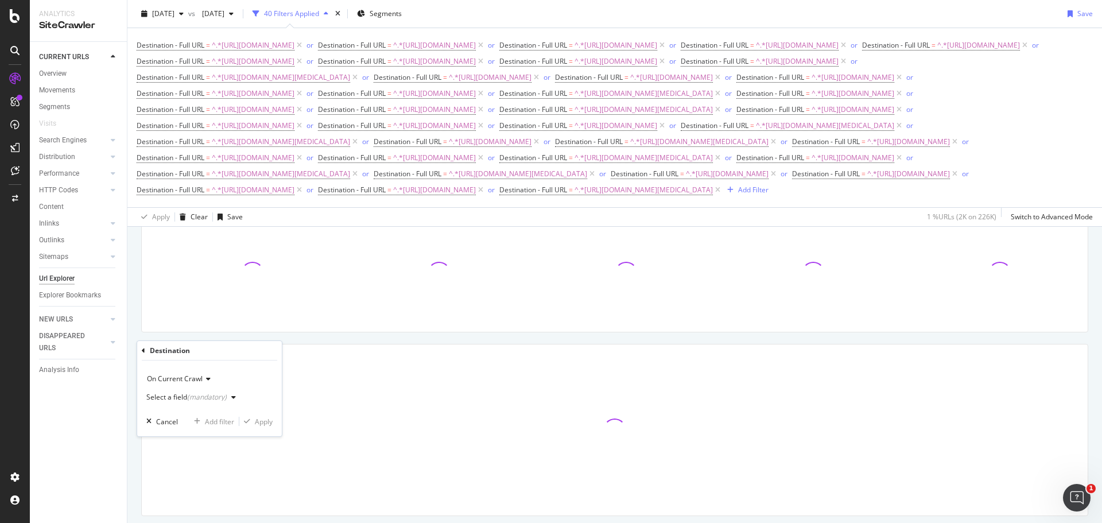
click at [180, 396] on div "Select a field (mandatory)" at bounding box center [186, 397] width 80 height 7
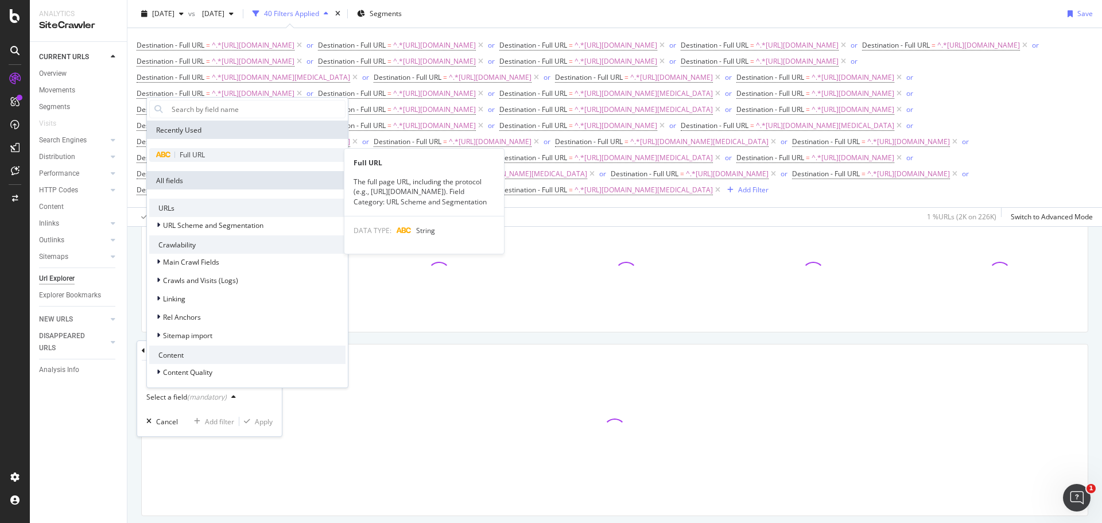
click at [209, 156] on div "Full URL" at bounding box center [247, 155] width 196 height 14
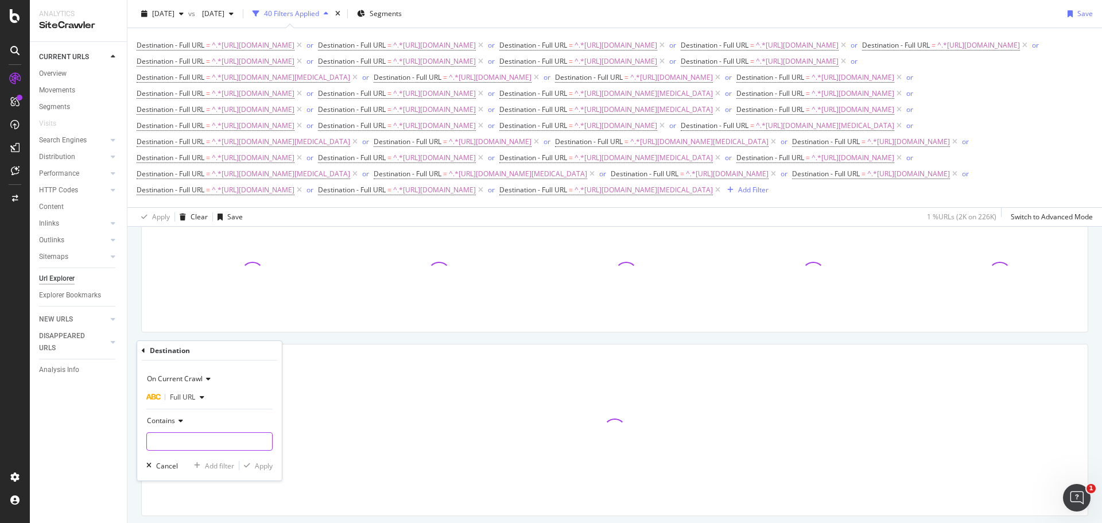
click at [198, 438] on input "text" at bounding box center [209, 441] width 125 height 18
paste input "https://www.mayoclinic.org/diseases-conditions/t-cell-lymphoma/symptoms-causes/…"
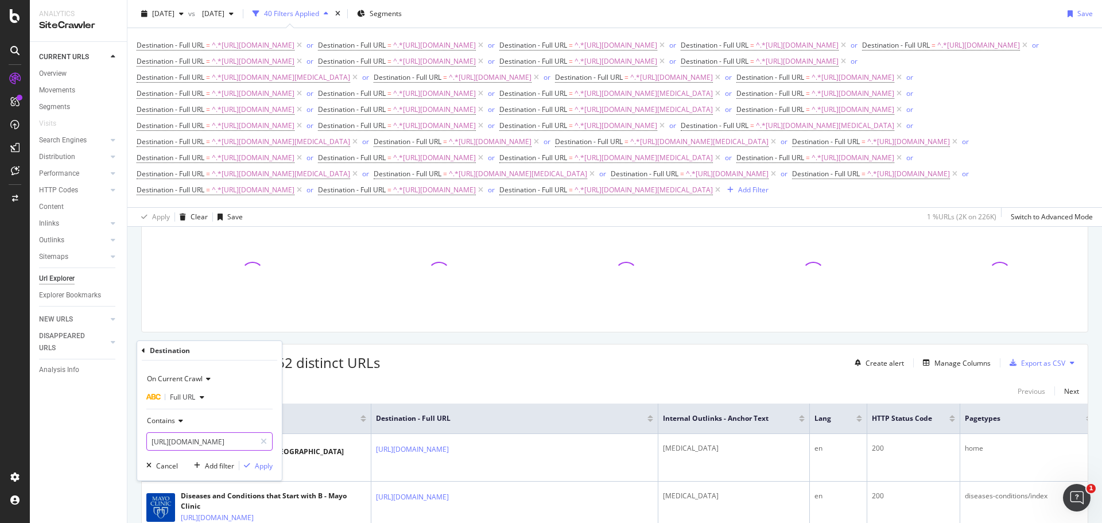
scroll to position [0, 214]
drag, startPoint x: 206, startPoint y: 441, endPoint x: 419, endPoint y: 448, distance: 213.0
click at [417, 449] on body "Analytics SiteCrawler CURRENT URLS Overview Movements Segments Visits Search En…" at bounding box center [551, 261] width 1102 height 523
type input "https://www.mayoclinic.org/diseases-conditions/t-cell-lymphoma/"
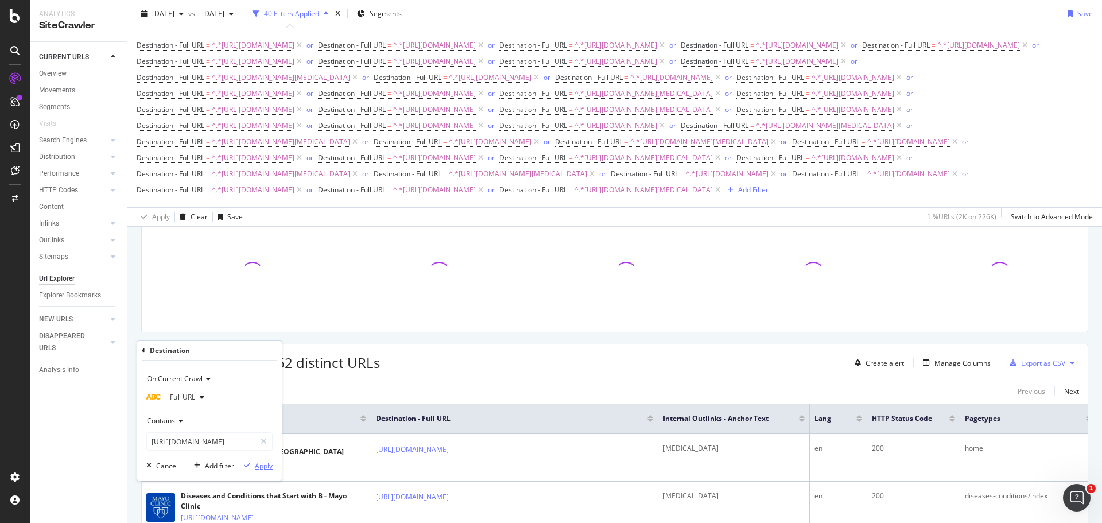
click at [269, 464] on div "Apply" at bounding box center [264, 466] width 18 height 10
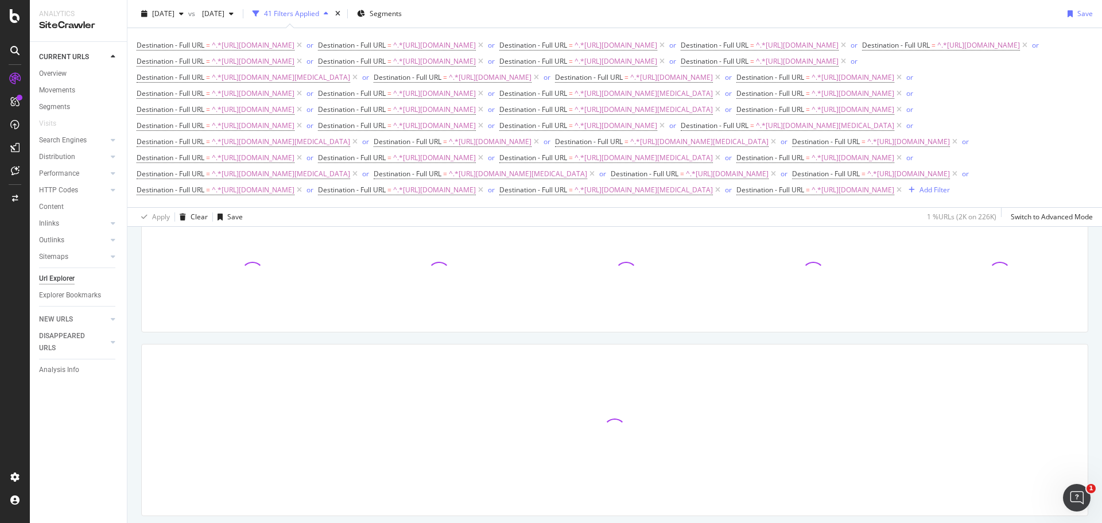
scroll to position [90, 0]
click at [919, 195] on div "Add Filter" at bounding box center [934, 190] width 30 height 10
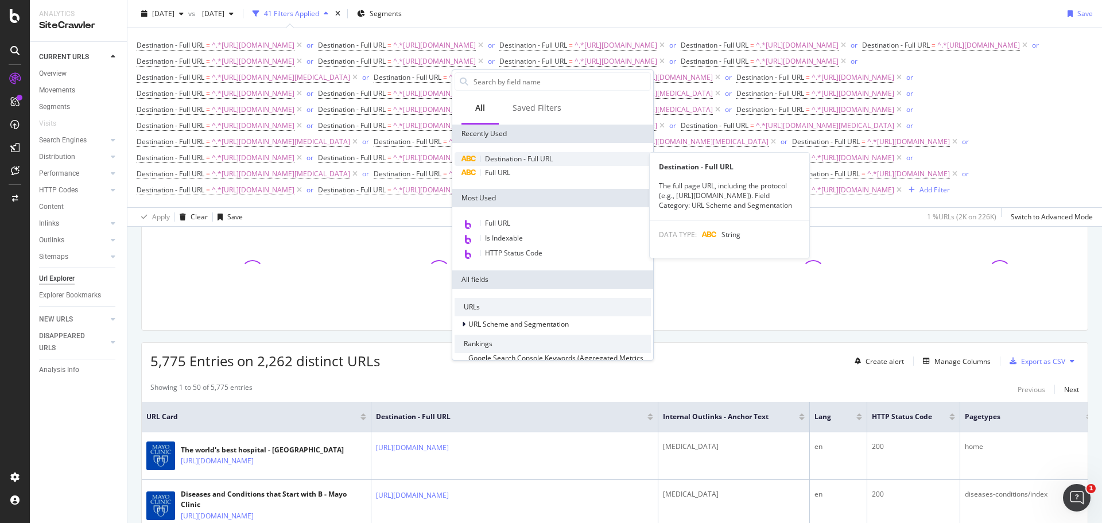
click at [526, 155] on span "Destination - Full URL" at bounding box center [519, 159] width 68 height 10
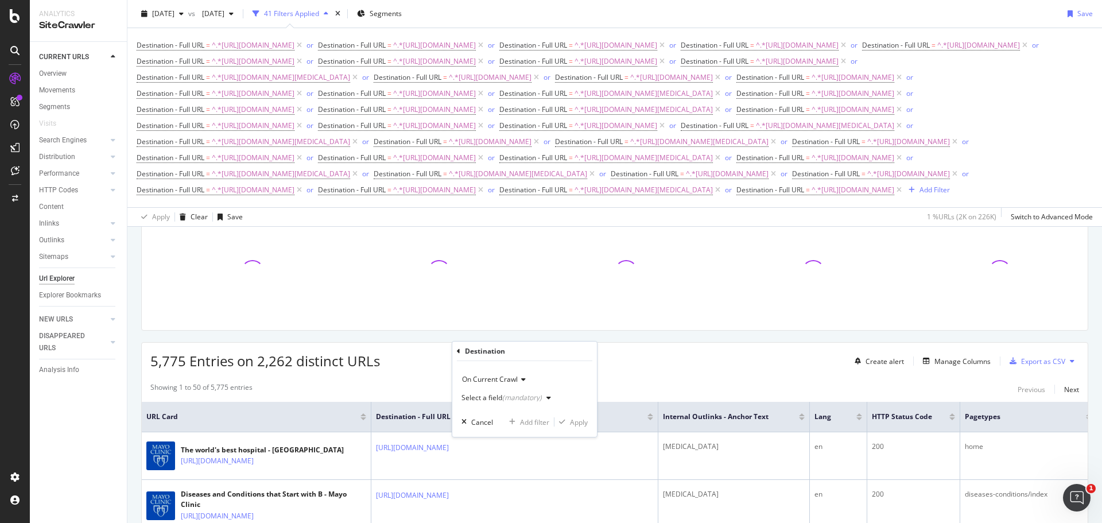
click at [480, 400] on div "Select a field (mandatory)" at bounding box center [501, 397] width 80 height 7
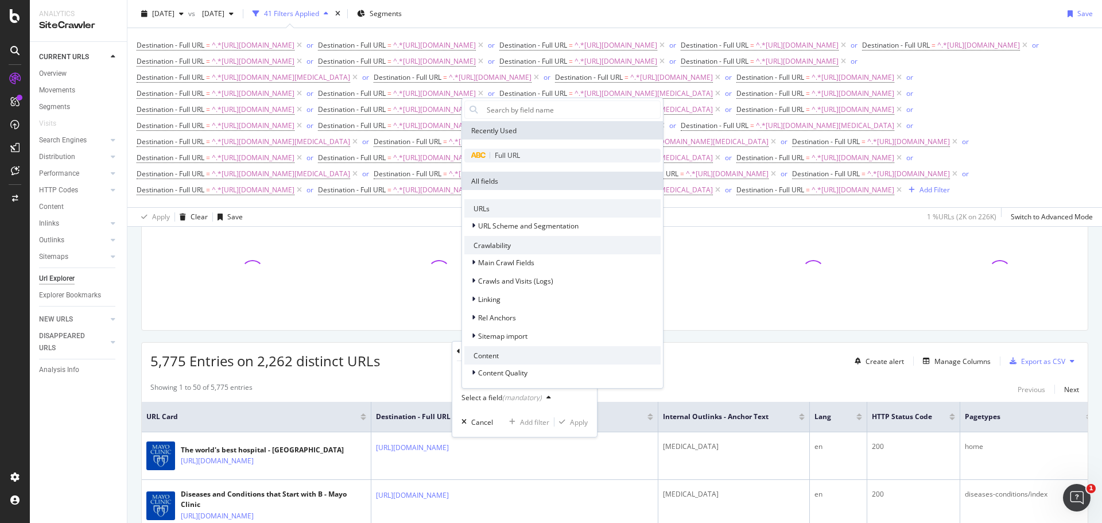
click at [496, 154] on span "Full URL" at bounding box center [507, 155] width 25 height 10
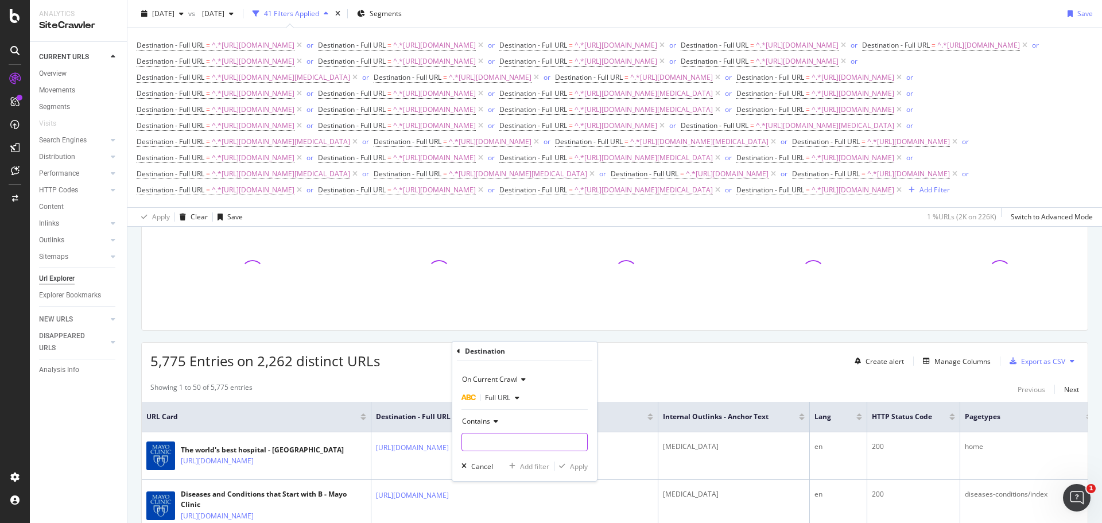
click at [486, 445] on input "text" at bounding box center [524, 442] width 125 height 18
paste input "https://www.mayoclinic.org/diseases-conditions/rectal-cancer/symptoms-causes/sy…"
drag, startPoint x: 476, startPoint y: 443, endPoint x: 681, endPoint y: 445, distance: 204.3
click at [681, 445] on body "Analytics SiteCrawler CURRENT URLS Overview Movements Segments Visits Search En…" at bounding box center [551, 261] width 1102 height 523
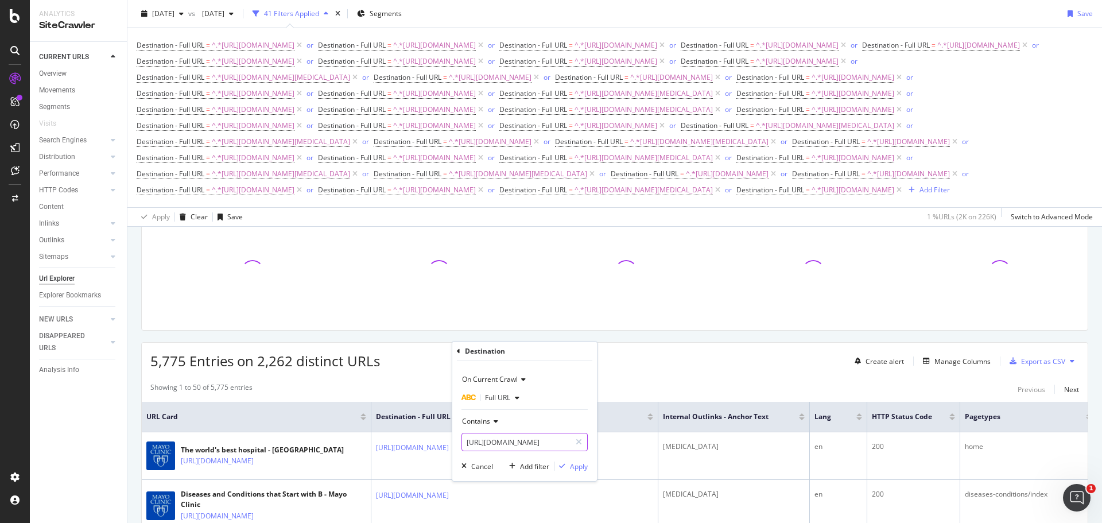
scroll to position [0, 100]
type input "https://www.mayoclinic.org/diseases-conditions/rectal-cancer/"
click at [581, 467] on div "Apply" at bounding box center [579, 466] width 18 height 10
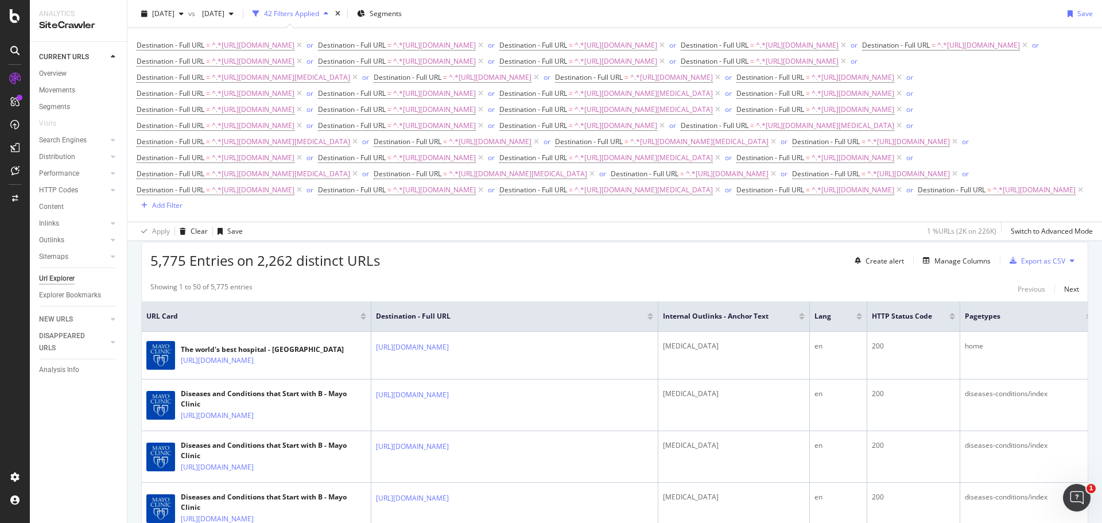
scroll to position [147, 0]
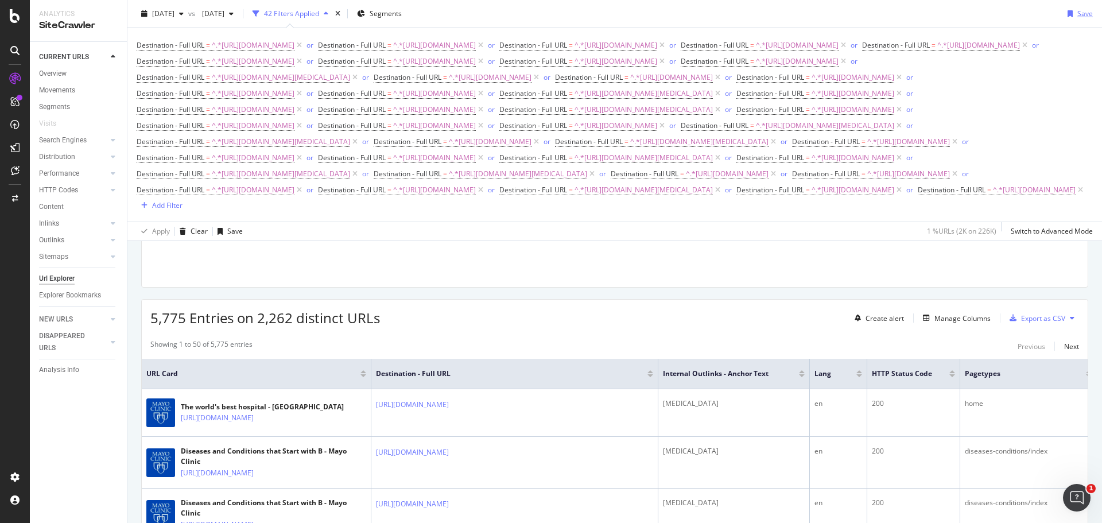
click at [1077, 17] on div "Save" at bounding box center [1084, 14] width 15 height 10
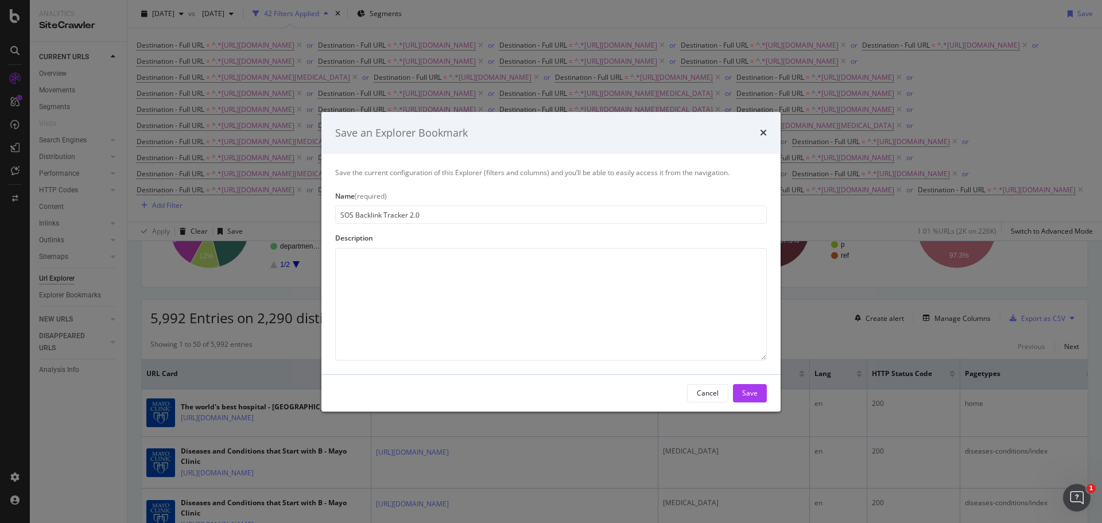
type input "SOS Backlink Tracker 2.0"
click at [646, 278] on textarea "modal" at bounding box center [551, 304] width 432 height 112
type textarea "to track internal backlinks pointing to SOS POCs. Report is added as new SOS co…"
click at [744, 394] on div "Save" at bounding box center [749, 393] width 15 height 10
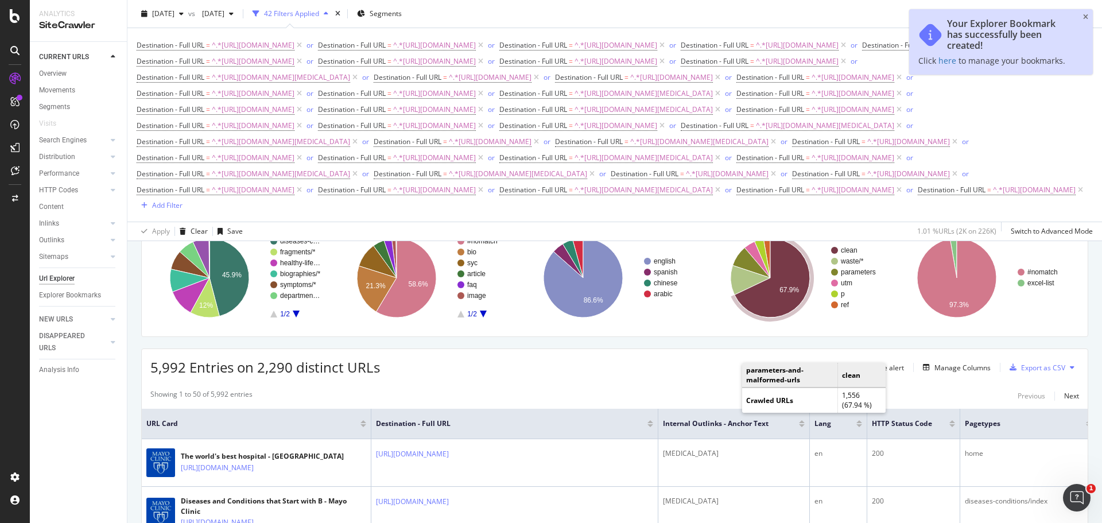
scroll to position [196, 0]
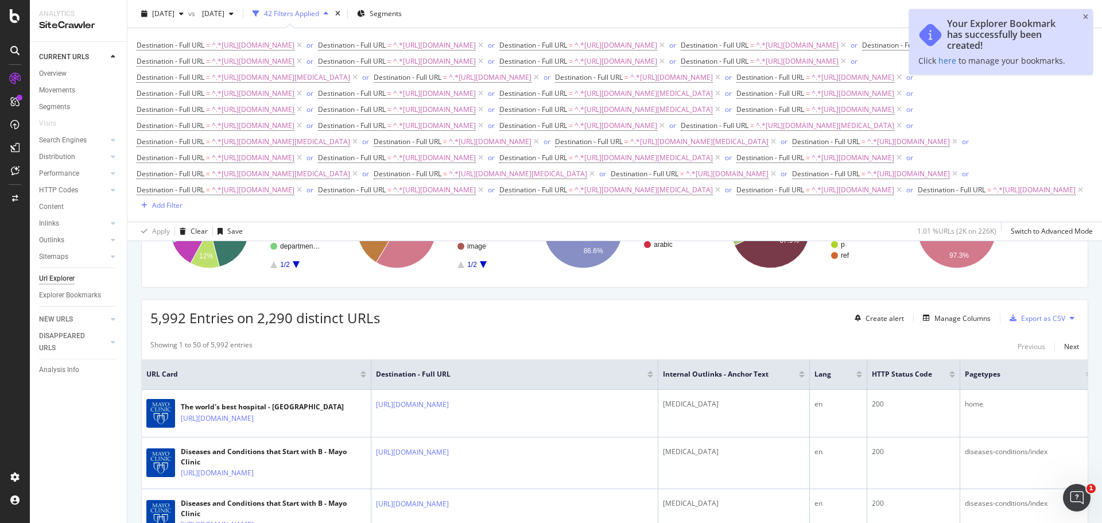
click at [841, 12] on div "2025 Aug. 27th vs 2025 Jul. 2nd 42 Filters Applied Segments Save As New Save" at bounding box center [614, 16] width 974 height 23
click at [1082, 15] on div "Your Explorer Bookmark has successfully been created! Click here to manage your…" at bounding box center [1001, 41] width 184 height 65
click at [1084, 15] on icon "close toast" at bounding box center [1085, 17] width 5 height 7
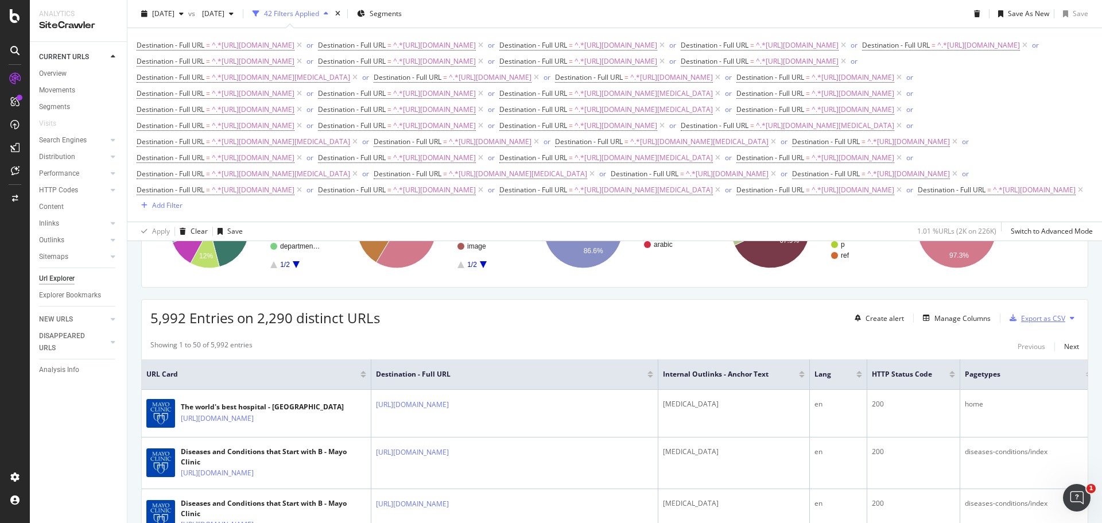
click at [1046, 323] on div "Export as CSV" at bounding box center [1043, 318] width 44 height 10
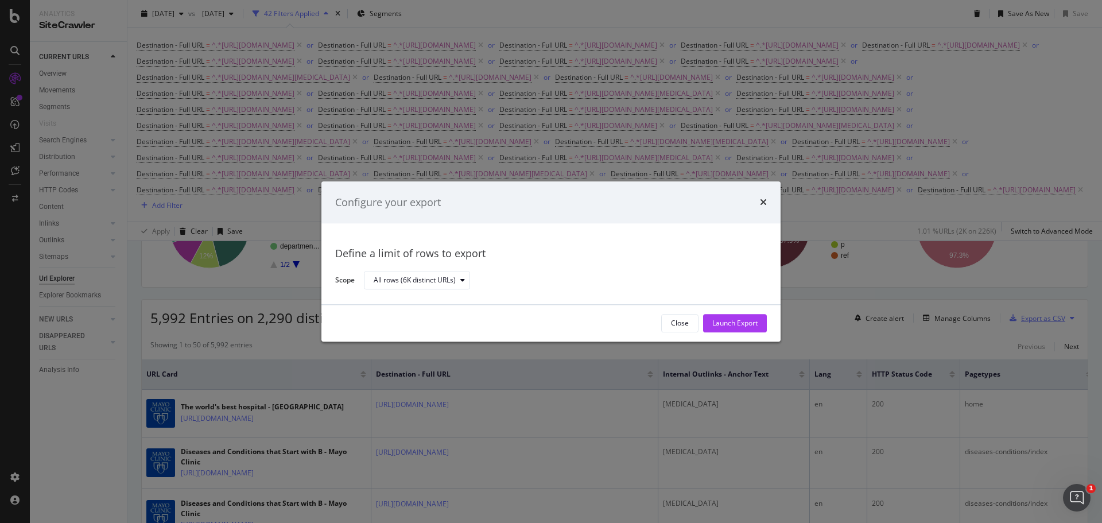
click at [1046, 465] on div "Configure your export Define a limit of rows to export Scope All rows (6K disti…" at bounding box center [551, 261] width 1102 height 523
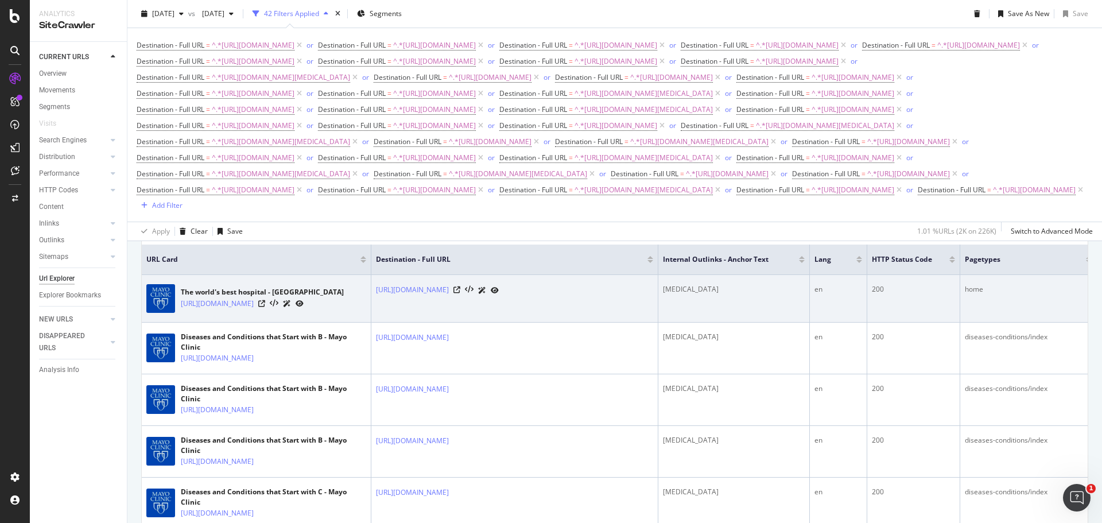
scroll to position [254, 0]
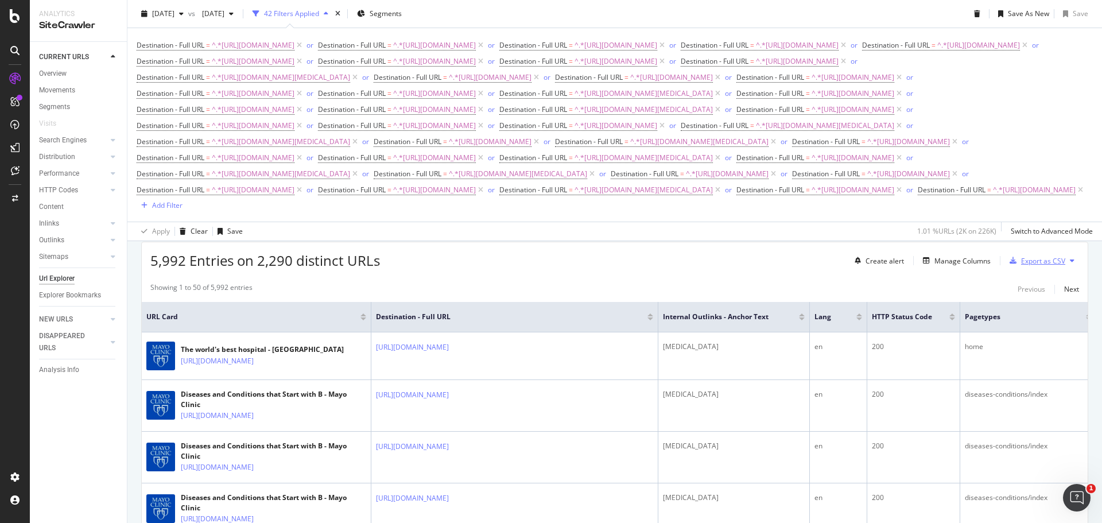
click at [1027, 266] on div "Export as CSV" at bounding box center [1043, 261] width 44 height 10
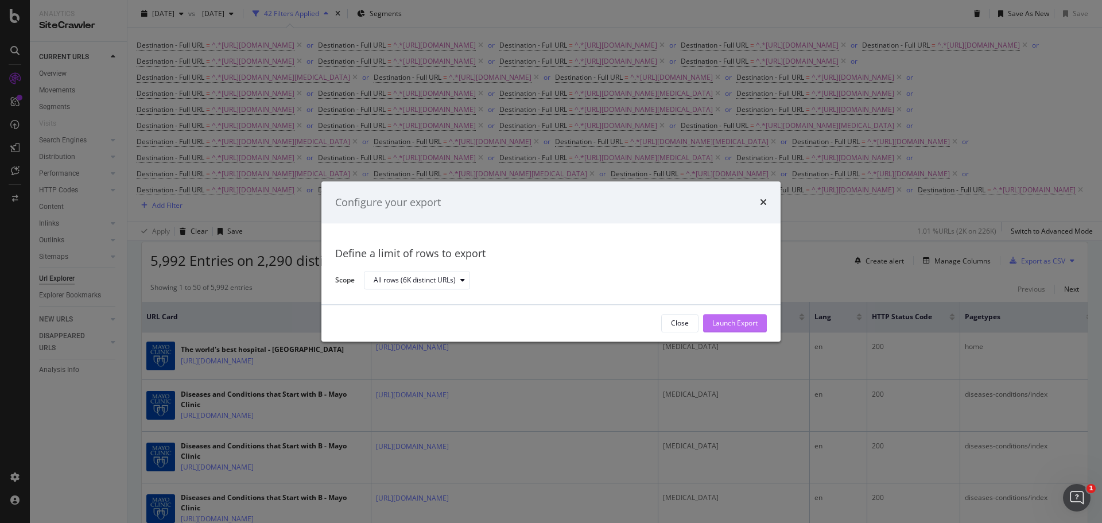
click at [740, 327] on div "Launch Export" at bounding box center [734, 323] width 45 height 10
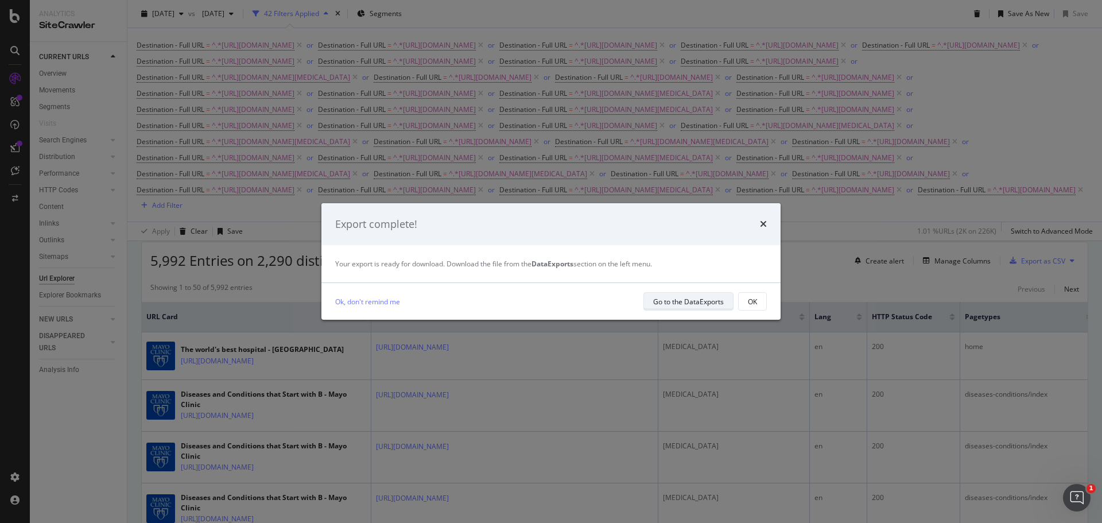
click at [663, 300] on div "Go to the DataExports" at bounding box center [688, 302] width 71 height 10
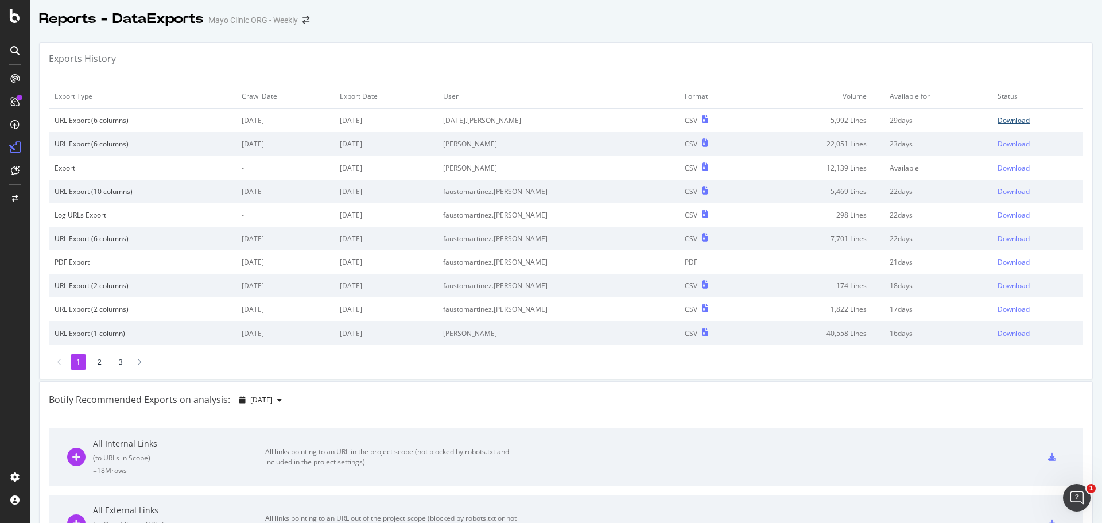
click at [997, 118] on div "Download" at bounding box center [1013, 120] width 32 height 10
